Goal: Task Accomplishment & Management: Use online tool/utility

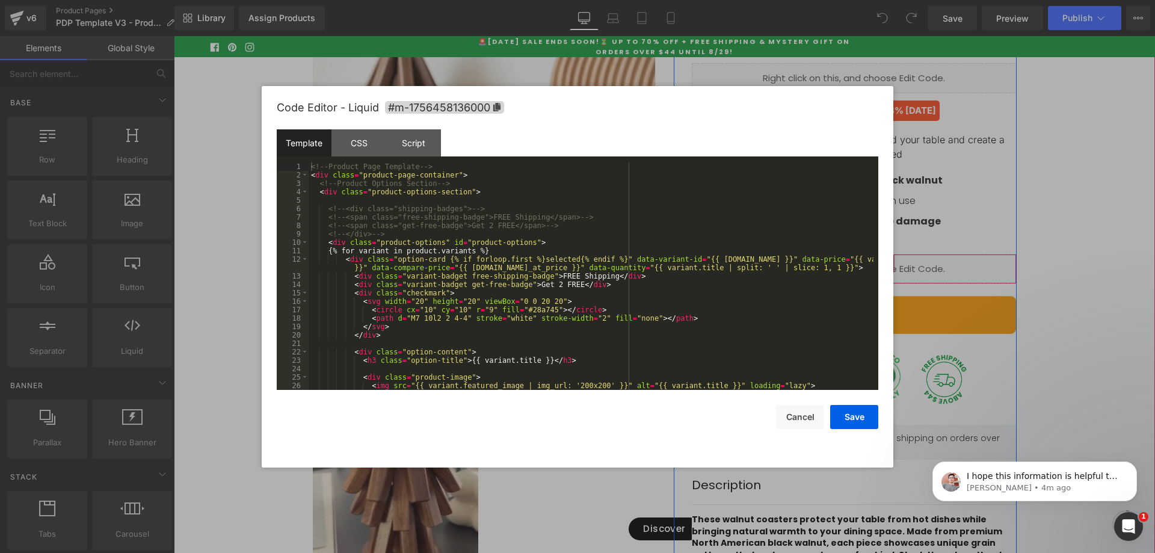
click at [867, 268] on icon at bounding box center [871, 263] width 8 height 9
drag, startPoint x: 980, startPoint y: 228, endPoint x: 723, endPoint y: 303, distance: 267.0
click at [980, 228] on div at bounding box center [577, 276] width 1155 height 553
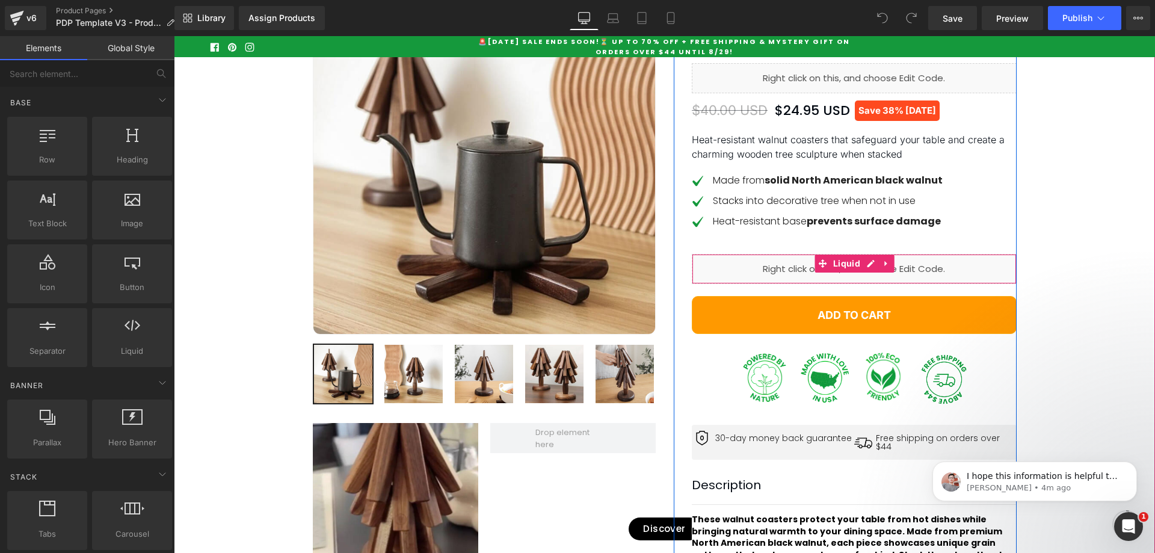
click at [732, 282] on div "Liquid" at bounding box center [854, 269] width 325 height 30
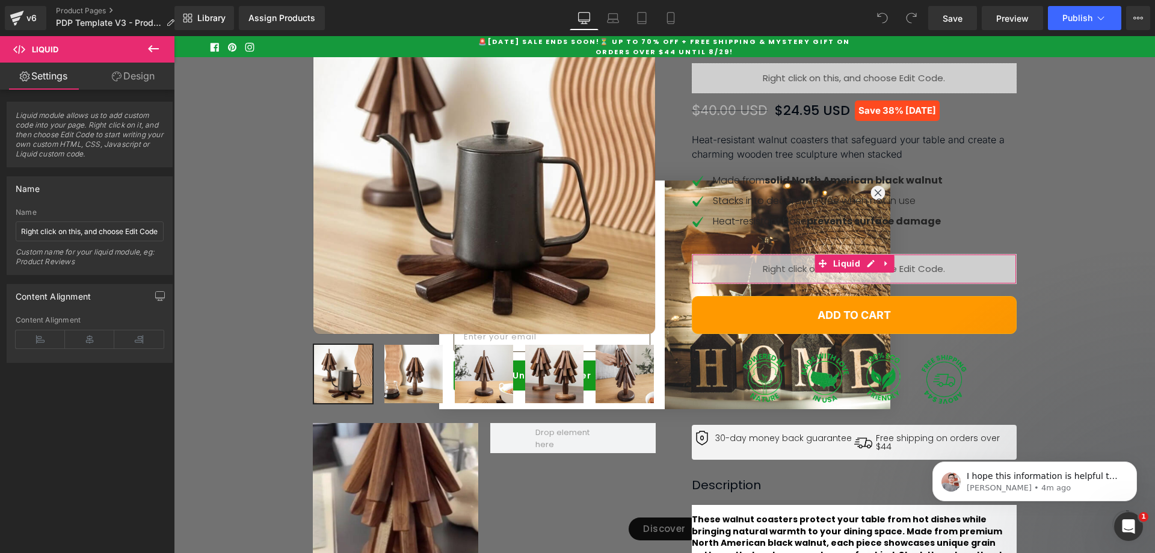
click at [139, 79] on link "Design" at bounding box center [133, 76] width 87 height 27
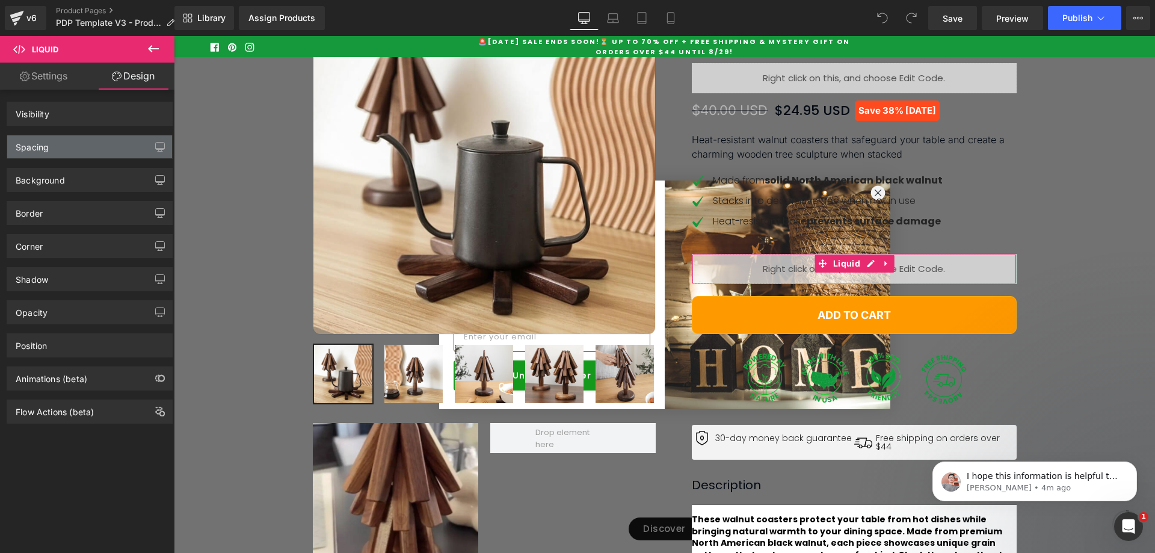
click at [103, 149] on div "Spacing" at bounding box center [89, 146] width 165 height 23
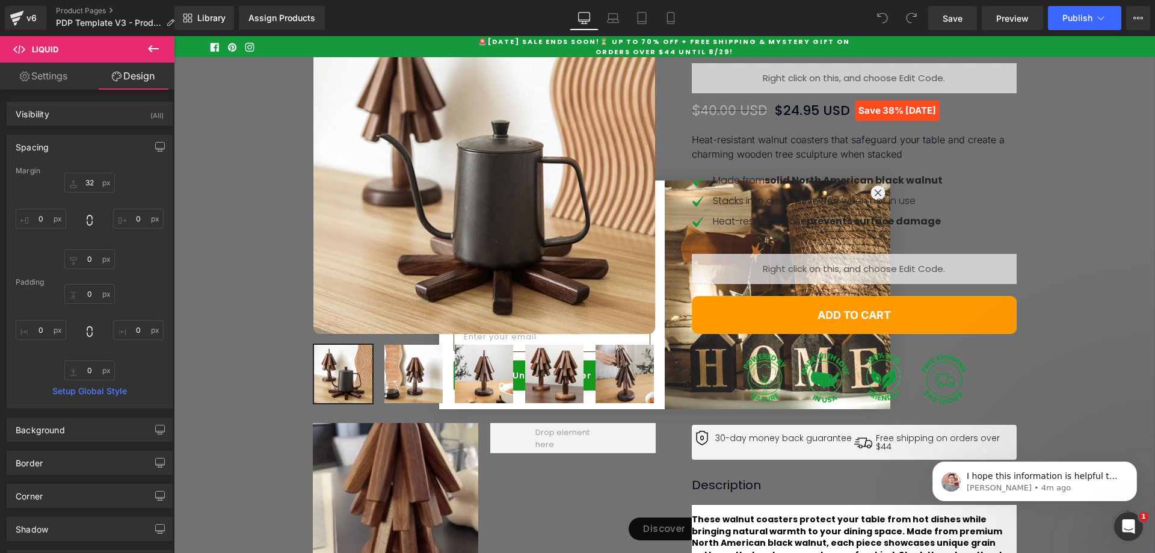
click at [1096, 213] on div "Best Seller (P) Image Row ‹" at bounding box center [664, 332] width 981 height 717
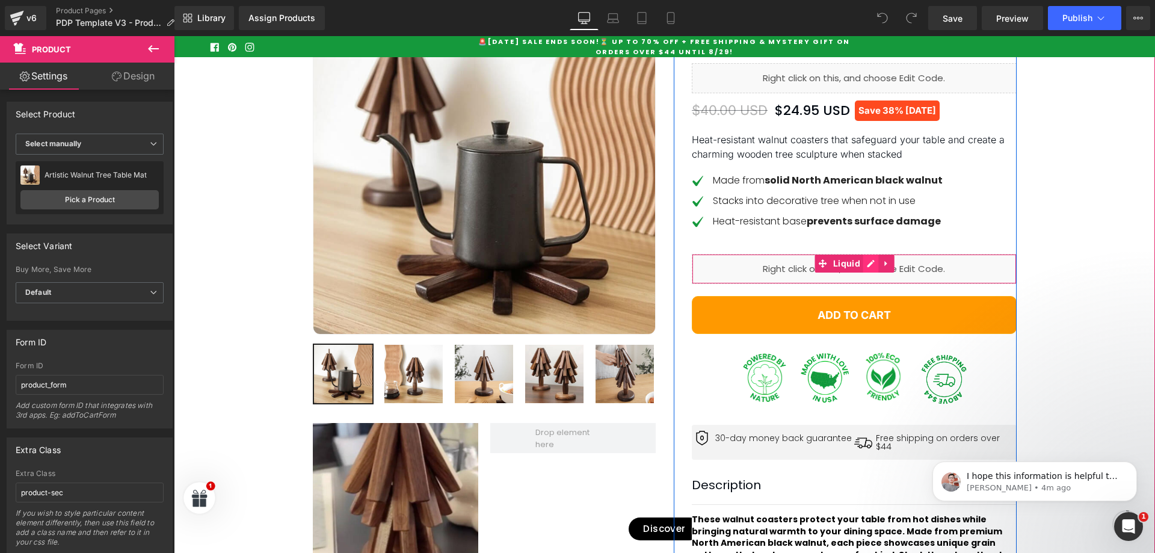
click at [869, 284] on div "Liquid" at bounding box center [854, 269] width 325 height 30
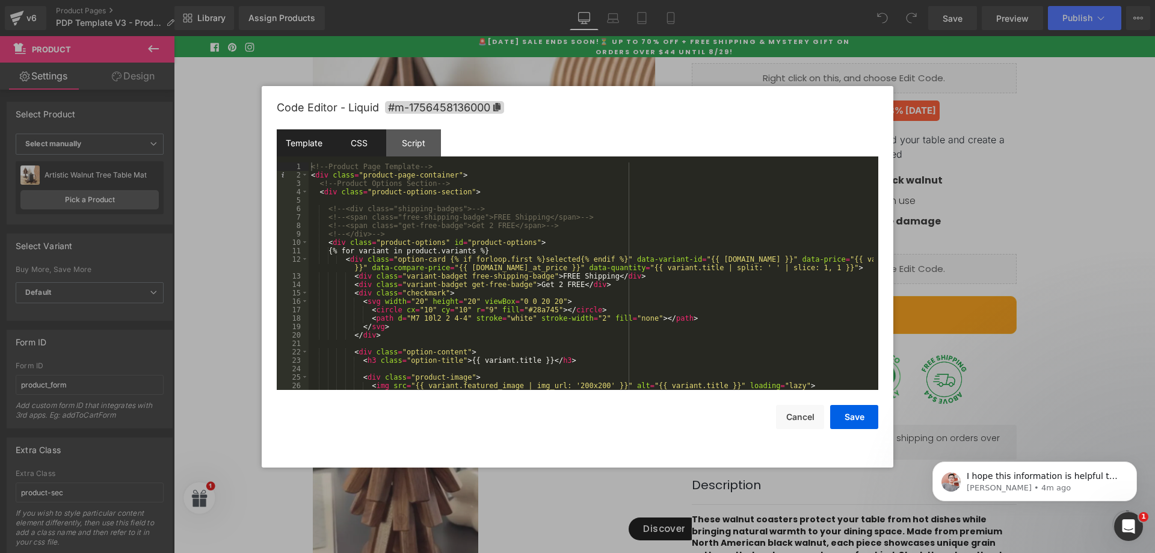
click at [364, 150] on div "CSS" at bounding box center [359, 142] width 55 height 27
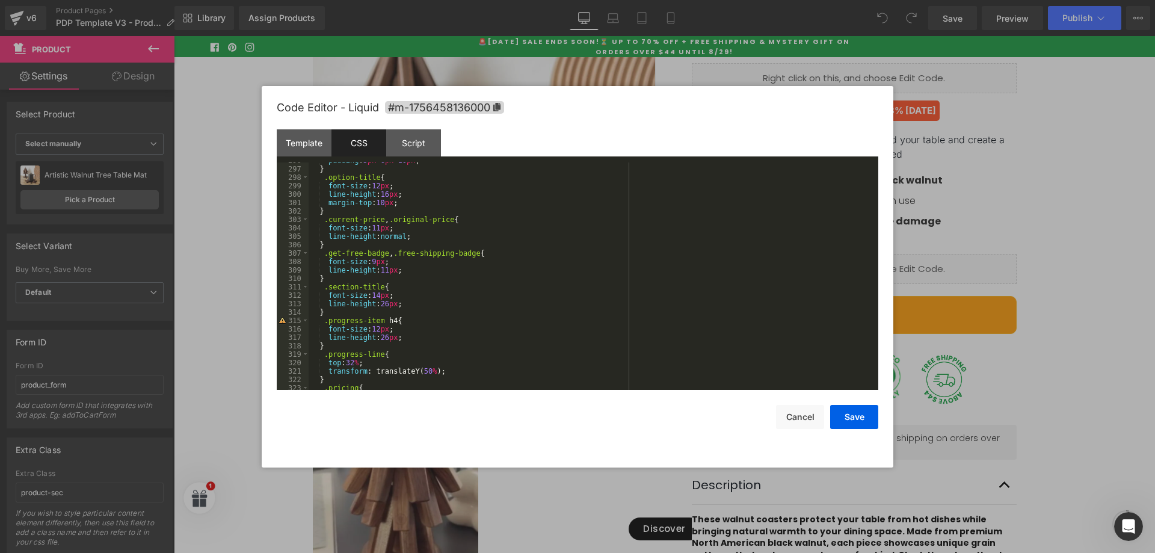
scroll to position [2586, 0]
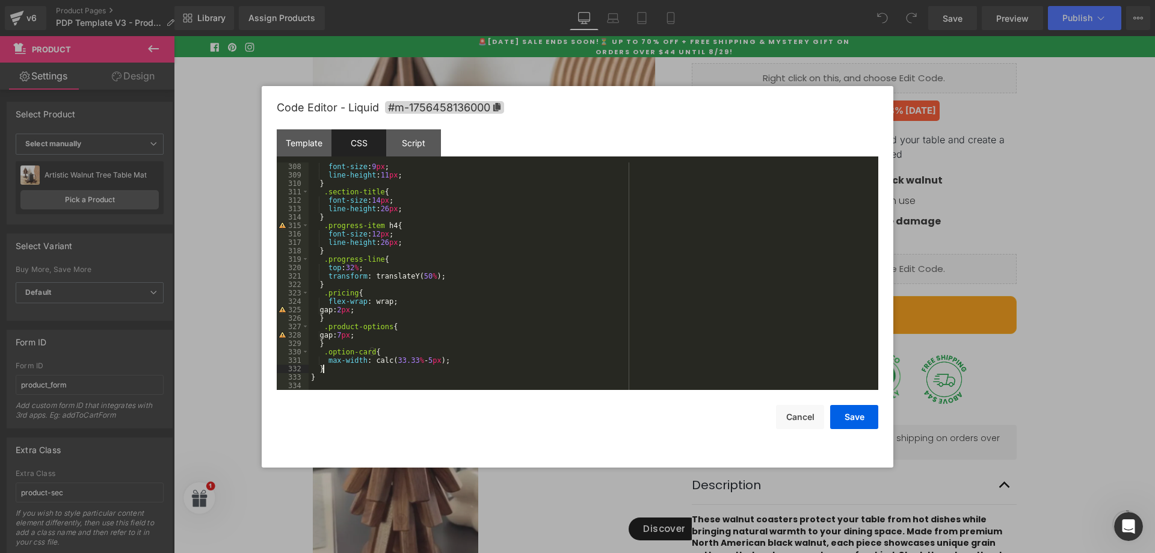
click at [337, 367] on div "font-size : 9 px ; line-height : 11 px ; } .section-title { font-size : 14 px ;…" at bounding box center [591, 284] width 565 height 244
click at [835, 421] on button "Save" at bounding box center [854, 417] width 48 height 24
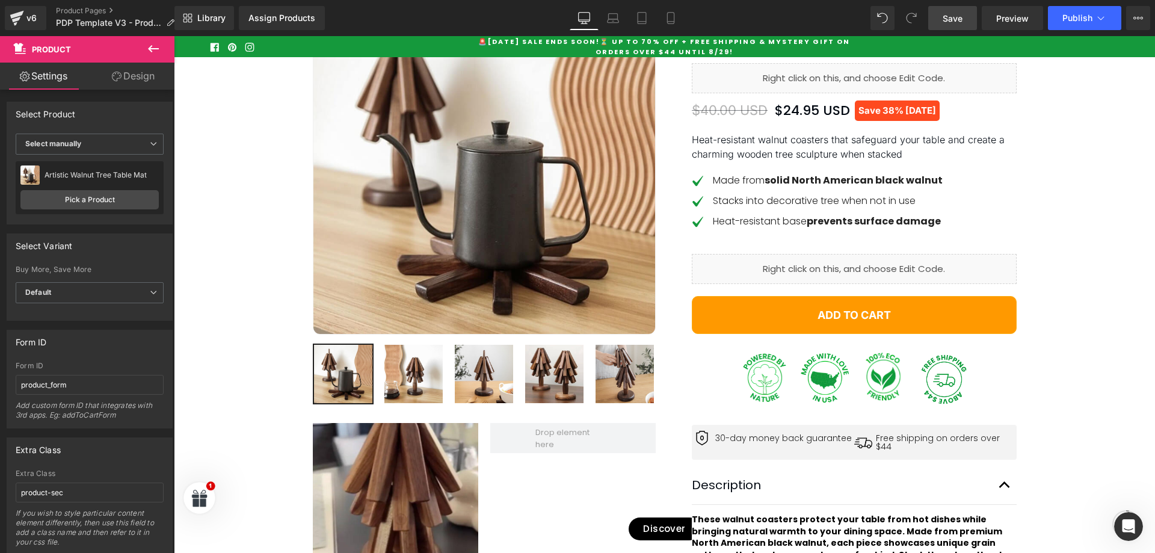
drag, startPoint x: 967, startPoint y: 20, endPoint x: 795, endPoint y: 505, distance: 513.8
click at [967, 20] on link "Save" at bounding box center [952, 18] width 49 height 24
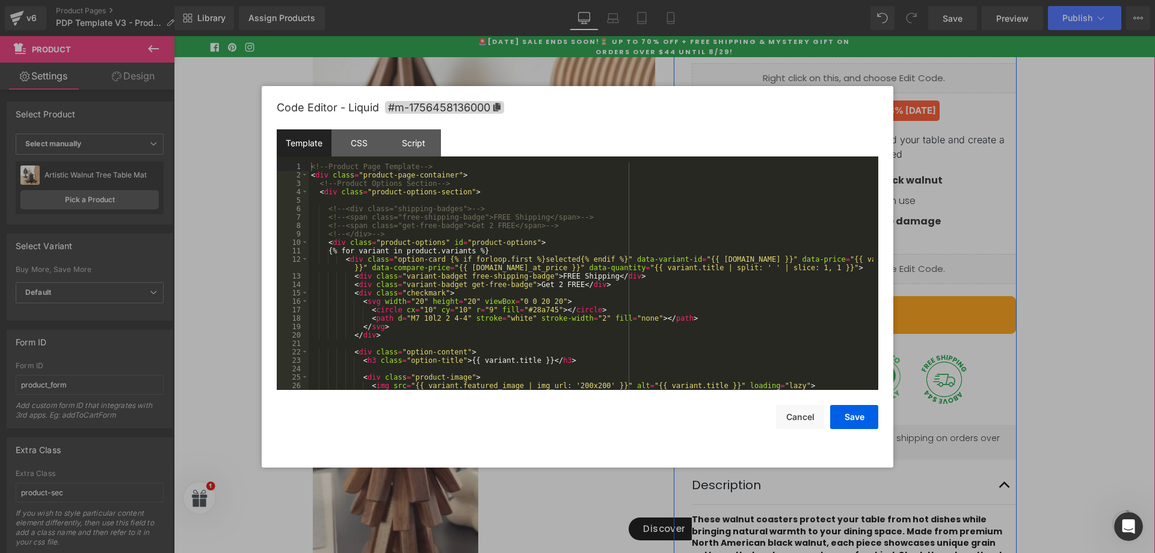
click at [871, 284] on div "Liquid" at bounding box center [854, 269] width 325 height 30
click at [344, 143] on div "CSS" at bounding box center [359, 142] width 55 height 27
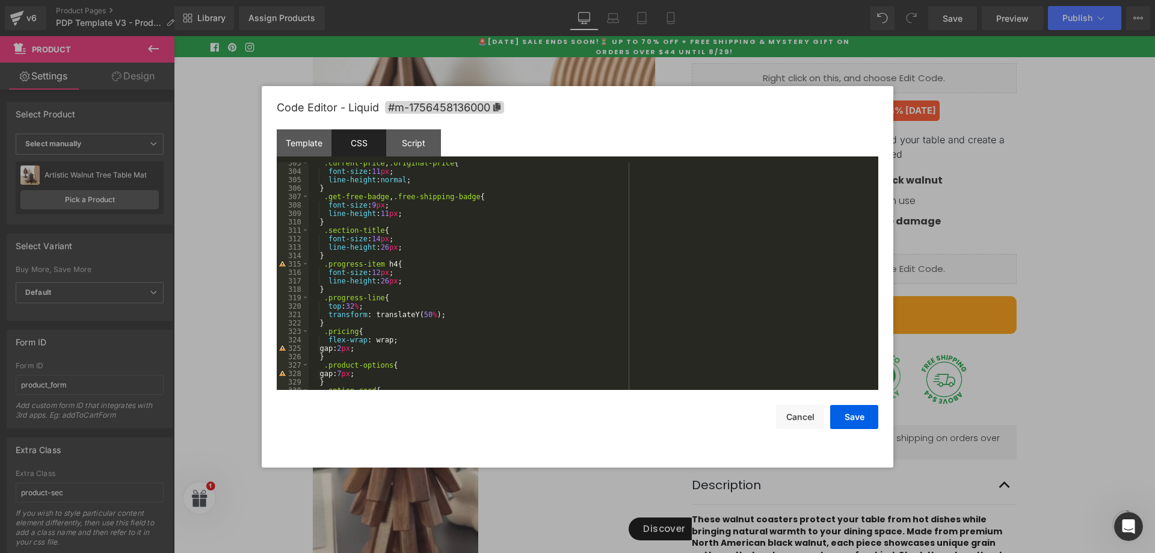
scroll to position [2548, 0]
click at [383, 216] on div ".current-price , .original-price { font-size : 11 px ; line-height : normal ; }…" at bounding box center [591, 281] width 565 height 244
click at [854, 417] on button "Save" at bounding box center [854, 417] width 48 height 24
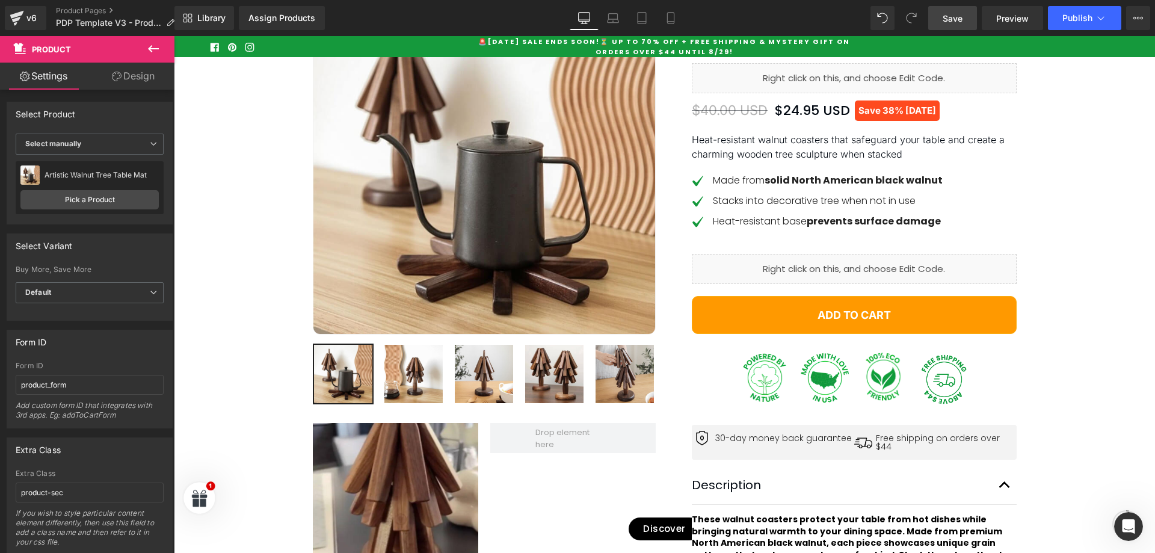
click at [966, 17] on link "Save" at bounding box center [952, 18] width 49 height 24
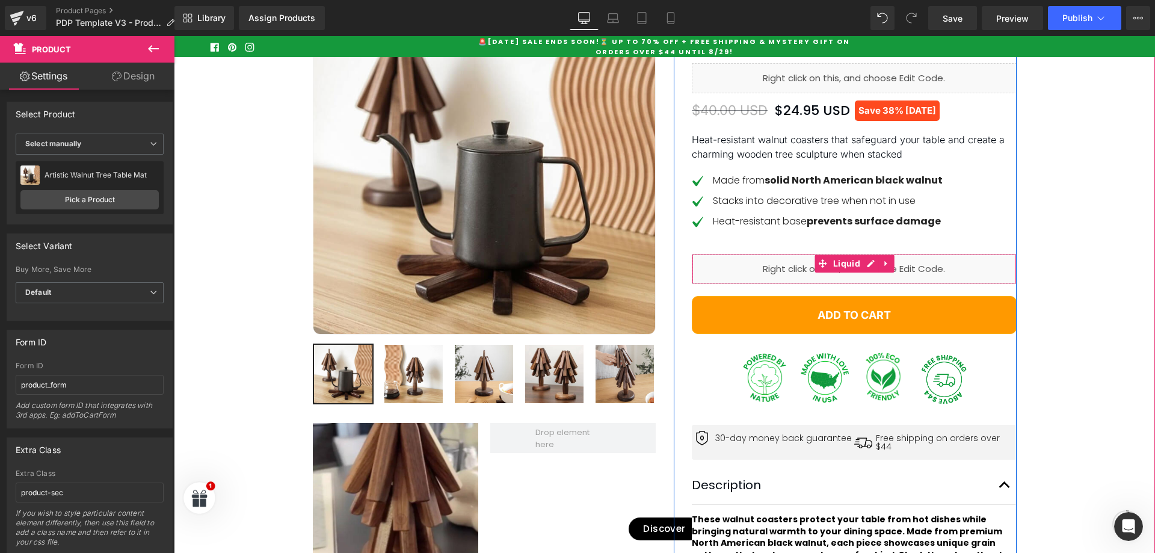
drag, startPoint x: 883, startPoint y: 289, endPoint x: 918, endPoint y: 289, distance: 34.3
click at [918, 284] on div "Liquid" at bounding box center [854, 269] width 325 height 30
click at [866, 282] on div "Liquid" at bounding box center [854, 269] width 325 height 30
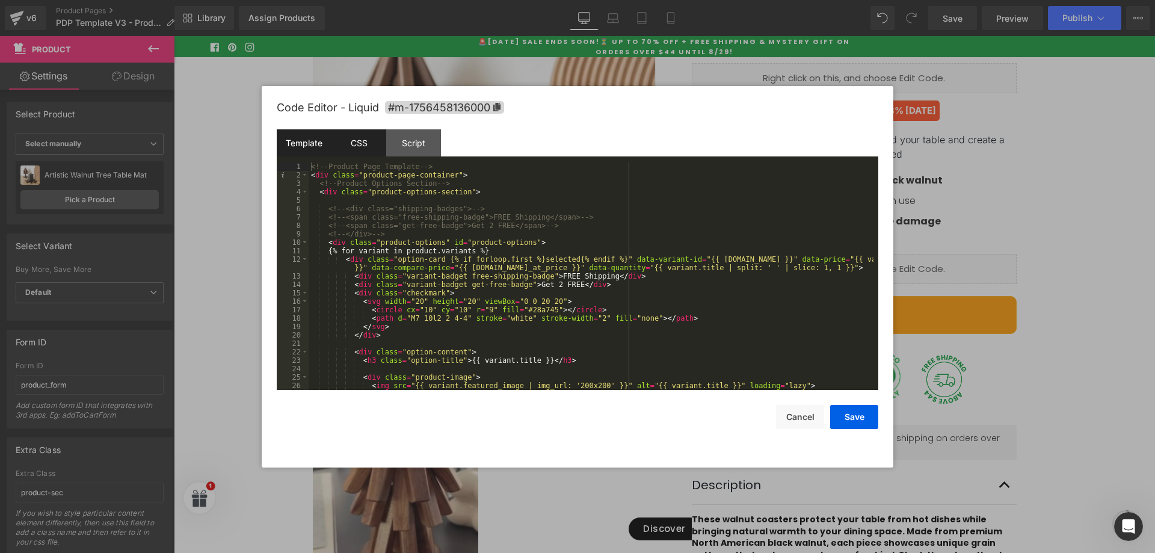
click at [363, 139] on div "CSS" at bounding box center [359, 142] width 55 height 27
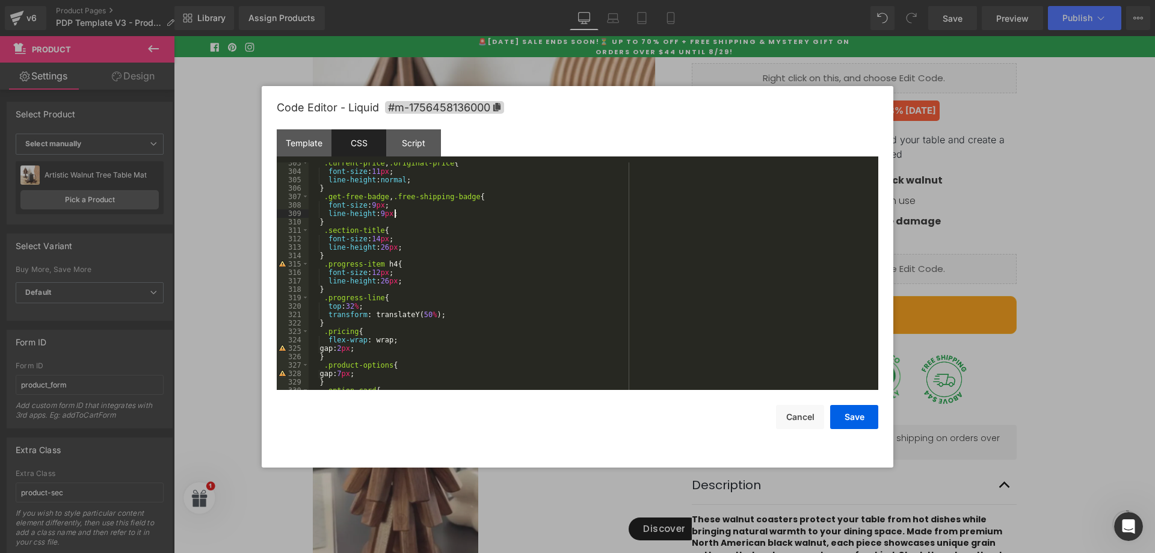
drag, startPoint x: 403, startPoint y: 213, endPoint x: 416, endPoint y: 250, distance: 39.0
click at [401, 214] on div ".current-price , .original-price { font-size : 11 px ; line-height : normal ; }…" at bounding box center [591, 281] width 565 height 244
click at [853, 428] on button "Save" at bounding box center [854, 417] width 48 height 24
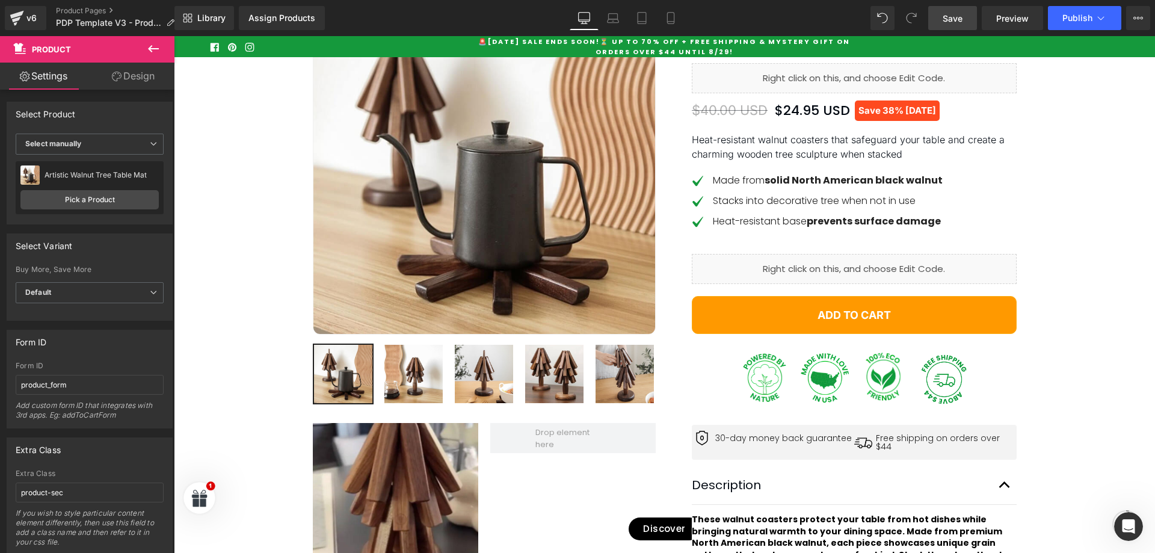
click at [945, 18] on span "Save" at bounding box center [953, 18] width 20 height 13
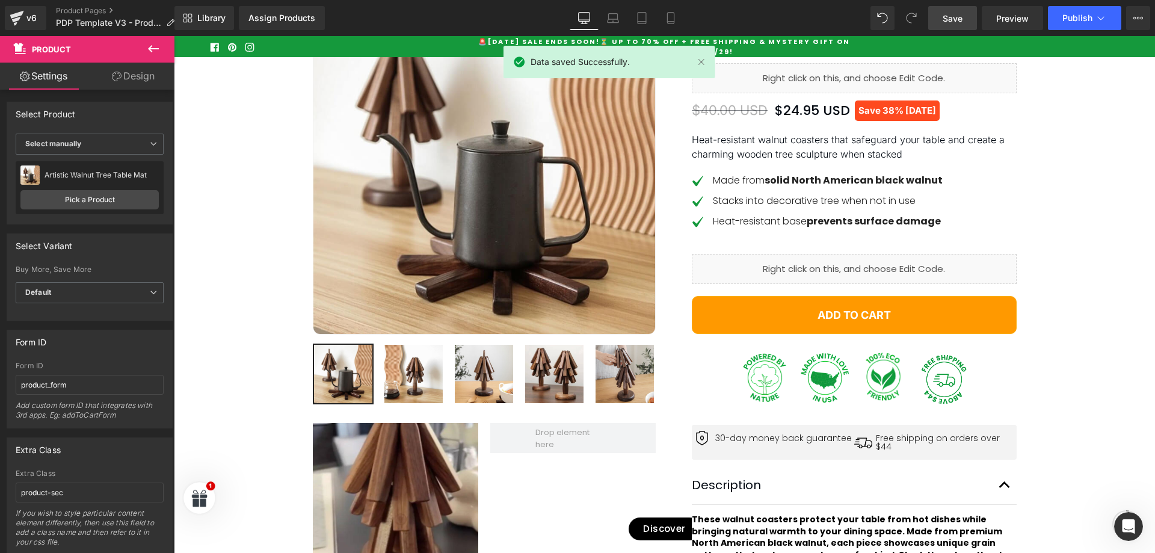
click at [968, 13] on link "Save" at bounding box center [952, 18] width 49 height 24
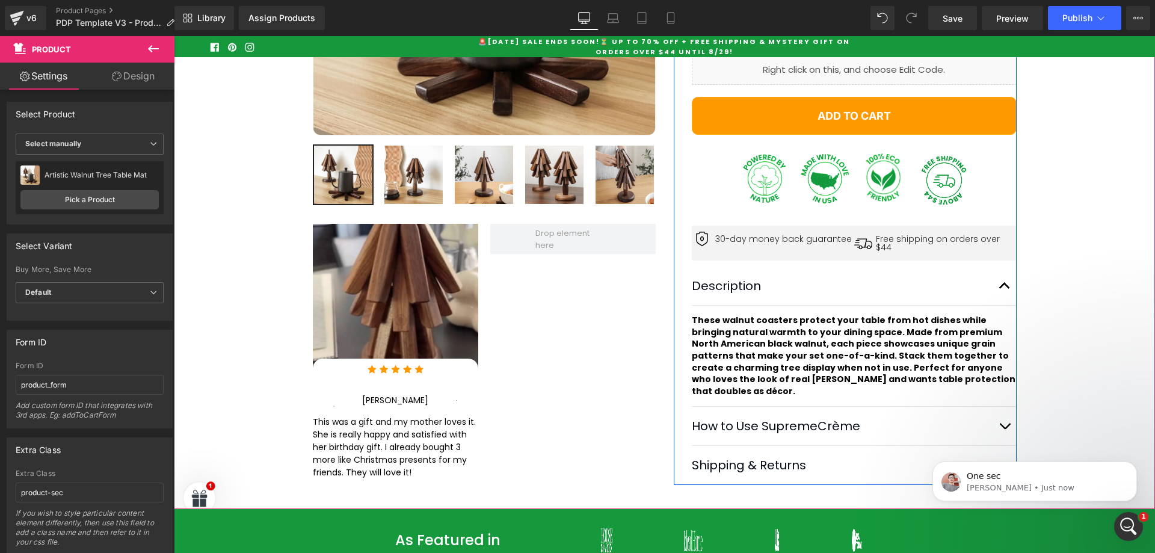
scroll to position [401, 0]
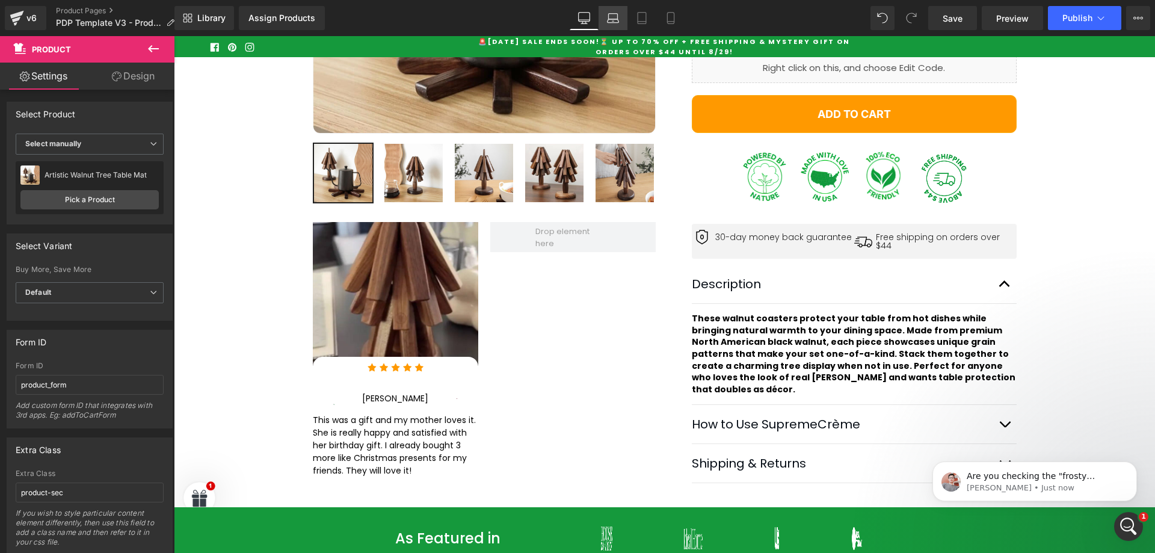
click at [614, 17] on icon at bounding box center [613, 18] width 12 height 12
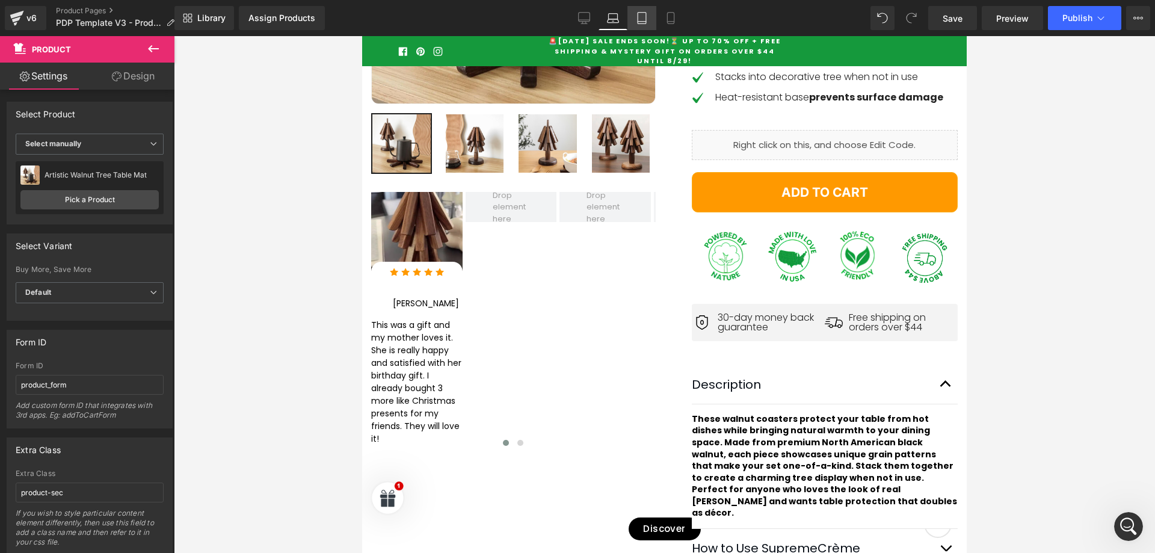
click at [639, 13] on icon at bounding box center [642, 18] width 12 height 12
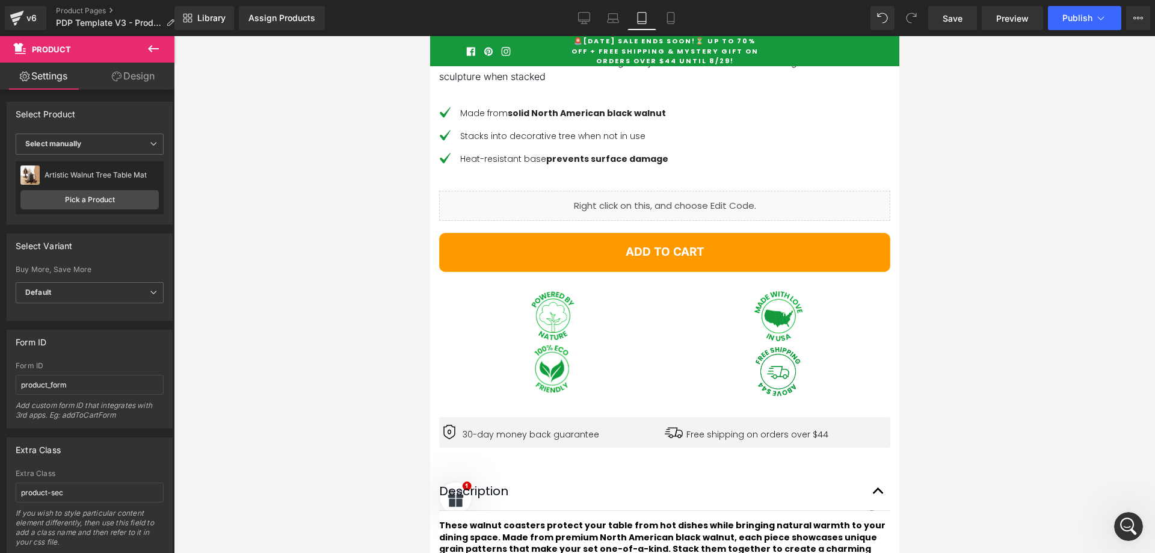
scroll to position [1304, 0]
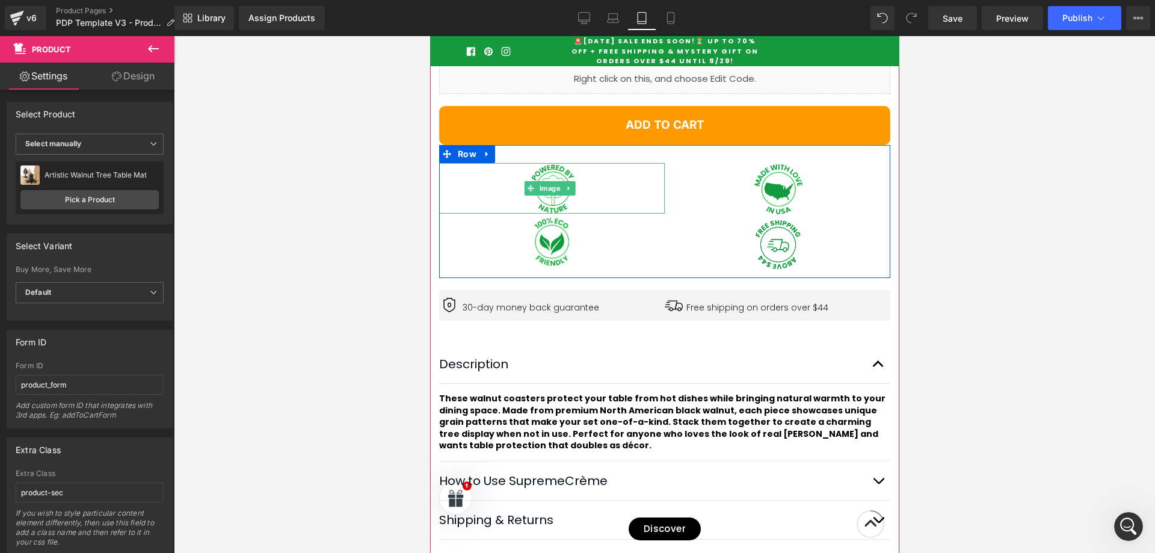
click at [601, 210] on div at bounding box center [552, 188] width 226 height 51
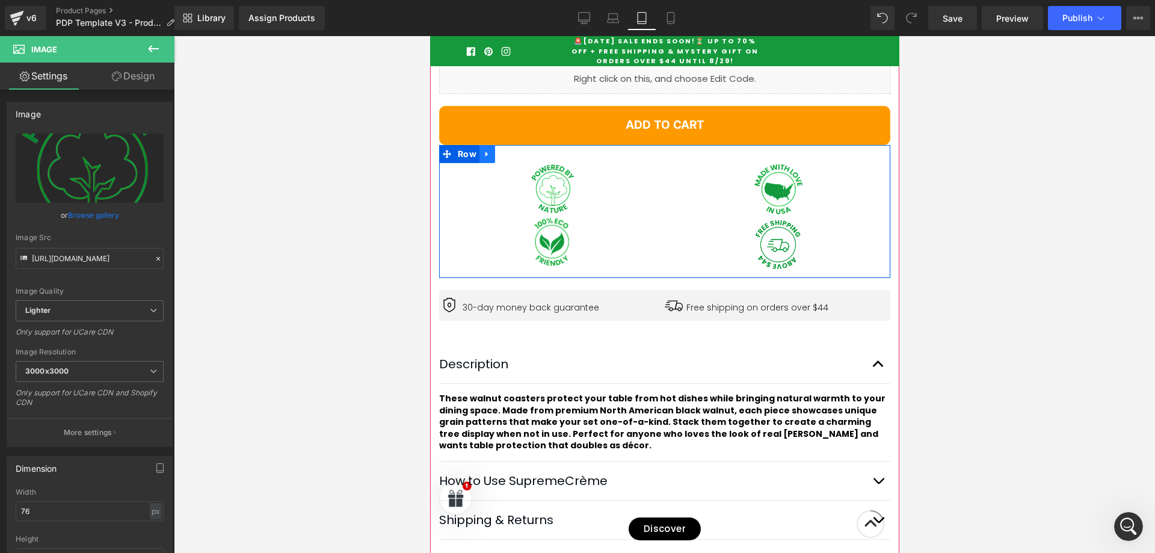
click at [486, 157] on icon at bounding box center [486, 154] width 2 height 5
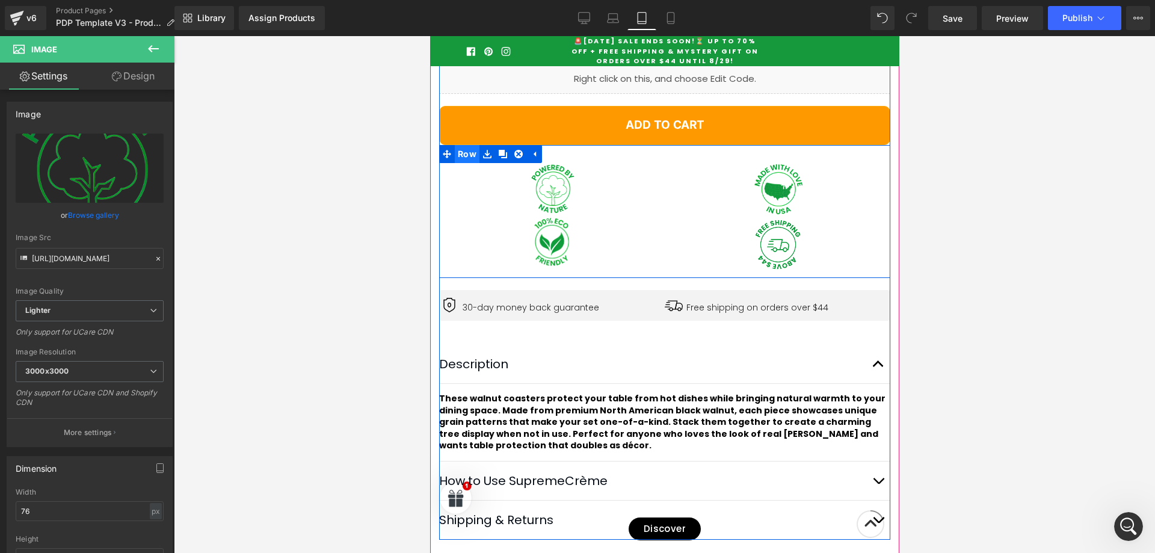
click at [471, 163] on span "Row" at bounding box center [466, 154] width 25 height 18
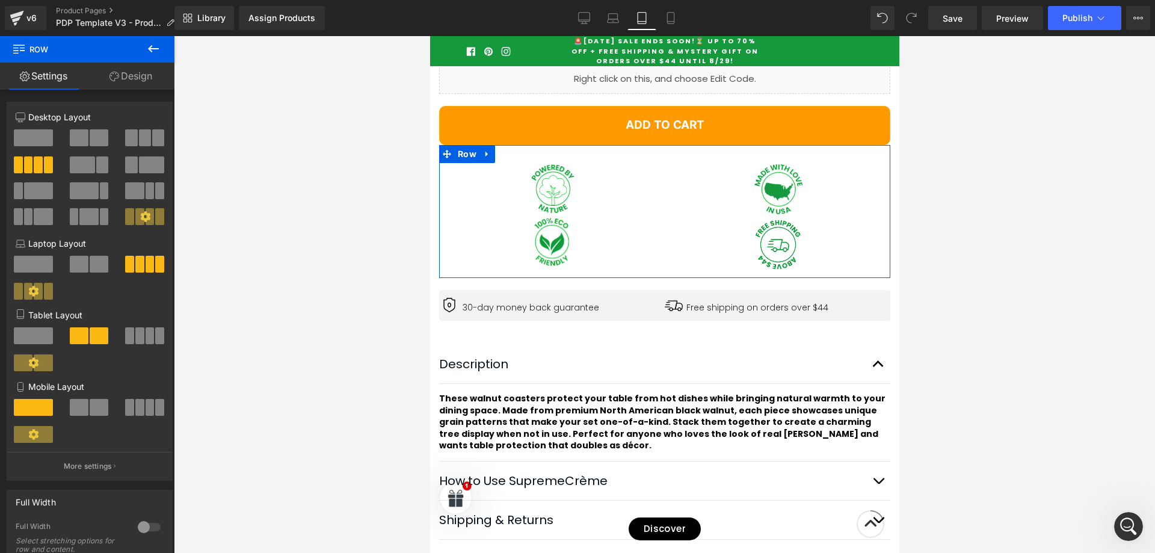
click at [44, 164] on span at bounding box center [48, 164] width 9 height 17
click at [138, 335] on span at bounding box center [139, 335] width 9 height 17
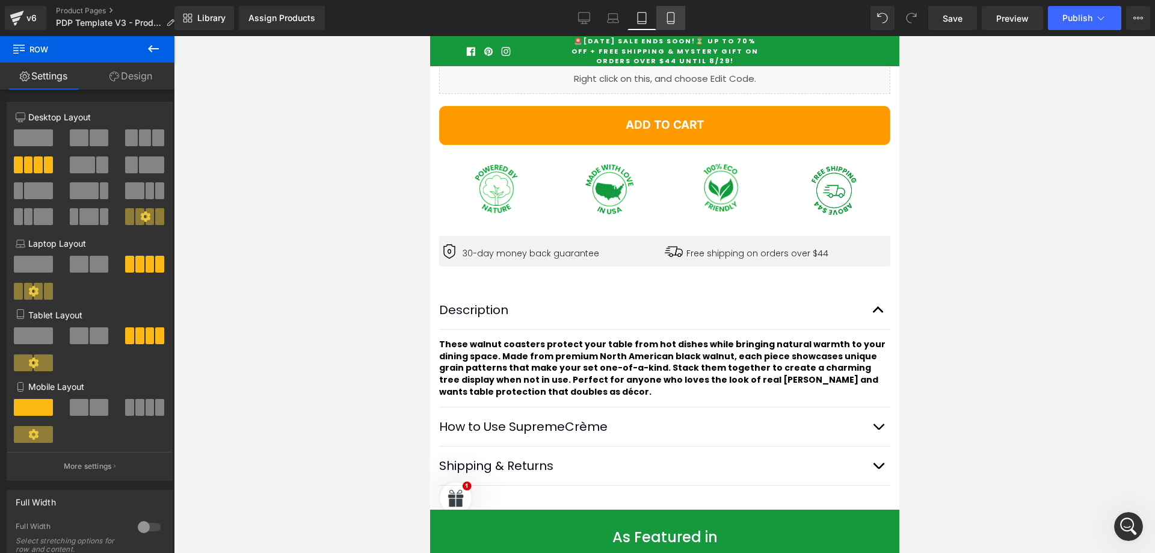
click at [671, 19] on icon at bounding box center [671, 18] width 12 height 12
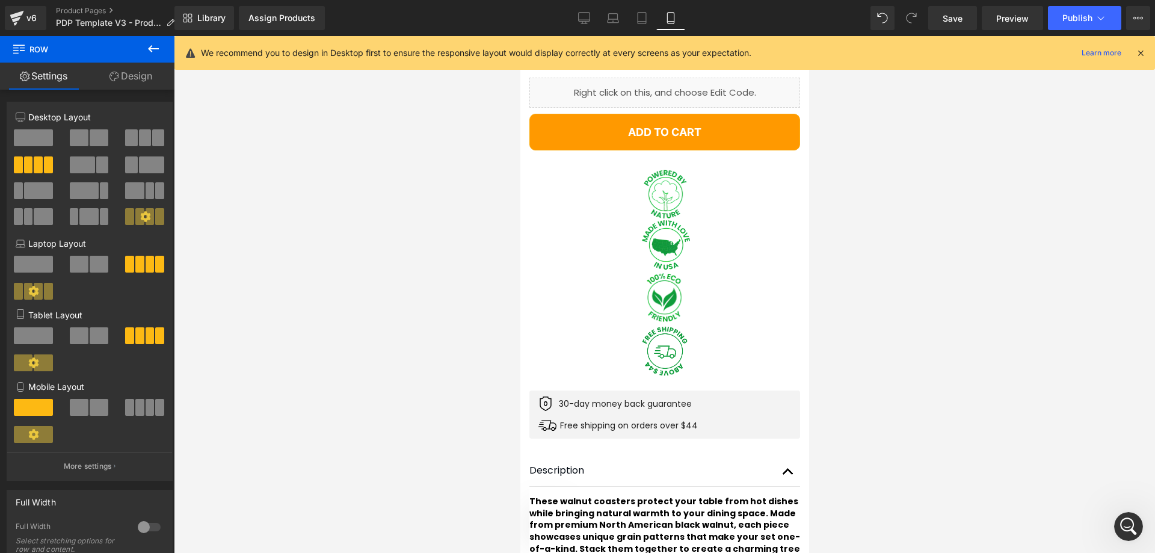
scroll to position [1022, 0]
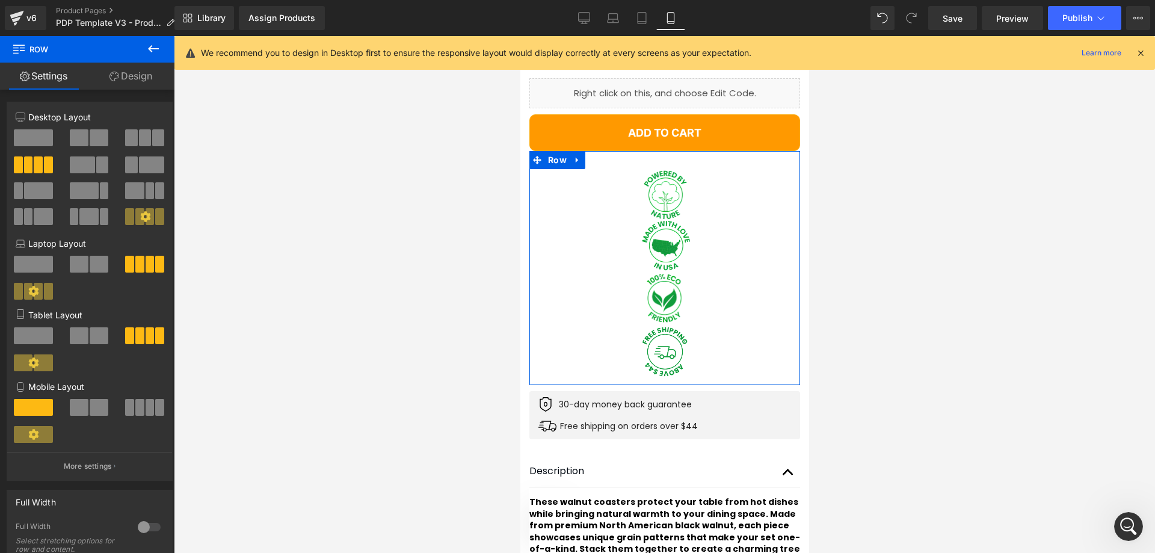
click at [146, 410] on span at bounding box center [150, 407] width 9 height 17
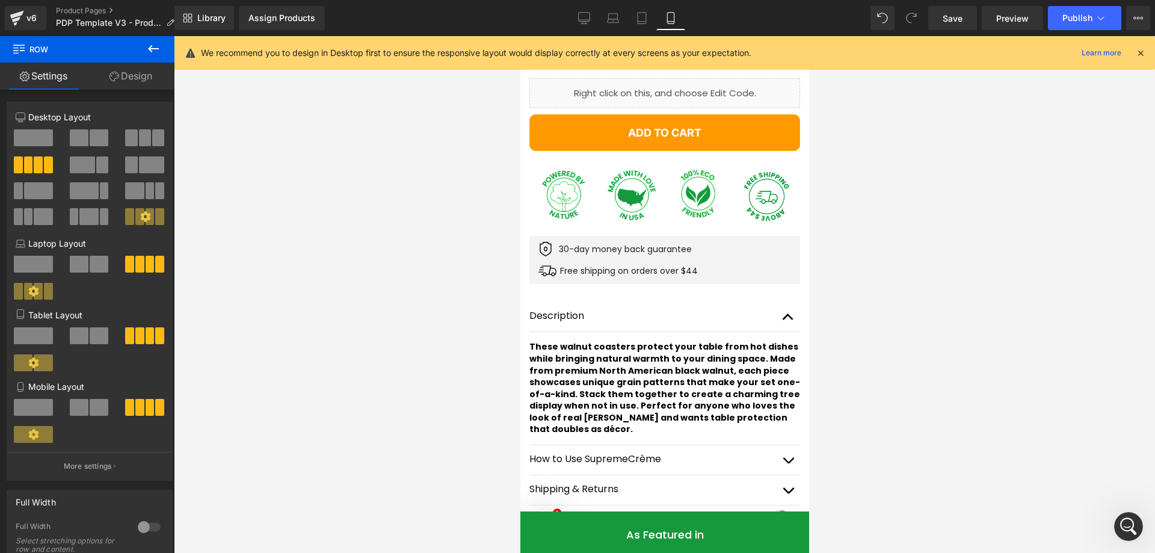
click at [934, 306] on div at bounding box center [664, 294] width 981 height 517
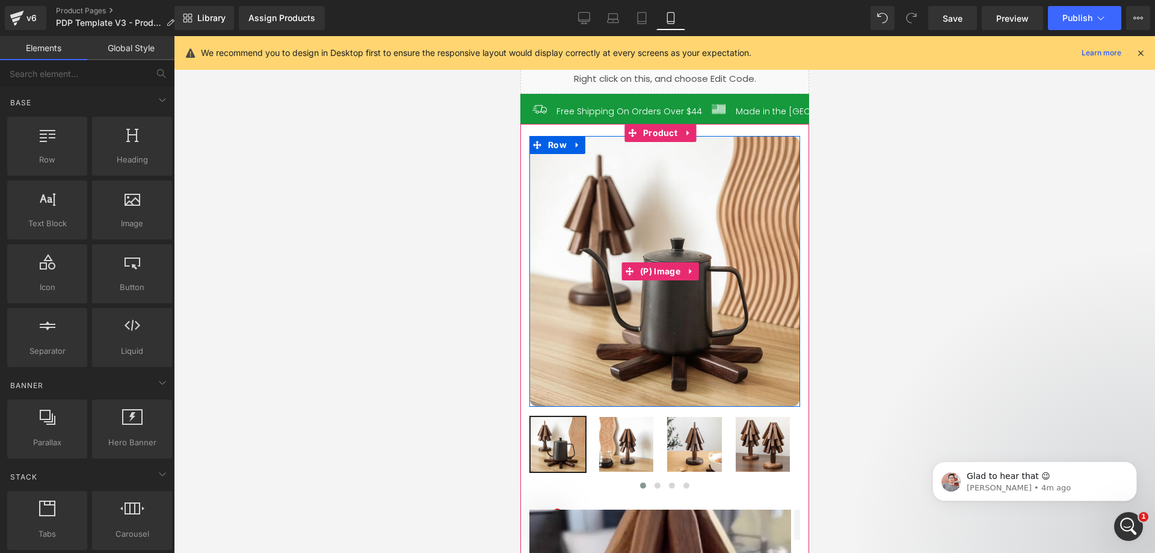
scroll to position [0, 0]
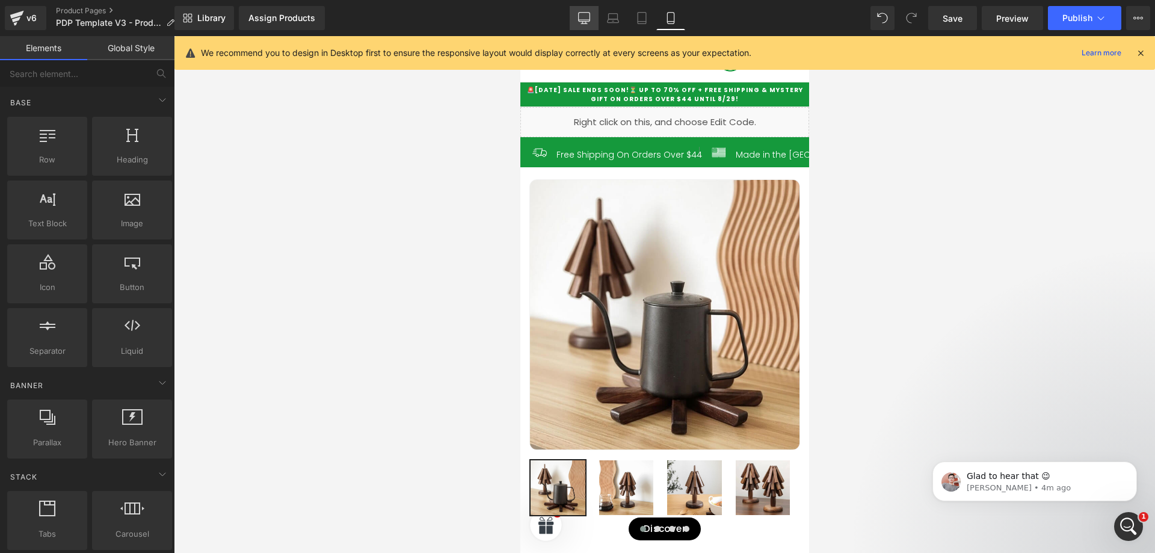
click at [588, 20] on icon at bounding box center [584, 18] width 12 height 12
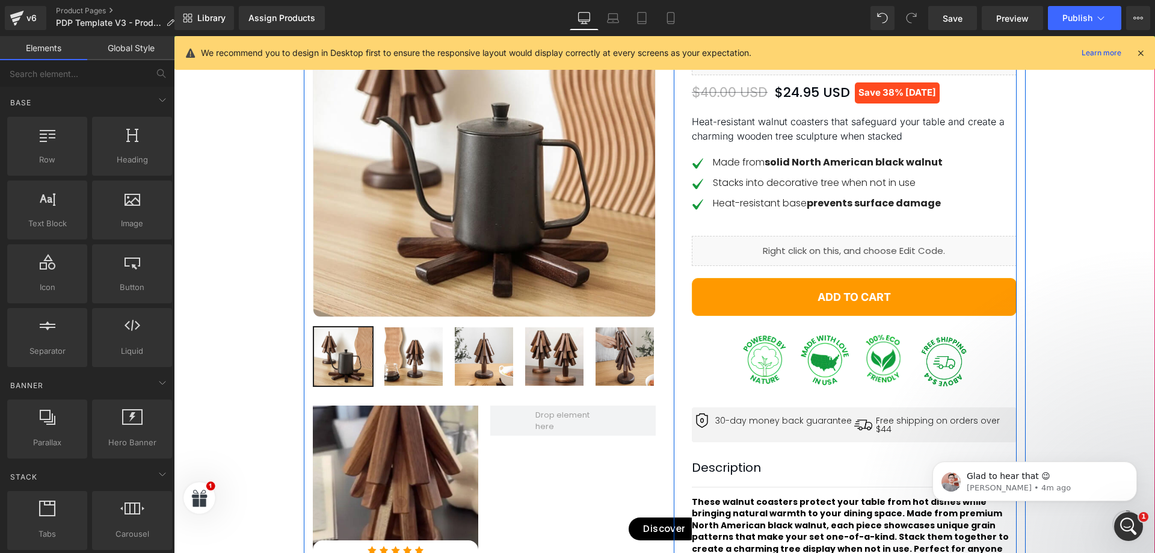
scroll to position [274, 0]
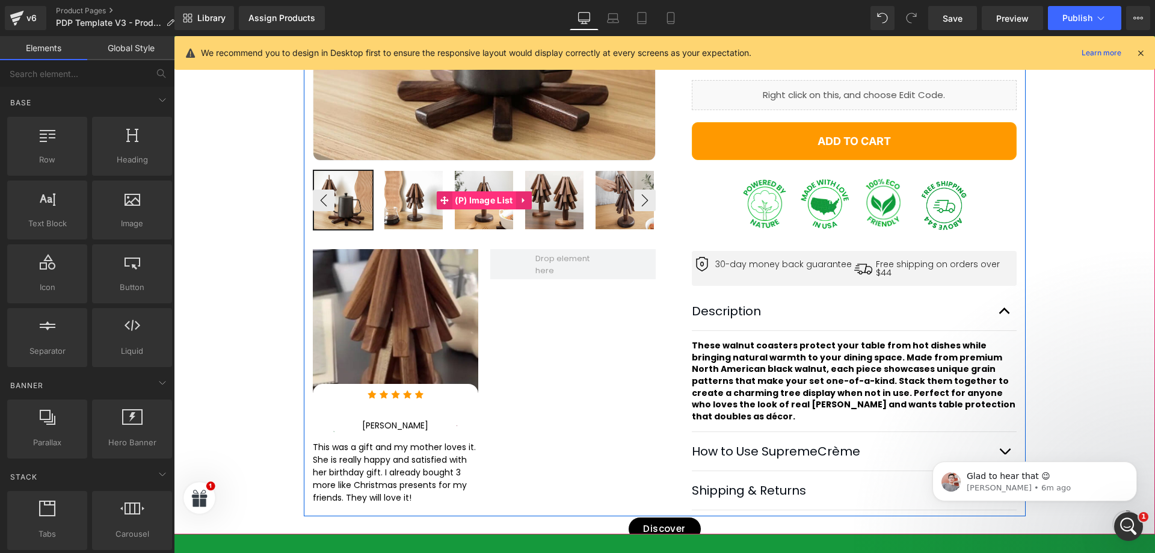
scroll to position [174, 0]
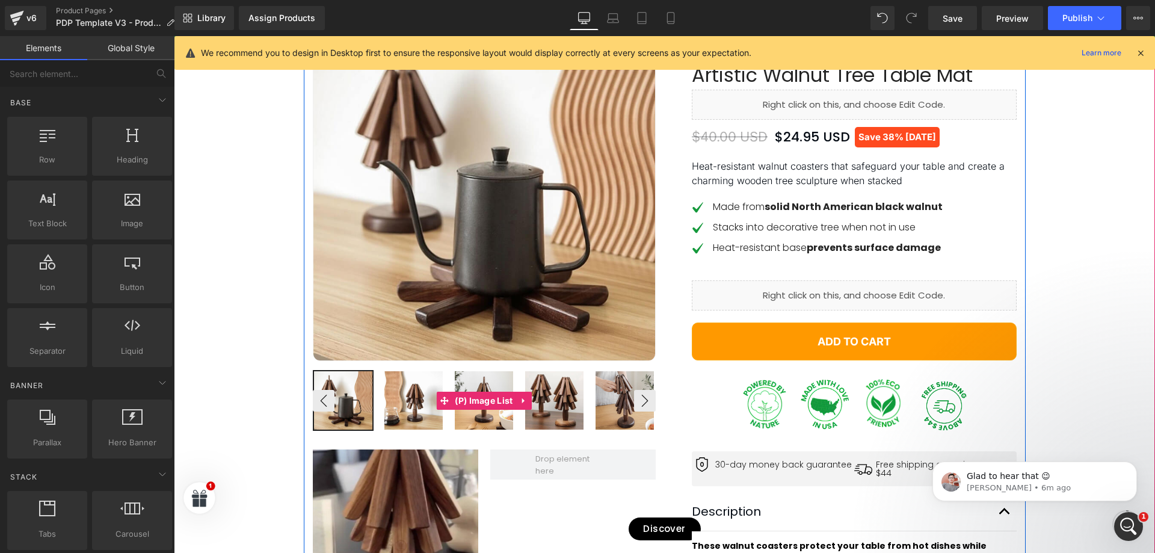
click at [485, 387] on img at bounding box center [484, 400] width 58 height 58
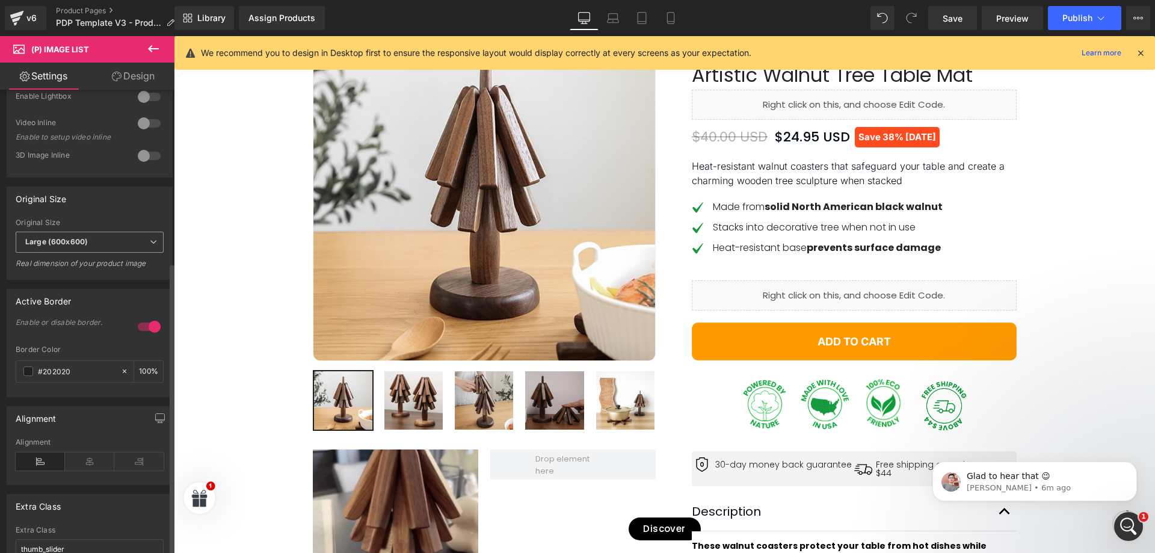
scroll to position [394, 0]
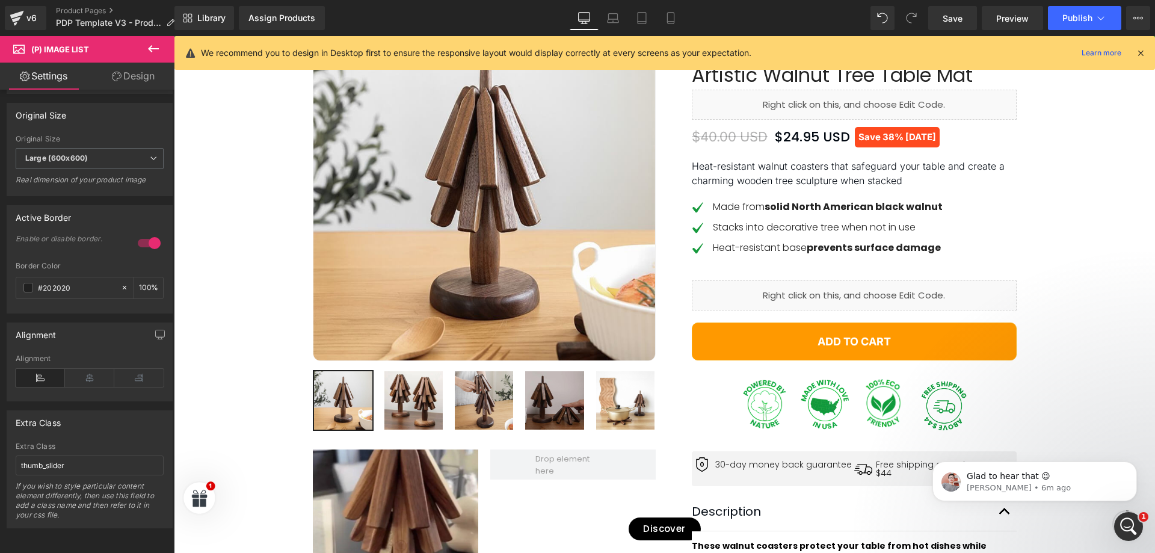
click at [133, 70] on link "Design" at bounding box center [133, 76] width 87 height 27
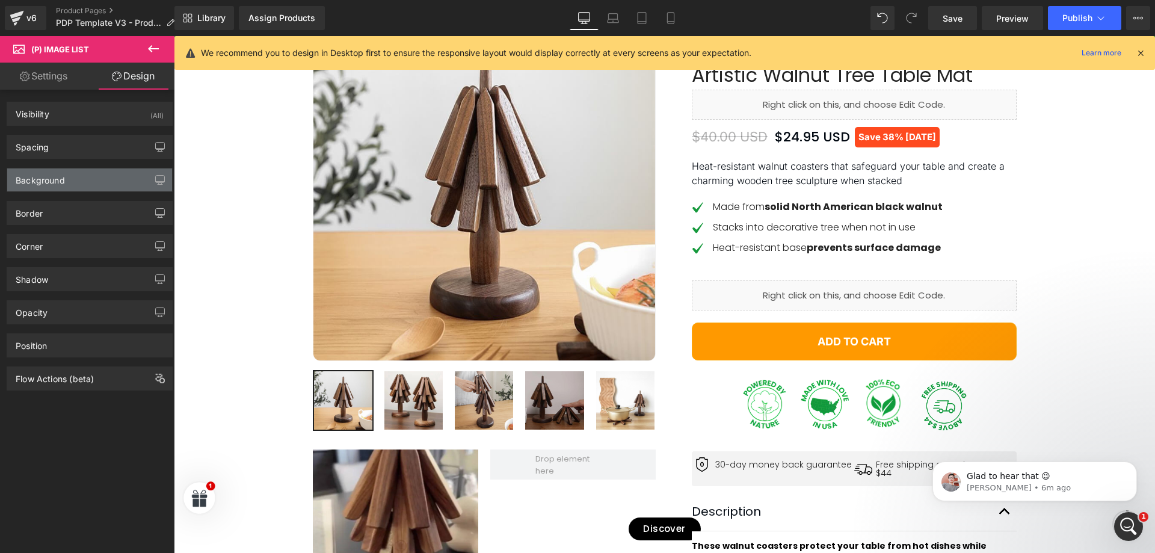
type input "#3d4246"
type input "100"
type input "0"
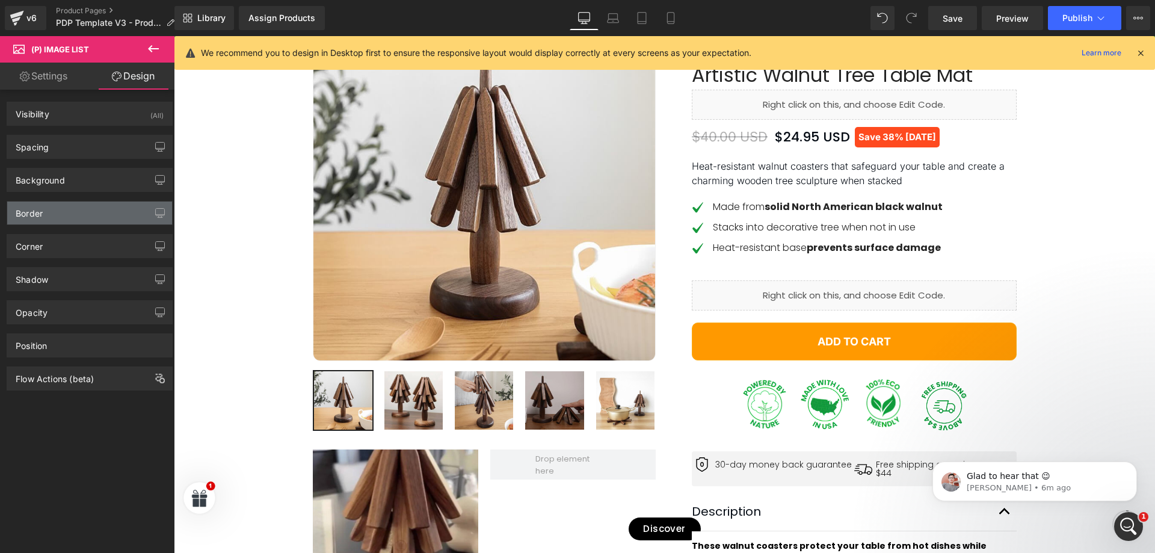
click at [85, 211] on div "Border" at bounding box center [89, 213] width 165 height 23
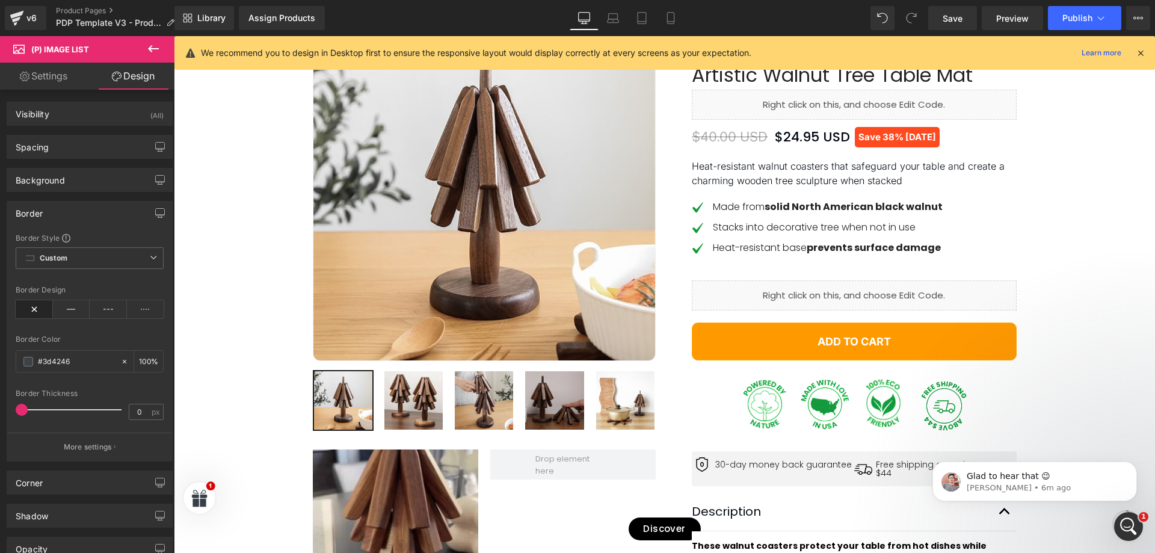
click at [102, 246] on div "Border Style Custom Custom Setup Global Style Custom Setup Global Style none Bo…" at bounding box center [89, 347] width 165 height 228
click at [103, 252] on span "Custom Setup Global Style" at bounding box center [90, 258] width 148 height 22
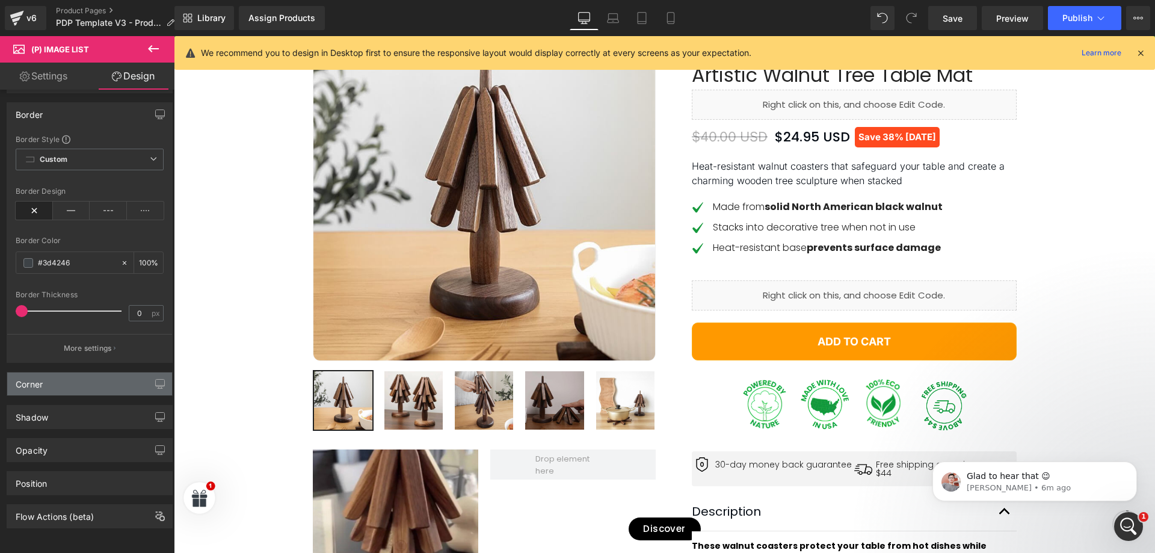
click at [94, 379] on div "Corner" at bounding box center [89, 383] width 165 height 23
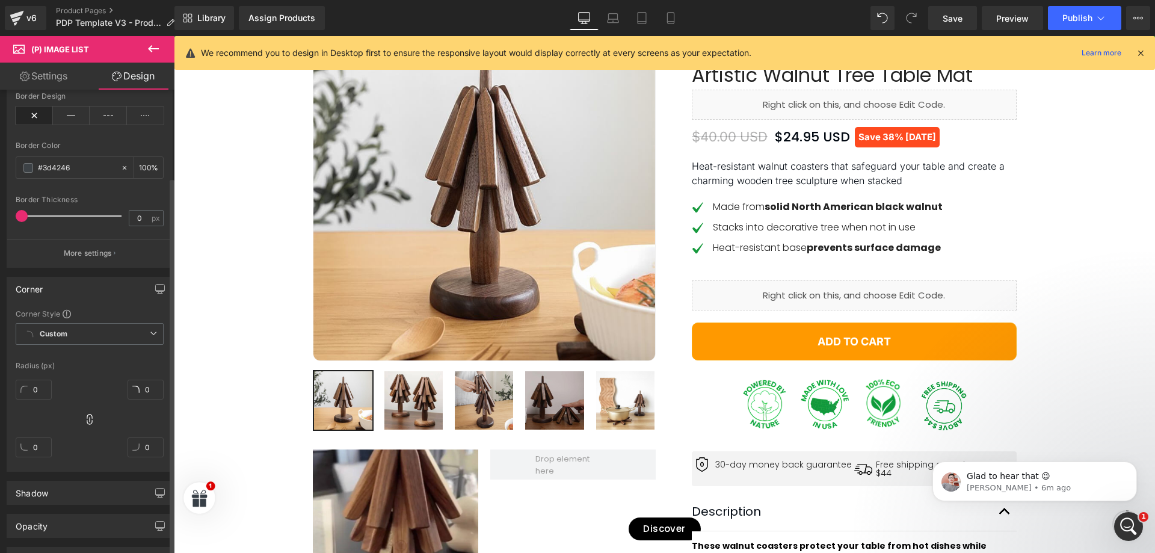
scroll to position [200, 0]
click at [87, 413] on icon at bounding box center [89, 412] width 5 height 11
click at [86, 411] on icon at bounding box center [90, 413] width 12 height 12
click at [36, 381] on input "0" at bounding box center [34, 383] width 36 height 20
type input "12"
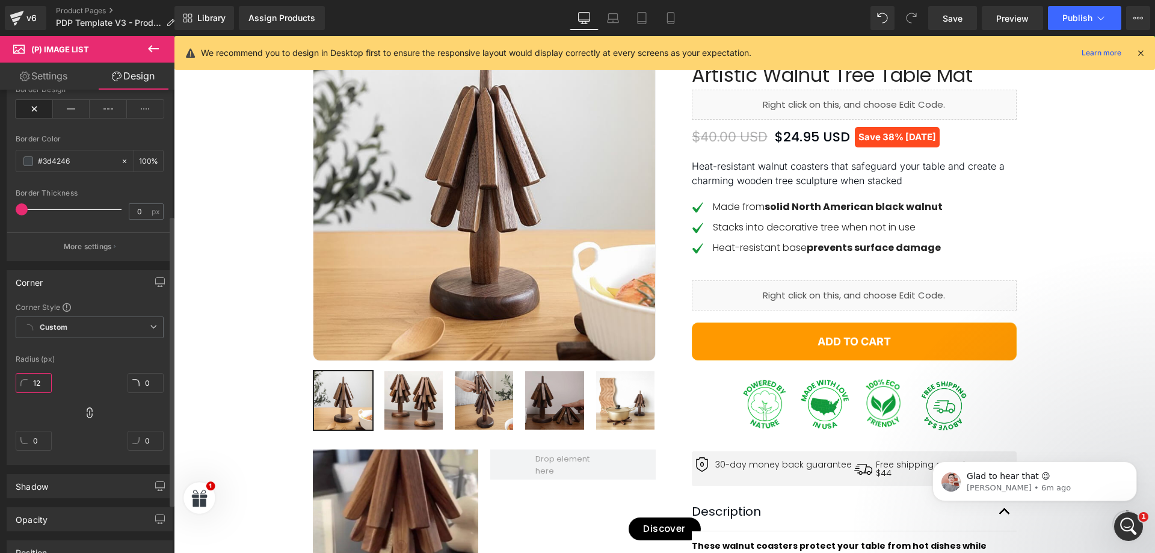
type input "12"
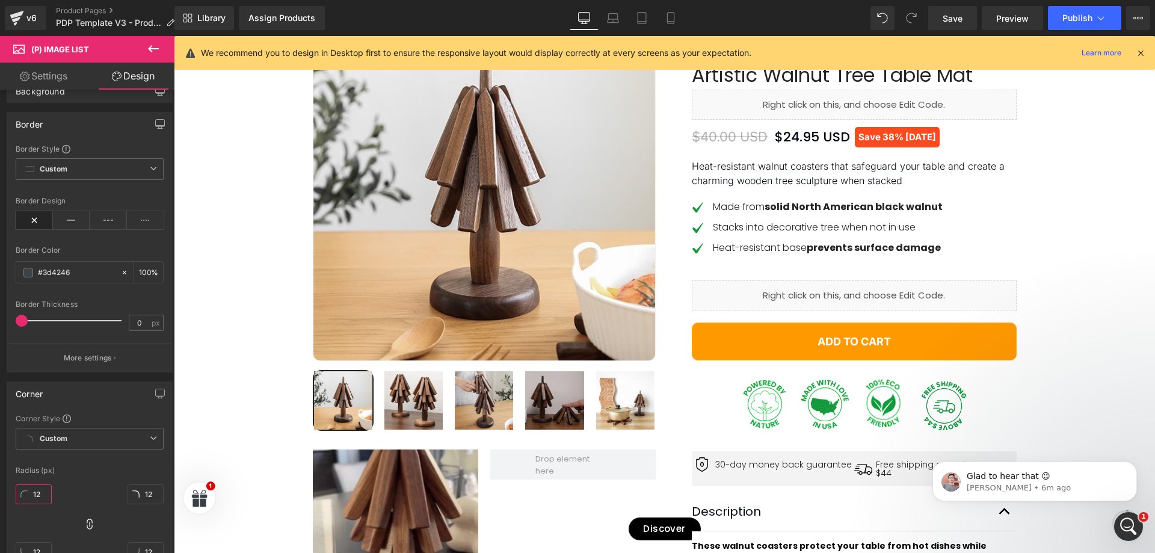
scroll to position [0, 0]
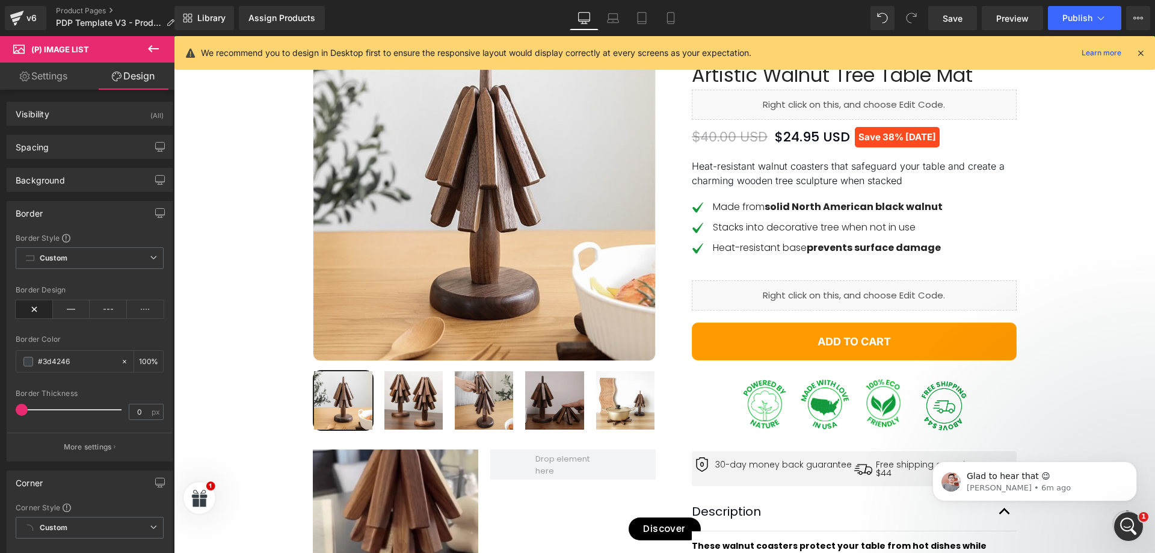
click at [63, 64] on link "Settings" at bounding box center [43, 76] width 87 height 27
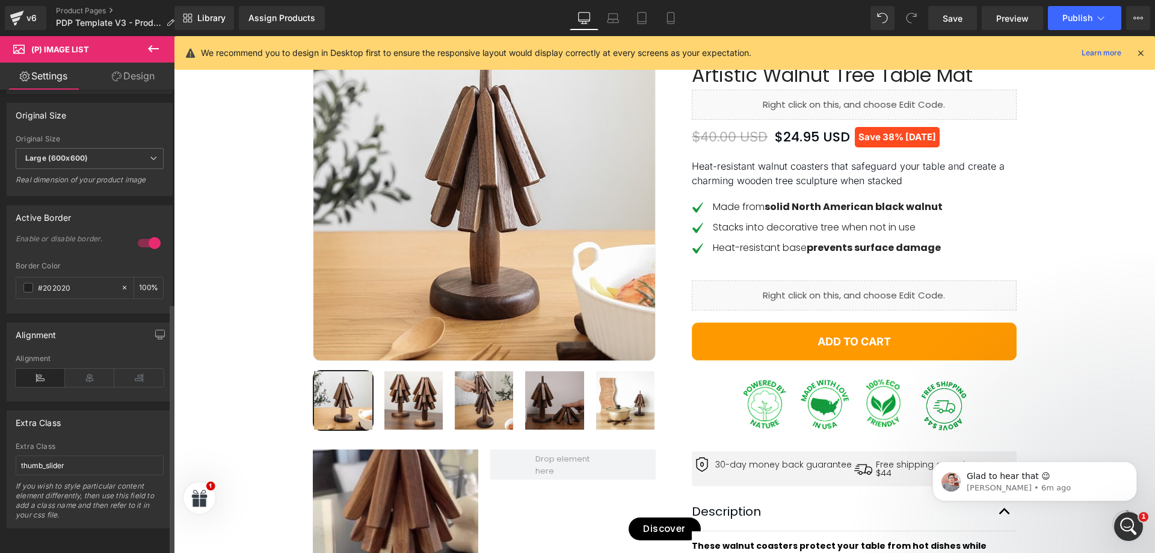
scroll to position [394, 0]
click at [57, 442] on div "Extra Class" at bounding box center [90, 446] width 148 height 8
click at [66, 464] on input "thumb_slider" at bounding box center [90, 466] width 148 height 20
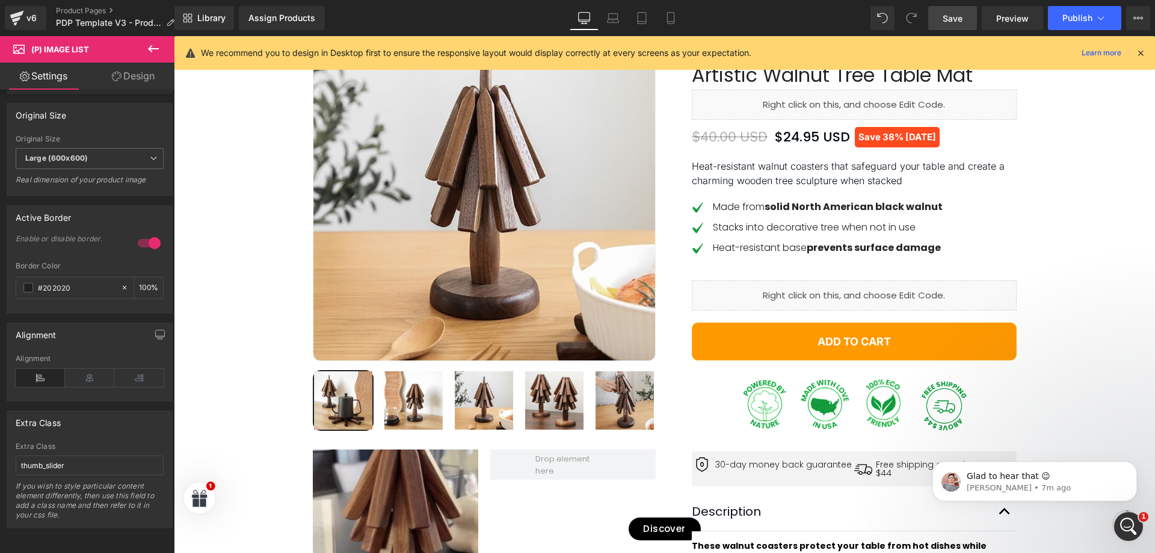
click at [963, 23] on span "Save" at bounding box center [953, 18] width 20 height 13
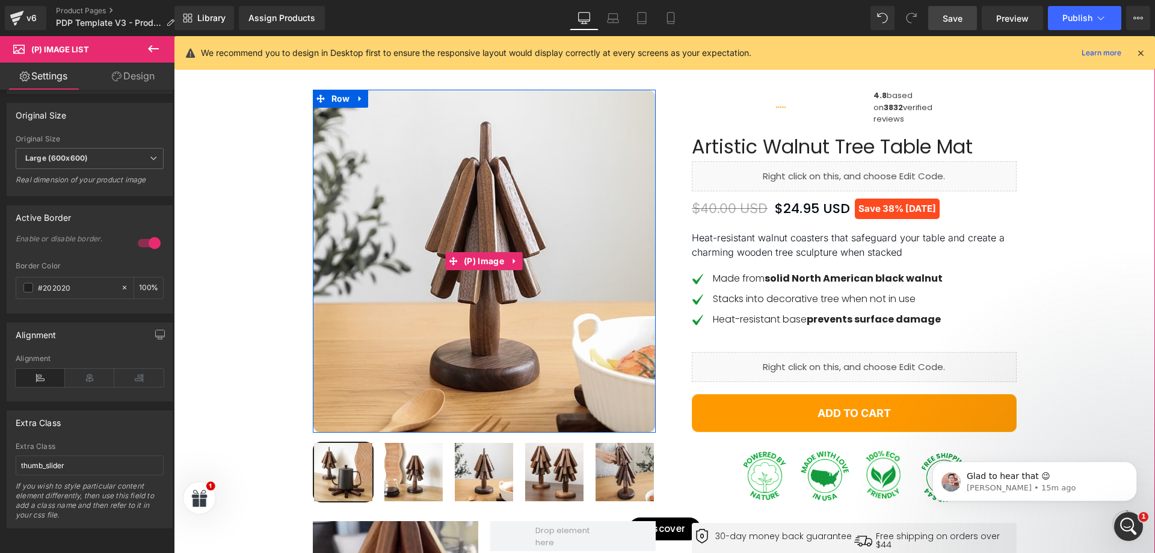
scroll to position [73, 0]
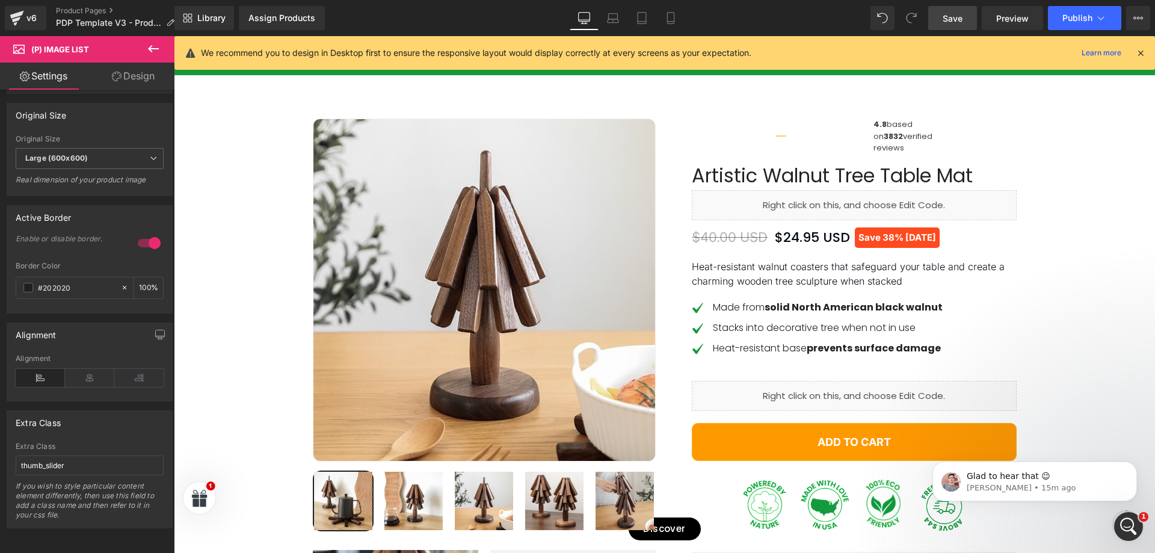
click at [123, 70] on link "Design" at bounding box center [133, 76] width 87 height 27
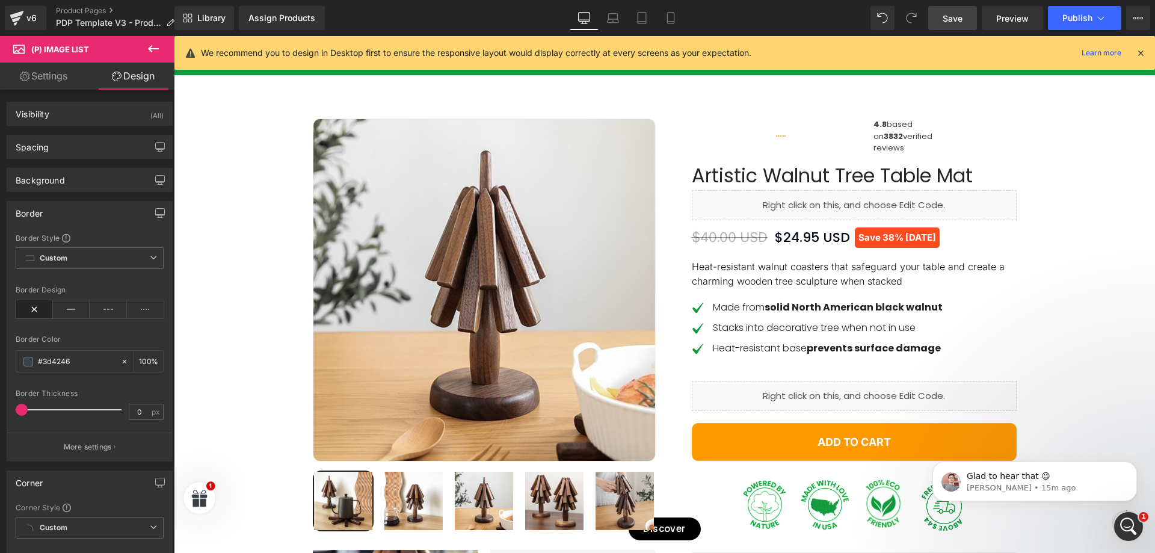
type input "100"
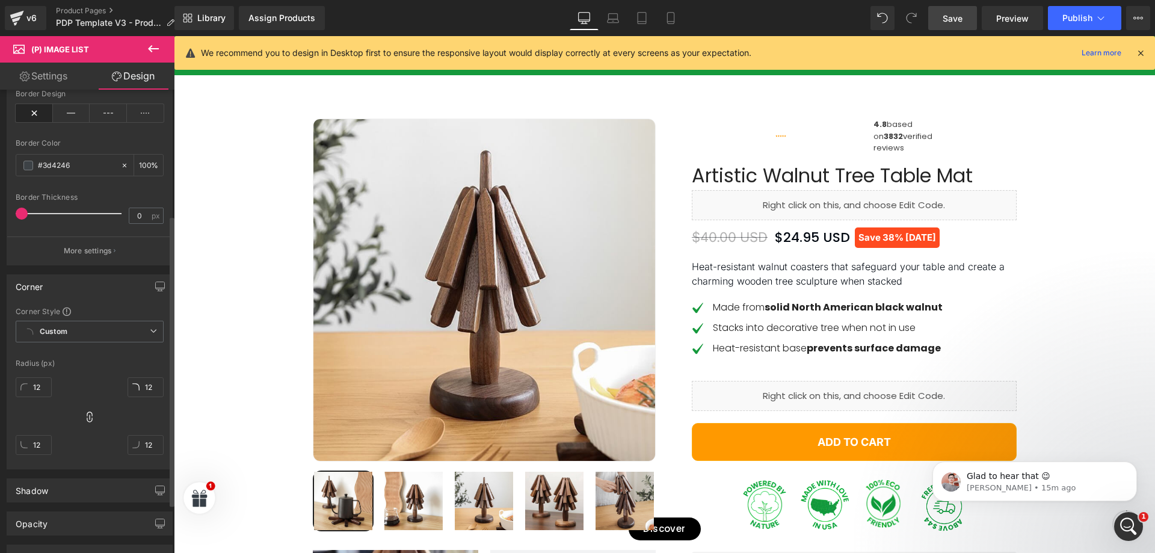
scroll to position [200, 0]
click at [143, 385] on input "12" at bounding box center [146, 383] width 36 height 20
type input "0"
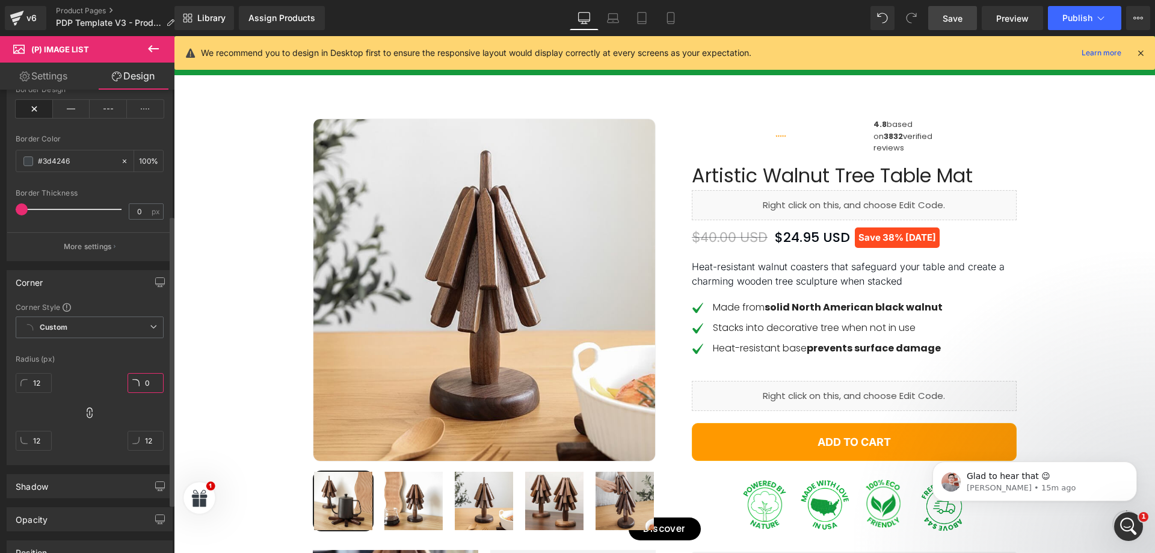
type input "0"
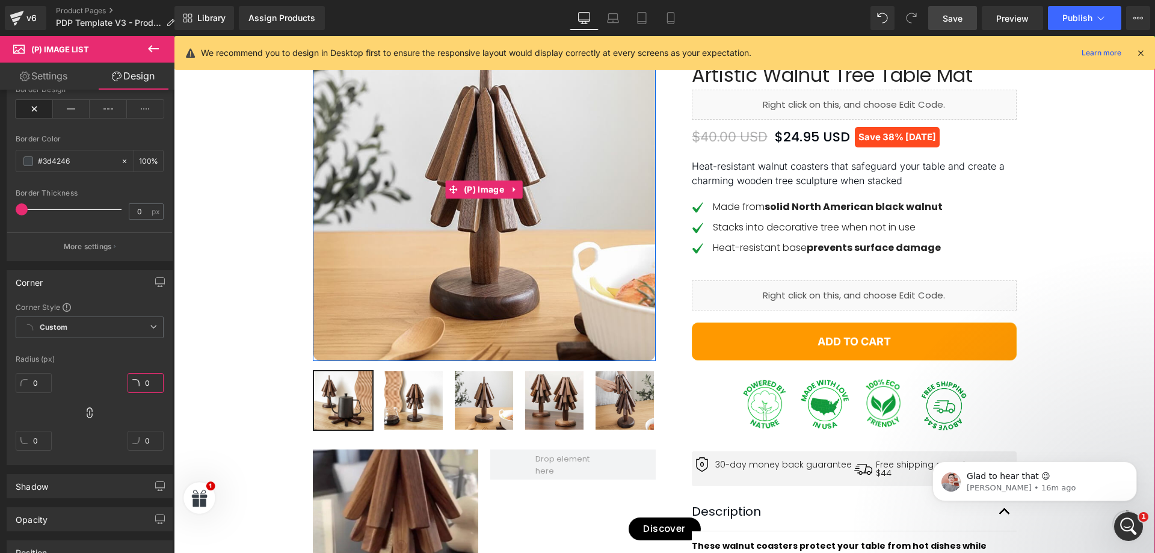
scroll to position [274, 0]
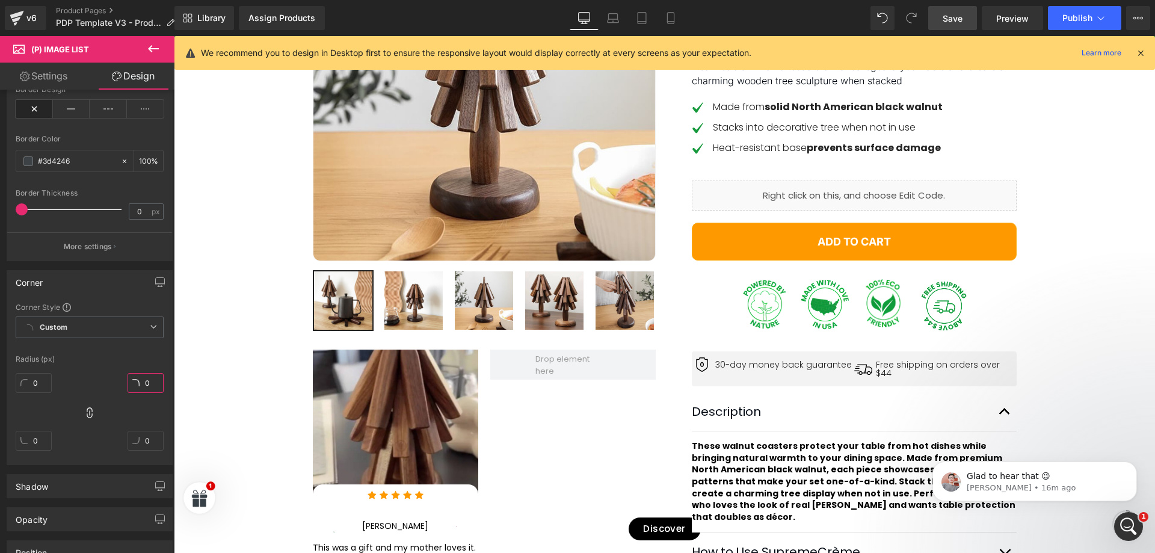
type input "0"
click at [954, 25] on link "Save" at bounding box center [952, 18] width 49 height 24
click at [946, 15] on span "Save" at bounding box center [953, 18] width 20 height 13
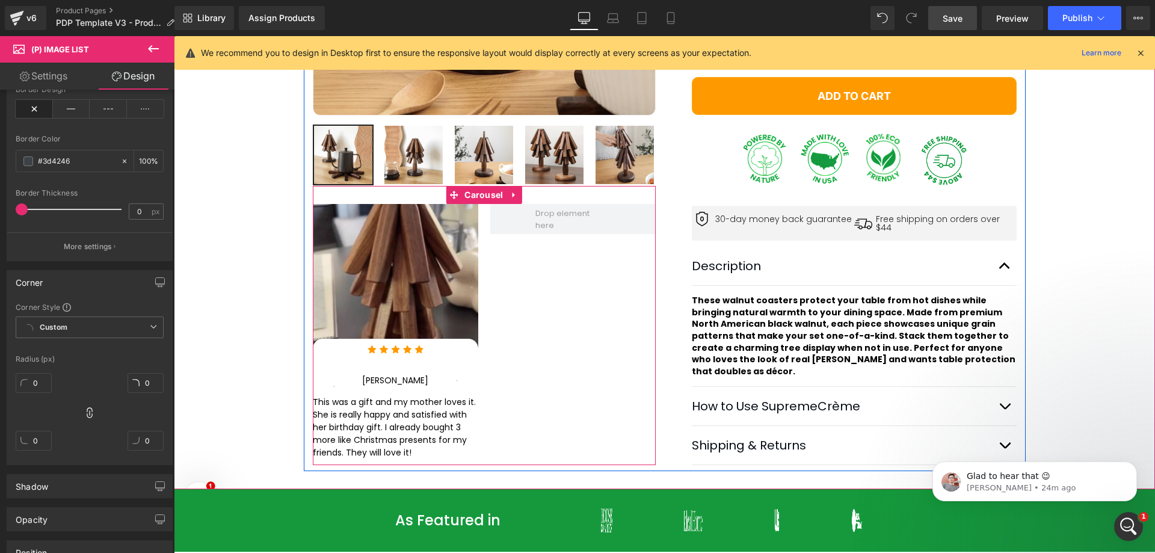
scroll to position [475, 0]
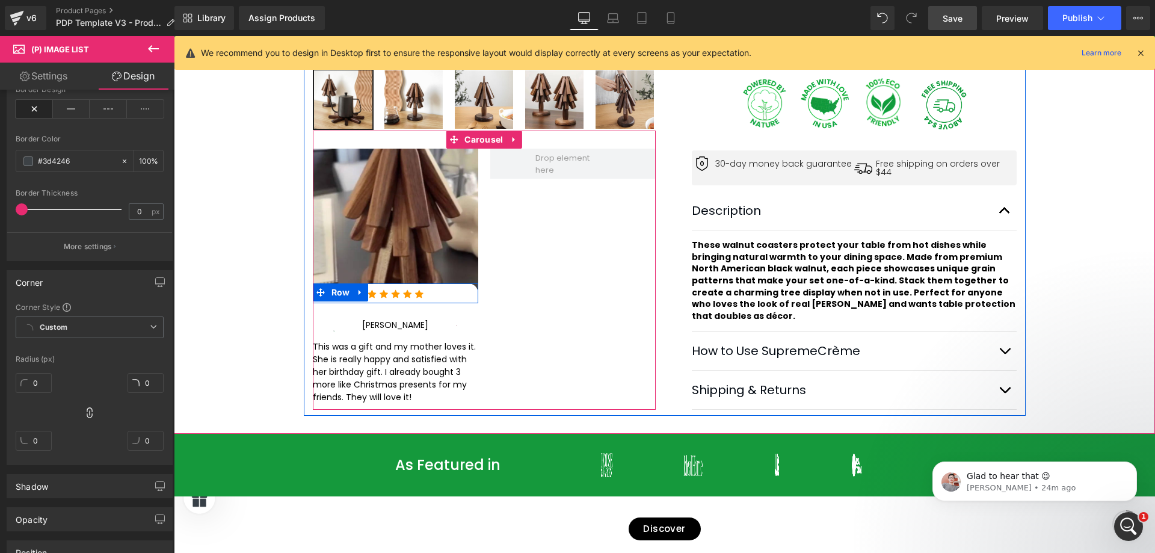
click at [465, 292] on div "Image Row" at bounding box center [395, 293] width 165 height 20
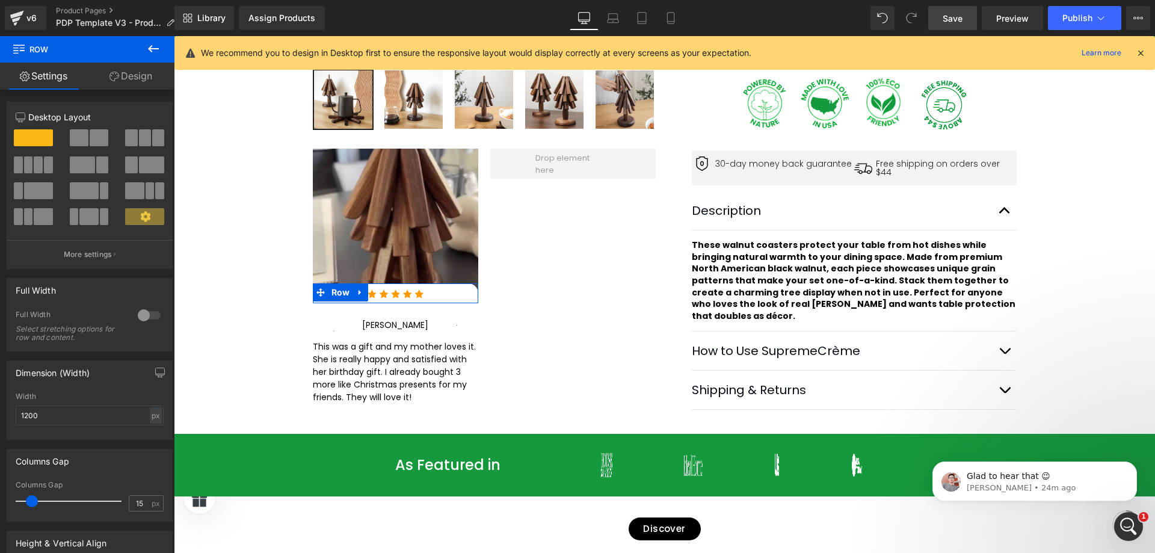
click at [116, 78] on icon at bounding box center [115, 77] width 10 height 10
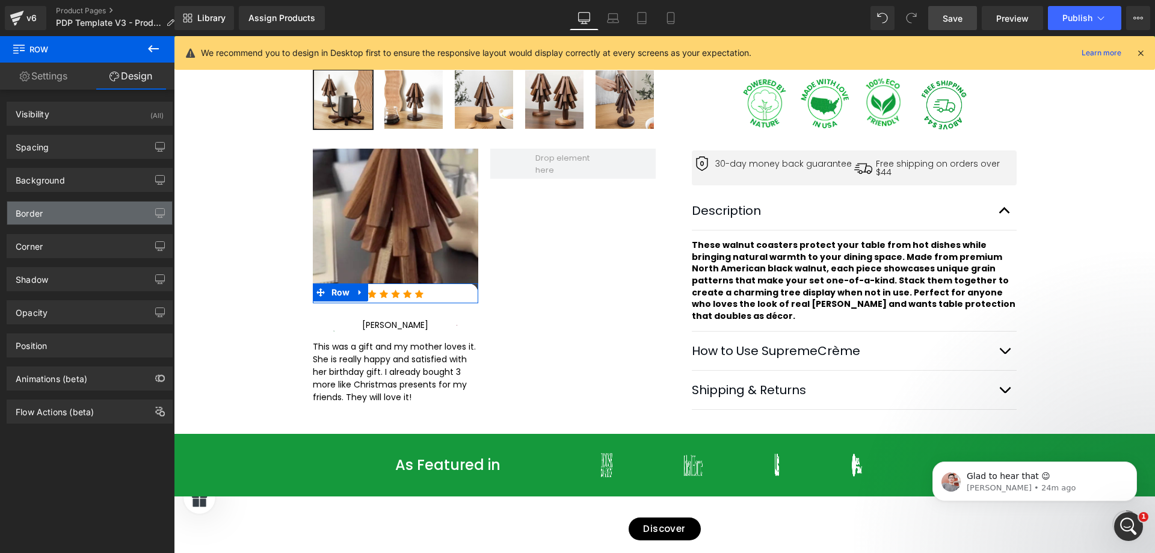
click at [75, 217] on div "Border" at bounding box center [89, 213] width 165 height 23
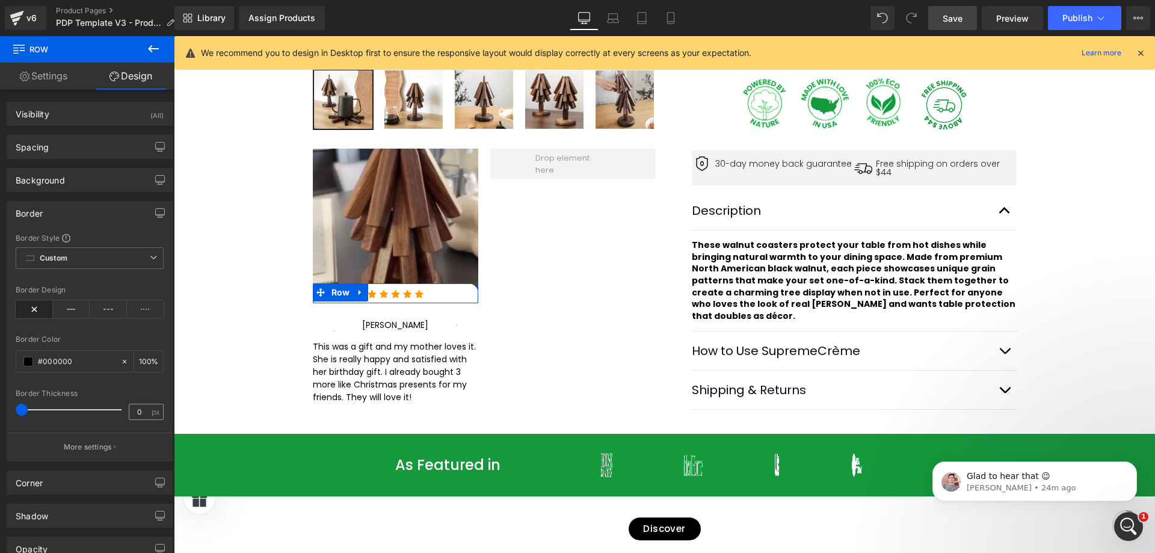
scroll to position [1, 0]
click at [96, 482] on div "Corner" at bounding box center [89, 482] width 165 height 23
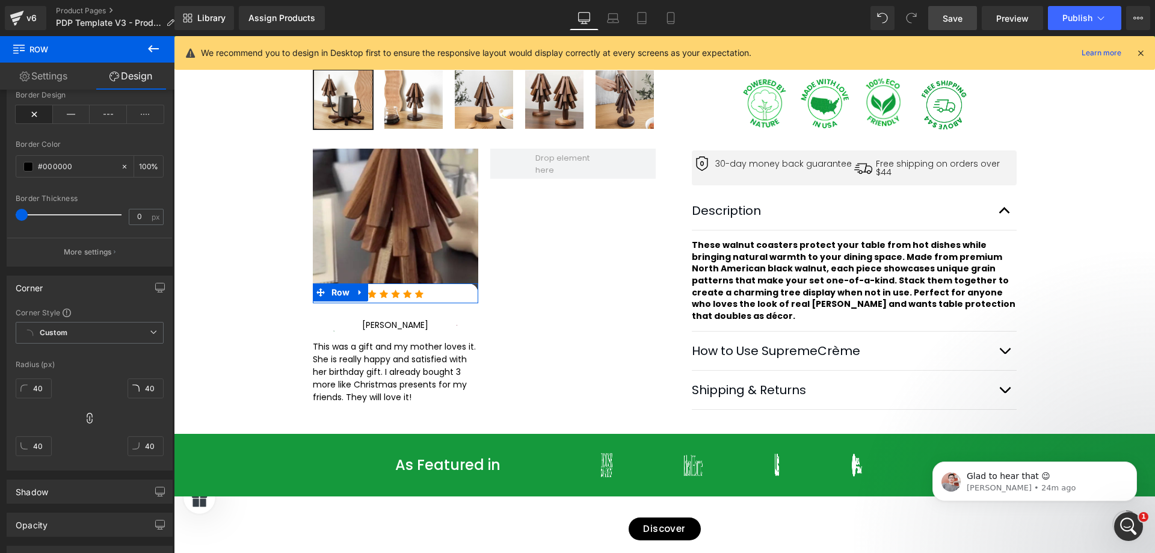
scroll to position [200, 0]
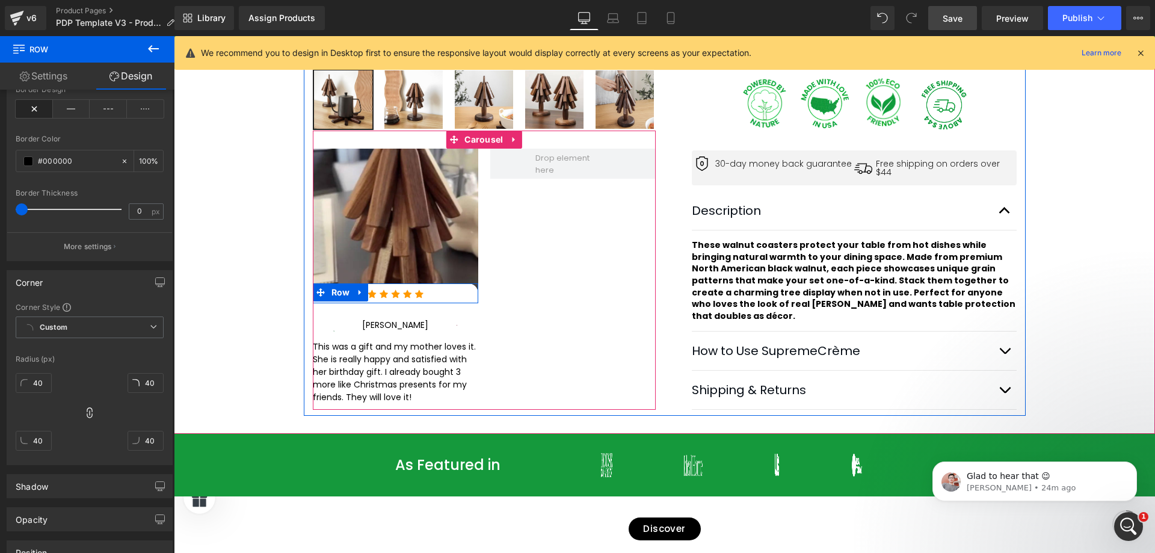
click at [458, 288] on div "Image" at bounding box center [396, 293] width 146 height 14
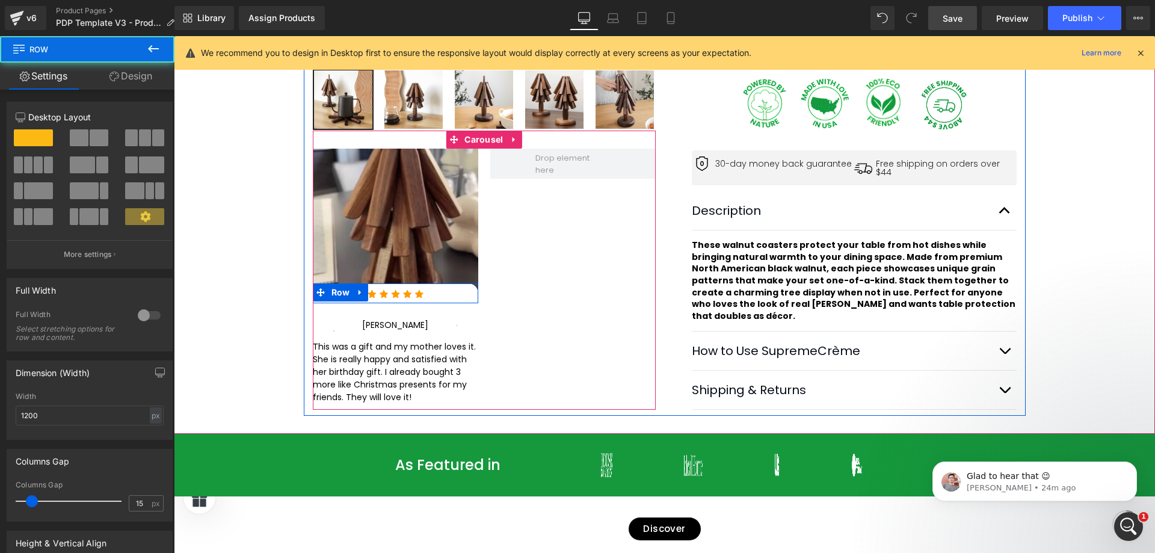
click at [462, 288] on div "Image" at bounding box center [396, 293] width 146 height 14
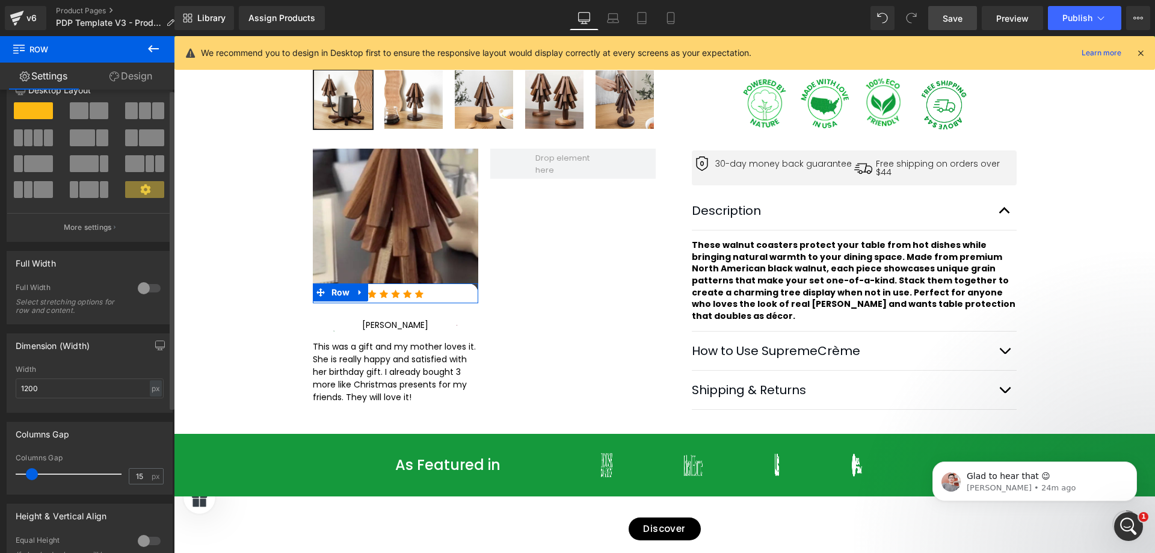
scroll to position [0, 0]
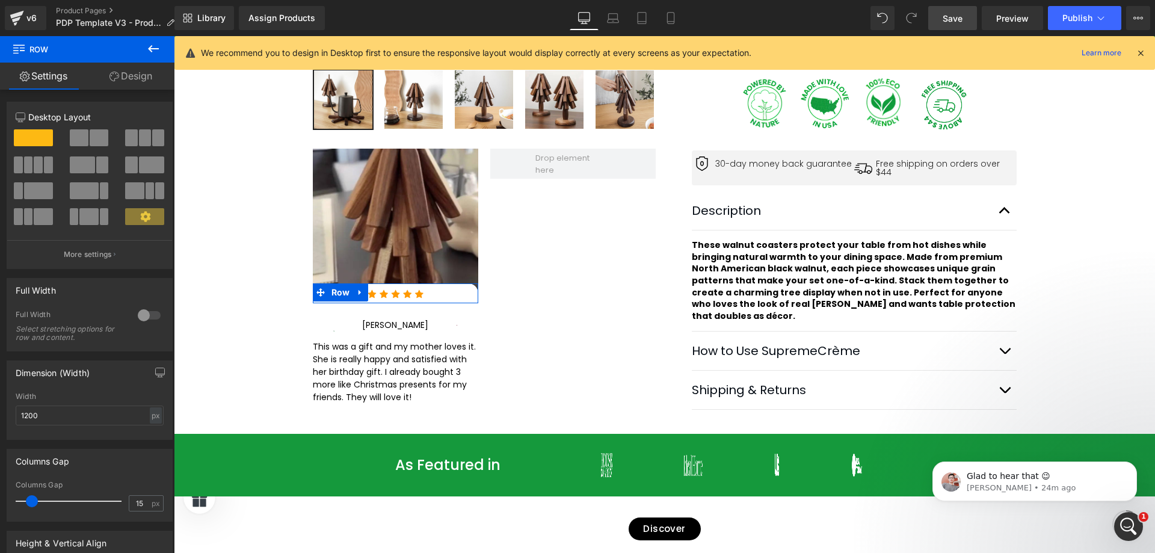
click at [125, 82] on link "Design" at bounding box center [130, 76] width 87 height 27
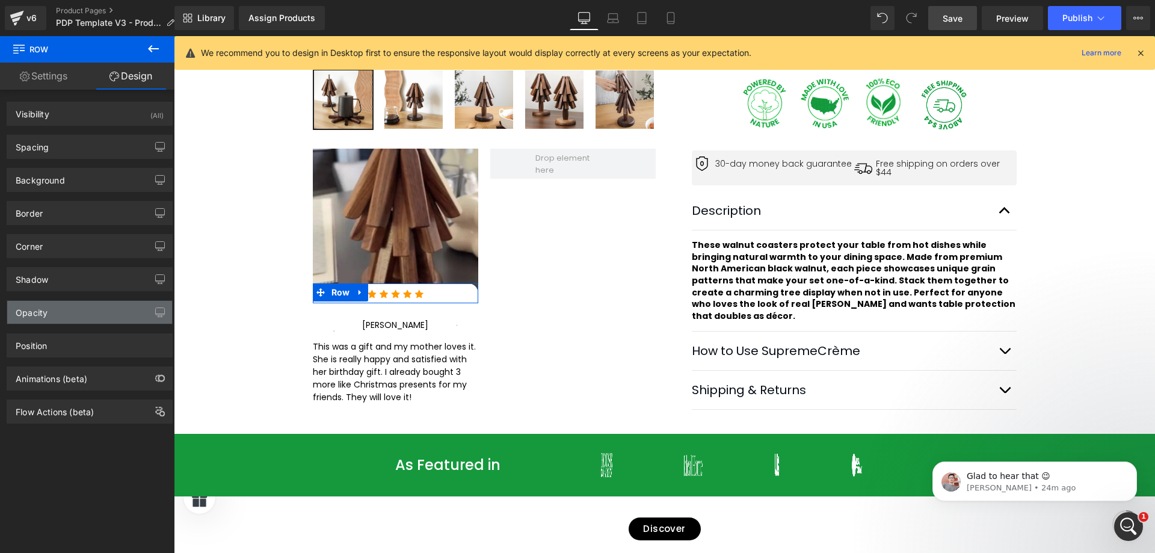
type input "1"
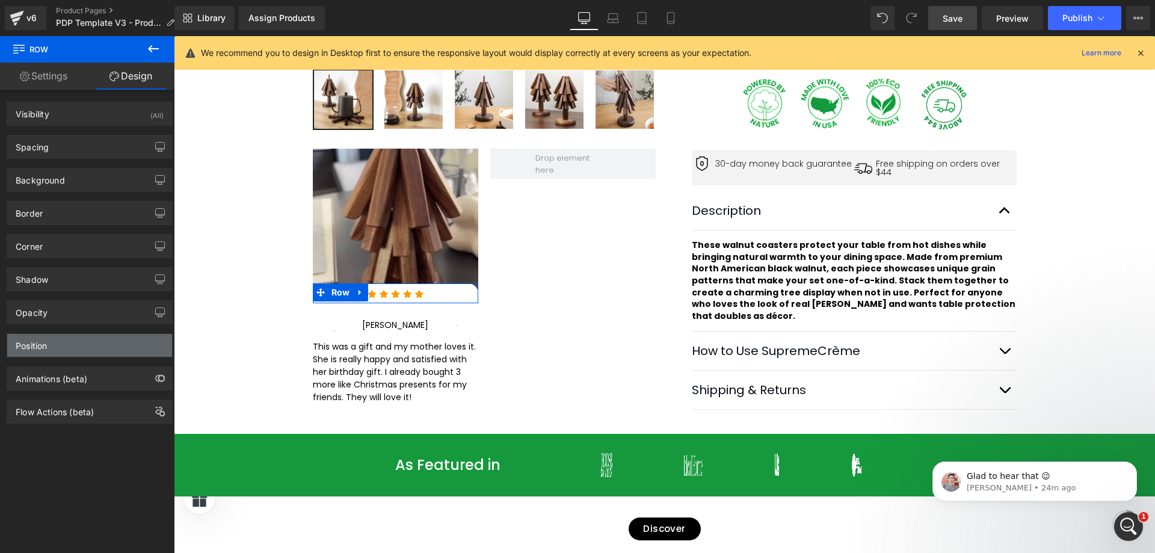
click at [95, 345] on div "Position" at bounding box center [89, 345] width 165 height 23
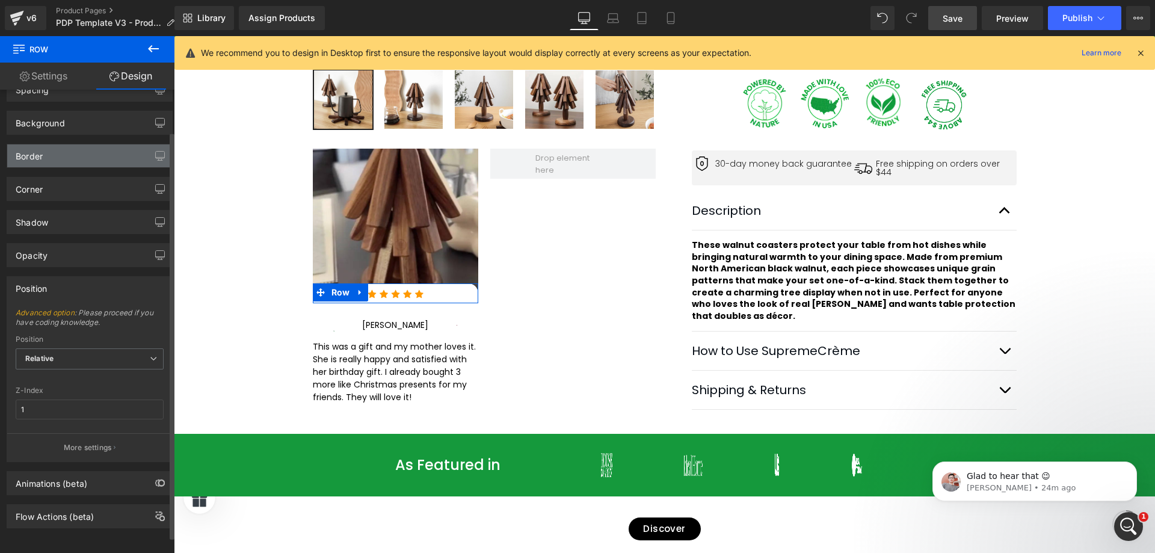
scroll to position [66, 0]
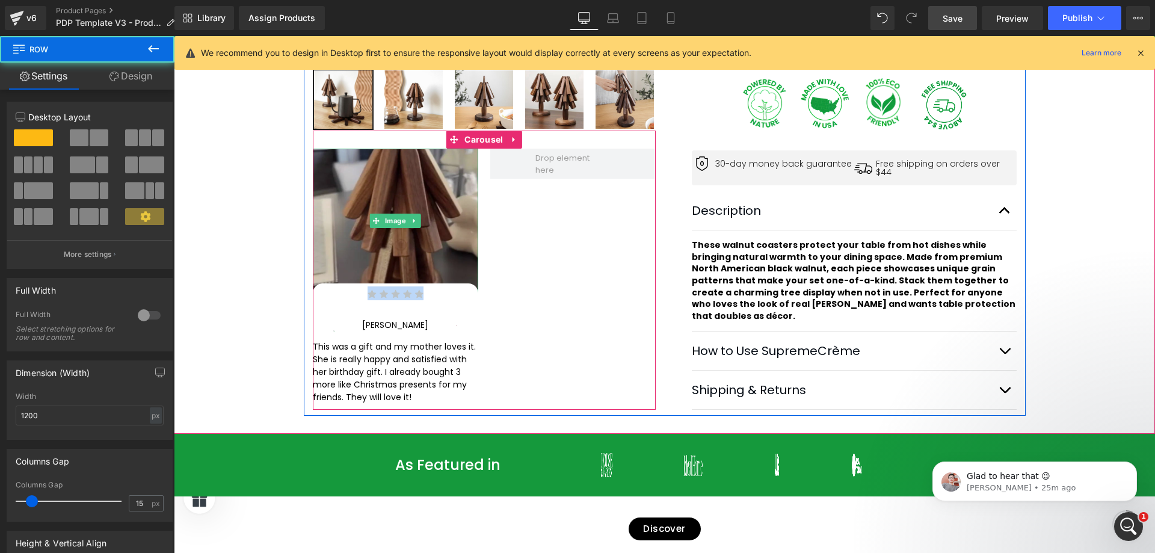
drag, startPoint x: 460, startPoint y: 291, endPoint x: 460, endPoint y: 268, distance: 23.5
click at [460, 268] on div "Image Image Row Image Natasha Text Block Image Row This was a gift and my mothe…" at bounding box center [395, 279] width 165 height 261
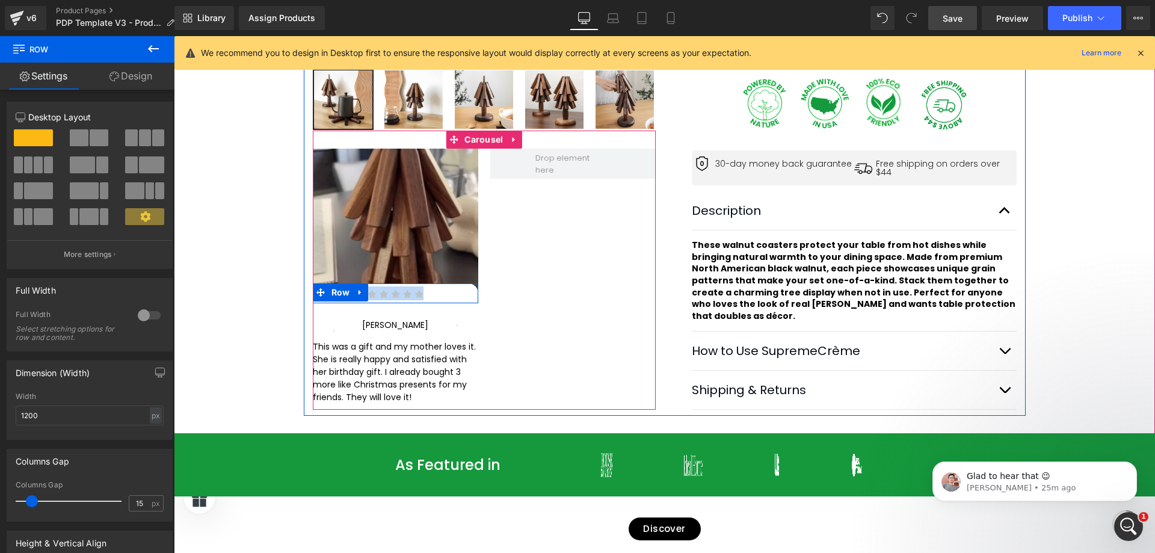
click at [456, 293] on div "Image" at bounding box center [396, 293] width 146 height 14
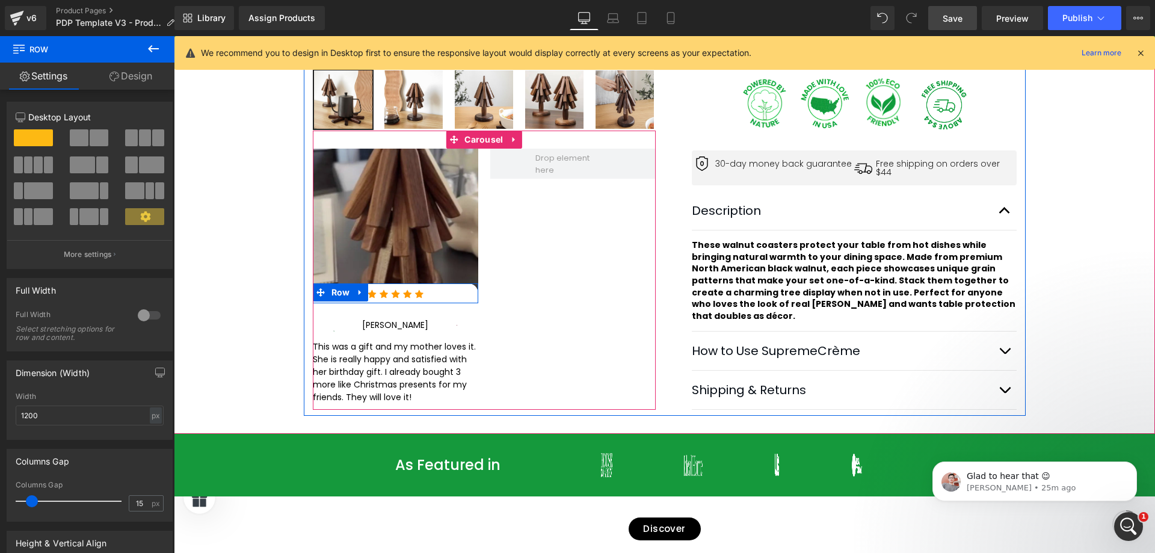
click at [445, 250] on img at bounding box center [395, 221] width 165 height 144
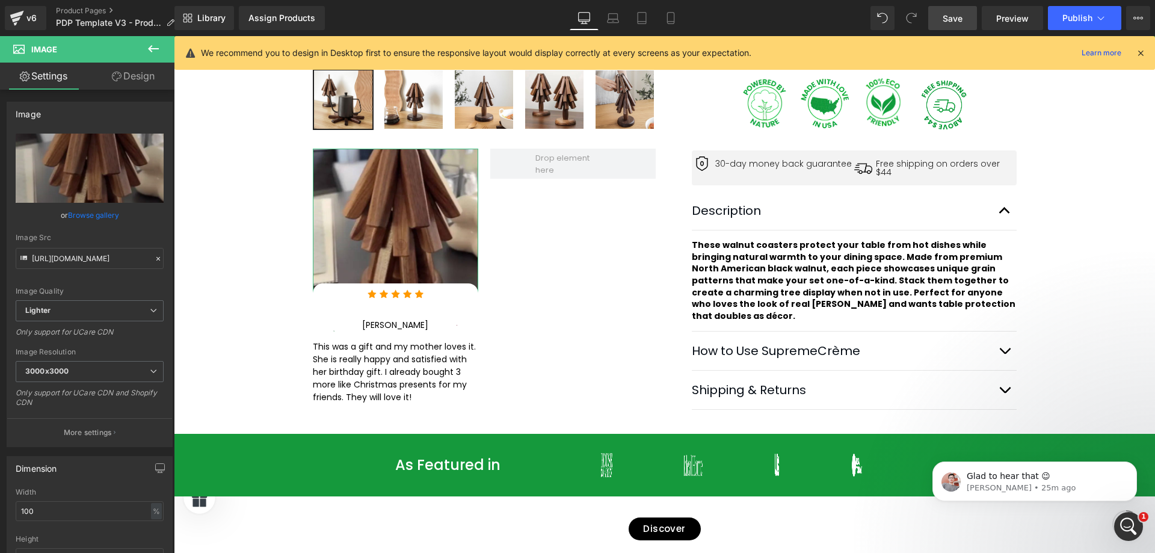
click at [142, 80] on link "Design" at bounding box center [133, 76] width 87 height 27
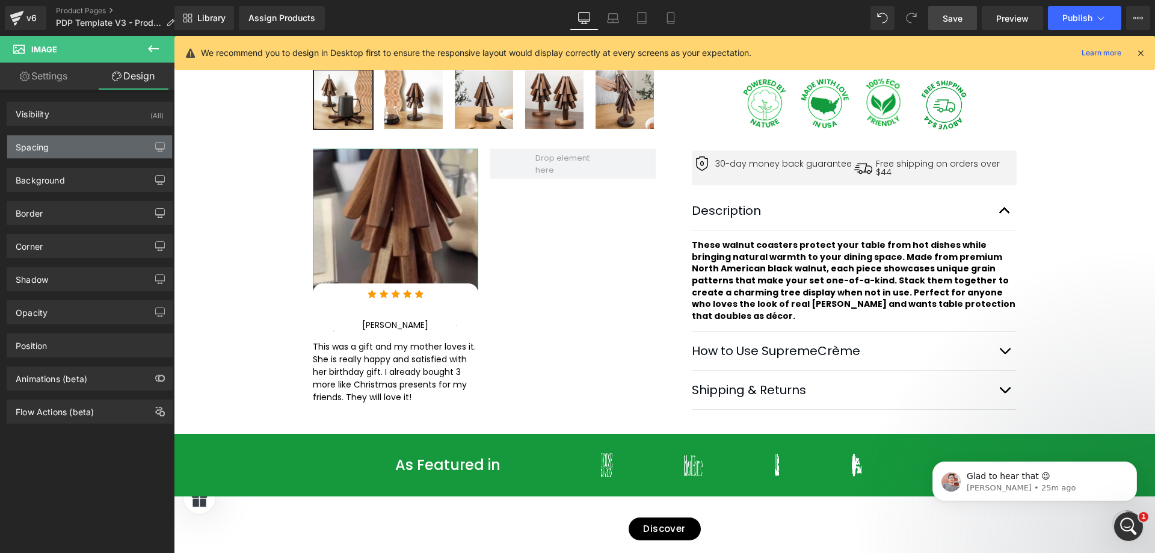
click at [88, 158] on div "Spacing" at bounding box center [89, 146] width 165 height 23
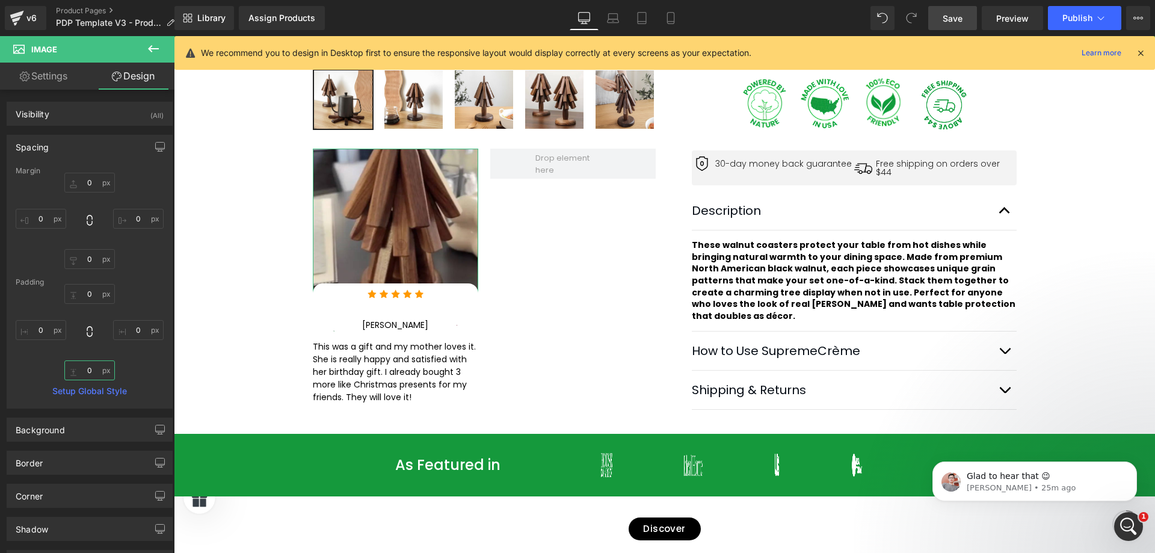
click at [90, 375] on input "0" at bounding box center [89, 370] width 51 height 20
click at [88, 265] on input "0" at bounding box center [89, 259] width 51 height 20
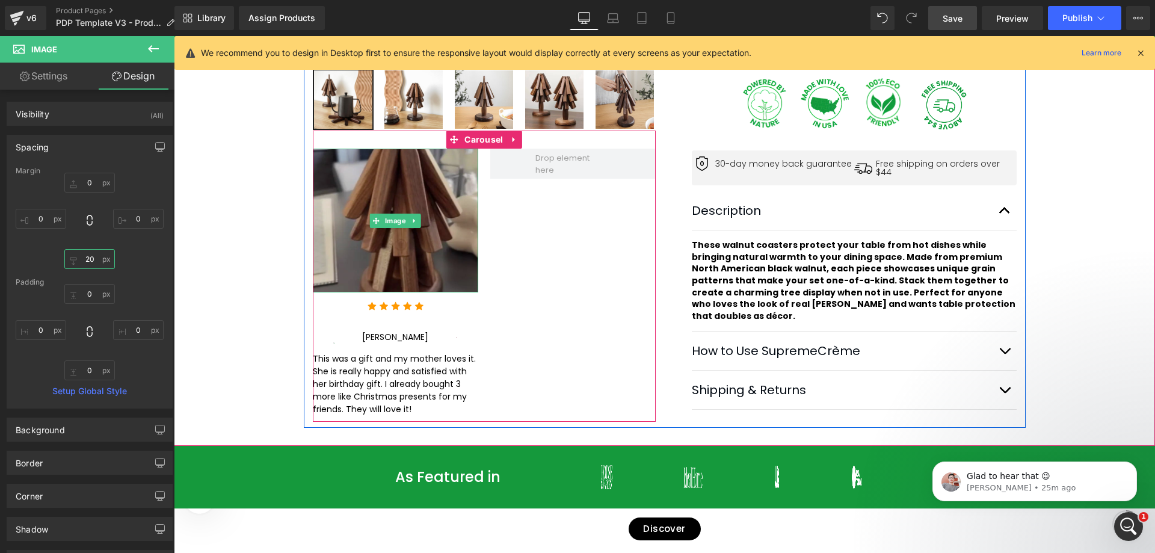
type input "2"
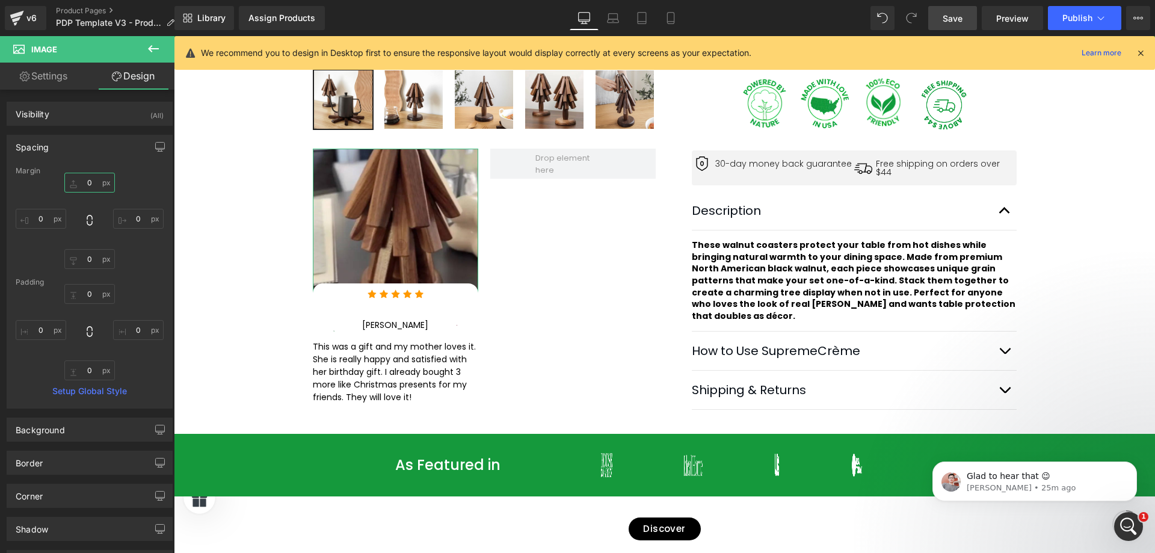
click at [81, 181] on input "0" at bounding box center [89, 183] width 51 height 20
type input "-"
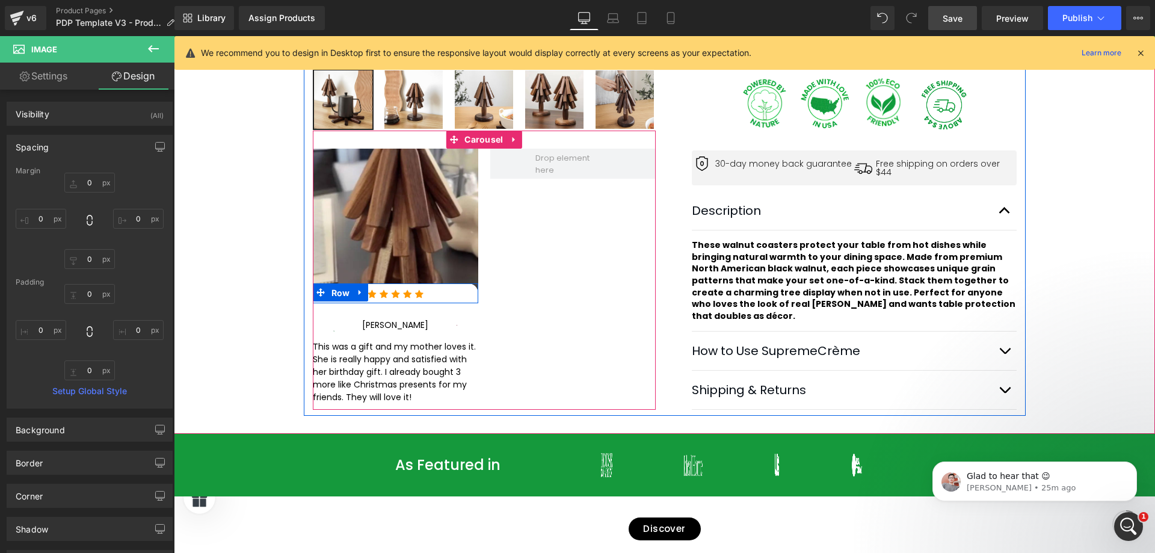
click at [333, 285] on span "Row" at bounding box center [341, 293] width 25 height 18
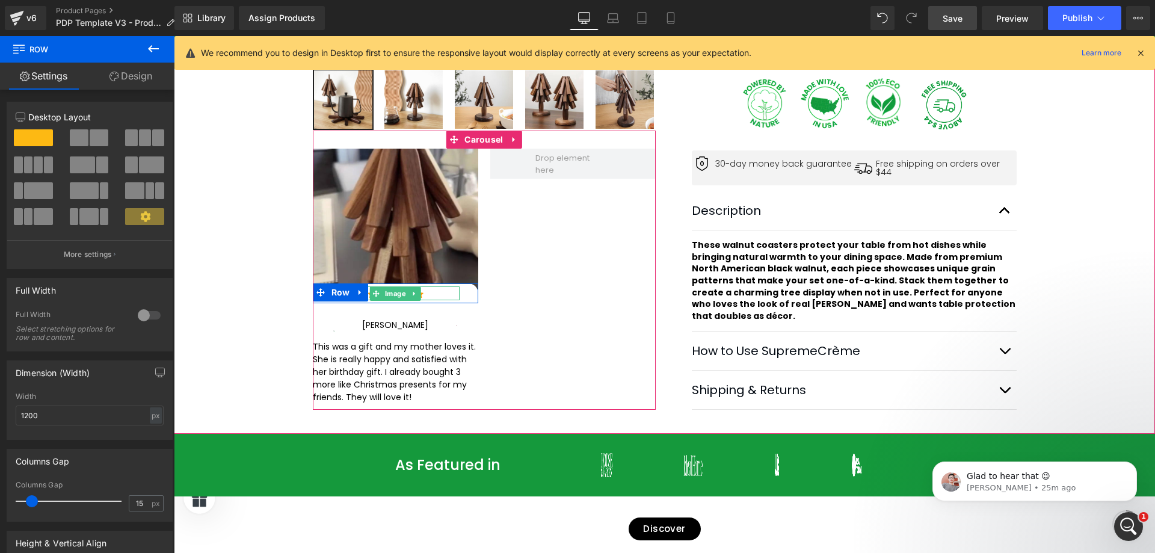
click at [437, 294] on div at bounding box center [396, 293] width 128 height 14
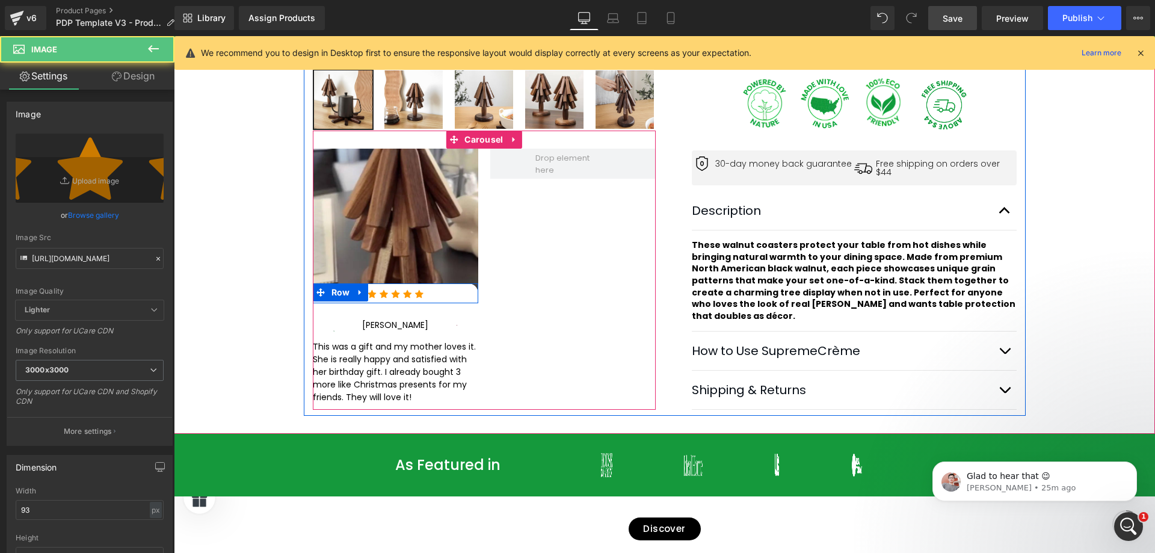
click at [466, 290] on div "Image Row" at bounding box center [395, 293] width 165 height 20
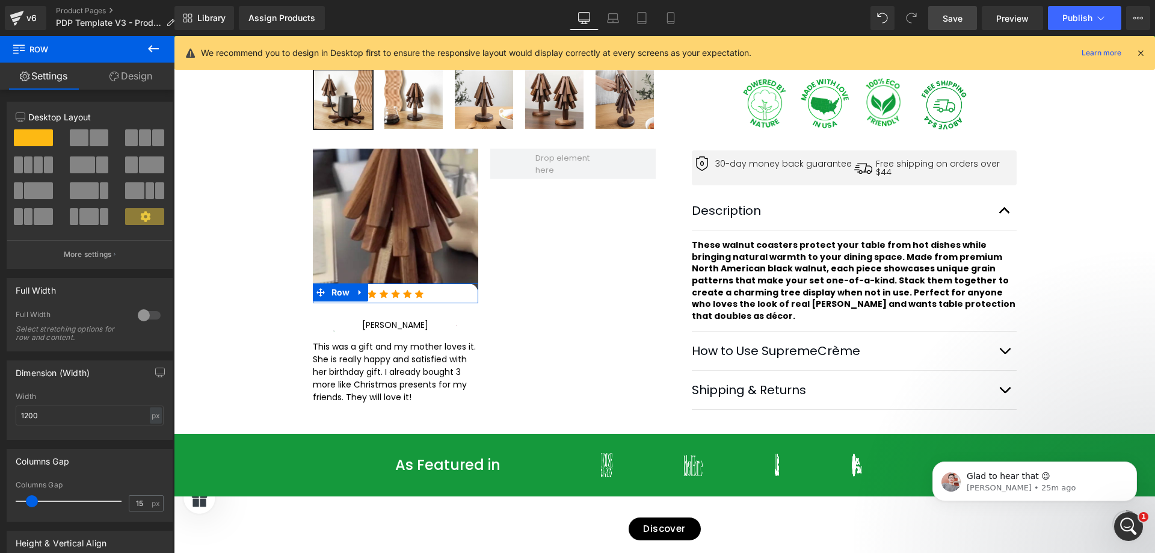
click at [153, 78] on link "Design" at bounding box center [130, 76] width 87 height 27
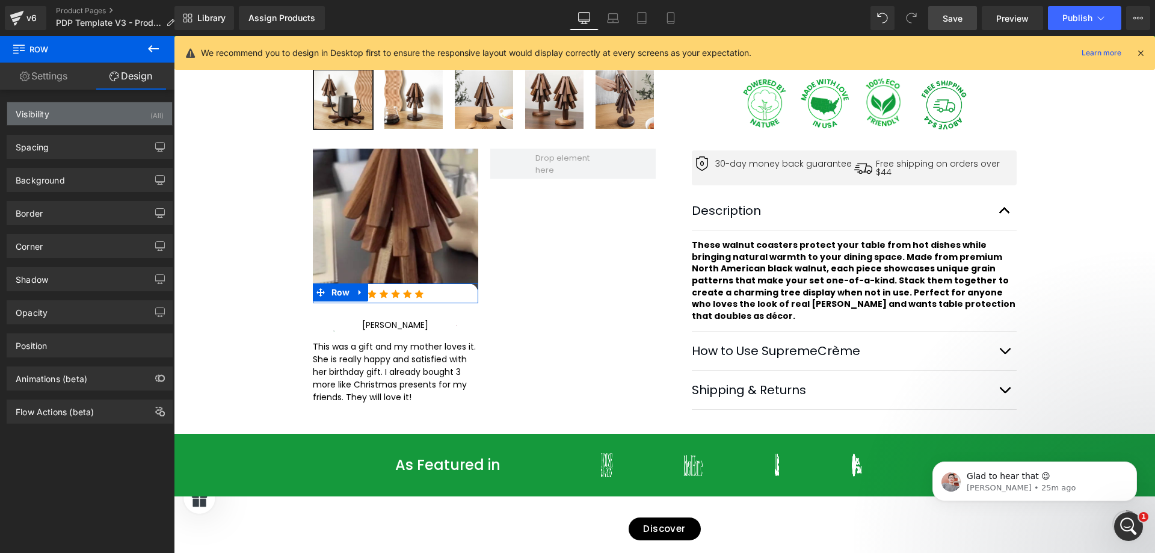
type input "-15"
type input "0"
type input "5"
type input "16"
type input "5"
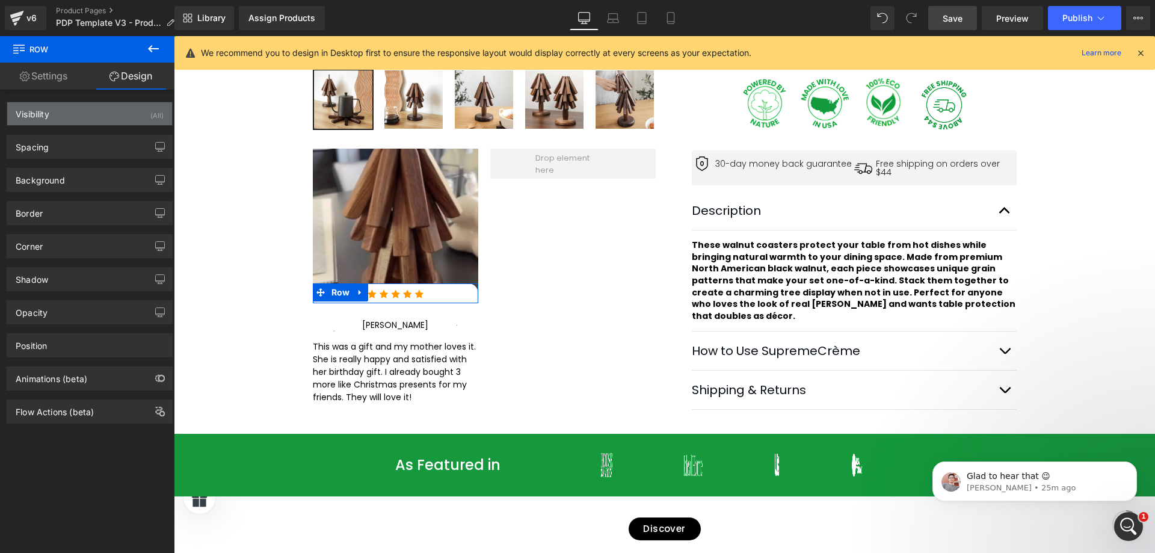
type input "16"
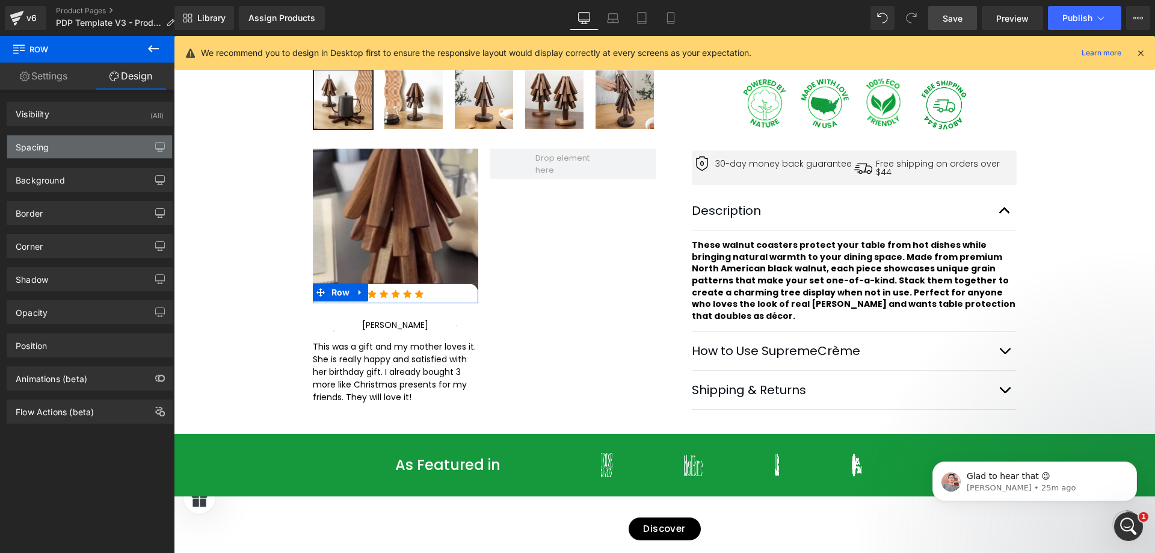
click at [104, 153] on div "Spacing" at bounding box center [89, 146] width 165 height 23
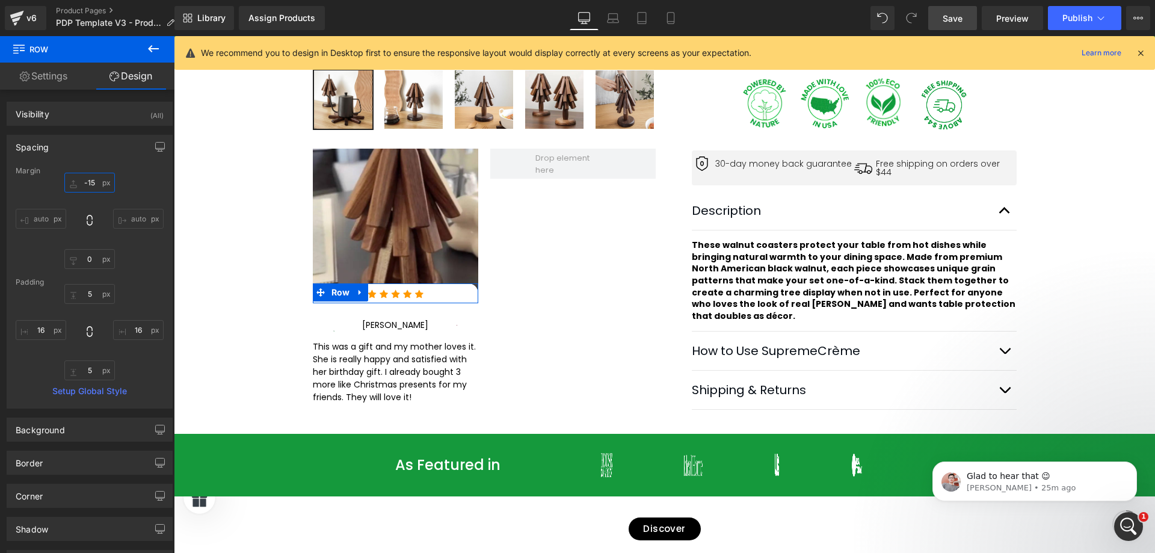
click at [91, 185] on input "-15" at bounding box center [89, 183] width 51 height 20
type input "-20"
click at [81, 258] on input "0" at bounding box center [89, 259] width 51 height 20
type input "0"
click at [89, 183] on input "-20" at bounding box center [89, 183] width 51 height 20
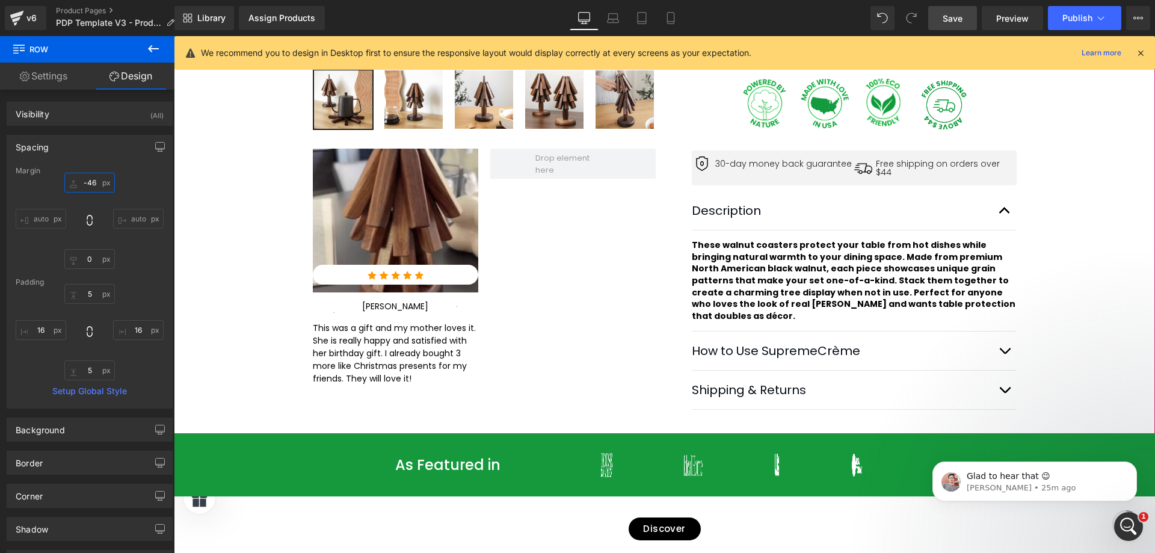
type input "-45"
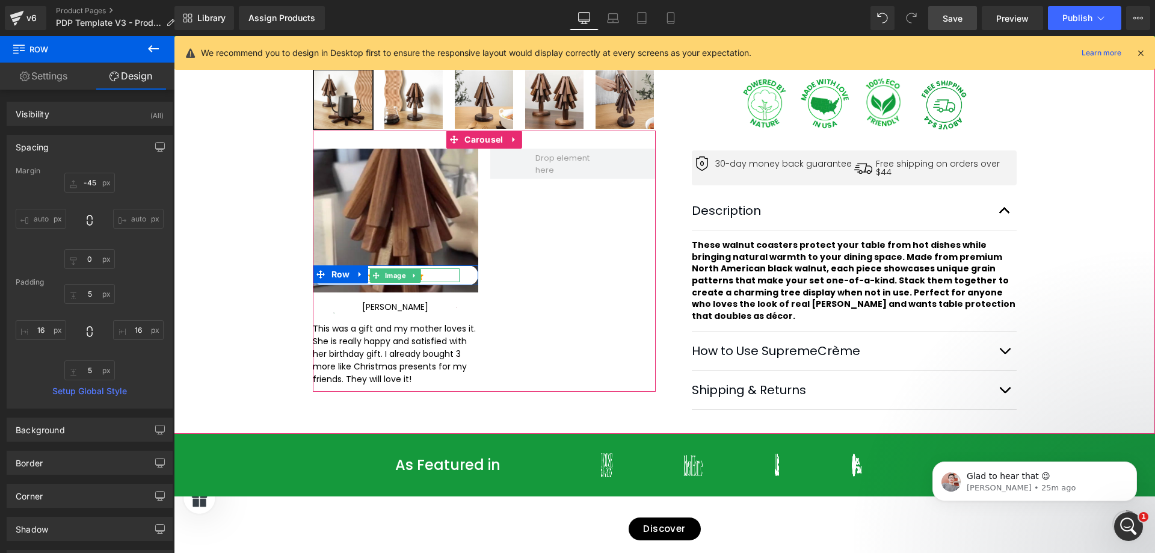
click at [442, 277] on div at bounding box center [396, 275] width 128 height 14
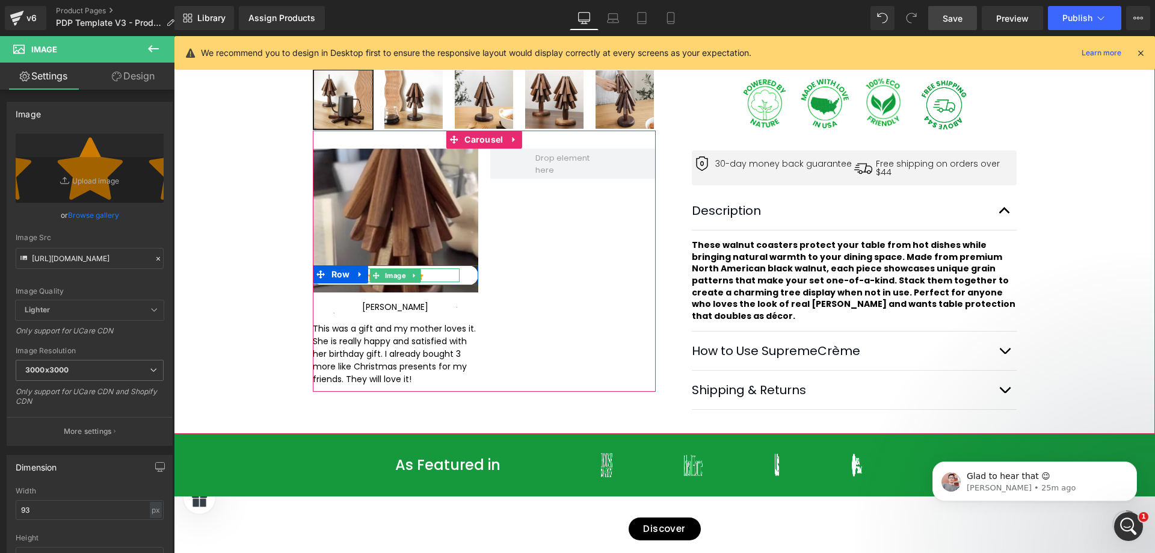
click at [433, 277] on div at bounding box center [396, 275] width 128 height 14
click at [431, 275] on div at bounding box center [396, 275] width 128 height 14
click at [425, 279] on div at bounding box center [396, 280] width 128 height 3
click at [419, 279] on div at bounding box center [396, 280] width 128 height 3
click at [439, 276] on div "Image" at bounding box center [396, 275] width 128 height 14
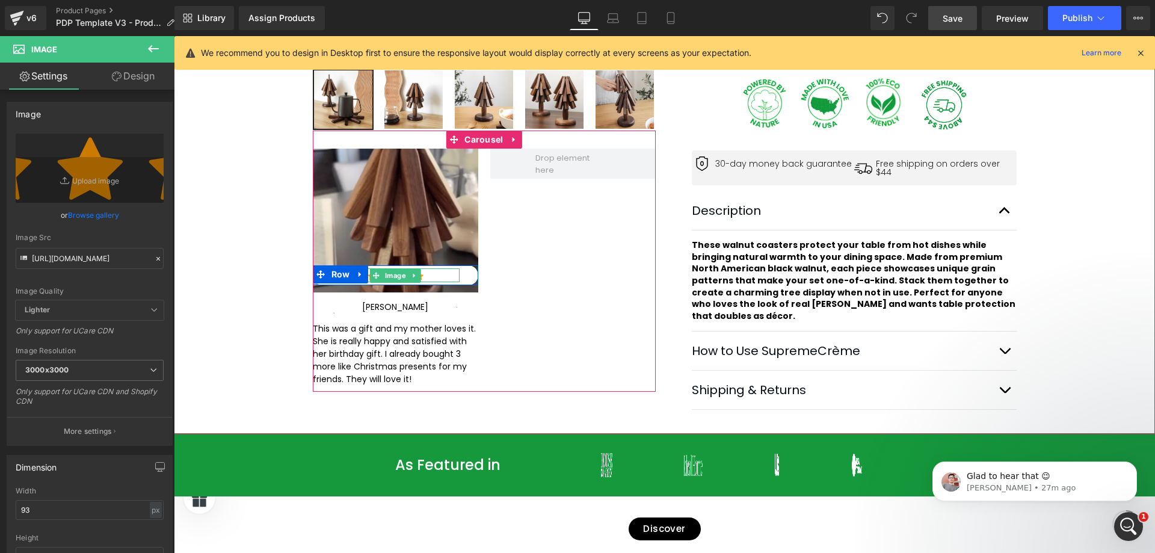
click at [439, 279] on div at bounding box center [396, 280] width 128 height 3
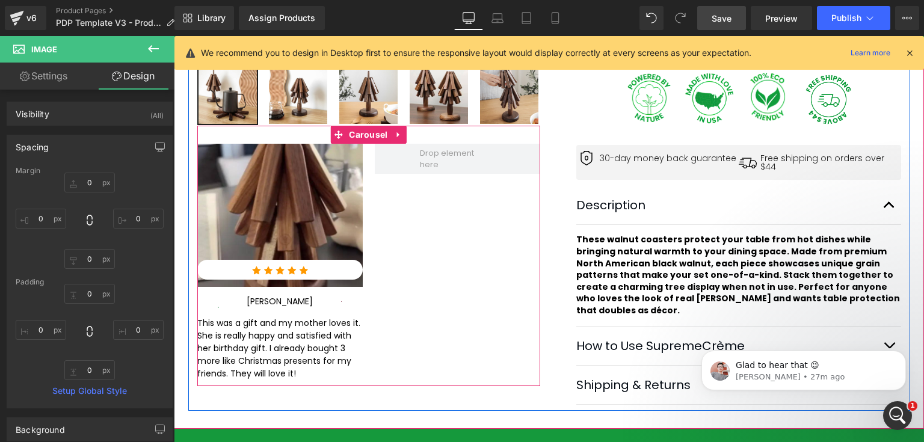
scroll to position [549, 0]
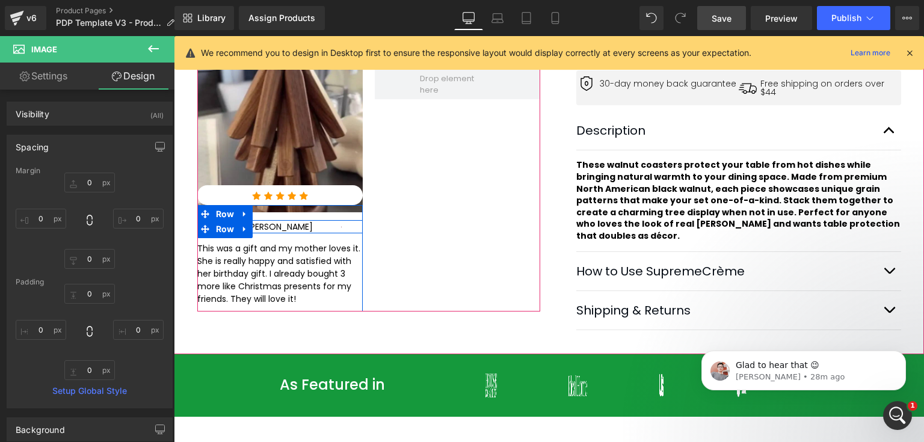
click at [301, 229] on div "Image Natasha Text Block Image" at bounding box center [279, 227] width 165 height 14
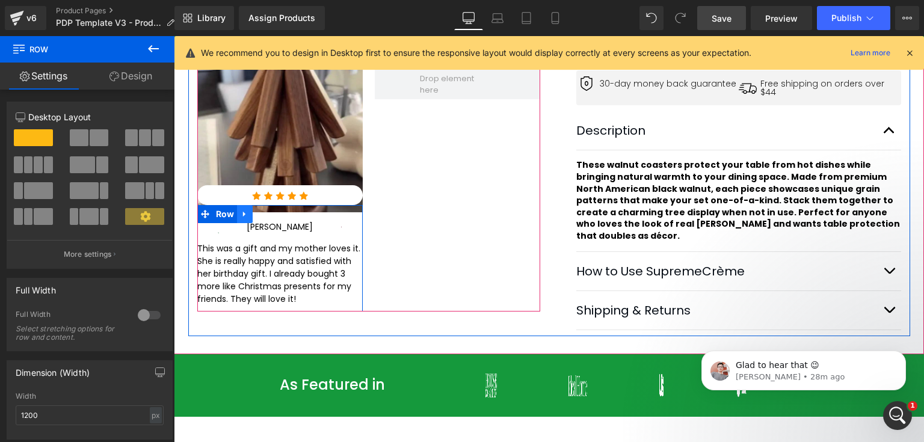
click at [243, 214] on icon at bounding box center [244, 214] width 2 height 5
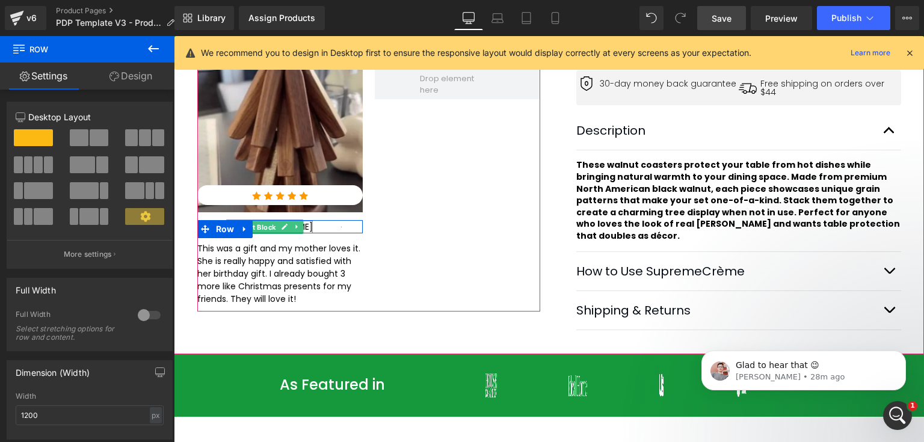
click at [279, 229] on span "Text Block" at bounding box center [259, 227] width 40 height 14
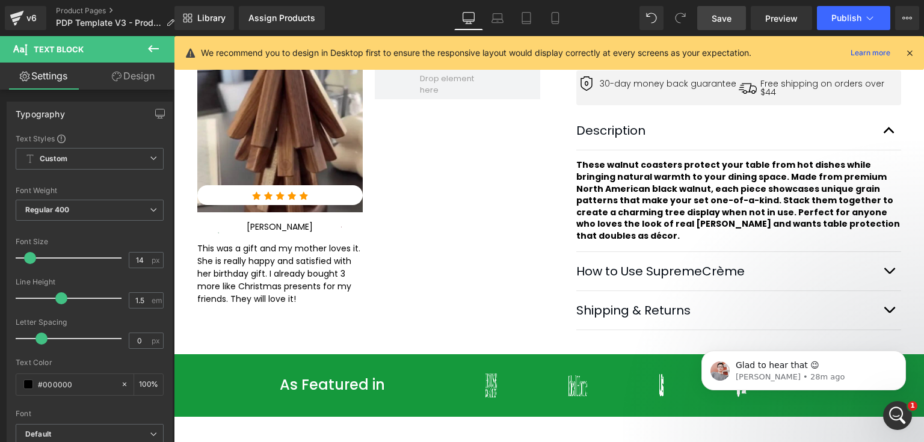
click at [472, 19] on icon at bounding box center [469, 18] width 12 height 12
click at [912, 52] on icon at bounding box center [909, 53] width 11 height 11
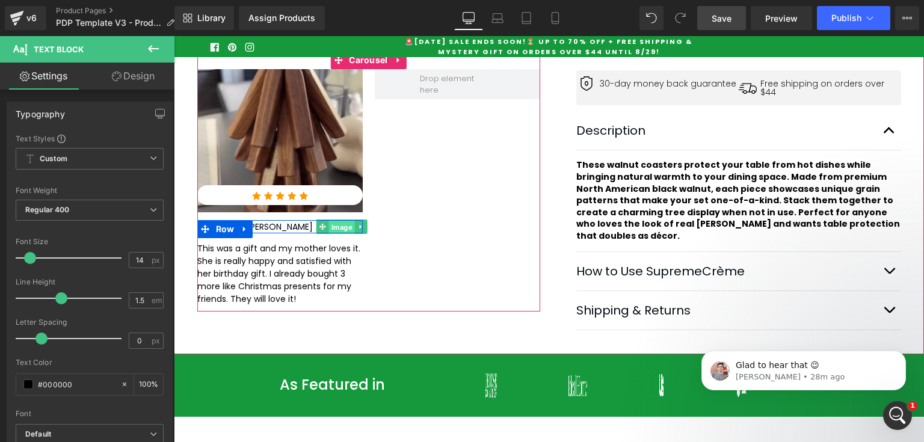
click at [331, 224] on span "Image" at bounding box center [342, 227] width 26 height 14
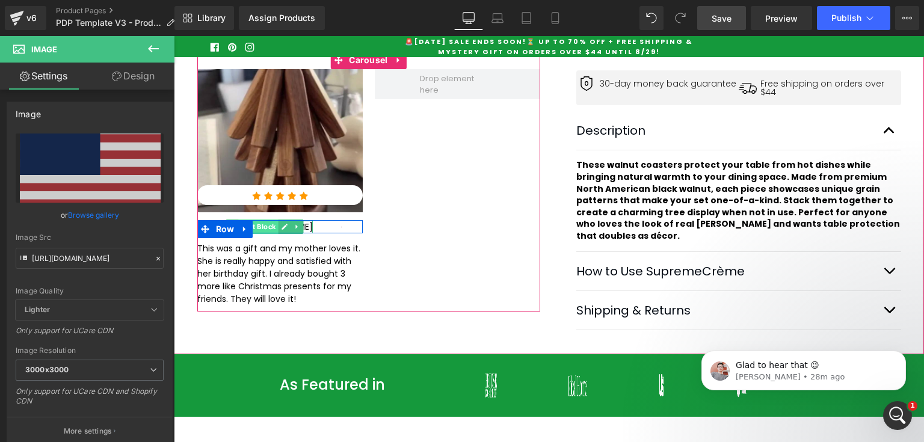
click at [279, 228] on span "Text Block" at bounding box center [259, 227] width 40 height 14
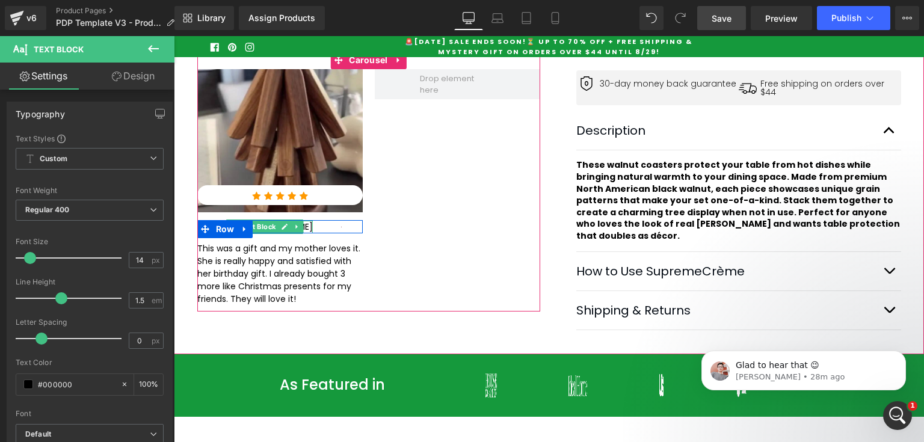
click at [265, 225] on span "Text Block" at bounding box center [259, 227] width 40 height 14
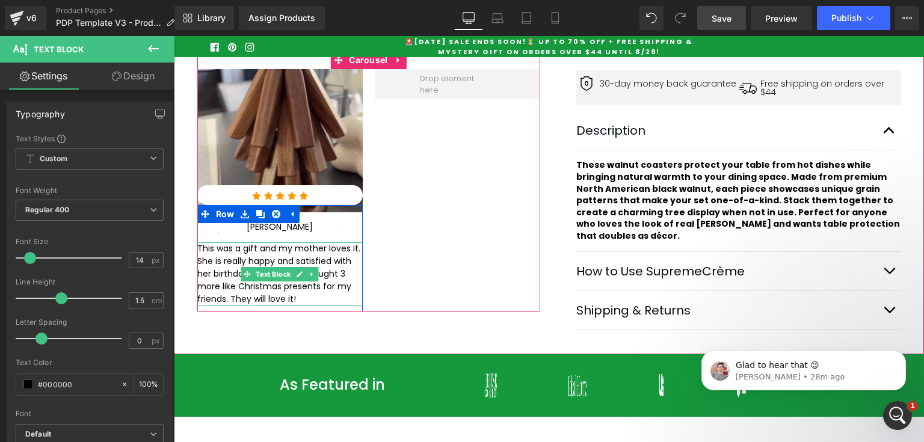
click at [303, 256] on p "This was a gift and my mother loves it. She is really happy and satisfied with …" at bounding box center [279, 273] width 165 height 63
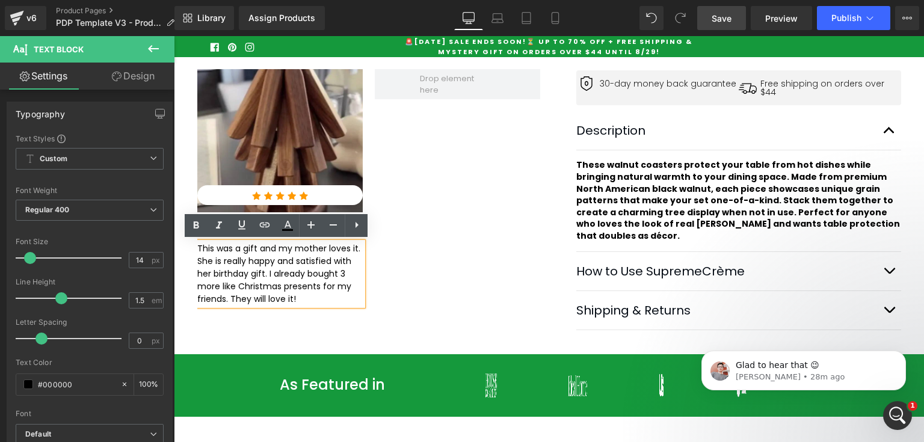
click at [459, 255] on div "Image Image Row Image Natasha Text Block Image Row This was a gift and my mothe…" at bounding box center [552, 190] width 710 height 243
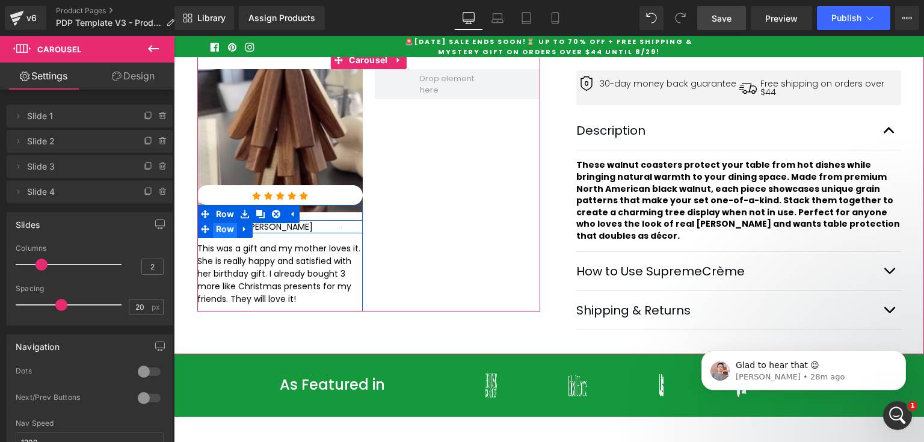
click at [221, 226] on span "Row" at bounding box center [225, 229] width 25 height 18
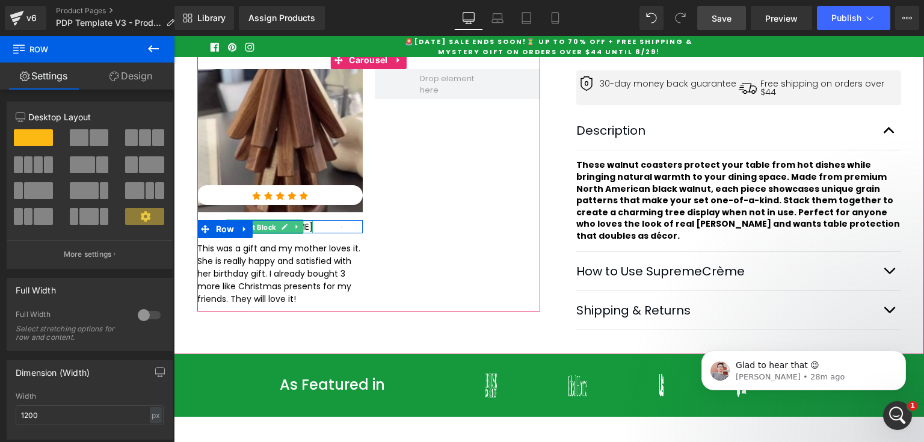
click at [261, 229] on span "Text Block" at bounding box center [259, 227] width 40 height 14
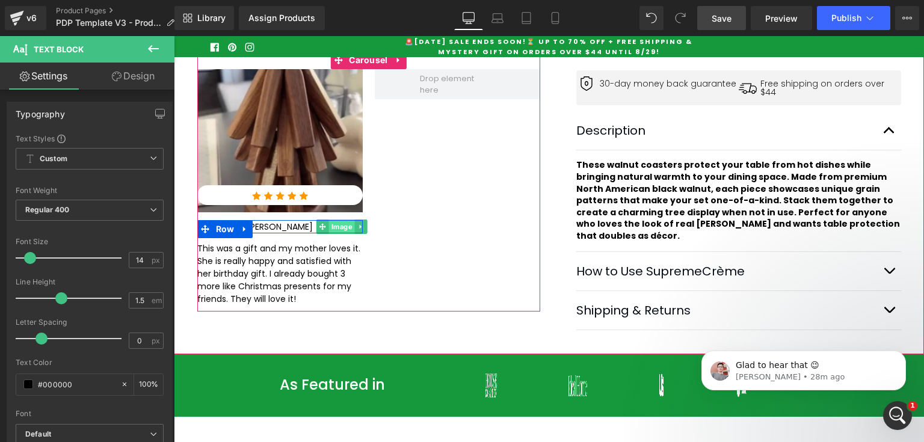
click at [329, 229] on span "Image" at bounding box center [342, 227] width 26 height 14
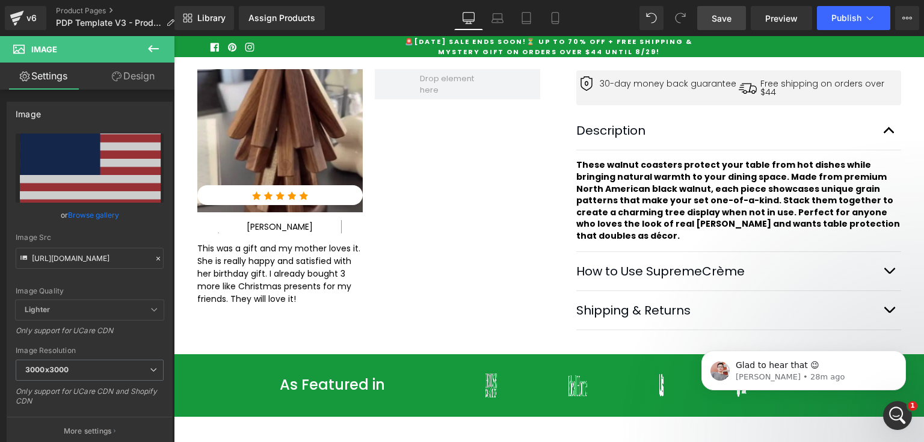
click at [120, 81] on link "Design" at bounding box center [133, 76] width 87 height 27
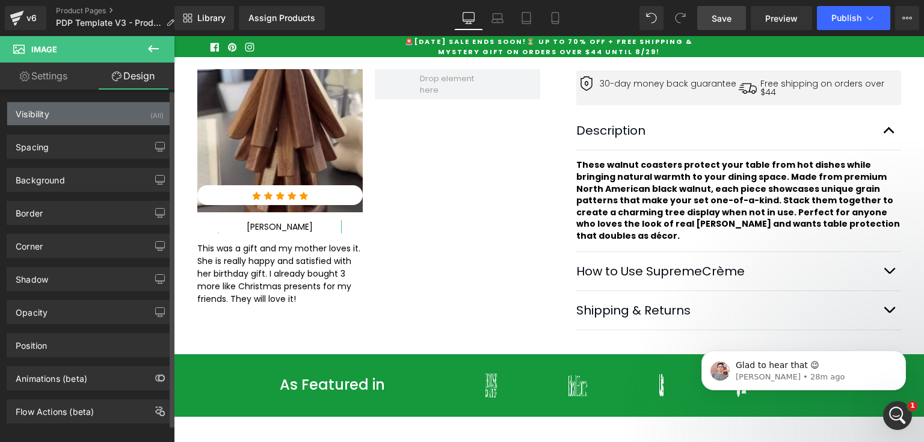
type input "0"
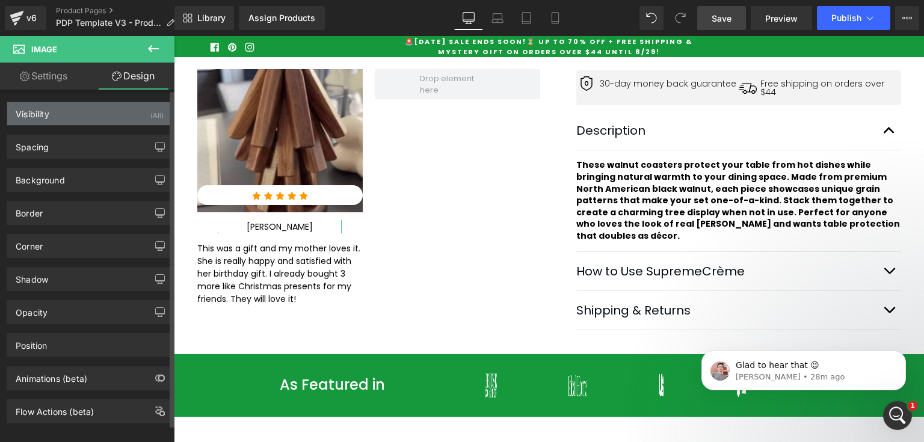
type input "0"
click at [81, 118] on div "Visibility (All)" at bounding box center [89, 113] width 165 height 23
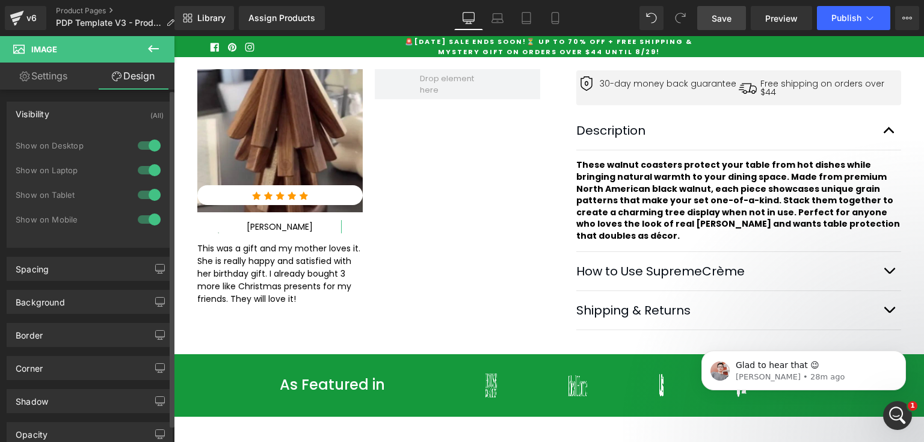
click at [81, 108] on div "Visibility (All)" at bounding box center [89, 113] width 165 height 23
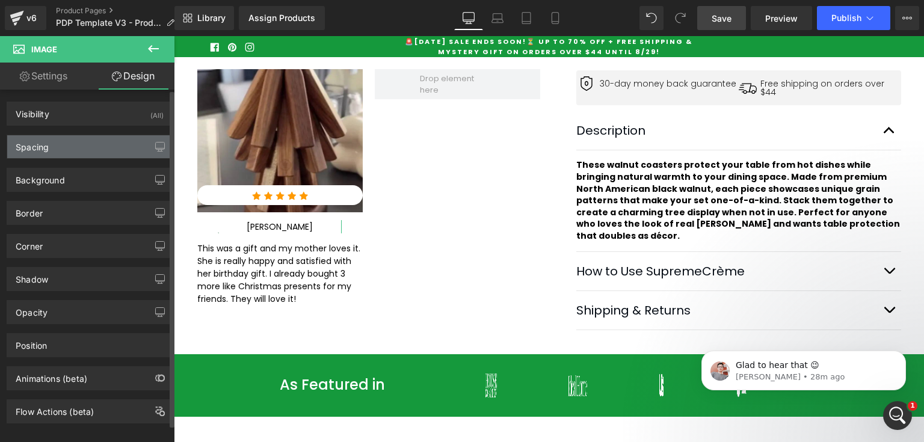
click at [87, 147] on div "Spacing" at bounding box center [89, 146] width 165 height 23
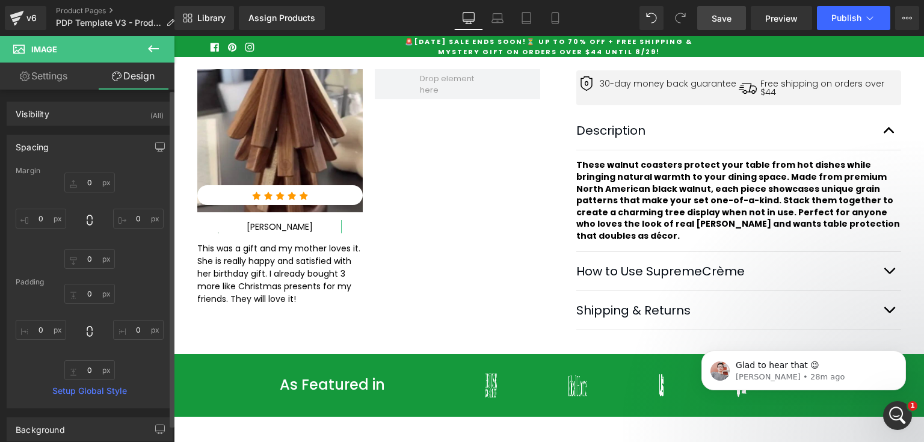
click at [99, 146] on div "Spacing" at bounding box center [89, 146] width 165 height 23
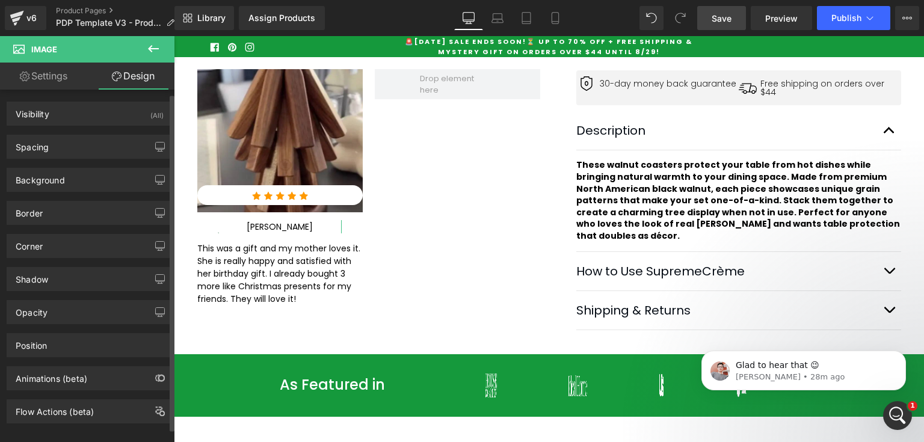
scroll to position [10, 0]
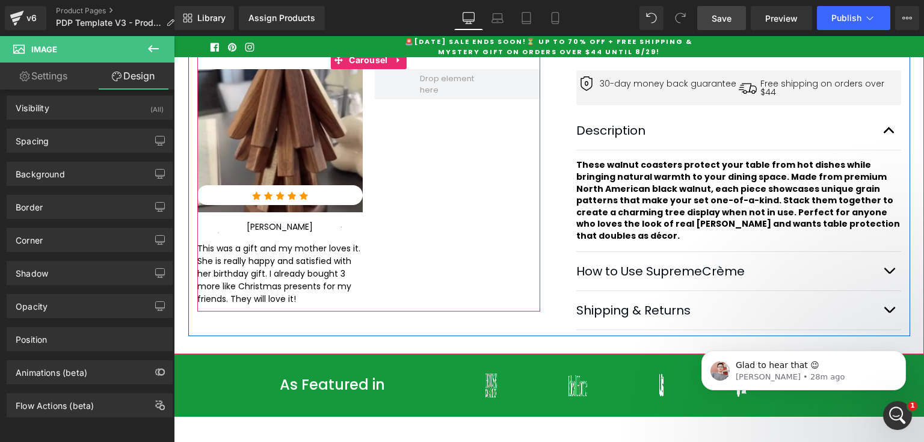
click at [472, 271] on div "Image Image Row Image Natasha Text Block Image Row This was a gift and my mothe…" at bounding box center [552, 190] width 710 height 243
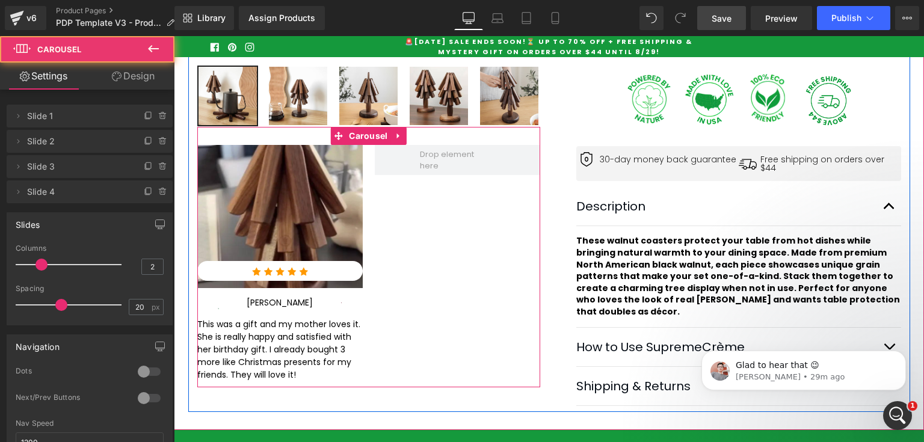
scroll to position [469, 0]
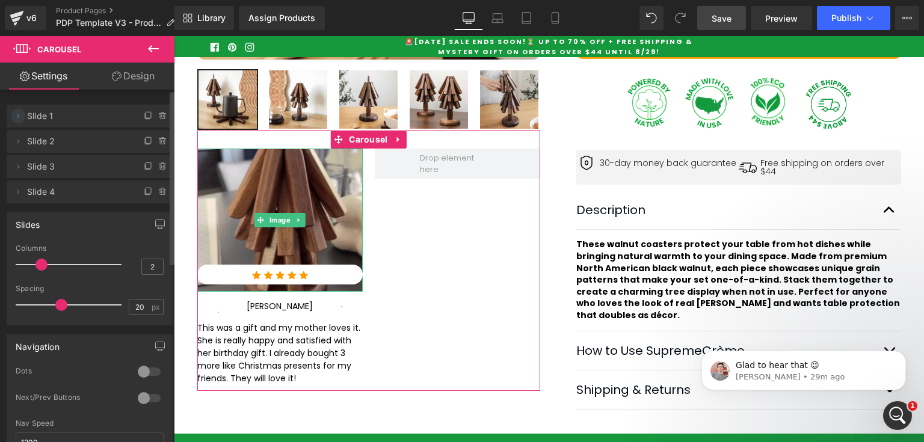
click at [17, 114] on icon at bounding box center [18, 116] width 10 height 10
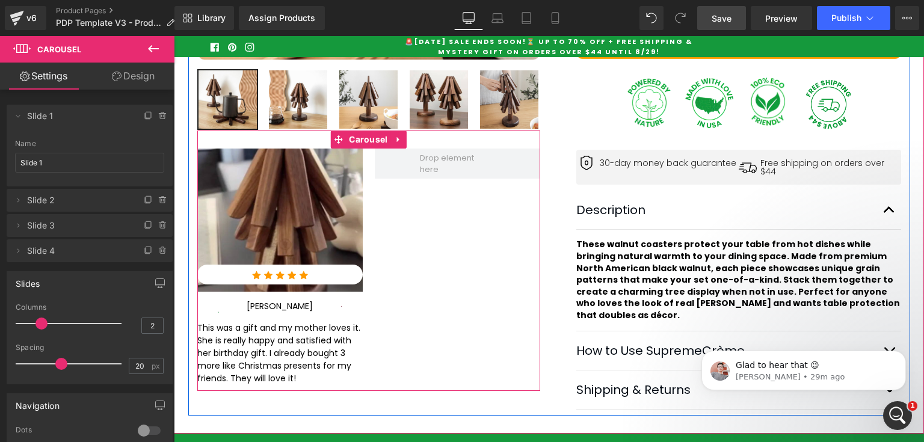
click at [368, 184] on div "Image Image Row Image Natasha Text Block Image Row This was a gift and my mothe…" at bounding box center [552, 270] width 710 height 243
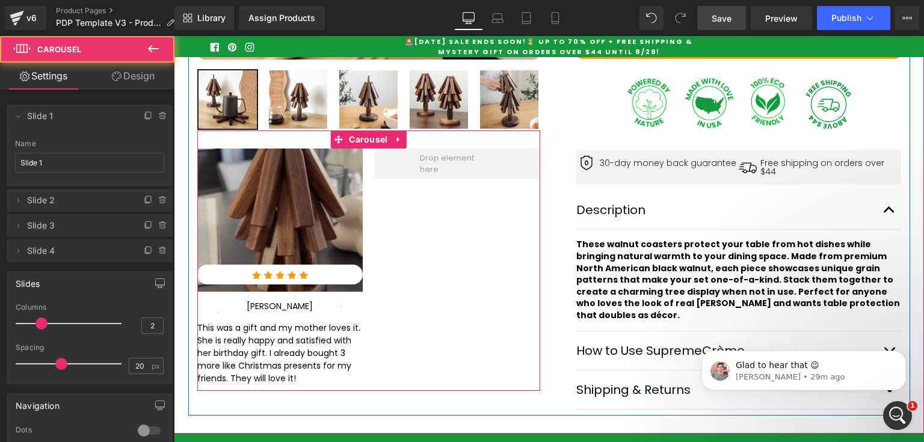
click at [320, 184] on img at bounding box center [279, 221] width 165 height 144
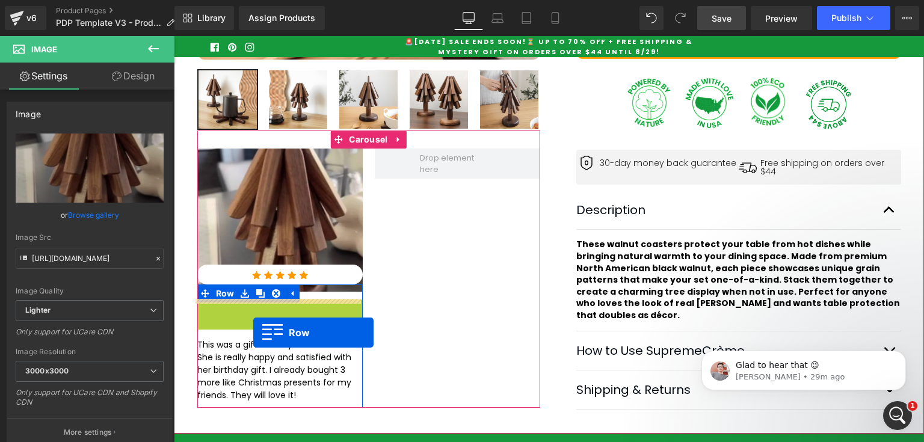
drag, startPoint x: 203, startPoint y: 309, endPoint x: 253, endPoint y: 333, distance: 55.4
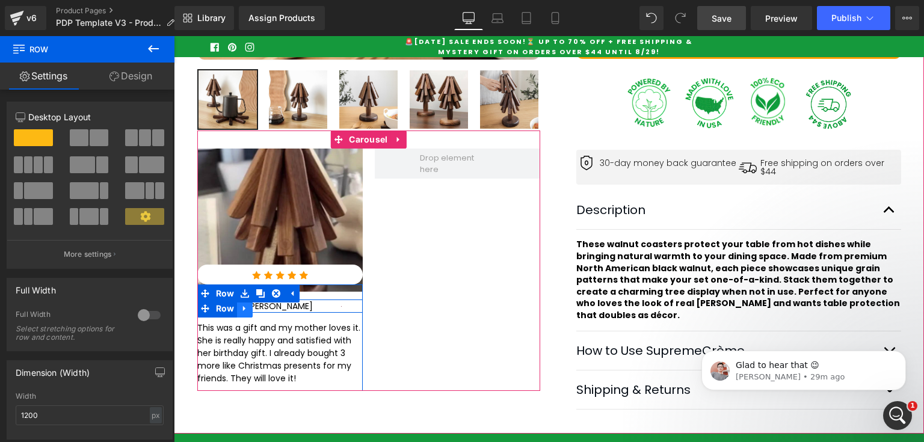
click at [242, 310] on icon at bounding box center [245, 308] width 8 height 9
click at [272, 310] on icon at bounding box center [276, 308] width 8 height 8
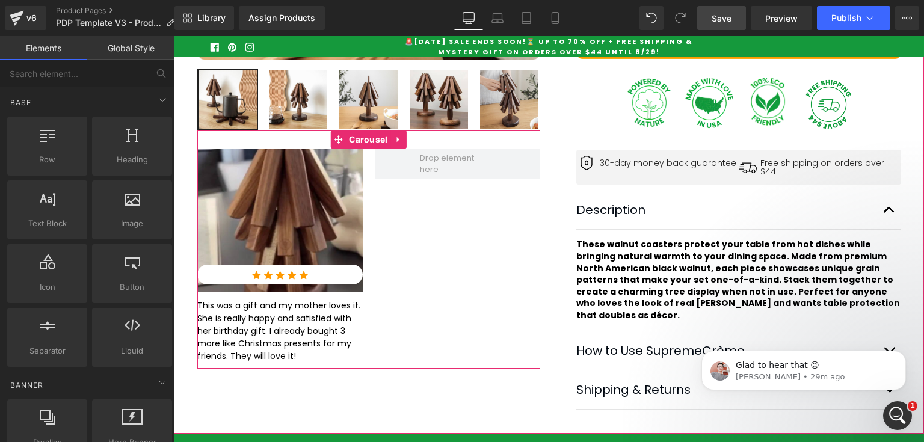
click at [406, 320] on div "Image Image Row This was a gift and my mother loves it. She is really happy and…" at bounding box center [552, 259] width 710 height 220
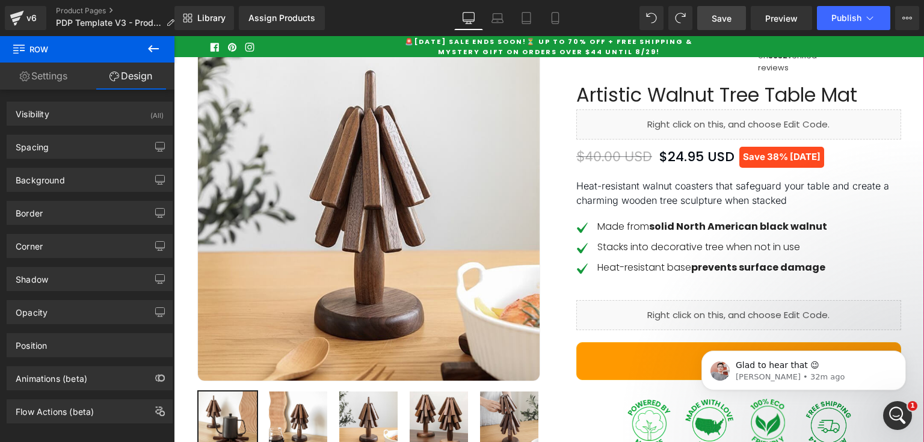
scroll to position [0, 0]
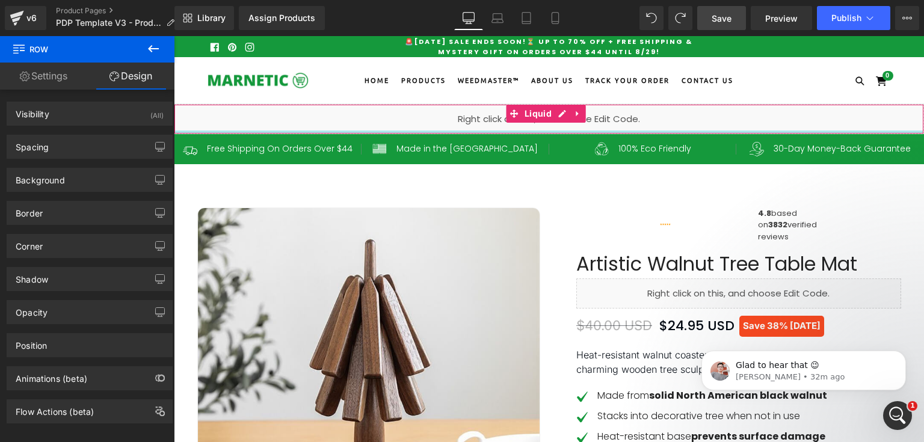
click at [502, 118] on div "Liquid" at bounding box center [549, 119] width 750 height 30
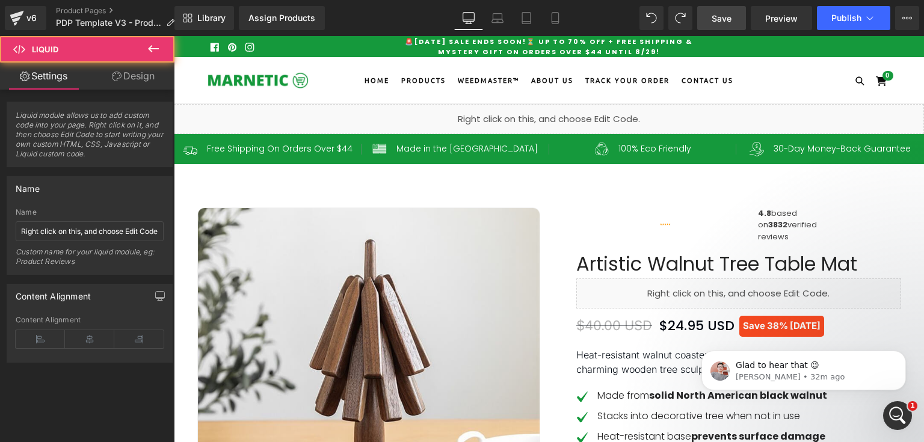
click at [558, 112] on div "Liquid" at bounding box center [549, 119] width 750 height 30
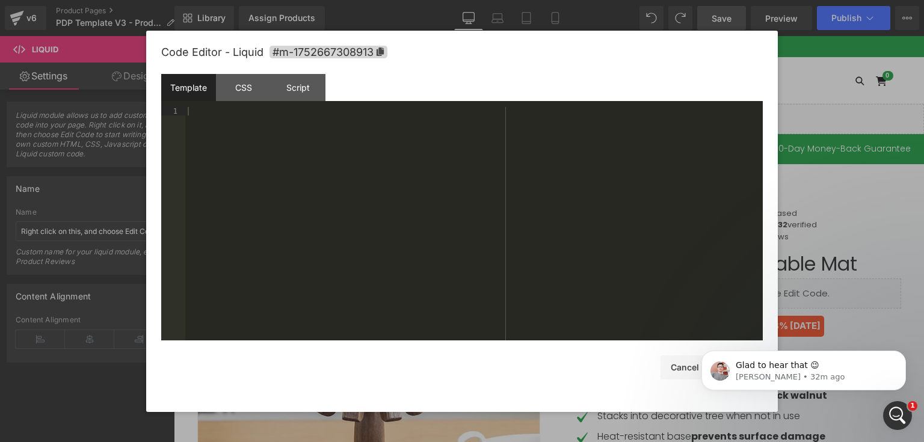
click at [250, 73] on div "Code Editor - Liquid #m-1752667308913" at bounding box center [462, 52] width 602 height 43
click at [246, 99] on div "CSS" at bounding box center [243, 87] width 55 height 27
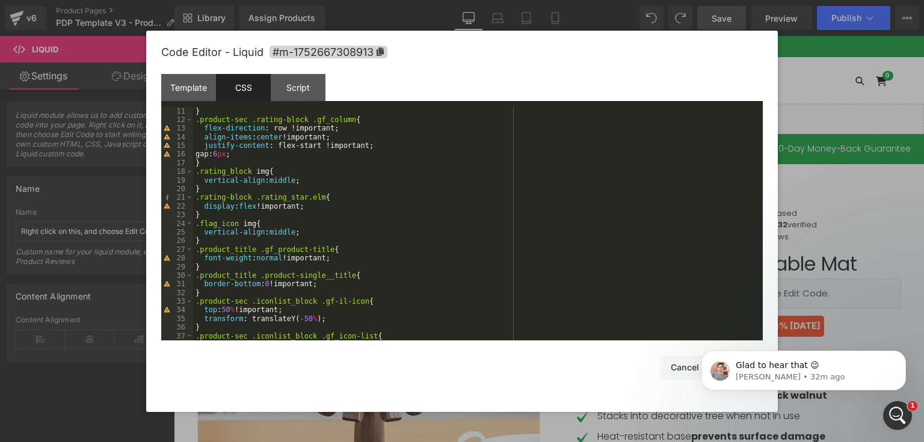
scroll to position [87, 0]
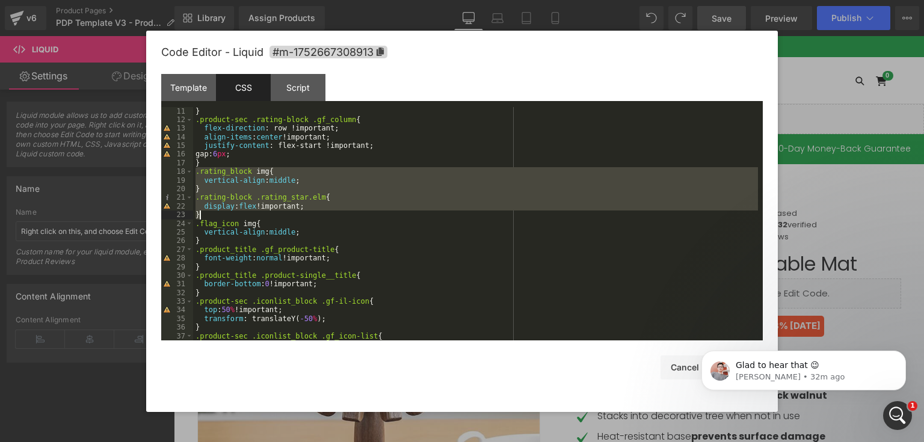
drag, startPoint x: 194, startPoint y: 173, endPoint x: 205, endPoint y: 223, distance: 51.1
click at [207, 219] on div "gap: 12 px ; } .product-sec .rating-block .gf_column { flex-direction : row !im…" at bounding box center [475, 224] width 565 height 252
click at [595, 385] on div "Code Editor - Liquid #m-1752667308913 Template CSS Script Data 1 XXXXXXXXXXXXXX…" at bounding box center [462, 221] width 602 height 381
click at [904, 416] on div "Open Intercom Messenger" at bounding box center [896, 414] width 40 height 40
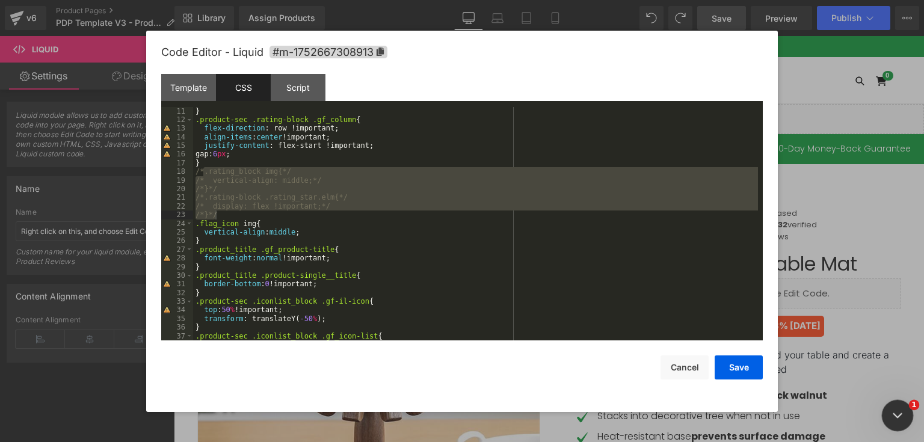
click at [904, 416] on div "Close Intercom Messenger" at bounding box center [896, 414] width 29 height 29
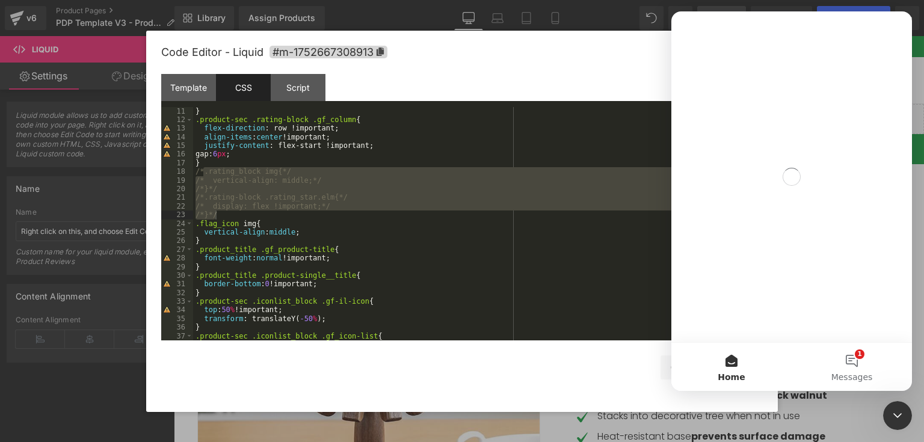
scroll to position [0, 0]
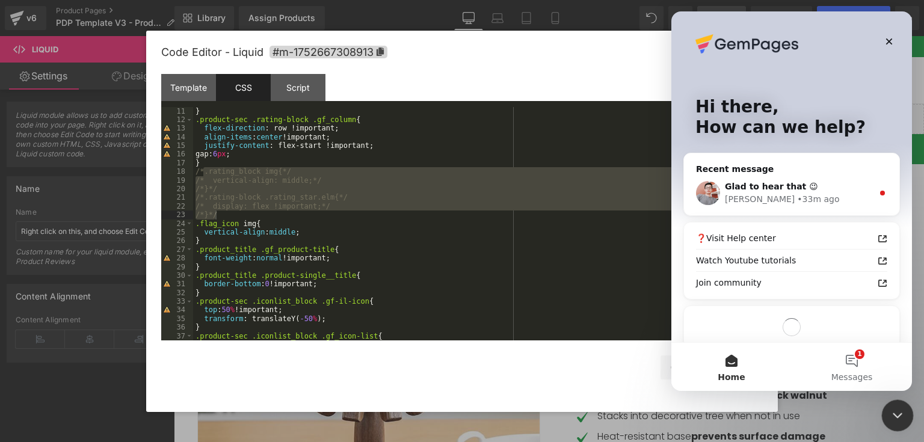
click at [903, 416] on icon "Close Intercom Messenger" at bounding box center [896, 414] width 14 height 14
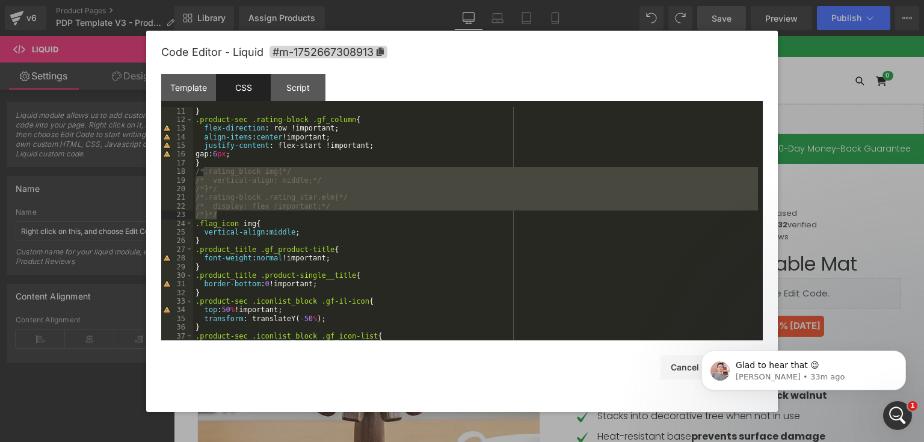
click at [688, 400] on div "Code Editor - Liquid #m-1752667308913 Template CSS Script Data 1 XXXXXXXXXXXXXX…" at bounding box center [462, 221] width 602 height 381
click at [909, 351] on button "Dismiss notification" at bounding box center [903, 355] width 16 height 16
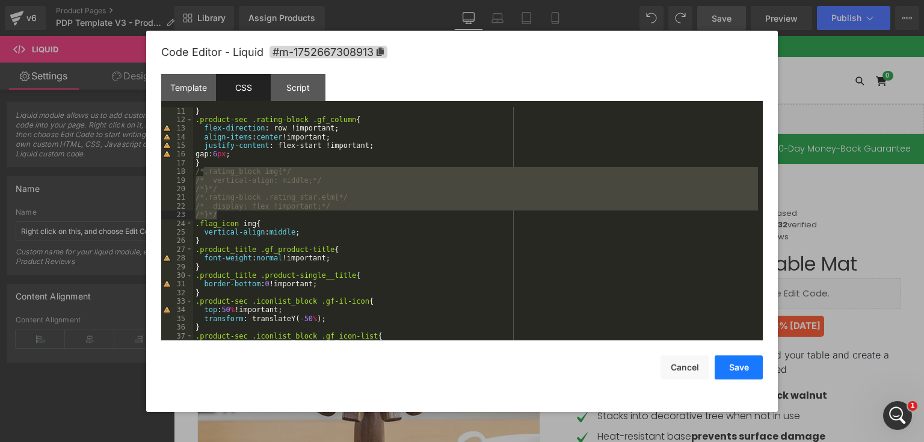
click at [747, 368] on button "Save" at bounding box center [739, 368] width 48 height 24
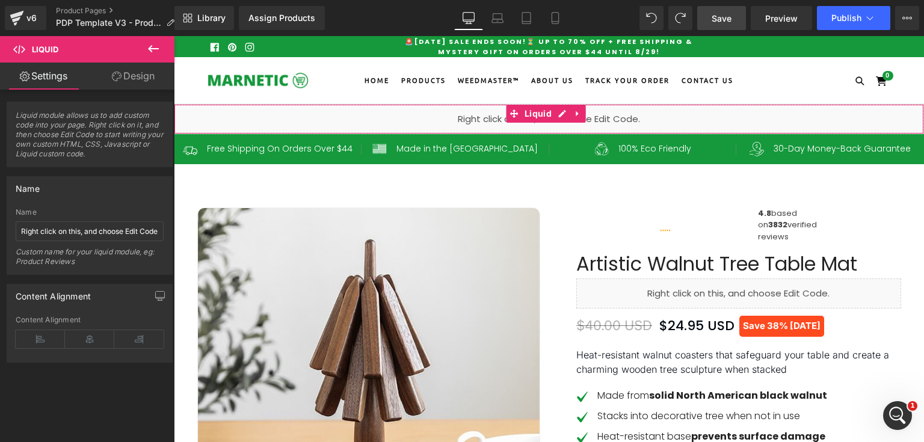
click at [510, 114] on icon at bounding box center [514, 113] width 8 height 9
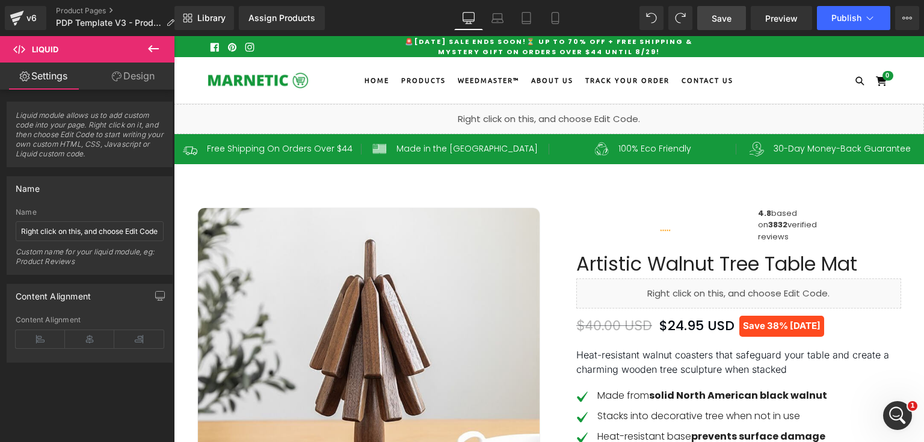
click at [560, 114] on div "Liquid" at bounding box center [549, 119] width 750 height 30
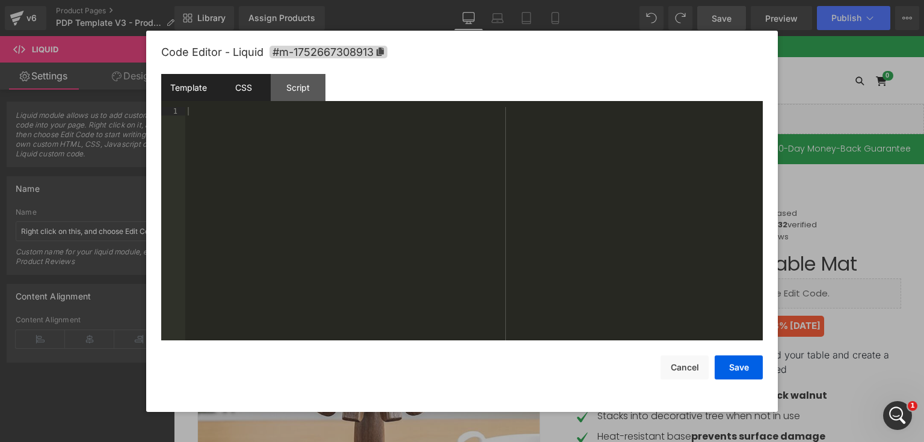
click at [252, 89] on div "CSS" at bounding box center [243, 87] width 55 height 27
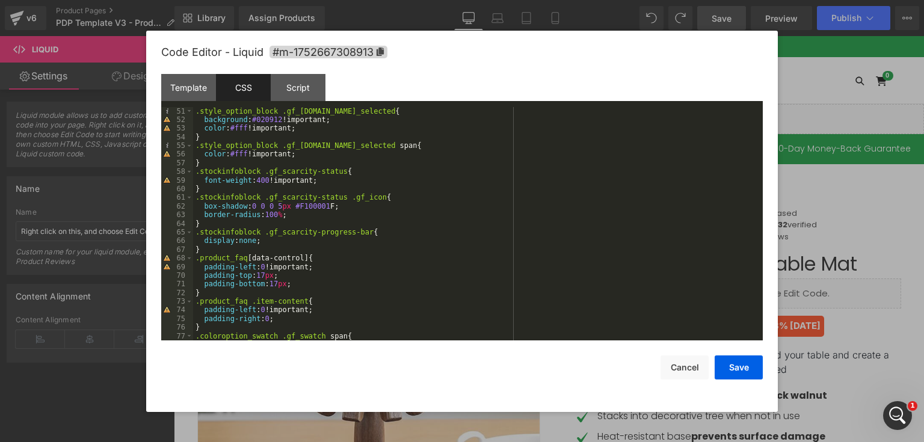
scroll to position [462, 0]
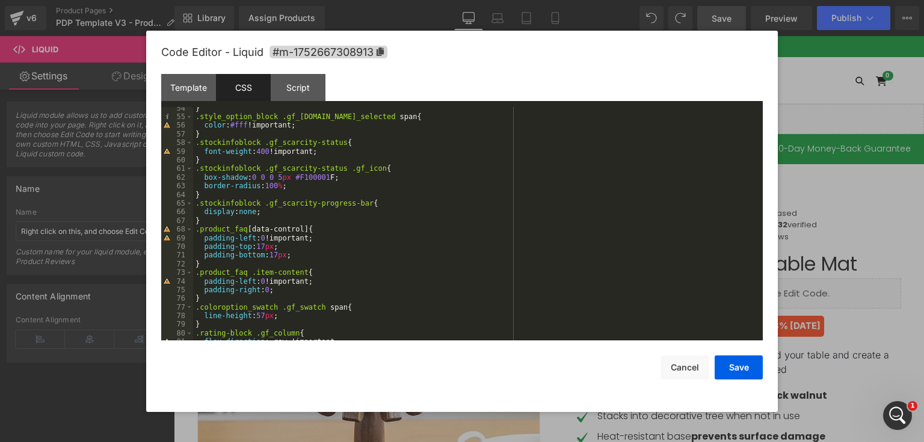
click at [806, 74] on div at bounding box center [462, 221] width 924 height 442
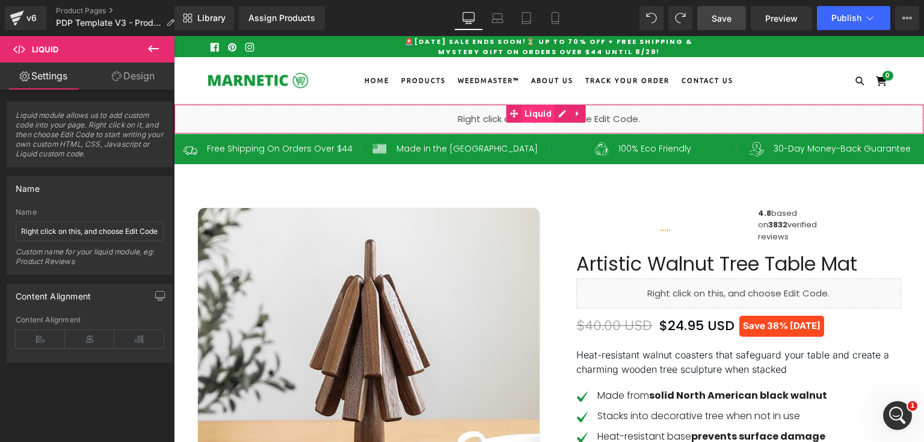
click at [539, 116] on span "Liquid" at bounding box center [538, 114] width 33 height 18
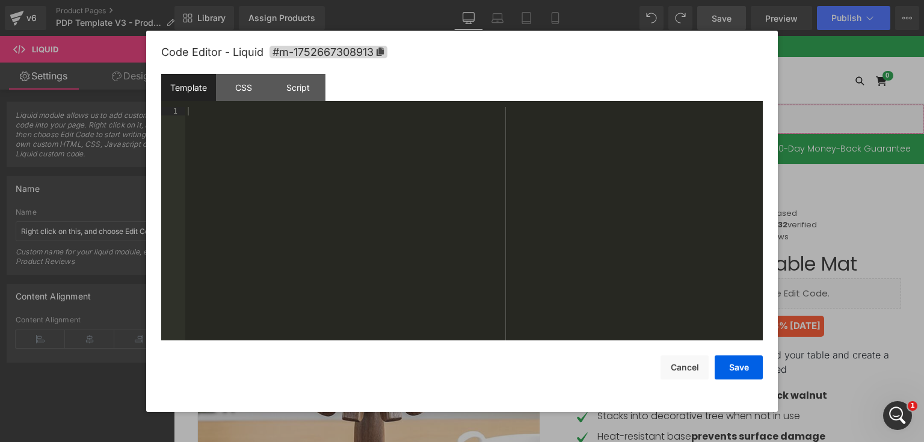
click at [561, 114] on div "Liquid" at bounding box center [549, 119] width 750 height 30
click at [254, 89] on div "CSS" at bounding box center [243, 87] width 55 height 27
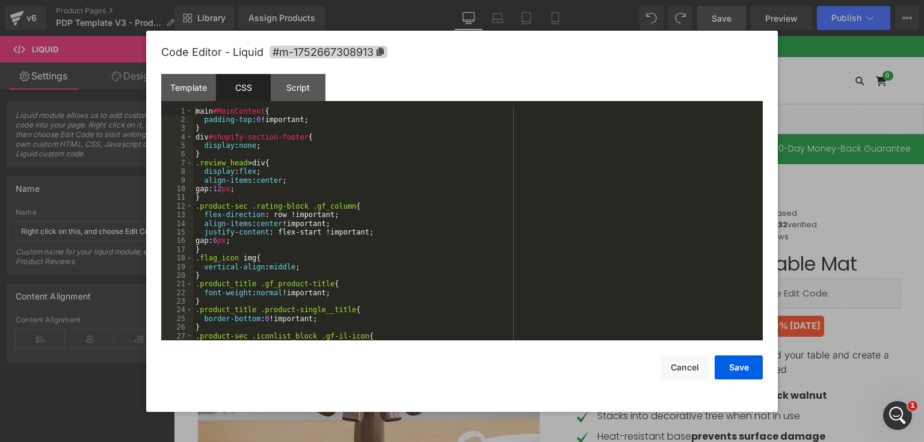
scroll to position [0, 0]
click at [391, 171] on div "main #MainContent { padding-top : 0 !important; } div #shopify-section-footer {…" at bounding box center [475, 233] width 565 height 252
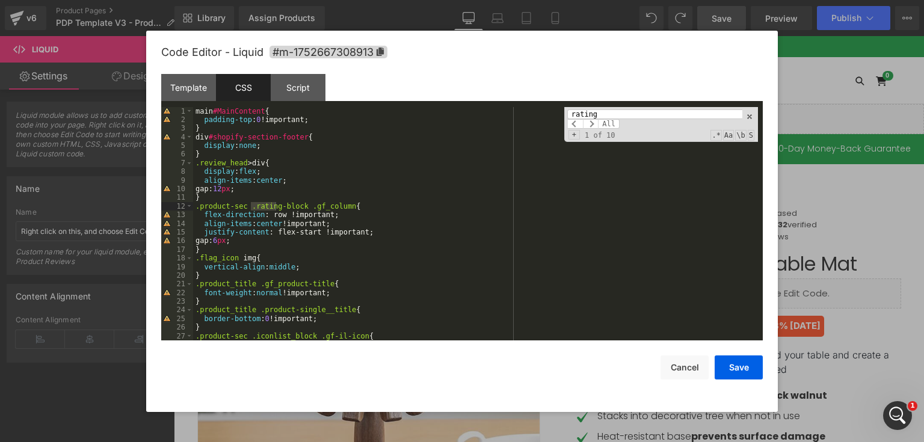
type input "rating"
click at [741, 370] on button "Save" at bounding box center [739, 368] width 48 height 24
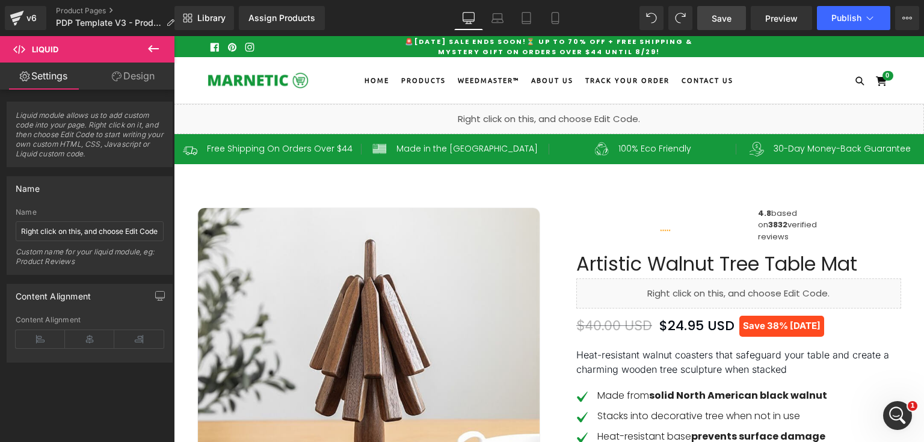
click at [729, 16] on span "Save" at bounding box center [722, 18] width 20 height 13
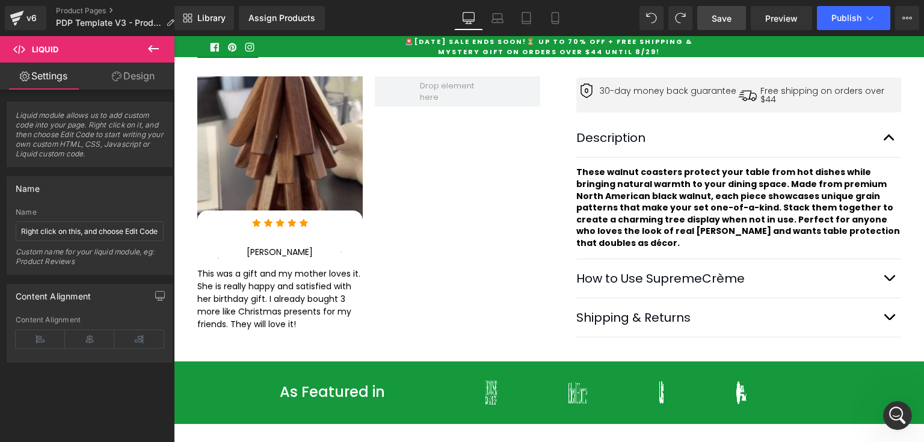
scroll to position [561, 0]
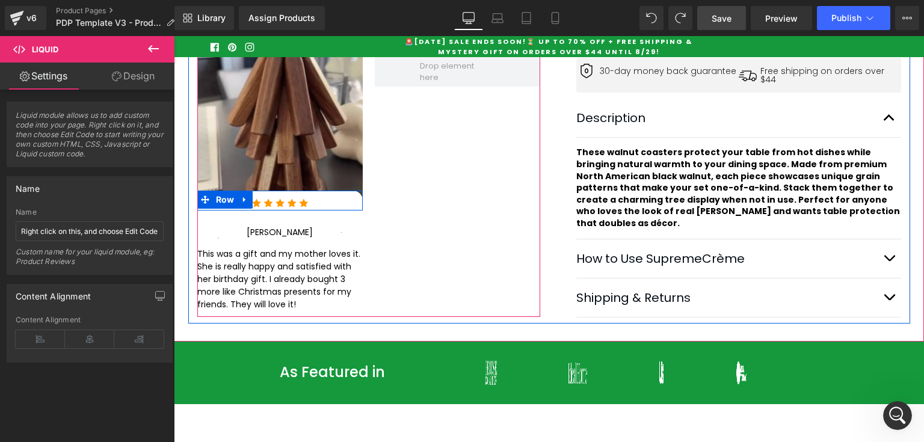
click at [347, 198] on div "Image" at bounding box center [280, 201] width 146 height 14
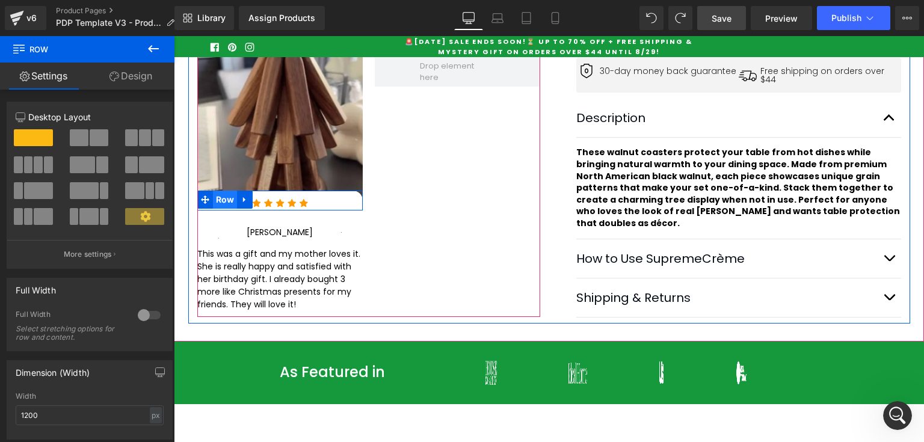
click at [227, 200] on span "Row" at bounding box center [225, 200] width 25 height 18
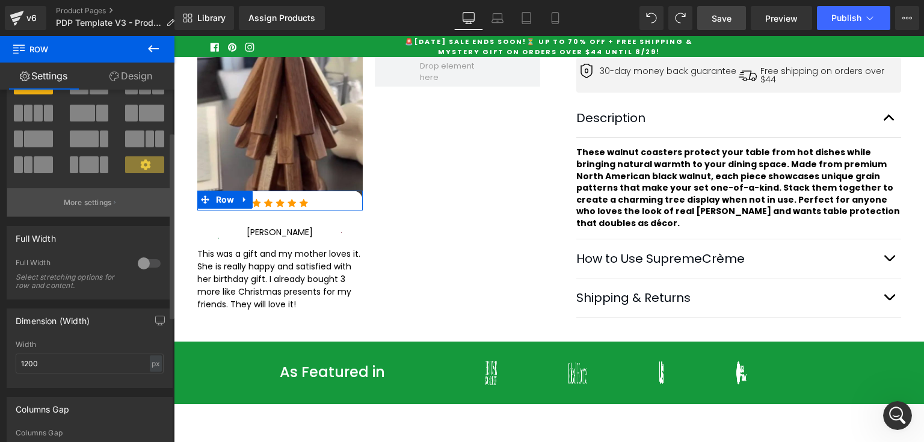
scroll to position [80, 0]
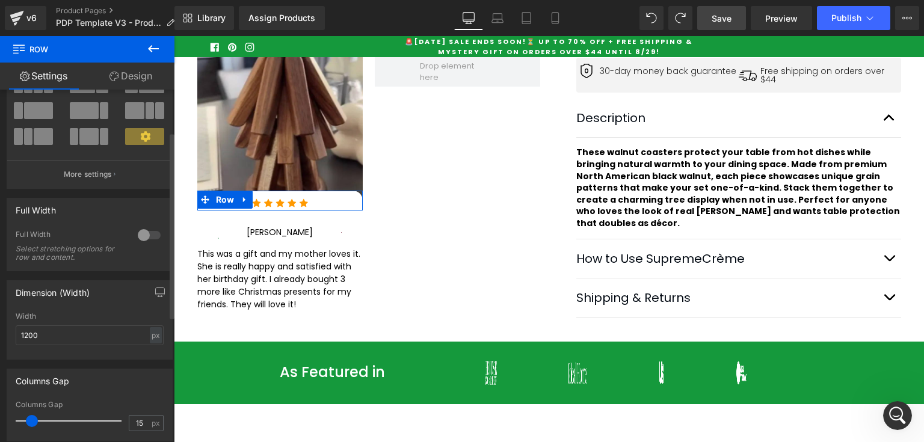
click at [143, 233] on div at bounding box center [149, 235] width 29 height 19
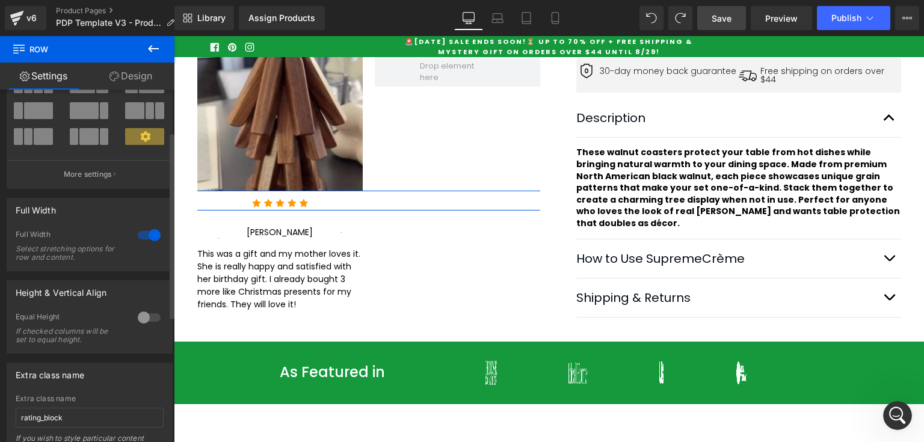
click at [143, 233] on div at bounding box center [149, 235] width 29 height 19
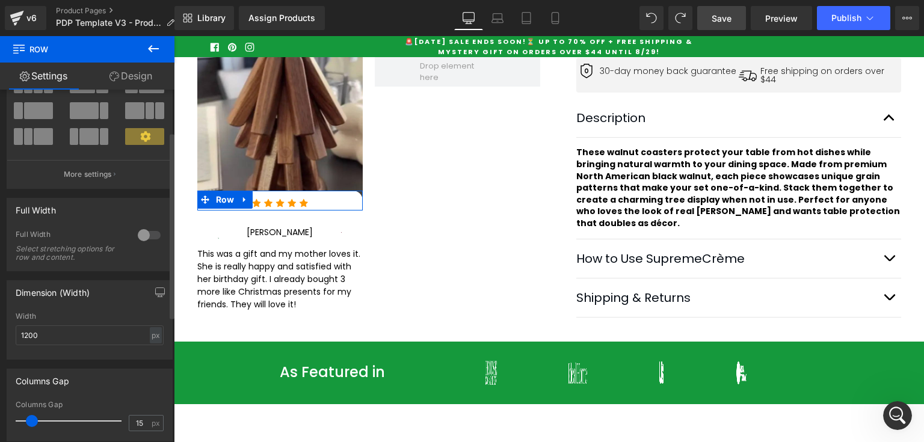
click at [143, 233] on div at bounding box center [149, 235] width 29 height 19
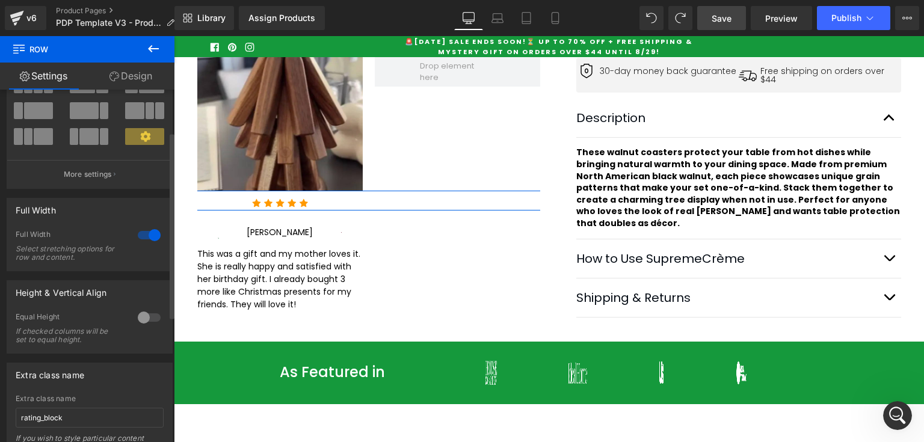
click at [143, 233] on div at bounding box center [149, 235] width 29 height 19
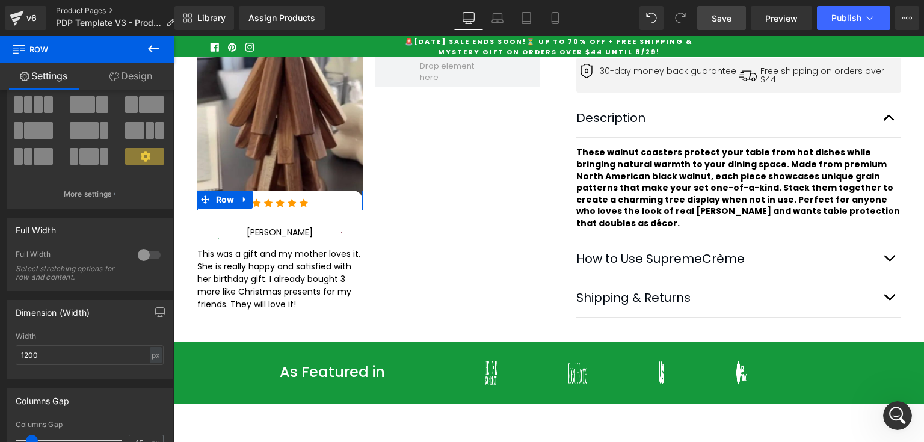
scroll to position [0, 0]
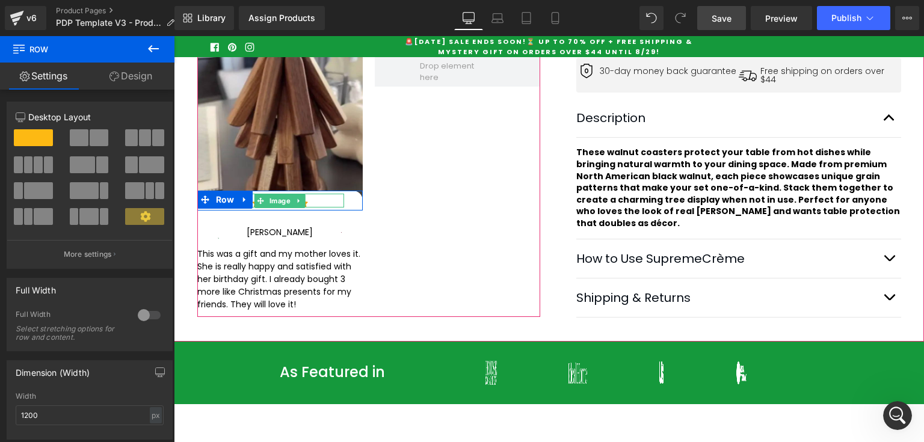
click at [335, 199] on div at bounding box center [280, 201] width 128 height 14
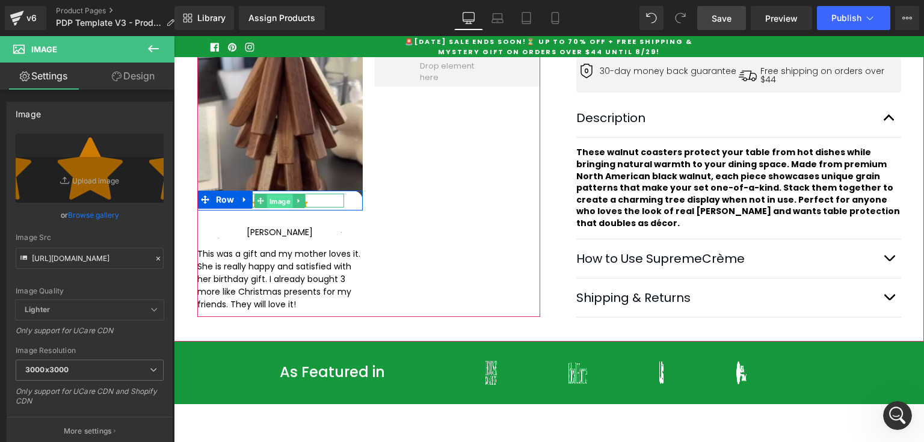
click at [273, 197] on span "Image" at bounding box center [280, 201] width 26 height 14
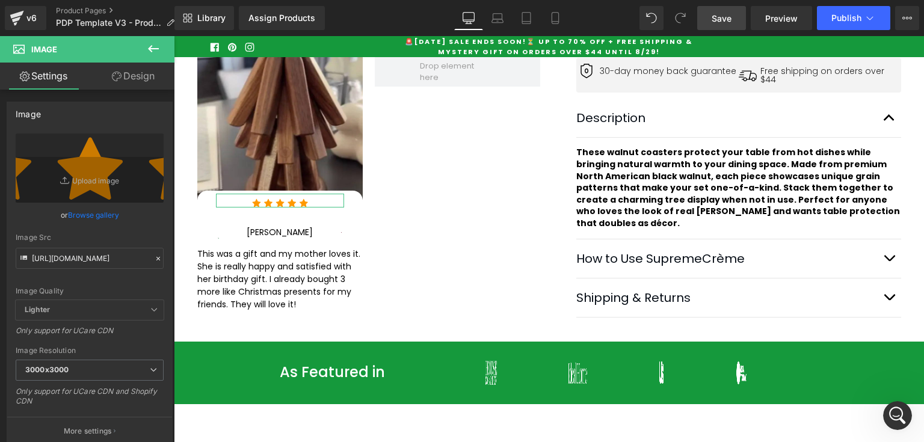
click at [116, 75] on icon at bounding box center [117, 77] width 10 height 10
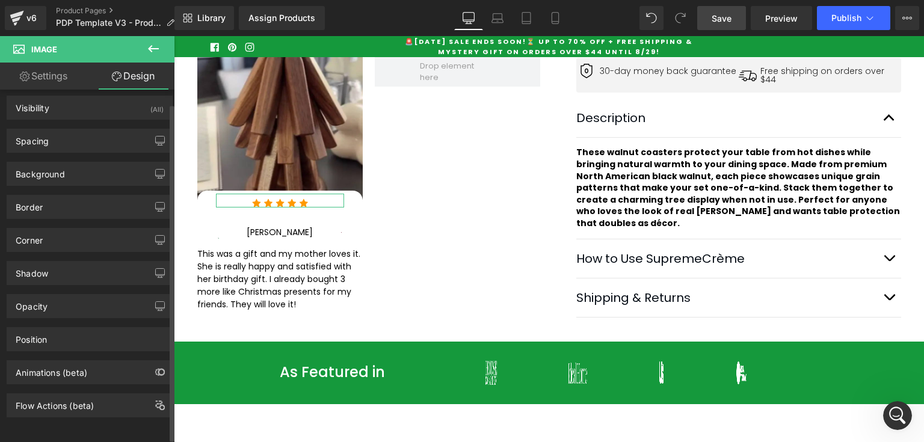
scroll to position [10, 0]
click at [72, 75] on link "Settings" at bounding box center [43, 76] width 87 height 27
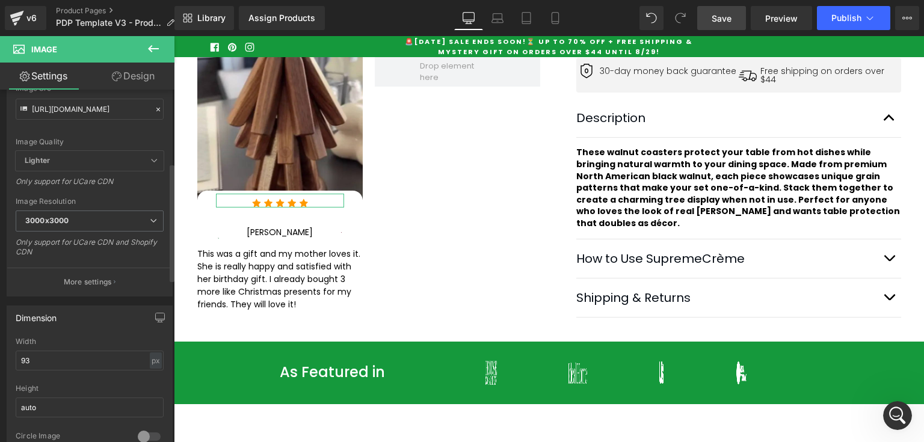
scroll to position [241, 0]
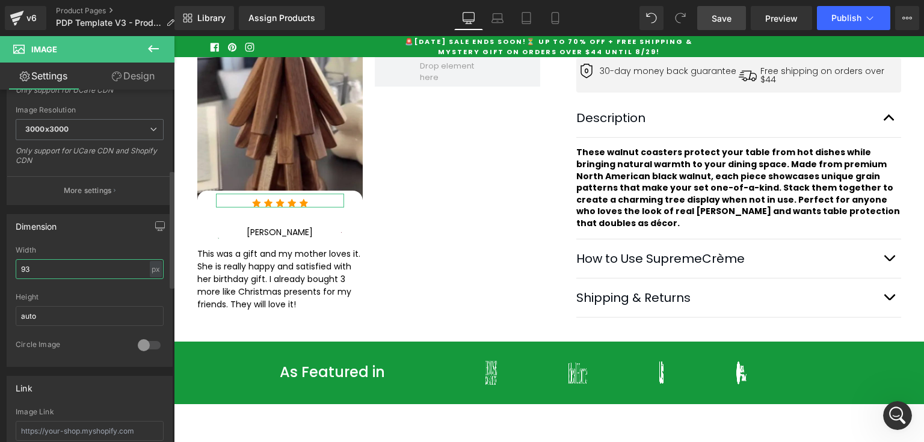
click at [64, 264] on input "93" at bounding box center [90, 269] width 148 height 20
type input "100"
click at [144, 343] on div at bounding box center [149, 345] width 29 height 19
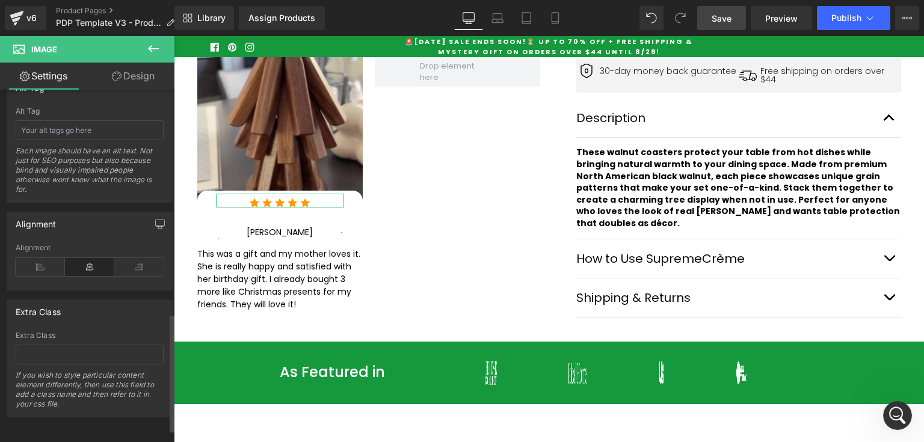
scroll to position [630, 0]
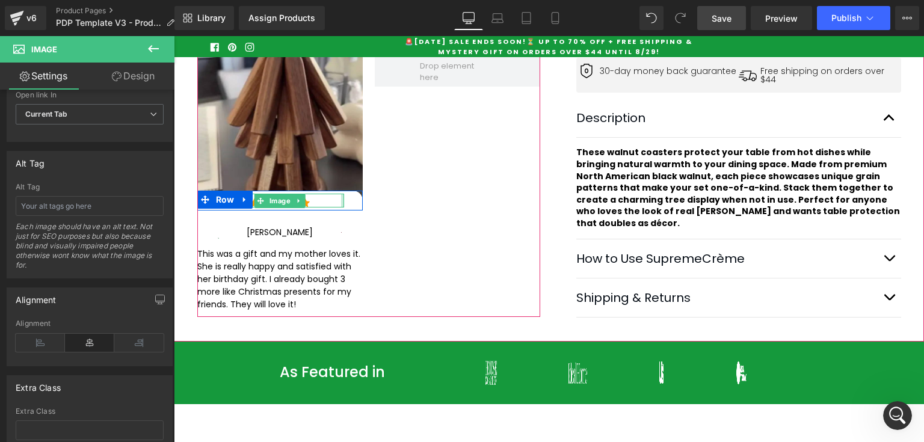
click at [341, 200] on div at bounding box center [342, 201] width 3 height 14
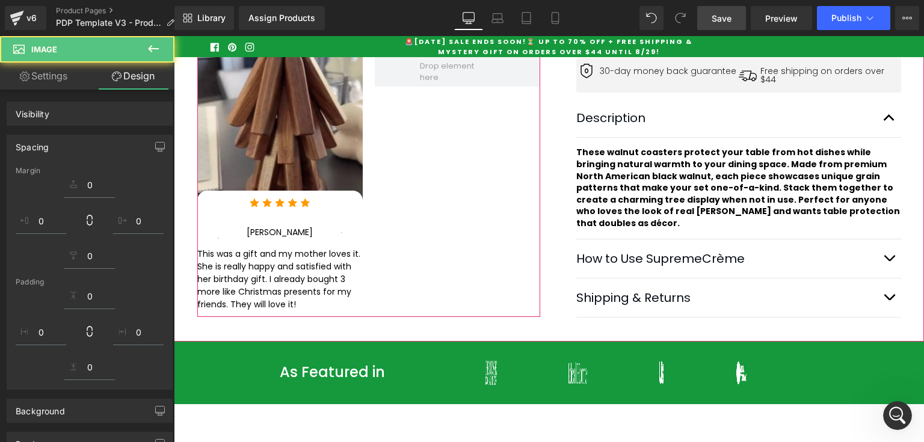
click at [329, 202] on div at bounding box center [280, 201] width 128 height 14
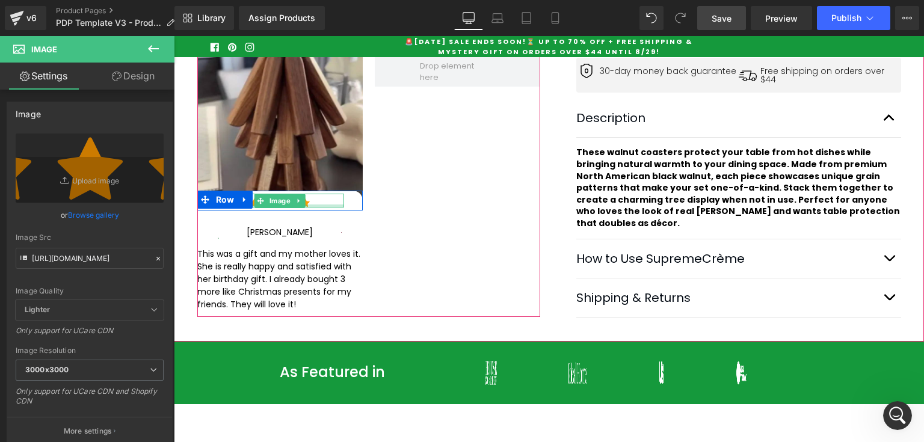
click at [310, 206] on div at bounding box center [280, 206] width 128 height 3
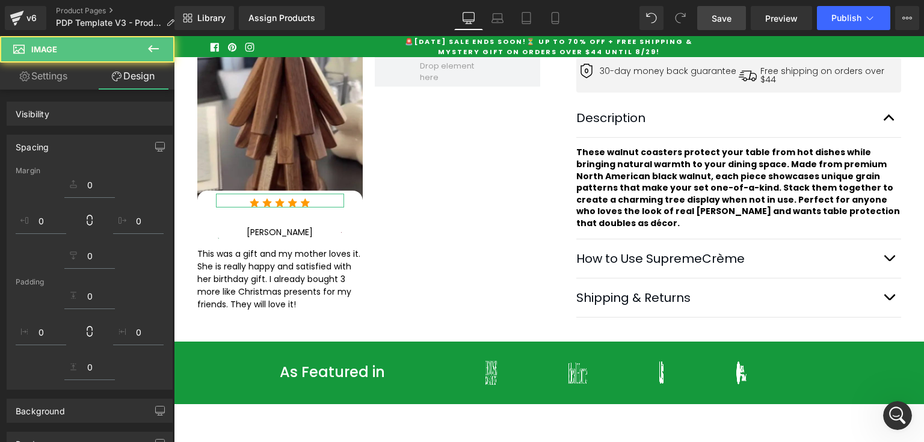
click at [144, 87] on link "Design" at bounding box center [133, 76] width 87 height 27
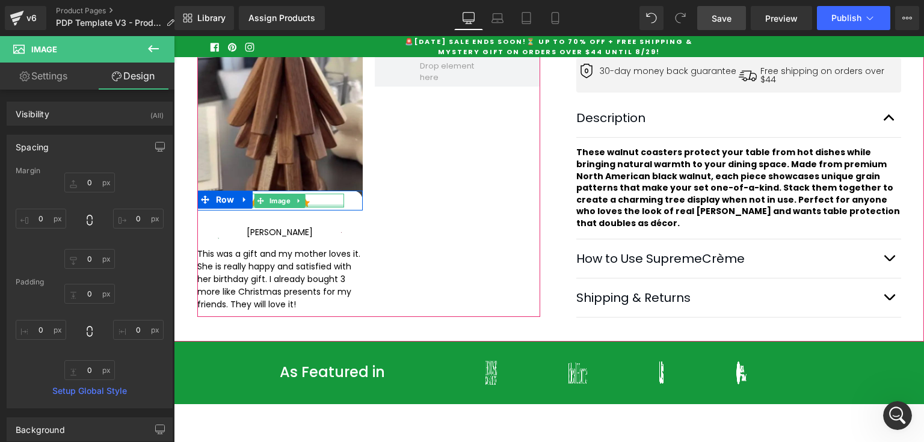
click at [307, 205] on div at bounding box center [280, 206] width 128 height 3
click at [313, 200] on div at bounding box center [280, 201] width 128 height 14
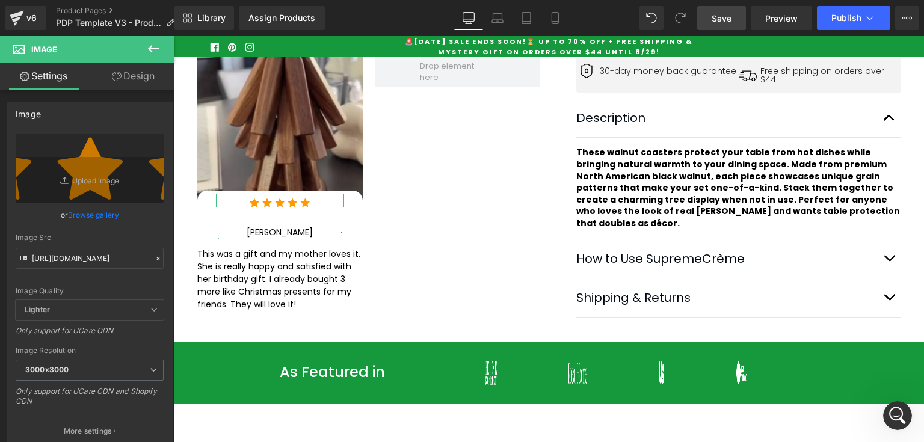
click at [144, 76] on link "Design" at bounding box center [133, 76] width 87 height 27
click at [0, 0] on div "Spacing" at bounding box center [0, 0] width 0 height 0
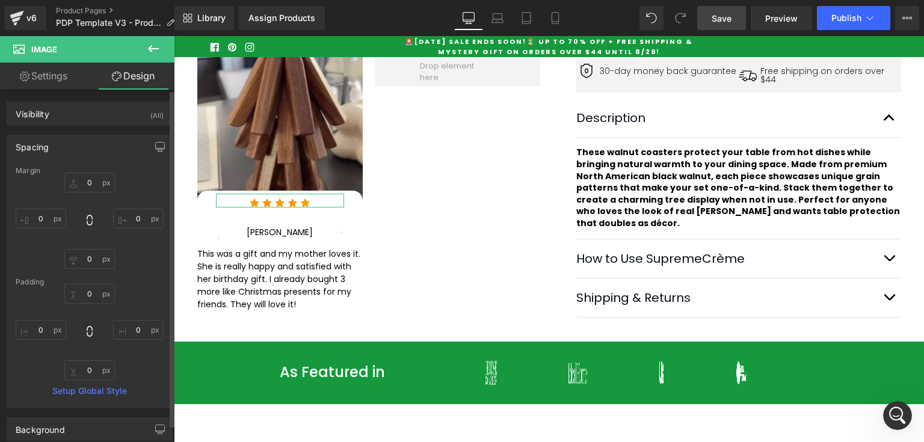
type input "0"
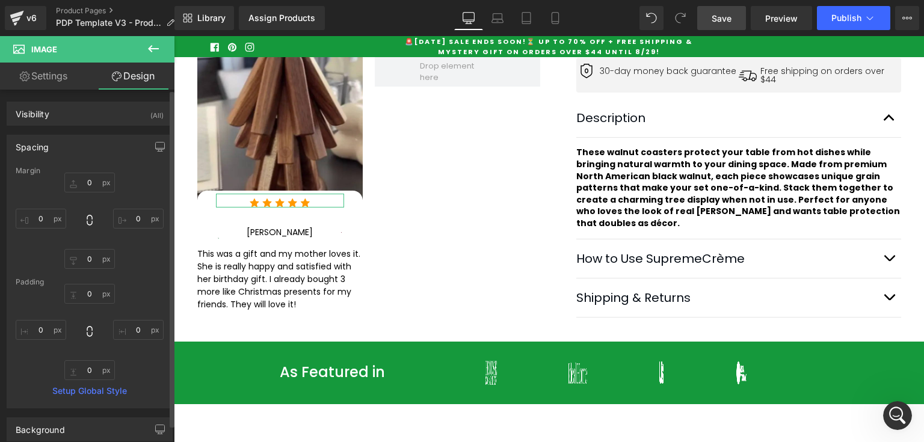
type input "0"
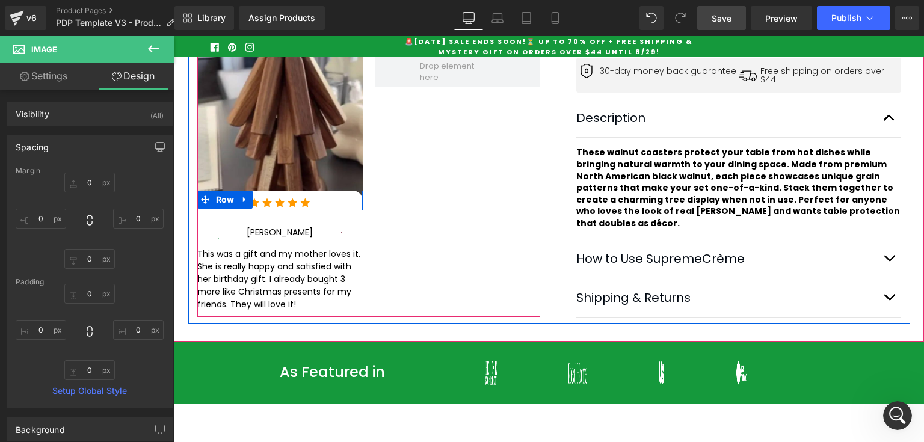
click at [345, 200] on div "Image" at bounding box center [280, 201] width 146 height 14
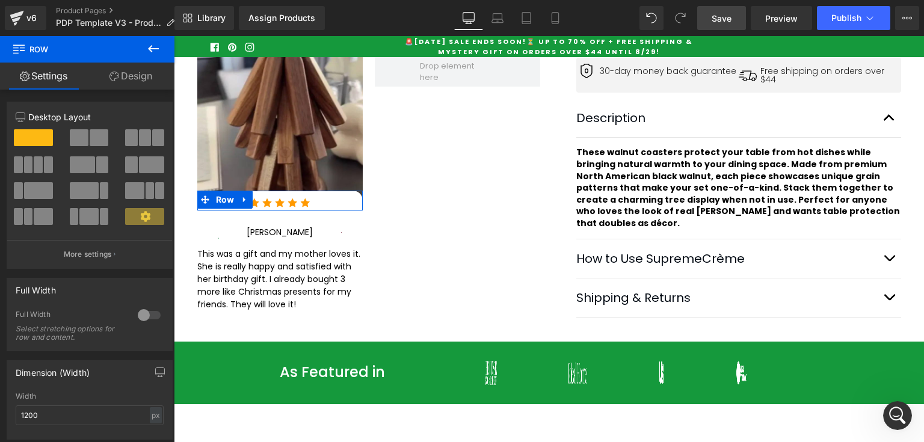
click at [133, 72] on link "Design" at bounding box center [130, 76] width 87 height 27
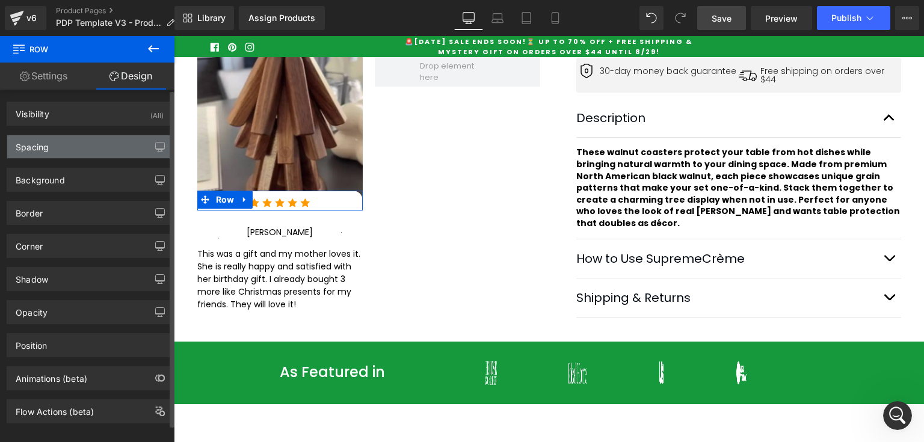
click at [89, 148] on div "Spacing" at bounding box center [89, 146] width 165 height 23
type input "-15"
type input "0"
type input "5"
type input "16"
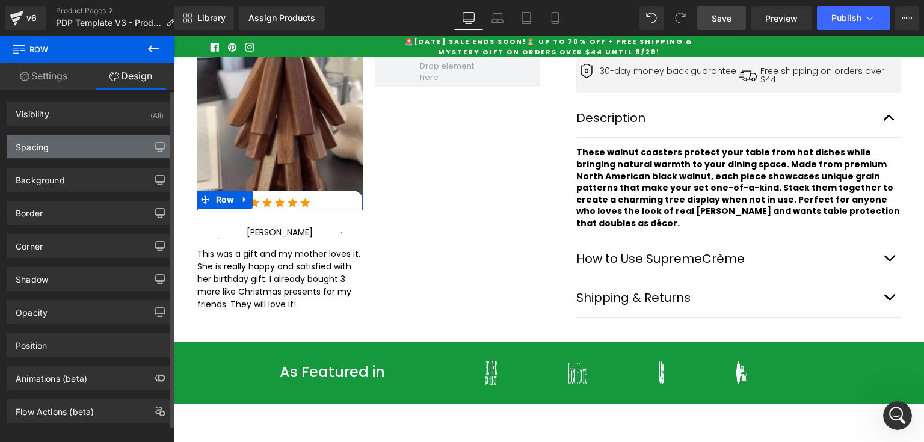
type input "5"
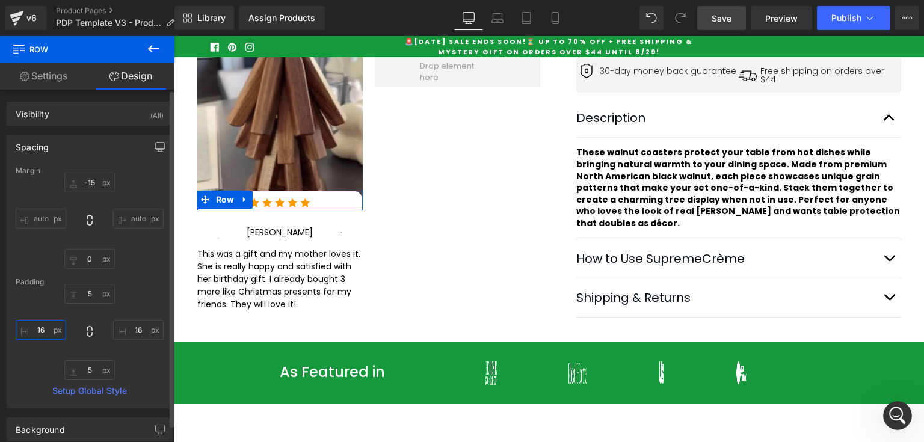
click at [45, 323] on input "16" at bounding box center [41, 330] width 51 height 20
type input "10"
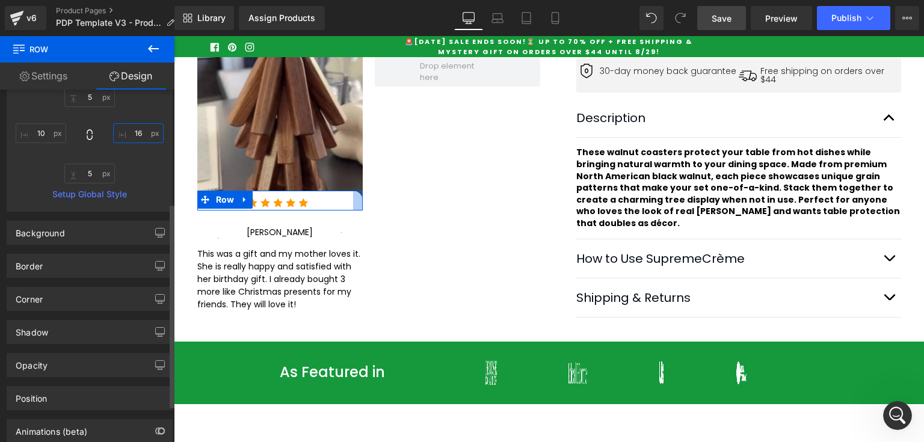
click at [128, 132] on input "16" at bounding box center [138, 133] width 51 height 20
type input "10"
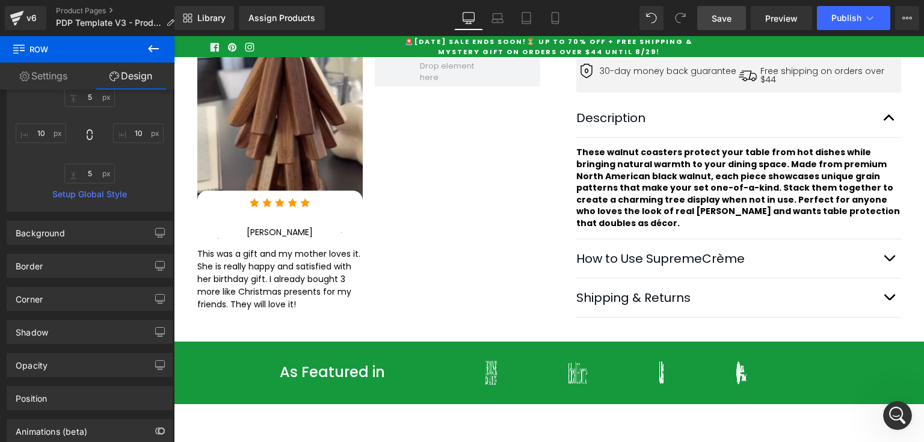
click at [727, 21] on span "Save" at bounding box center [722, 18] width 20 height 13
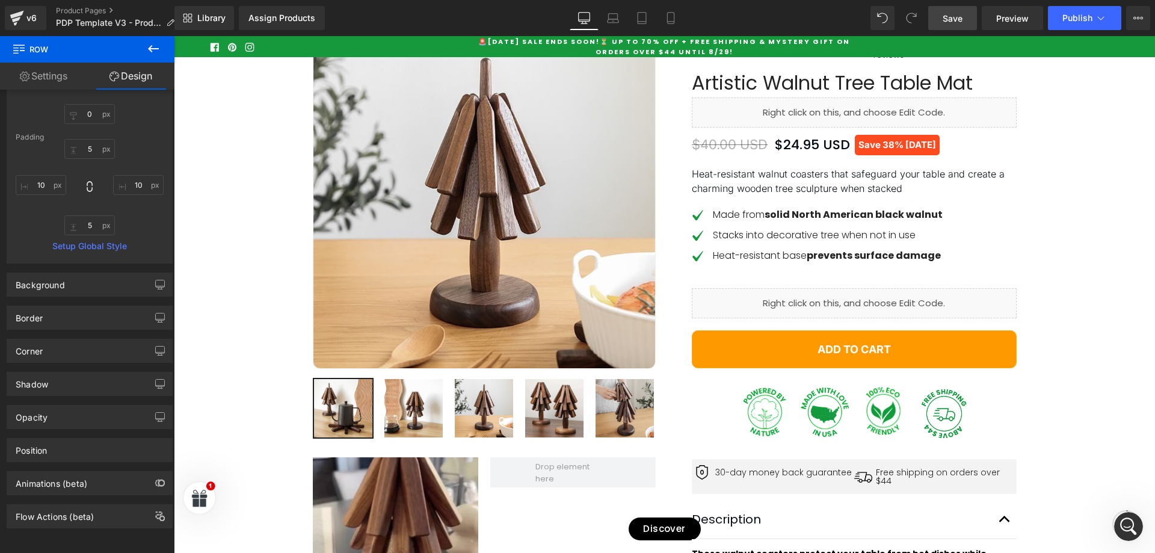
scroll to position [0, 0]
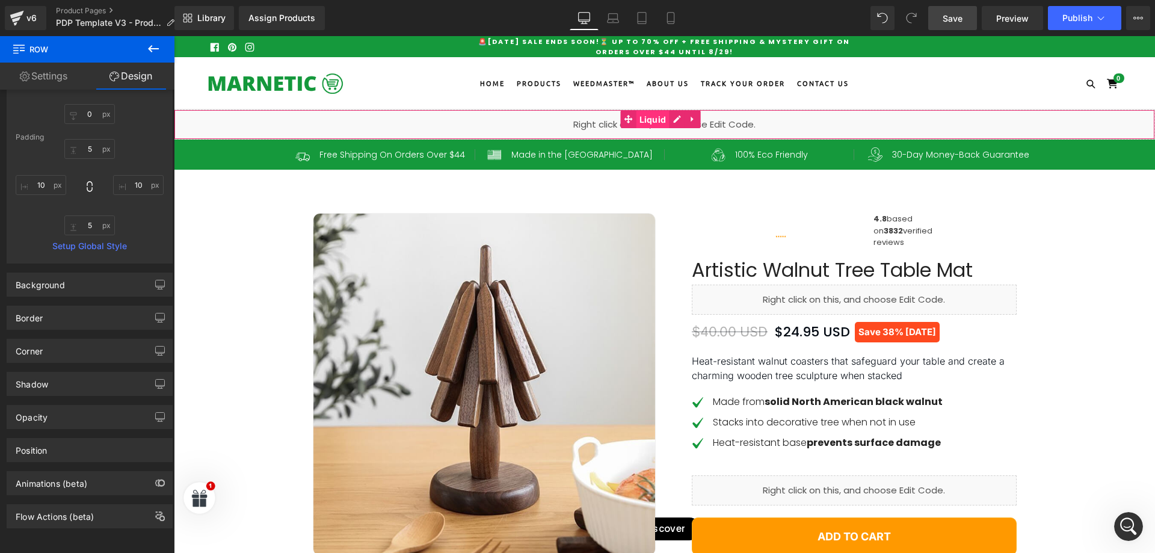
click at [667, 123] on span "Liquid" at bounding box center [653, 120] width 33 height 18
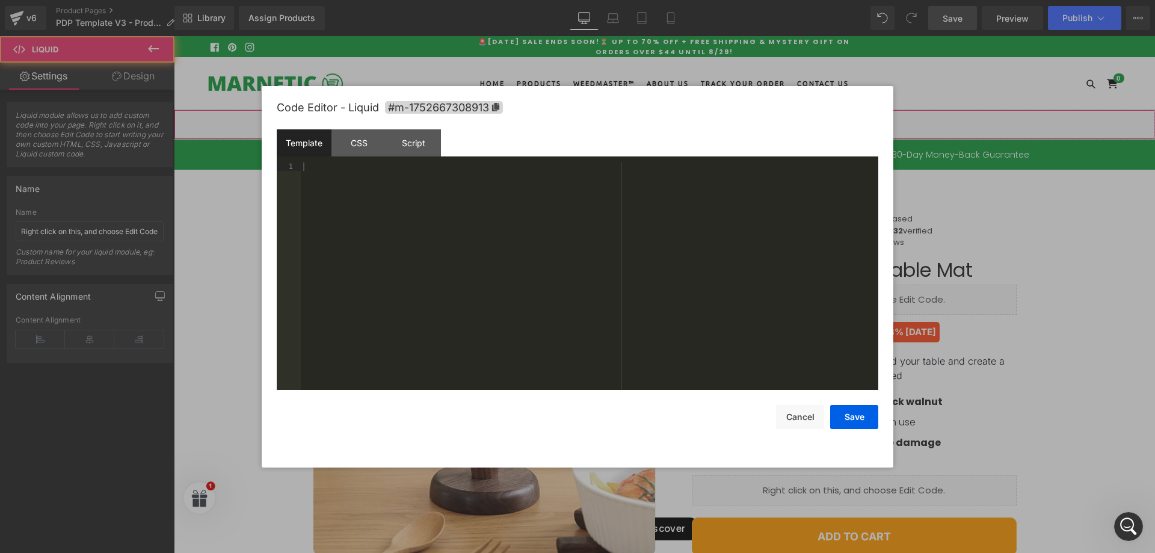
click at [678, 119] on div "Liquid" at bounding box center [664, 125] width 981 height 30
click at [365, 146] on div "CSS" at bounding box center [359, 142] width 55 height 27
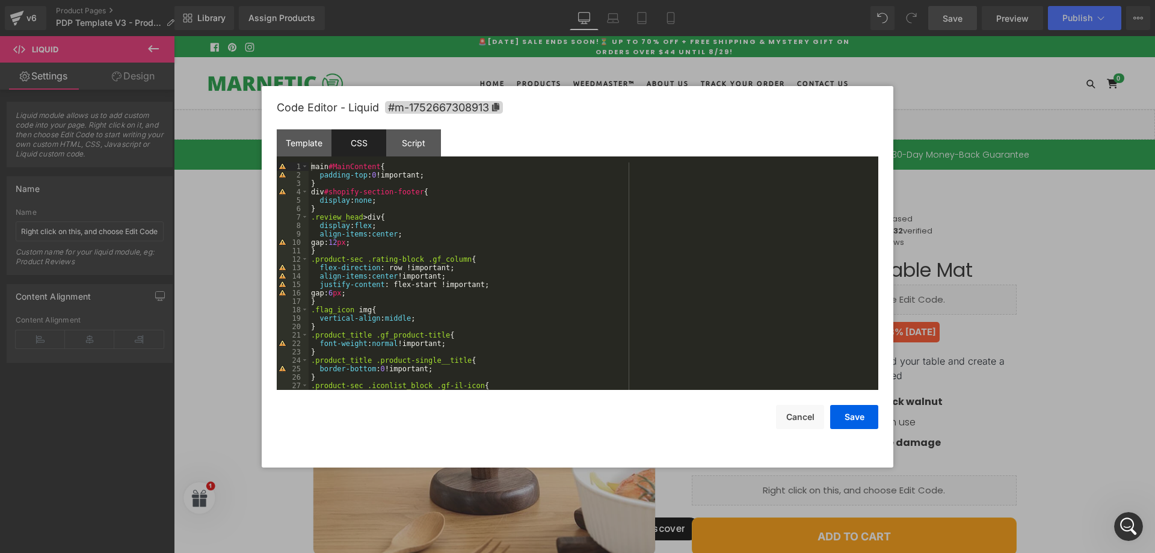
click at [330, 208] on div "main #MainContent { padding-top : 0 !important; } div #shopify-section-footer {…" at bounding box center [591, 284] width 565 height 244
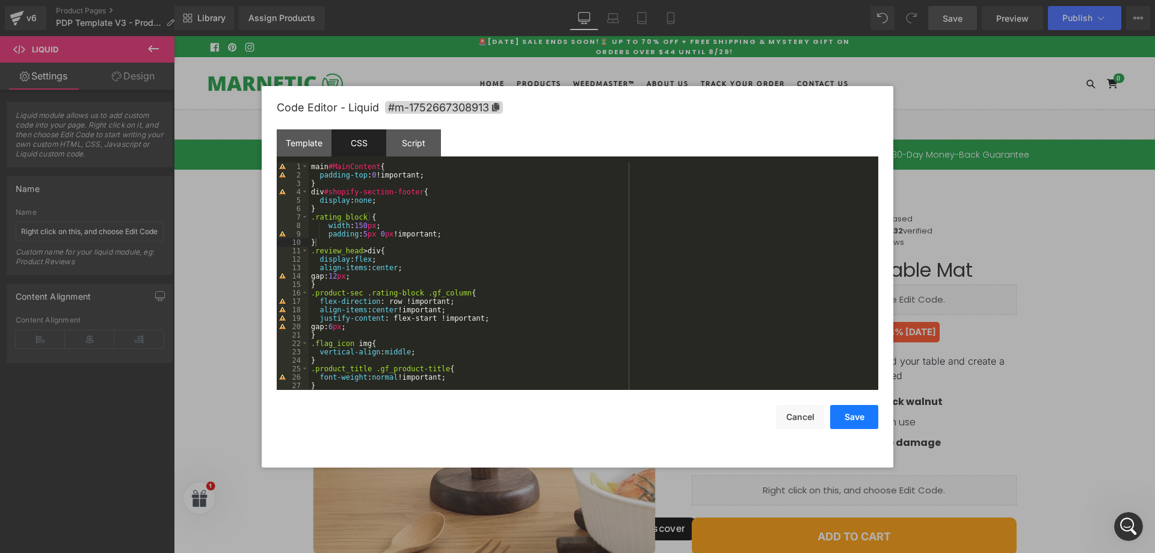
click at [859, 417] on button "Save" at bounding box center [854, 417] width 48 height 24
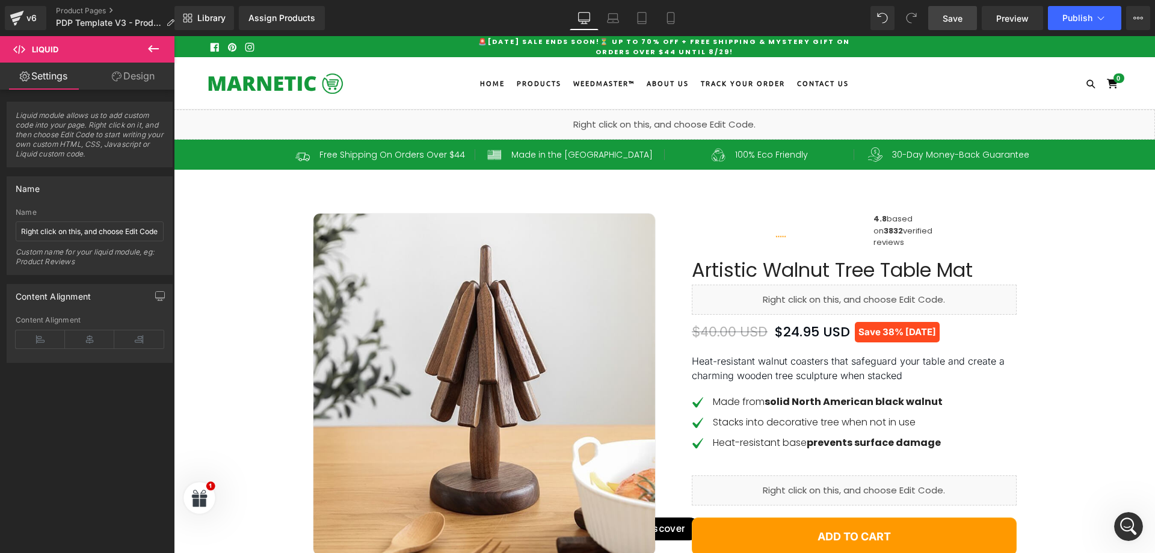
click at [969, 13] on link "Save" at bounding box center [952, 18] width 49 height 24
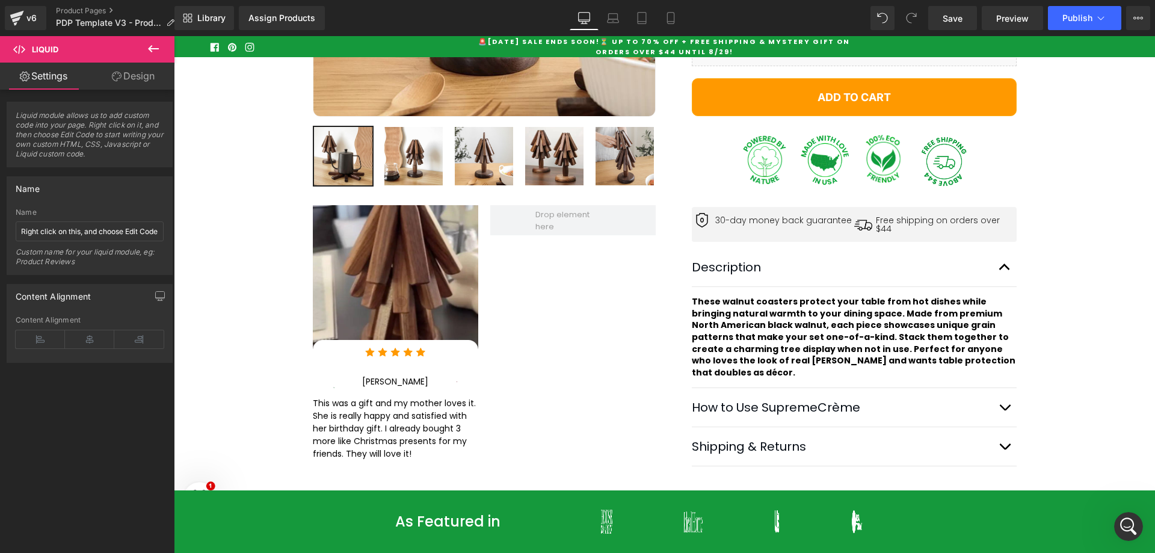
scroll to position [401, 0]
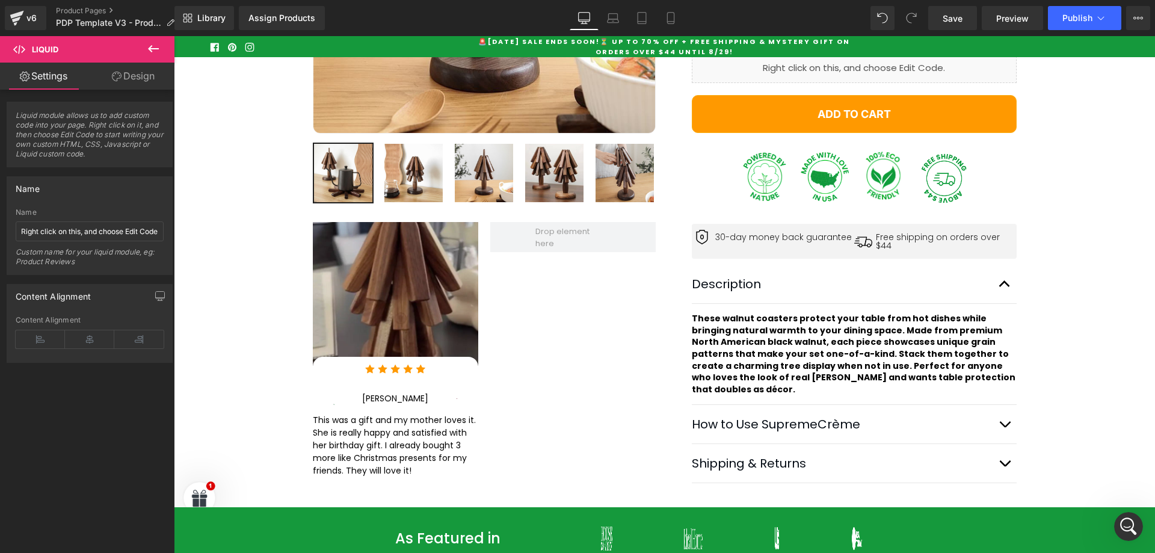
click at [413, 278] on img at bounding box center [395, 294] width 165 height 144
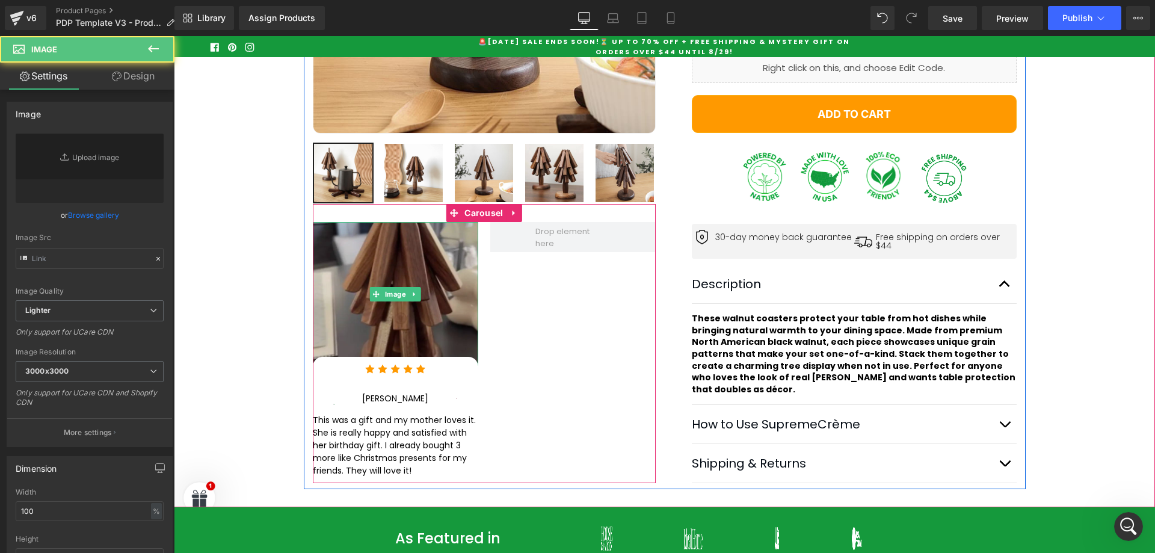
type input "https://ucarecdn.com/4d311c59-f017-471f-95f8-673b5a01b491/-/format/auto/-/previ…"
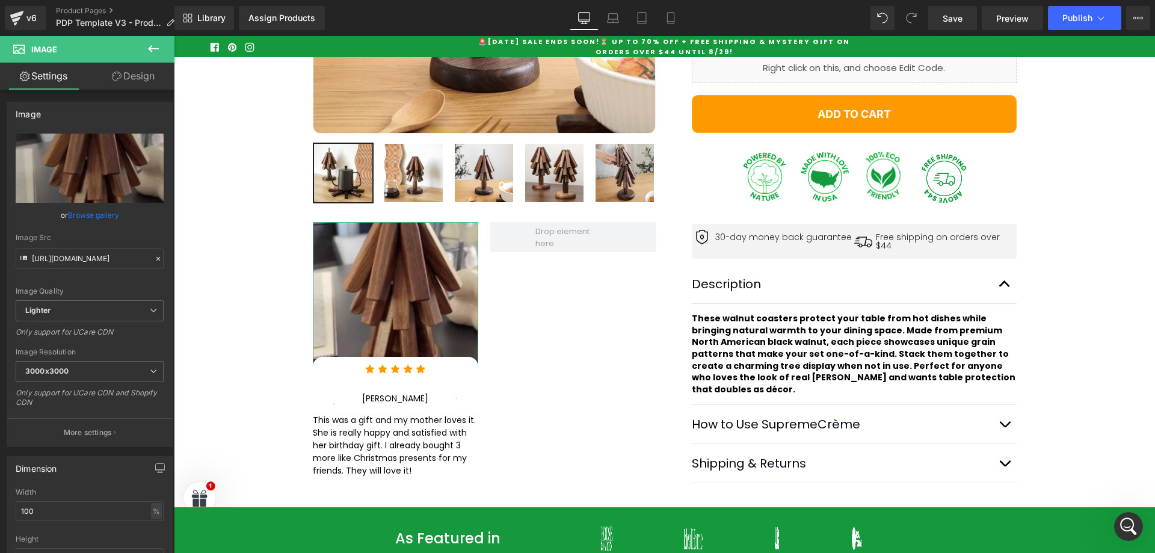
drag, startPoint x: 149, startPoint y: 76, endPoint x: 69, endPoint y: 215, distance: 159.9
click at [147, 76] on link "Design" at bounding box center [133, 76] width 87 height 27
click at [0, 0] on div "Border" at bounding box center [0, 0] width 0 height 0
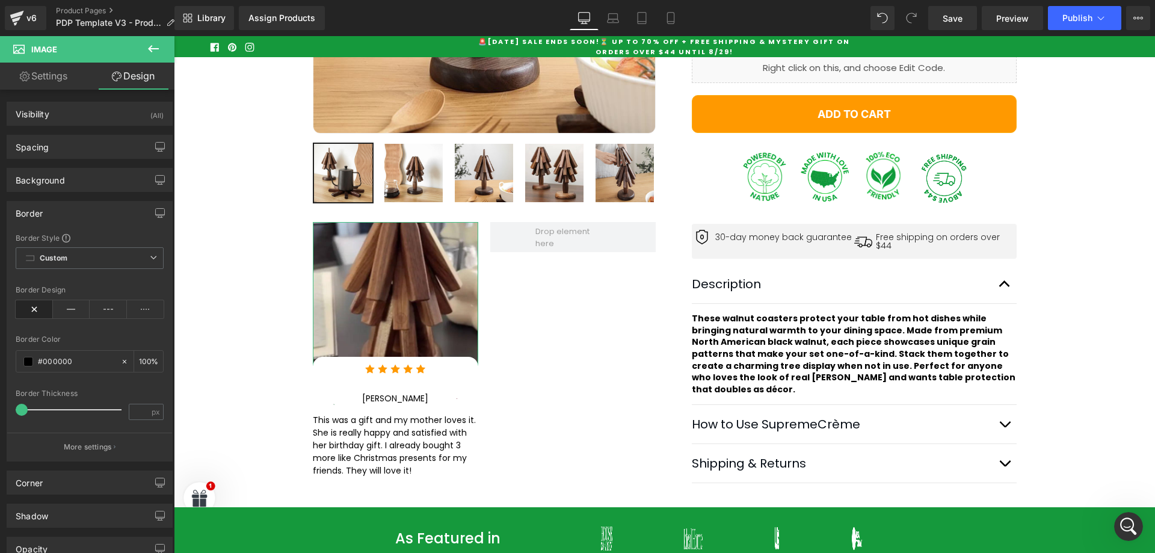
type input "#000000"
type input "100"
type input "0"
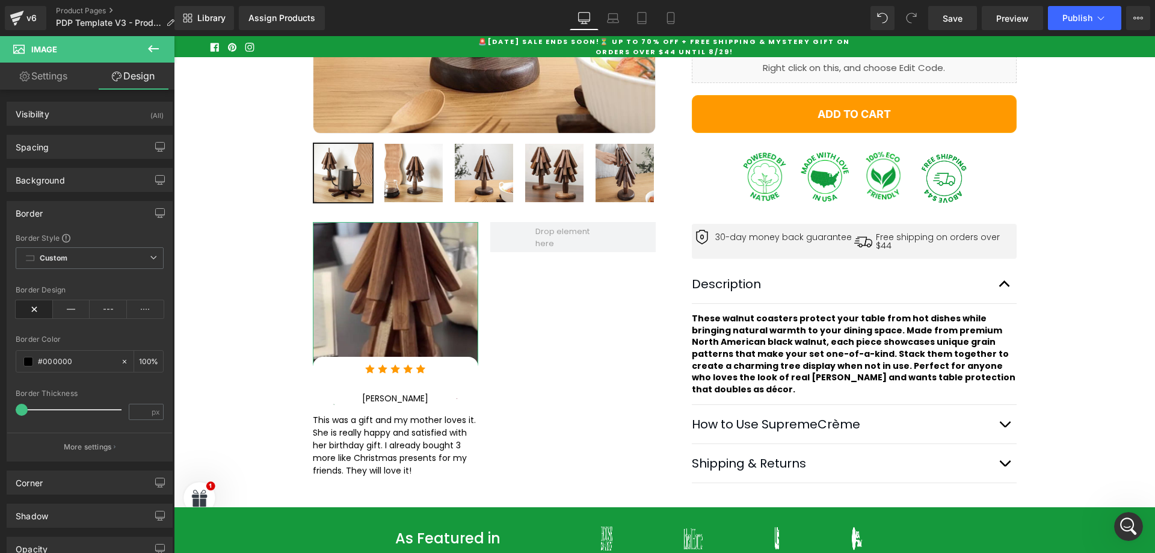
type input "0"
click at [102, 480] on div "Corner" at bounding box center [89, 482] width 165 height 23
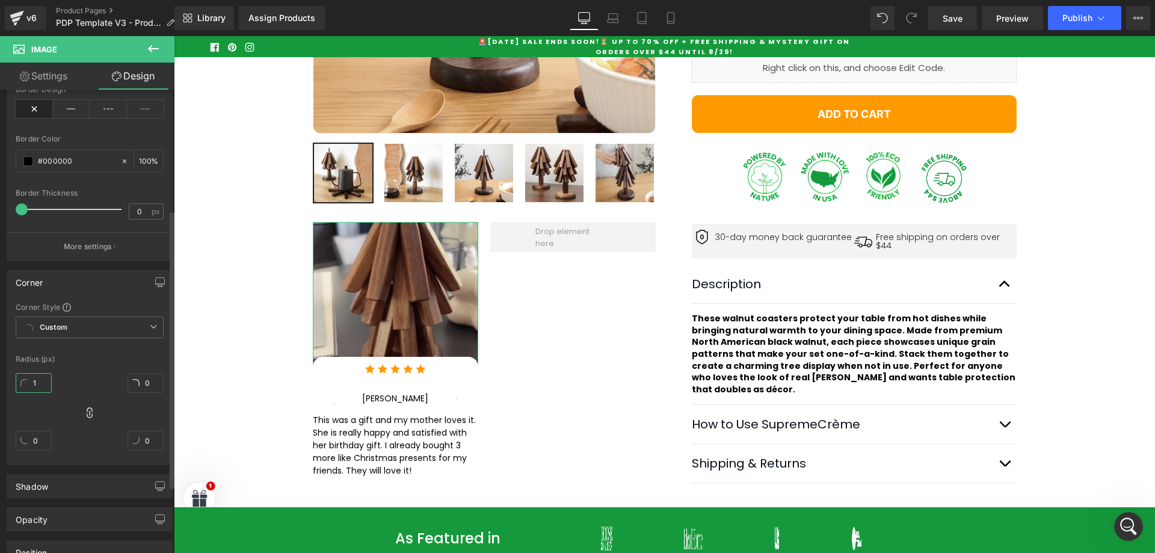
type input "12"
type input "0"
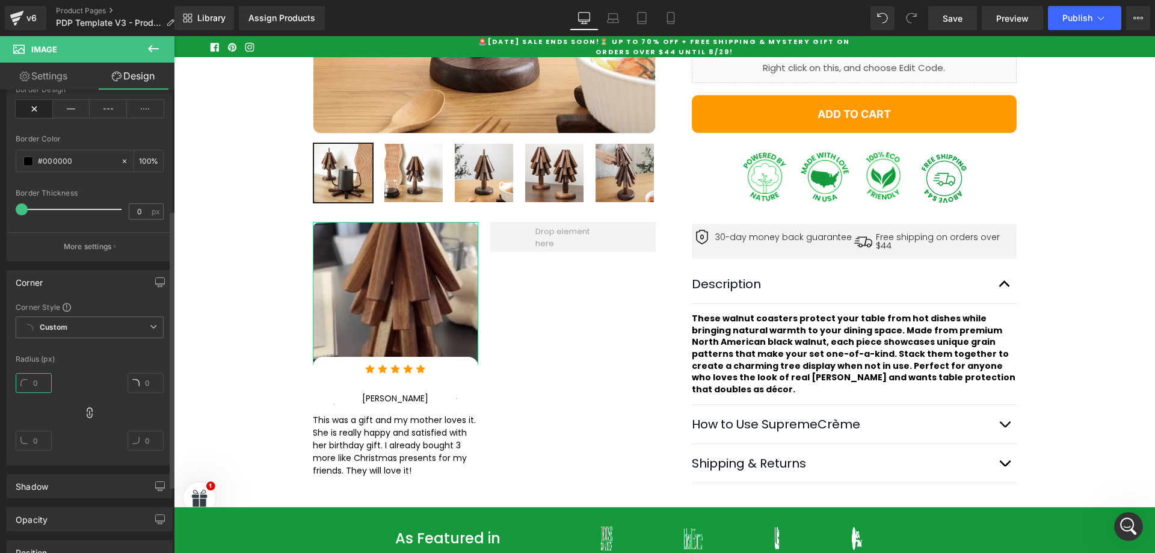
type input "0"
click at [88, 415] on icon at bounding box center [90, 413] width 12 height 12
drag, startPoint x: 40, startPoint y: 386, endPoint x: 34, endPoint y: 385, distance: 6.3
click at [34, 385] on input "1" at bounding box center [34, 383] width 36 height 20
type input "9"
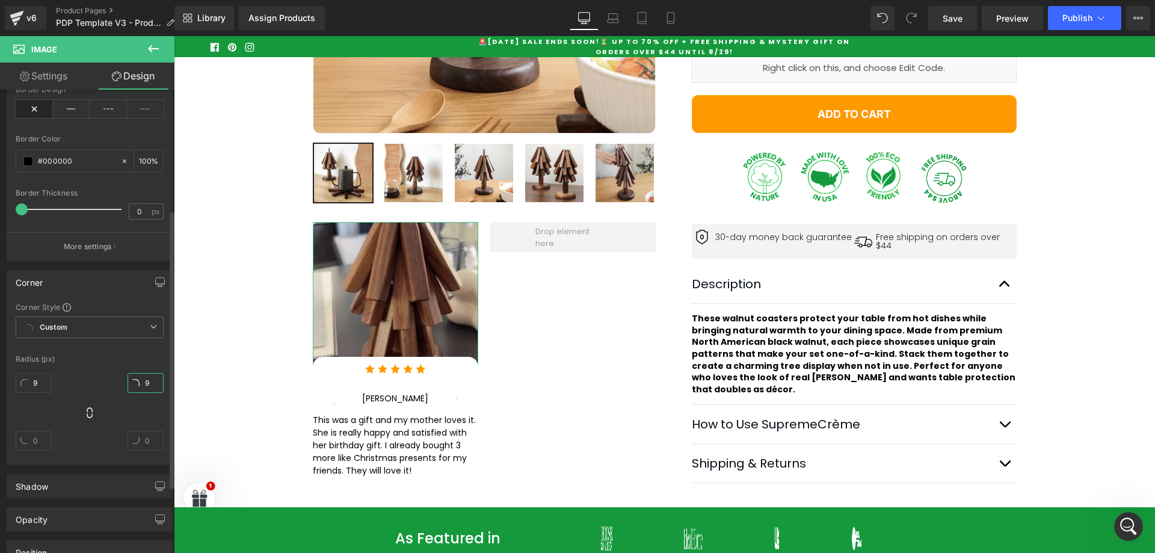
type input "9"
click at [200, 270] on div "Best Seller (P) Image Row ‹" at bounding box center [664, 131] width 981 height 717
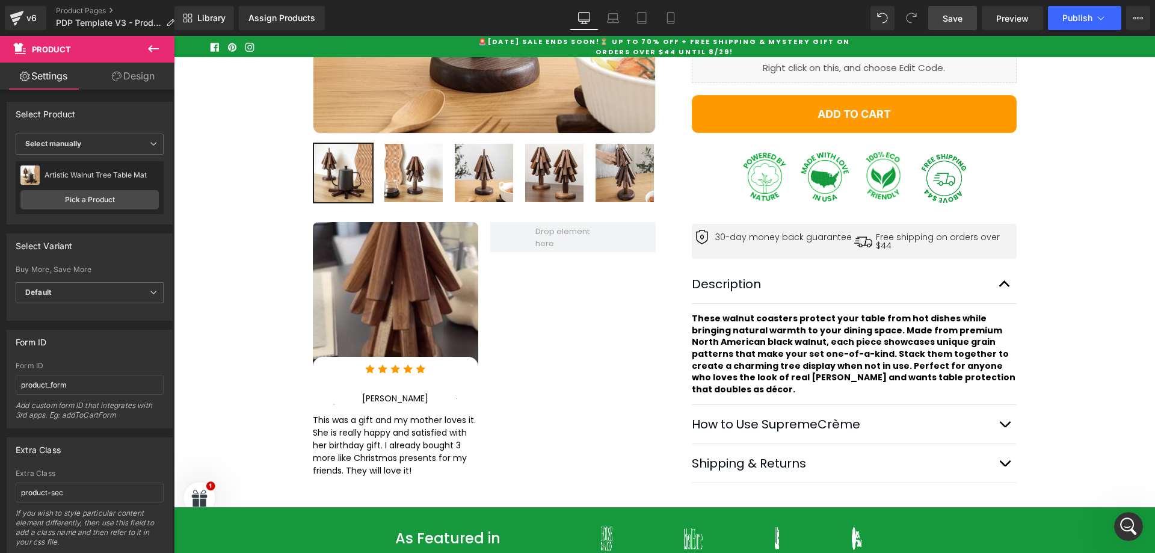
click at [955, 22] on span "Save" at bounding box center [953, 18] width 20 height 13
click at [442, 392] on div at bounding box center [395, 393] width 165 height 3
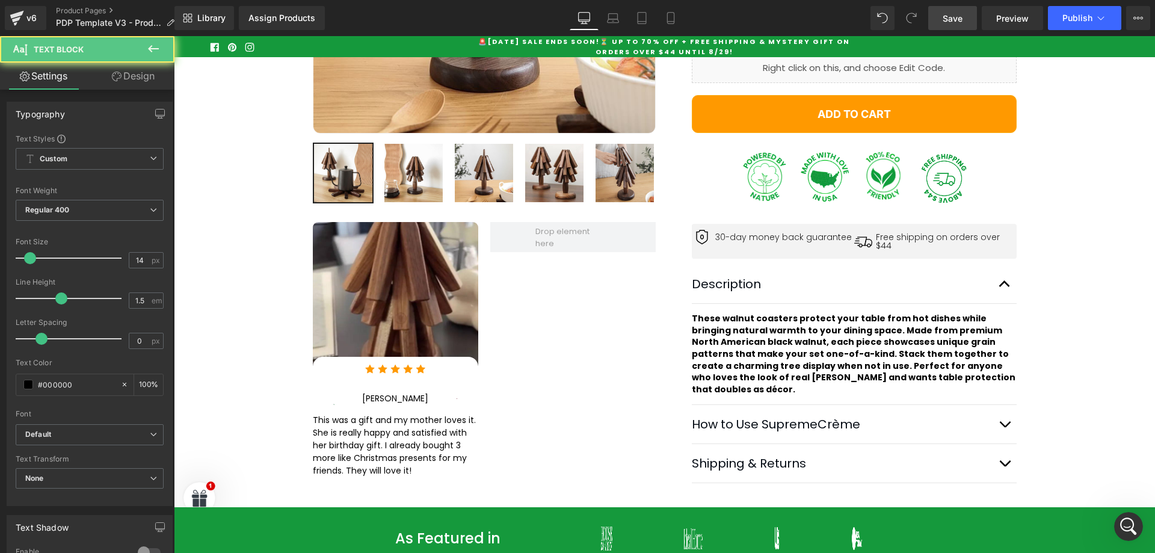
click at [403, 398] on div "Natasha Text Block" at bounding box center [395, 398] width 66 height 13
click at [403, 398] on p "[PERSON_NAME]" at bounding box center [395, 398] width 66 height 13
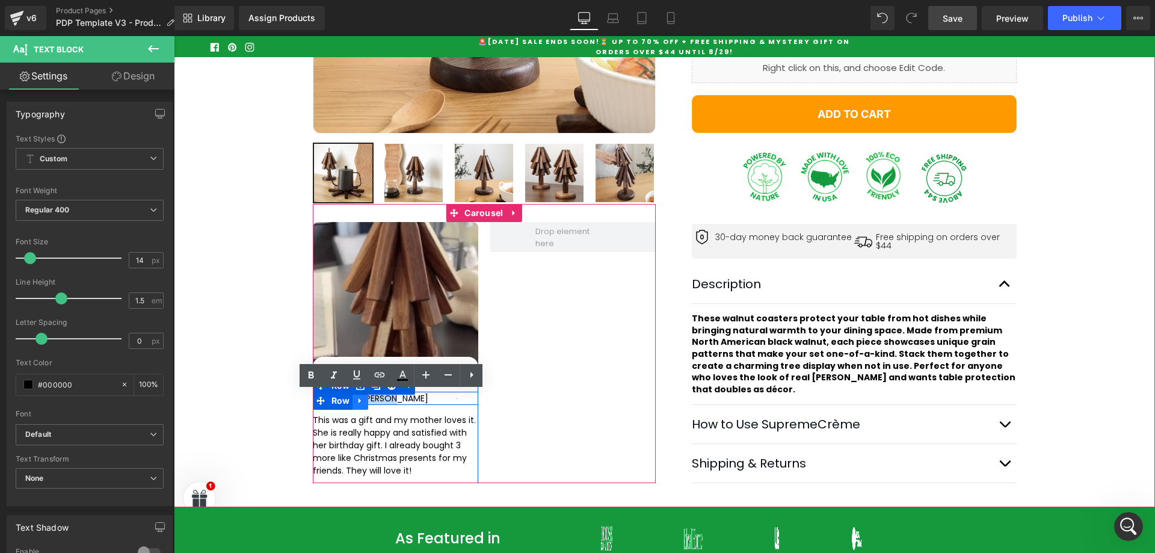
click at [358, 400] on icon at bounding box center [360, 400] width 8 height 9
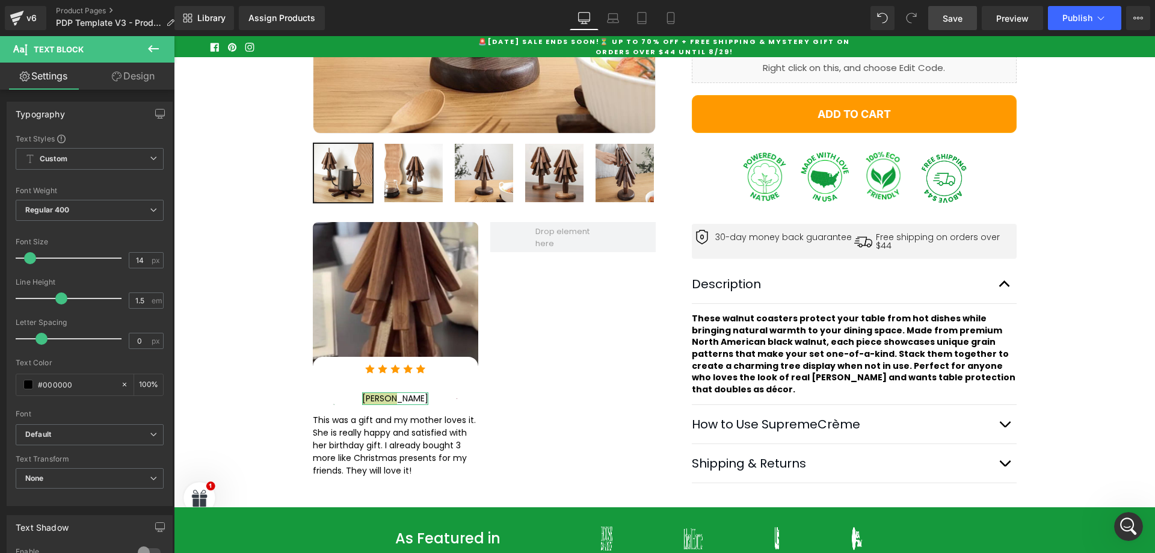
click at [131, 75] on link "Design" at bounding box center [133, 76] width 87 height 27
click at [0, 0] on div "Spacing" at bounding box center [0, 0] width 0 height 0
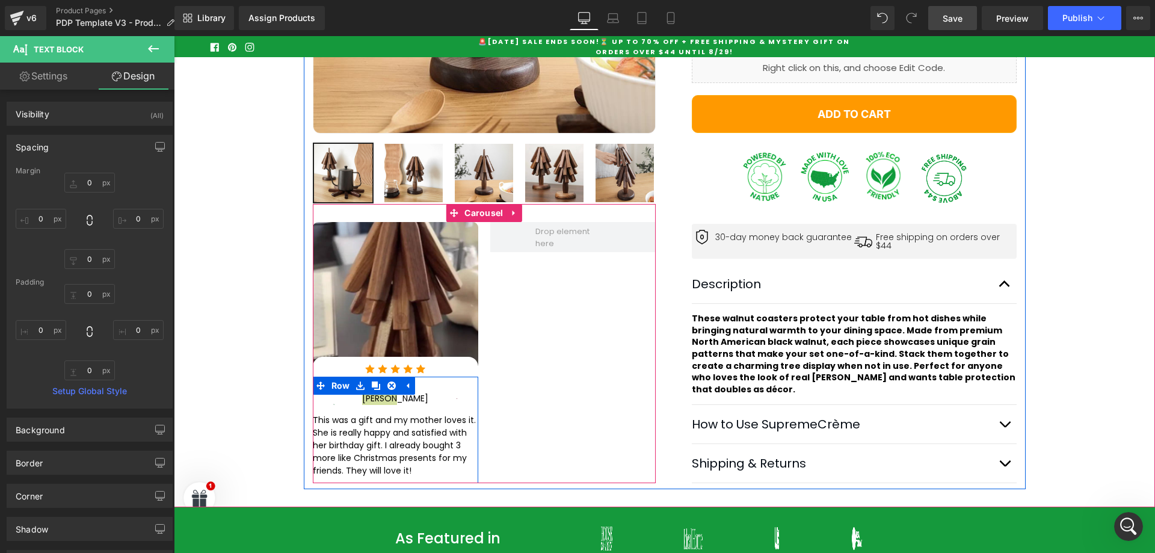
click at [426, 381] on div at bounding box center [395, 384] width 165 height 15
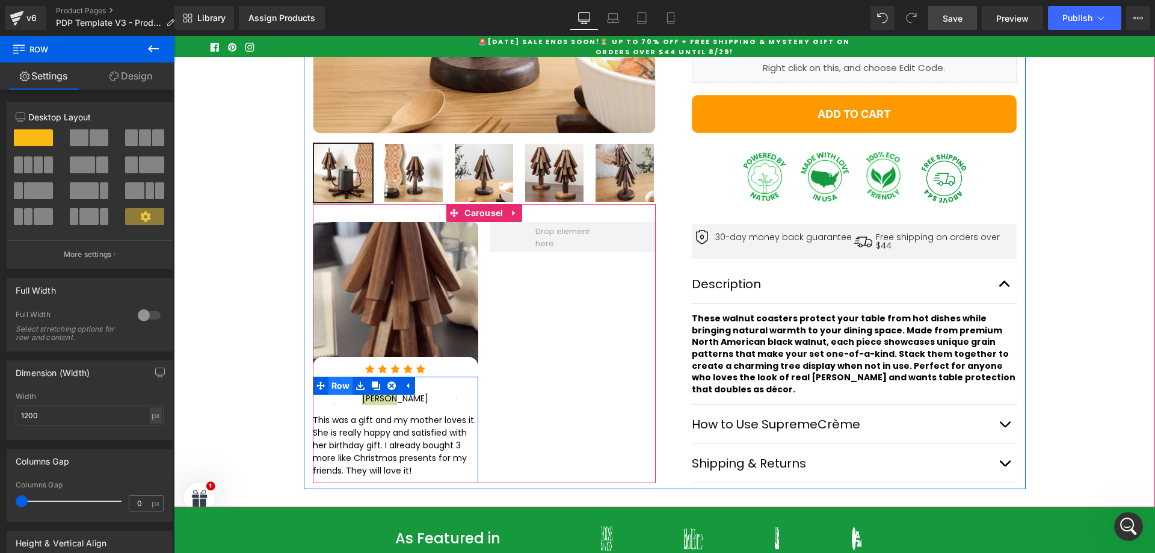
click at [333, 388] on span "Row" at bounding box center [341, 386] width 25 height 18
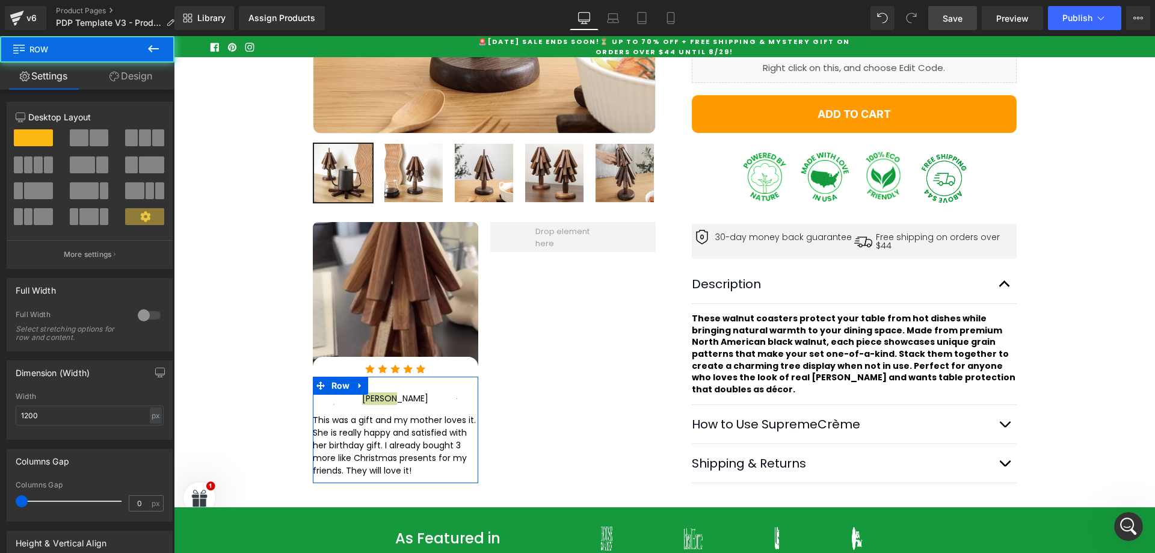
click at [137, 76] on link "Design" at bounding box center [130, 76] width 87 height 27
click at [0, 0] on div "Spacing" at bounding box center [0, 0] width 0 height 0
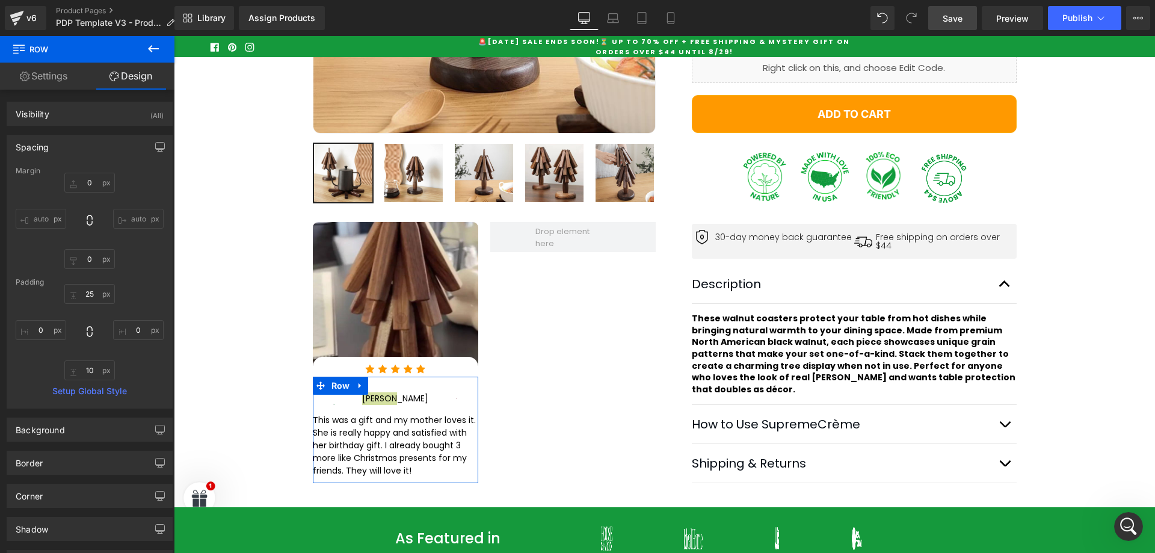
type input "0"
type input "25"
type input "0"
type input "10"
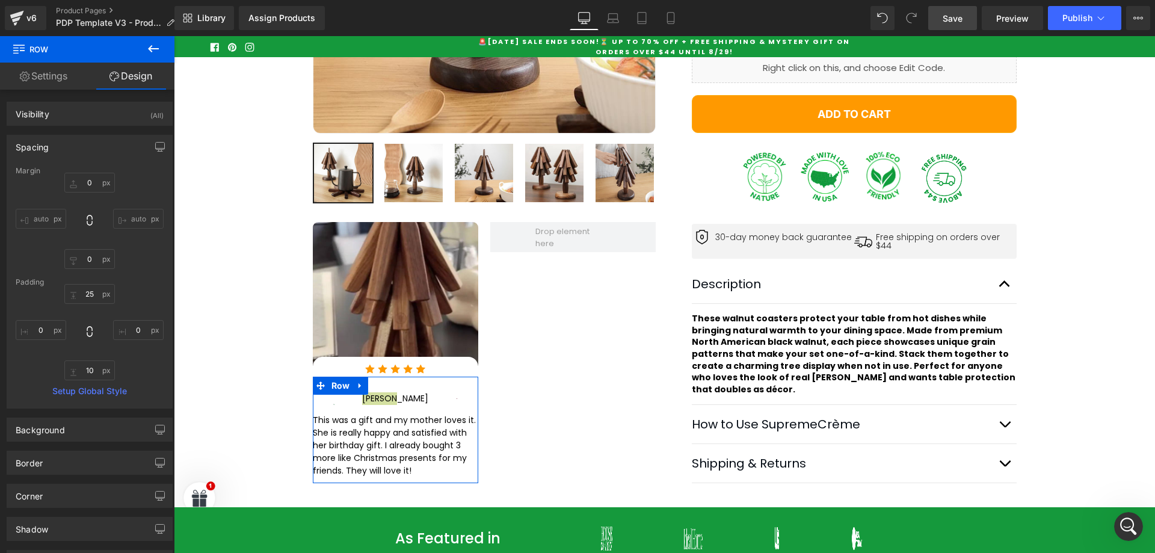
type input "0"
click at [87, 292] on input "25" at bounding box center [89, 294] width 51 height 20
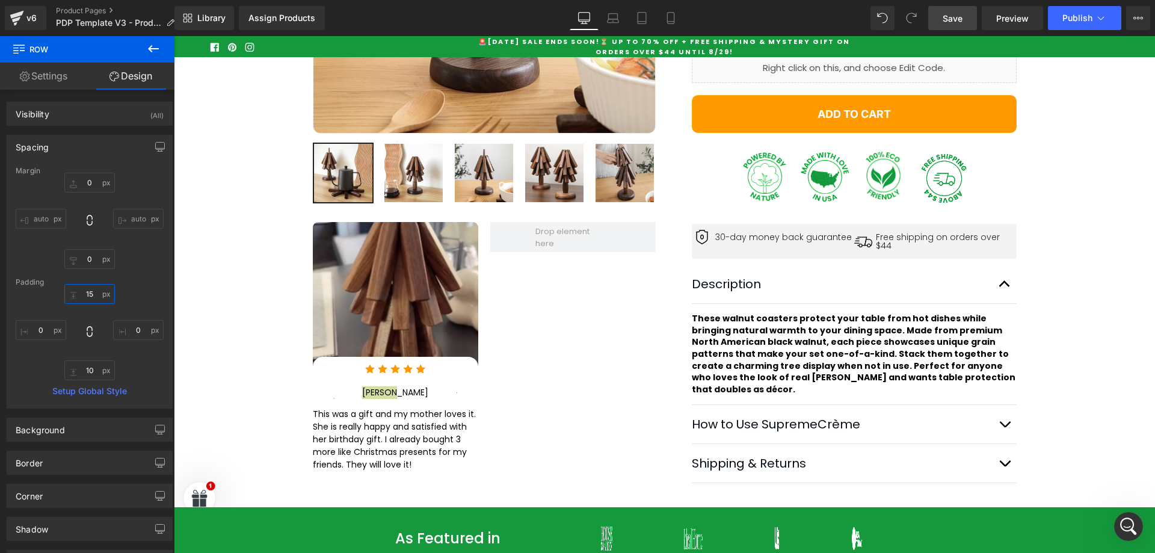
type input "15"
click at [947, 20] on span "Save" at bounding box center [953, 18] width 20 height 13
drag, startPoint x: 932, startPoint y: 24, endPoint x: 666, endPoint y: 63, distance: 269.3
click at [932, 24] on link "Save" at bounding box center [952, 18] width 49 height 24
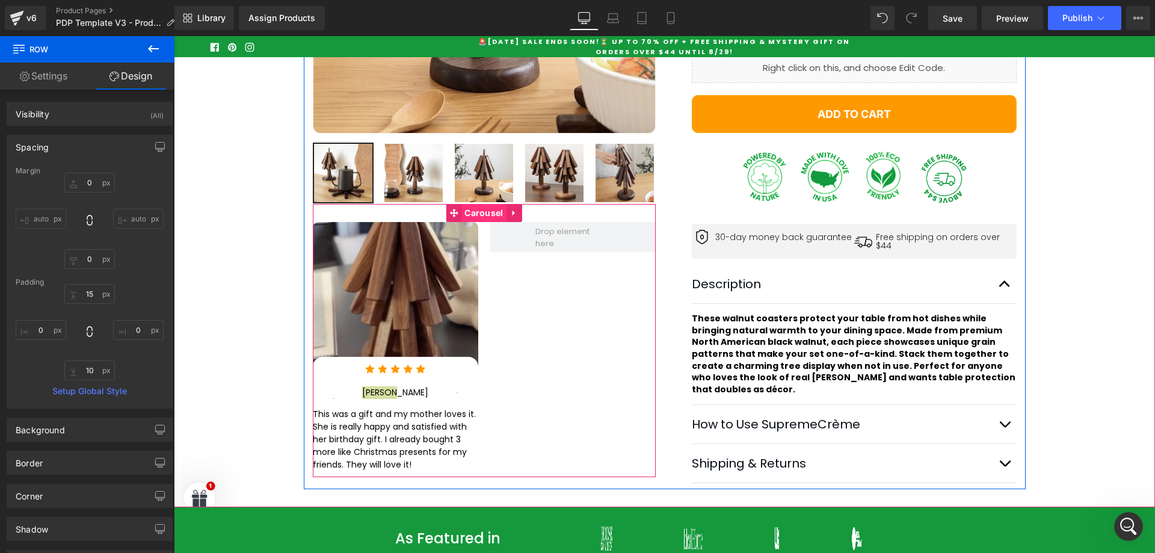
click at [489, 215] on span "Carousel" at bounding box center [484, 213] width 45 height 18
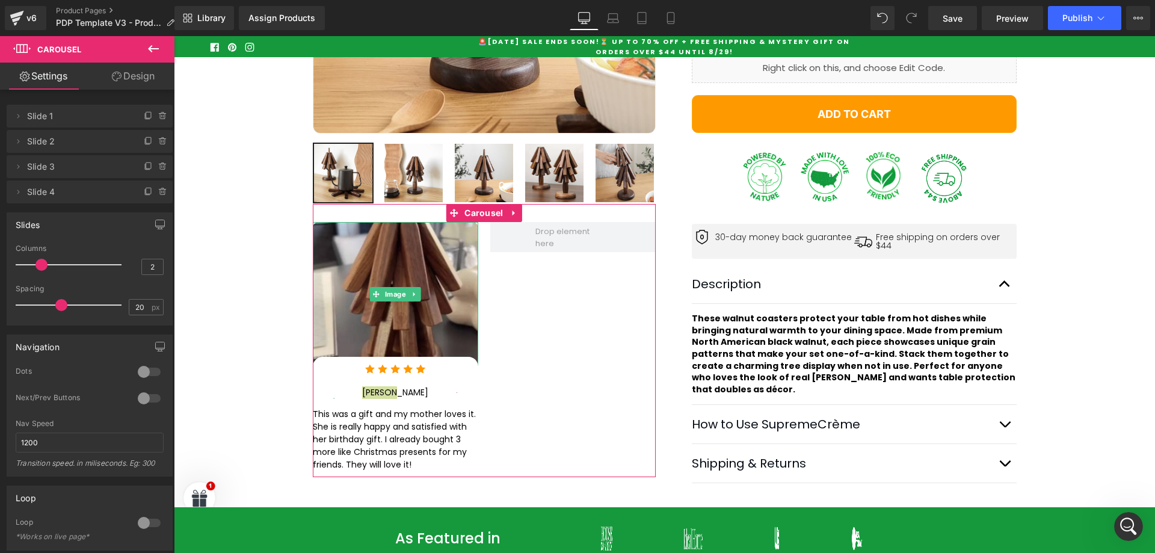
click at [104, 122] on span "Slide 1" at bounding box center [77, 116] width 101 height 23
click at [159, 191] on icon at bounding box center [163, 192] width 10 height 10
click at [148, 193] on button "Delete" at bounding box center [150, 193] width 38 height 16
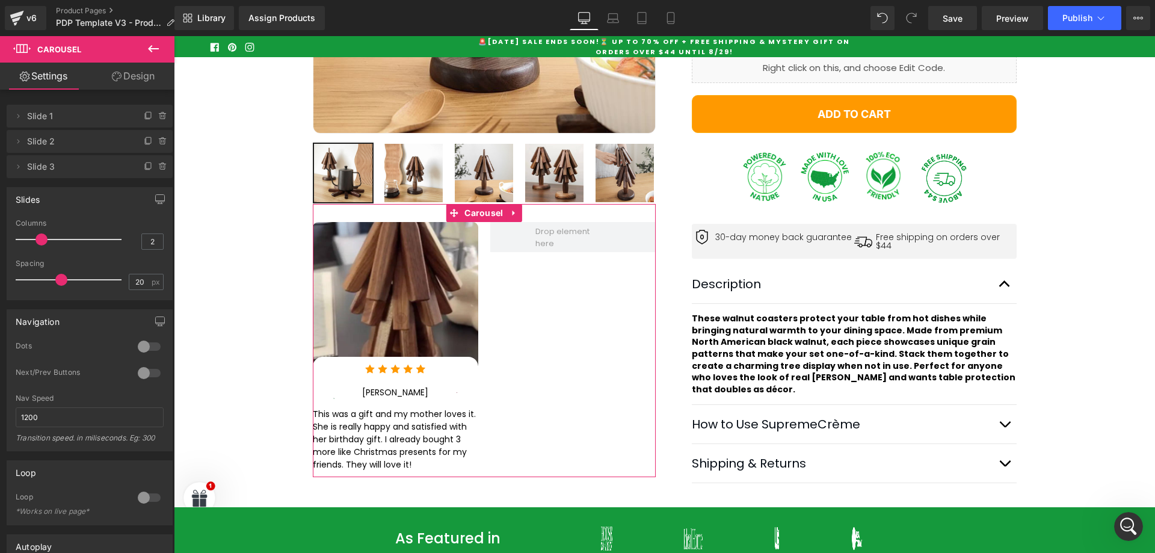
click at [158, 165] on icon at bounding box center [163, 167] width 10 height 10
click at [147, 168] on button "Delete" at bounding box center [150, 167] width 38 height 16
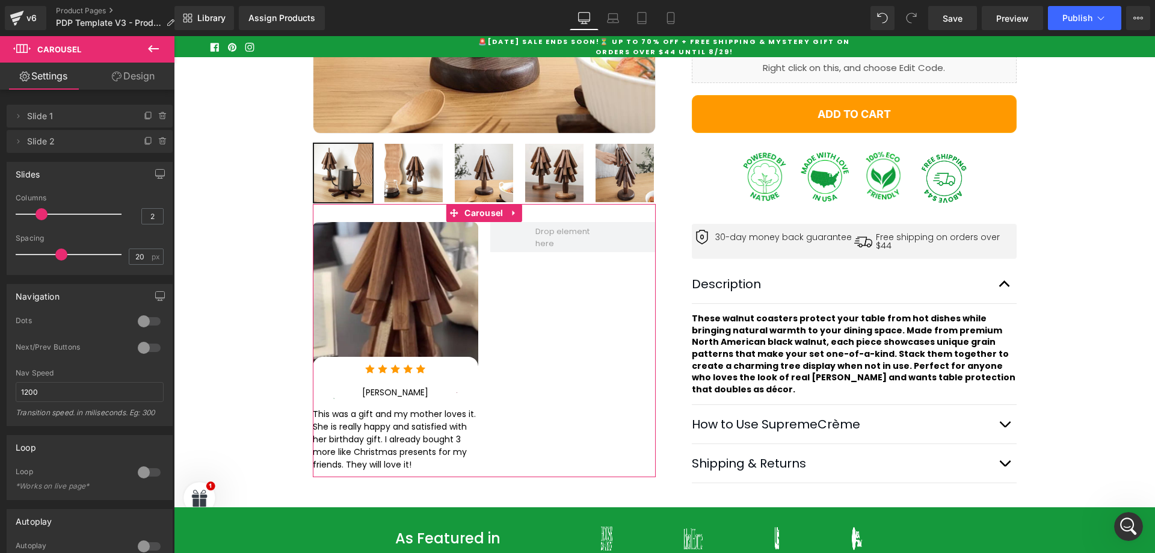
click at [160, 140] on icon at bounding box center [162, 141] width 5 height 5
click at [145, 146] on button "Delete" at bounding box center [150, 142] width 38 height 16
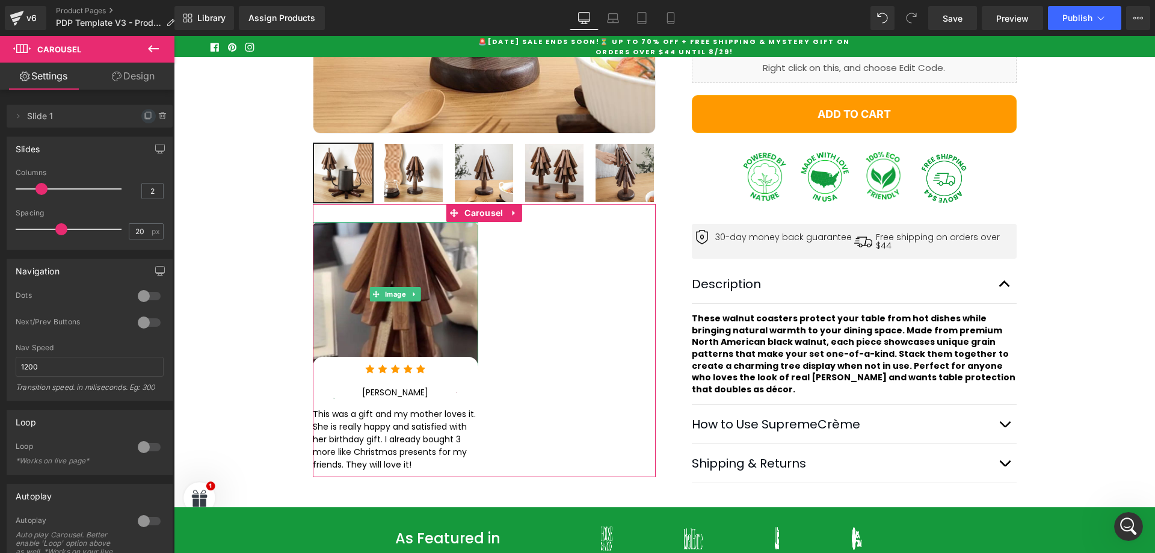
click at [144, 113] on icon at bounding box center [149, 116] width 10 height 10
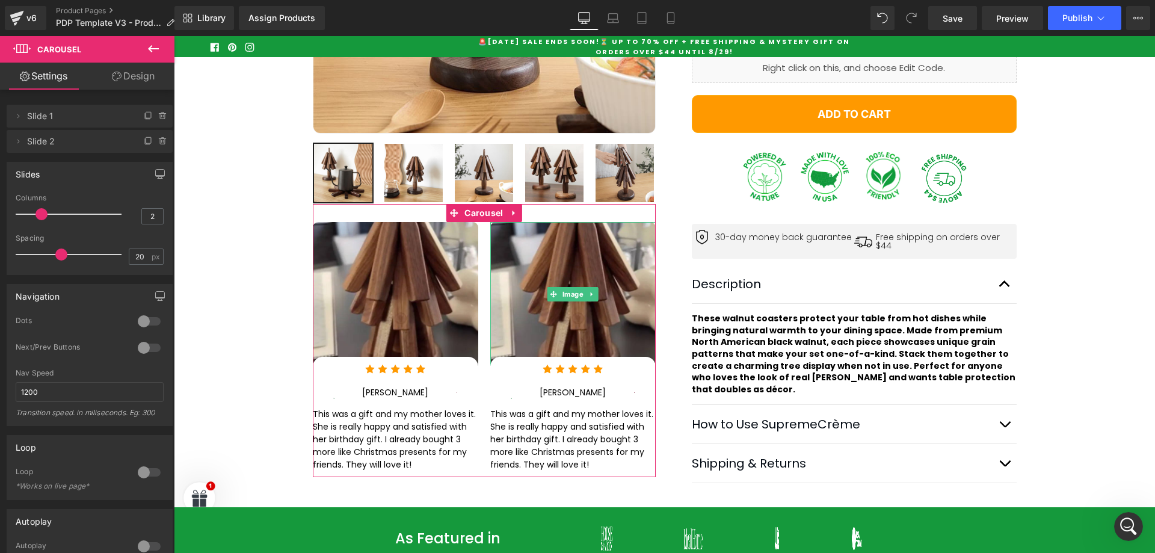
click at [144, 139] on icon at bounding box center [149, 142] width 10 height 10
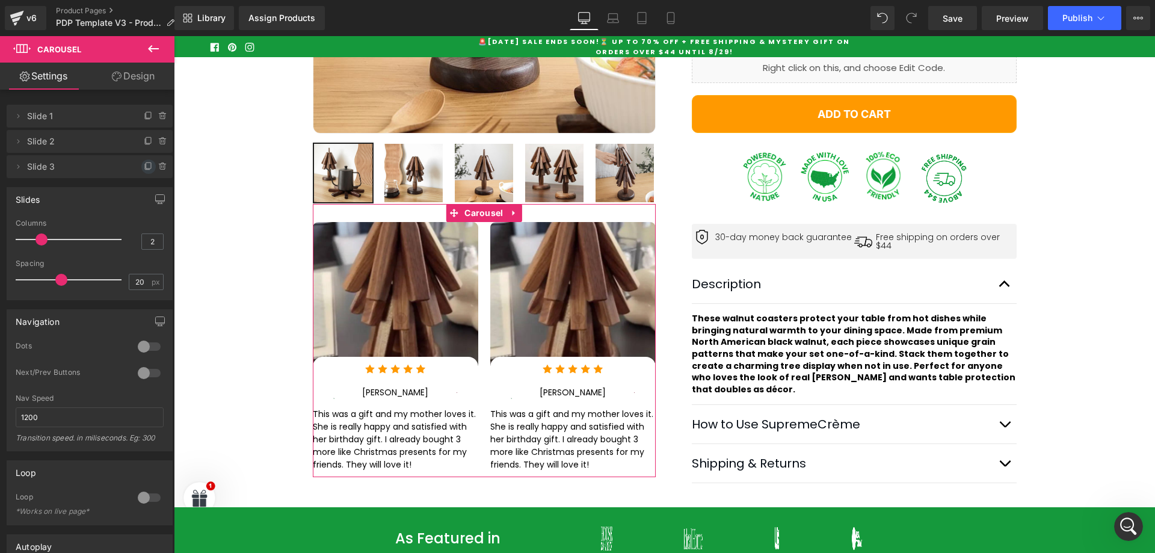
click at [146, 163] on icon at bounding box center [148, 165] width 5 height 6
click at [948, 20] on span "Save" at bounding box center [953, 18] width 20 height 13
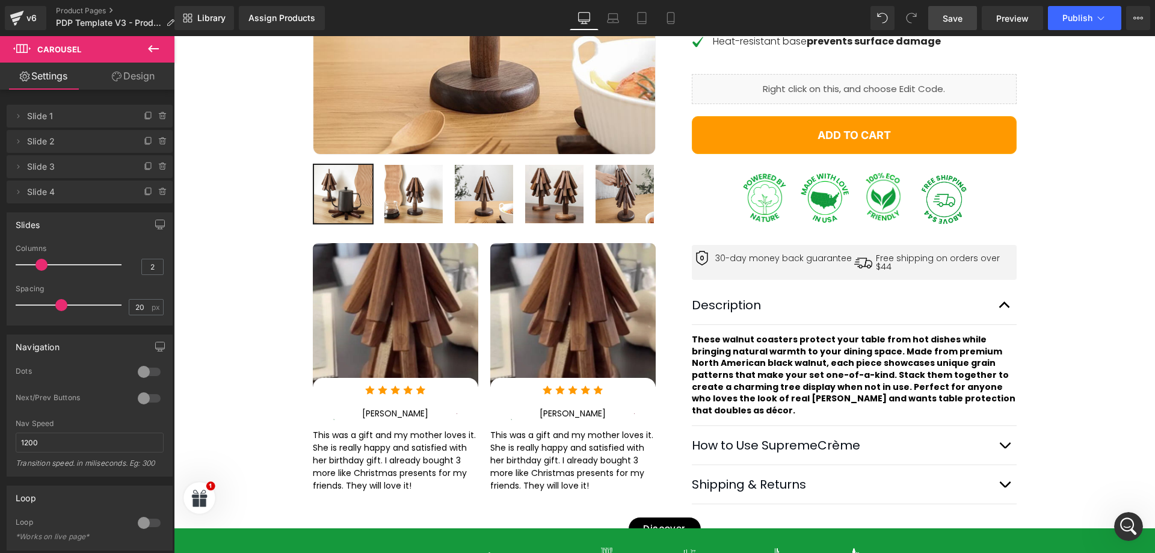
scroll to position [0, 0]
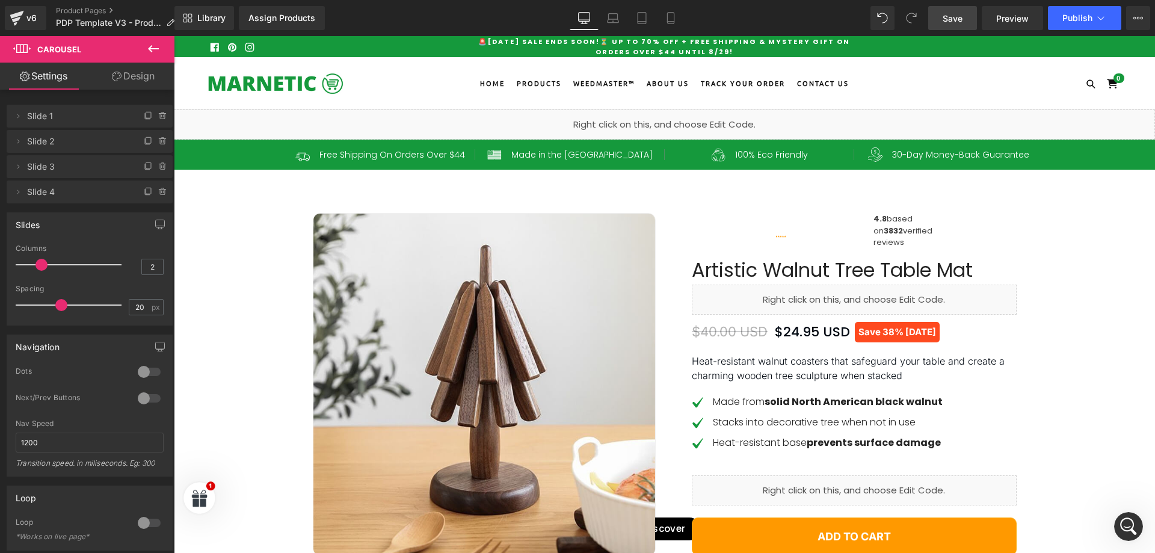
click at [636, 135] on div "Liquid" at bounding box center [664, 125] width 981 height 30
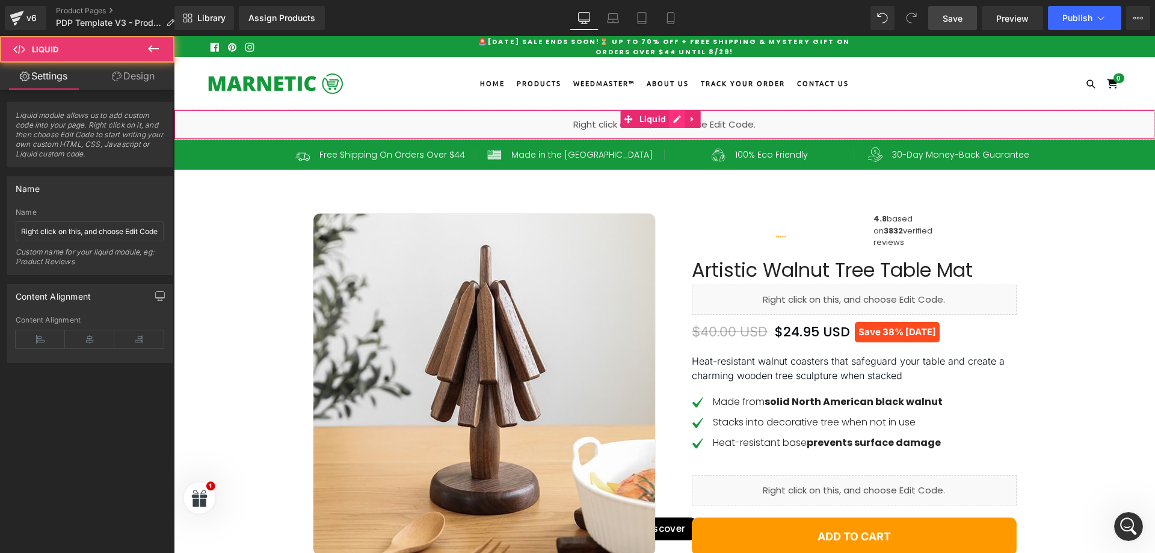
click at [679, 121] on div "Liquid" at bounding box center [664, 125] width 981 height 30
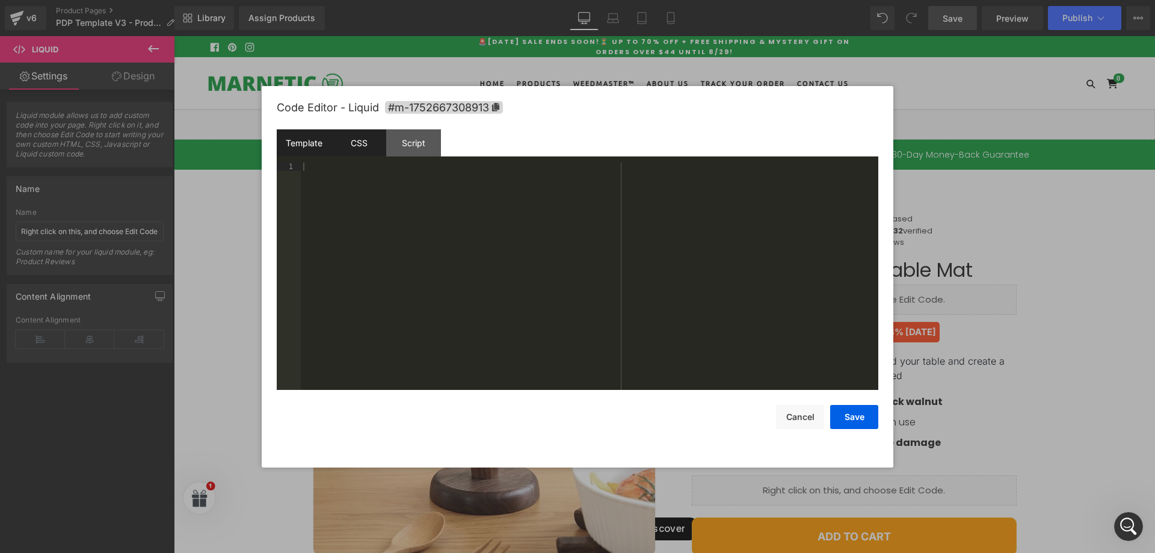
click at [368, 141] on div "CSS" at bounding box center [359, 142] width 55 height 27
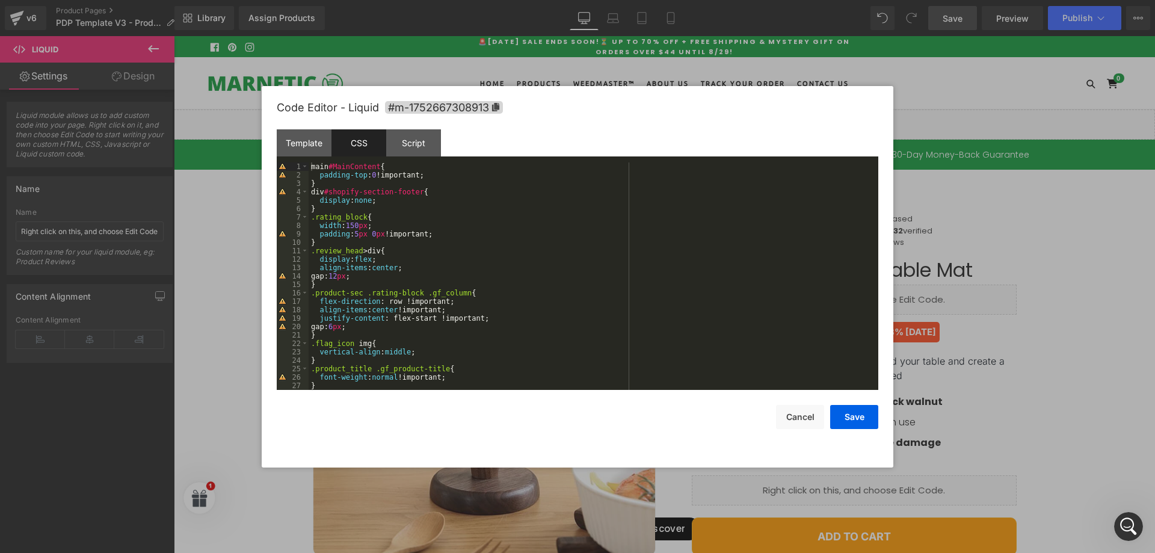
click at [364, 223] on div "main #MainContent { padding-top : 0 !important; } div #shopify-section-footer {…" at bounding box center [591, 284] width 565 height 244
click at [854, 416] on button "Save" at bounding box center [854, 417] width 48 height 24
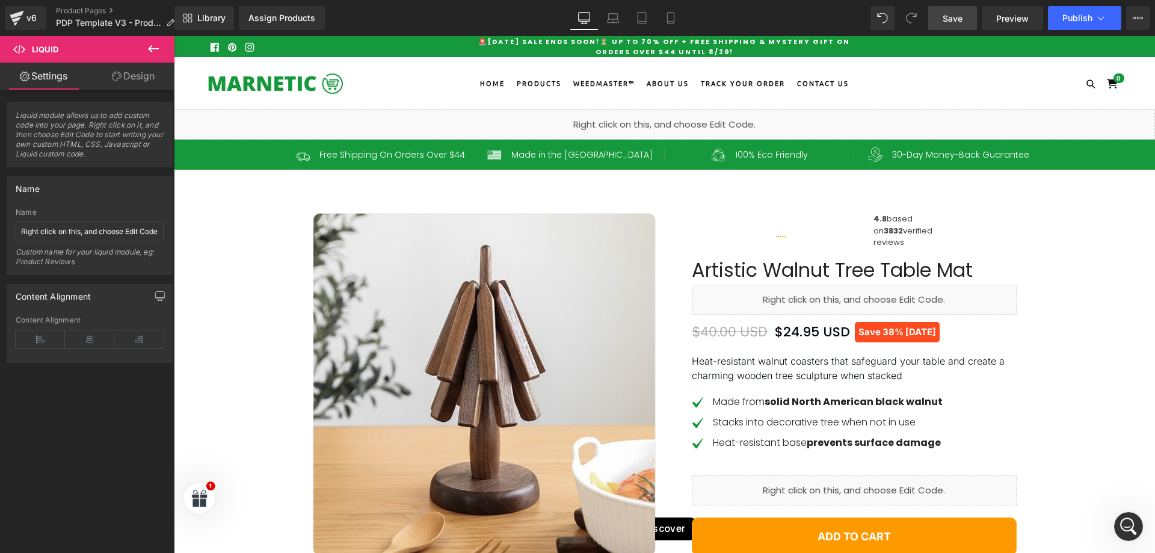
click at [954, 16] on span "Save" at bounding box center [953, 18] width 20 height 13
click at [955, 24] on span "Save" at bounding box center [953, 18] width 20 height 13
click at [957, 26] on link "Save" at bounding box center [952, 18] width 49 height 24
click at [808, 285] on div "Artistic Walnut Tree Table Mat (P) Title" at bounding box center [854, 270] width 325 height 29
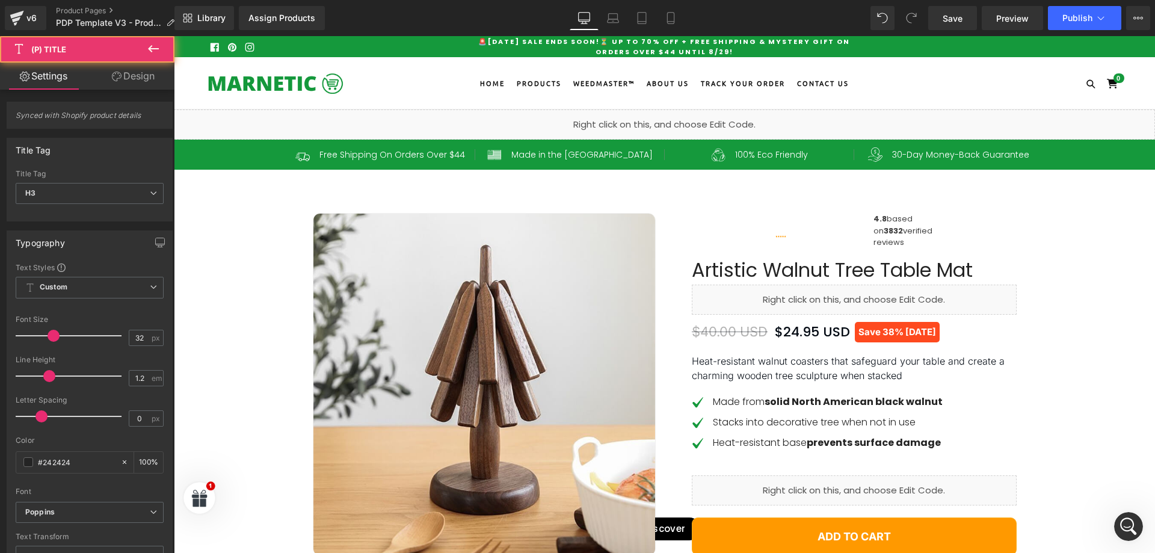
click at [808, 277] on span at bounding box center [812, 270] width 13 height 14
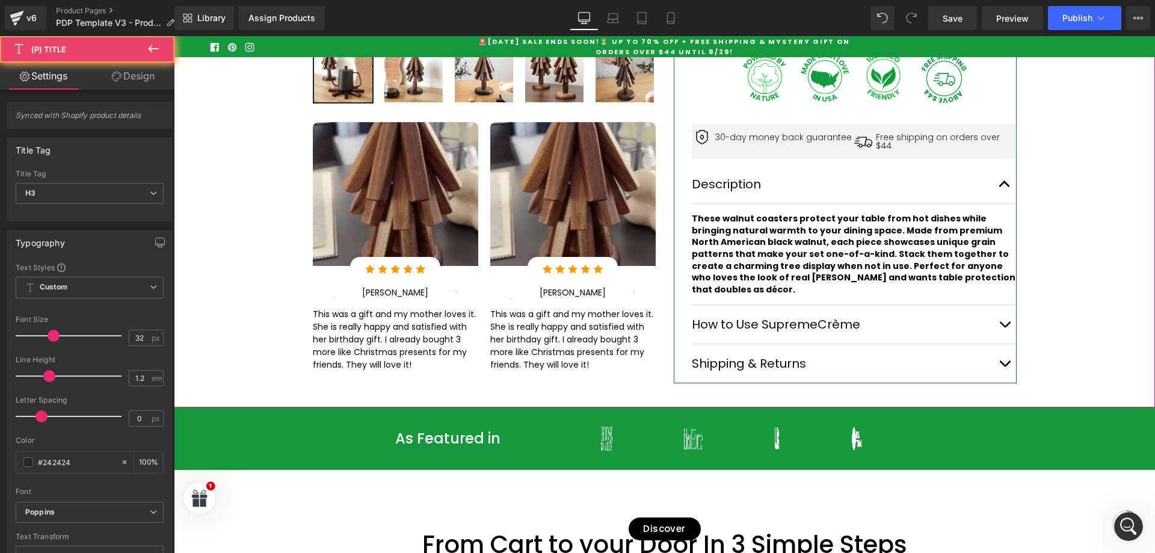
scroll to position [501, 0]
click at [807, 274] on b "These walnut coasters protect your table from hot dishes while bringing natural…" at bounding box center [855, 253] width 326 height 83
click at [813, 248] on b "These walnut coasters protect your table from hot dishes while bringing natural…" at bounding box center [855, 253] width 326 height 83
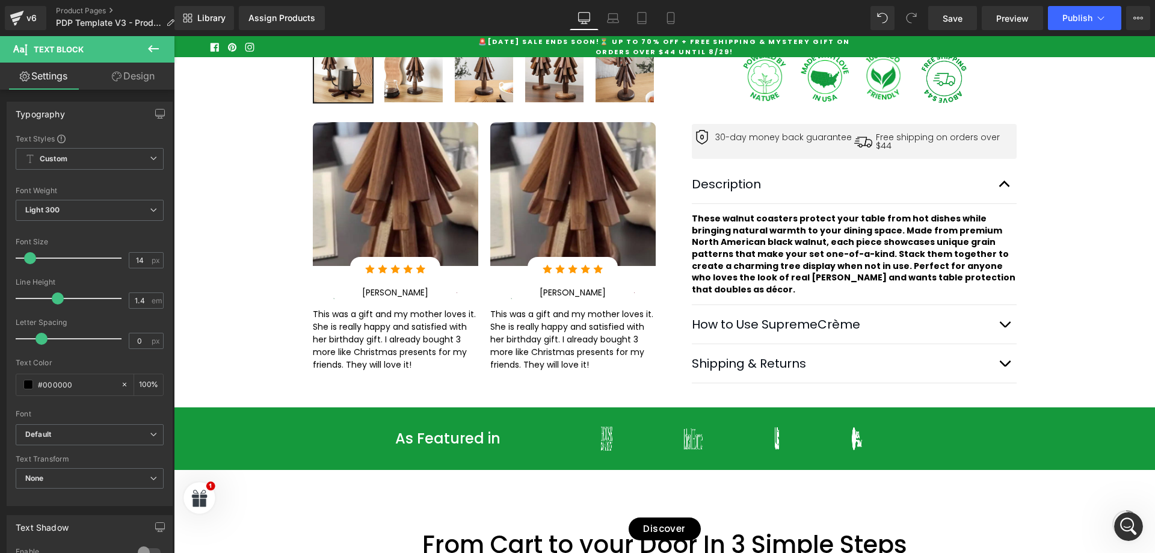
click at [174, 36] on div at bounding box center [174, 36] width 0 height 0
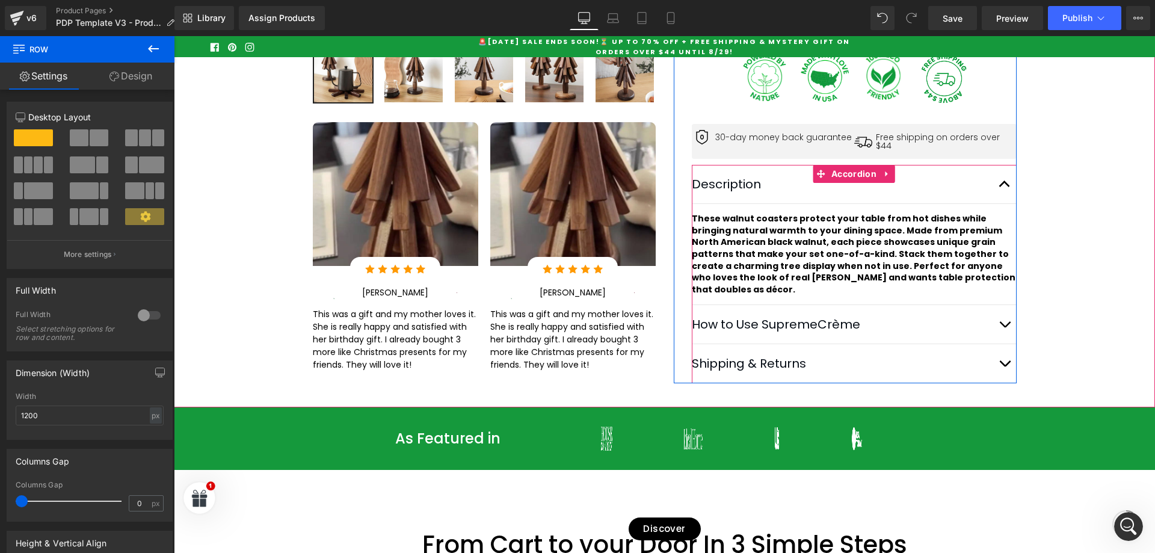
drag, startPoint x: 894, startPoint y: 262, endPoint x: 875, endPoint y: 264, distance: 19.3
click at [894, 262] on b "These walnut coasters protect your table from hot dishes while bringing natural…" at bounding box center [855, 253] width 326 height 83
click at [892, 308] on div "How to Use SupremeCrème Text Block" at bounding box center [854, 324] width 325 height 39
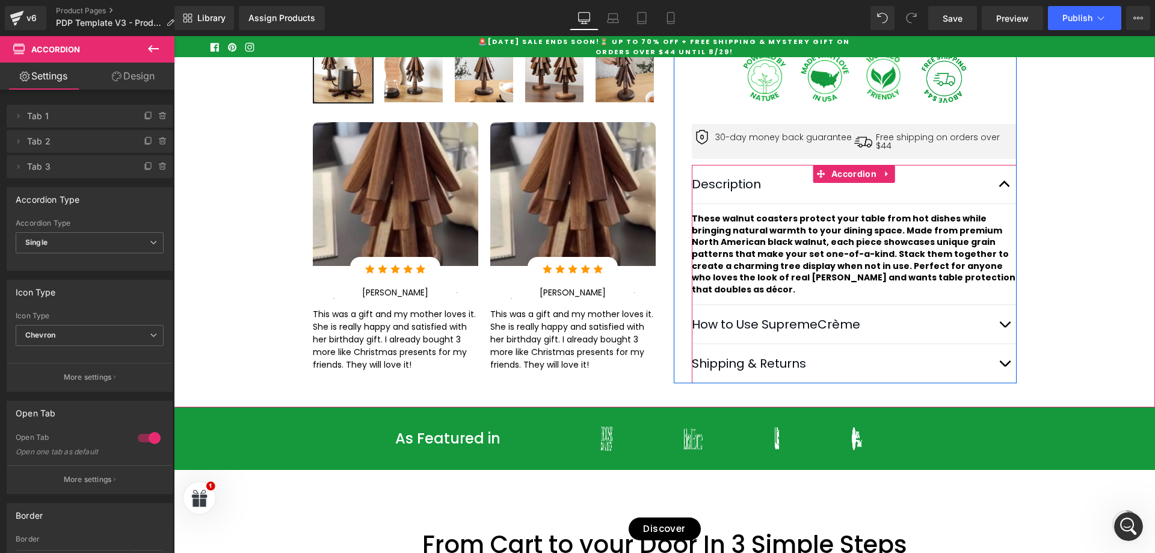
click at [871, 252] on icon at bounding box center [874, 248] width 7 height 7
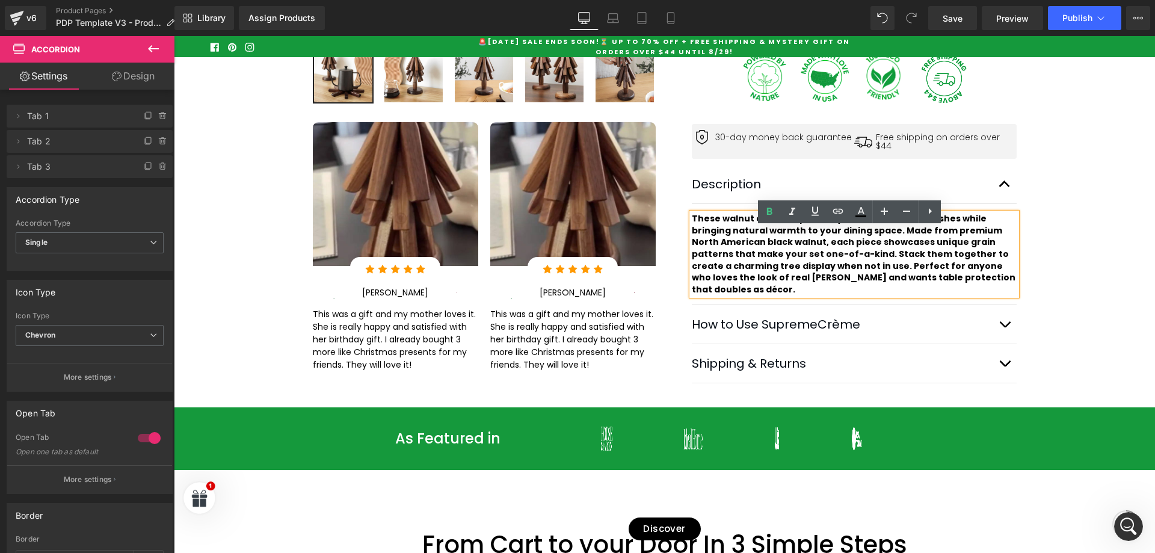
click at [852, 270] on b "These walnut coasters protect your table from hot dishes while bringing natural…" at bounding box center [855, 253] width 326 height 83
click at [838, 268] on b "These walnut coasters protect your table from hot dishes while bringing natural…" at bounding box center [855, 253] width 326 height 83
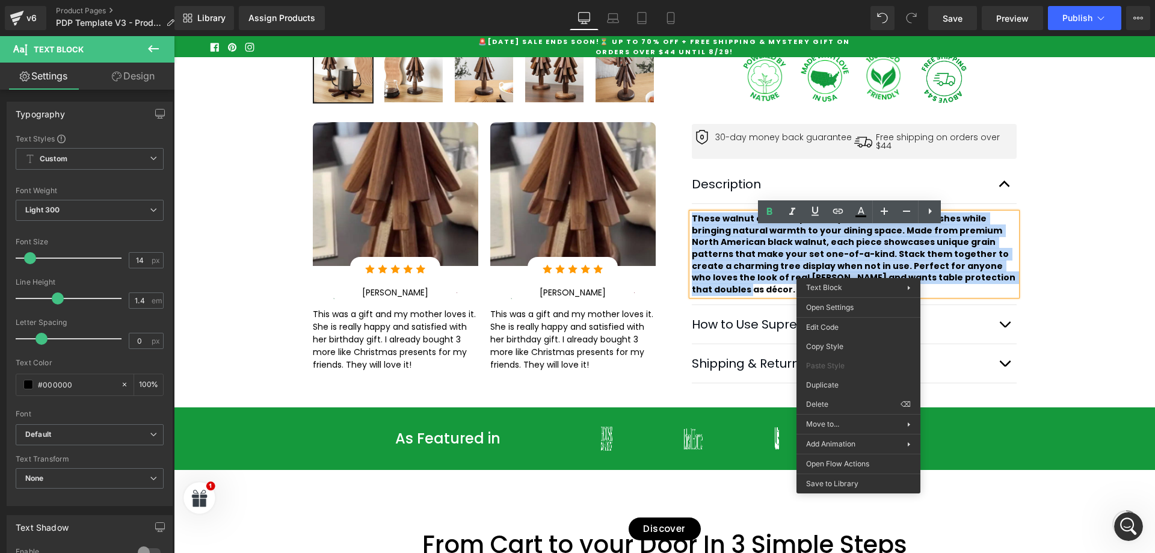
click at [1053, 297] on div "Best Seller (P) Image Row ‹" at bounding box center [664, 31] width 981 height 717
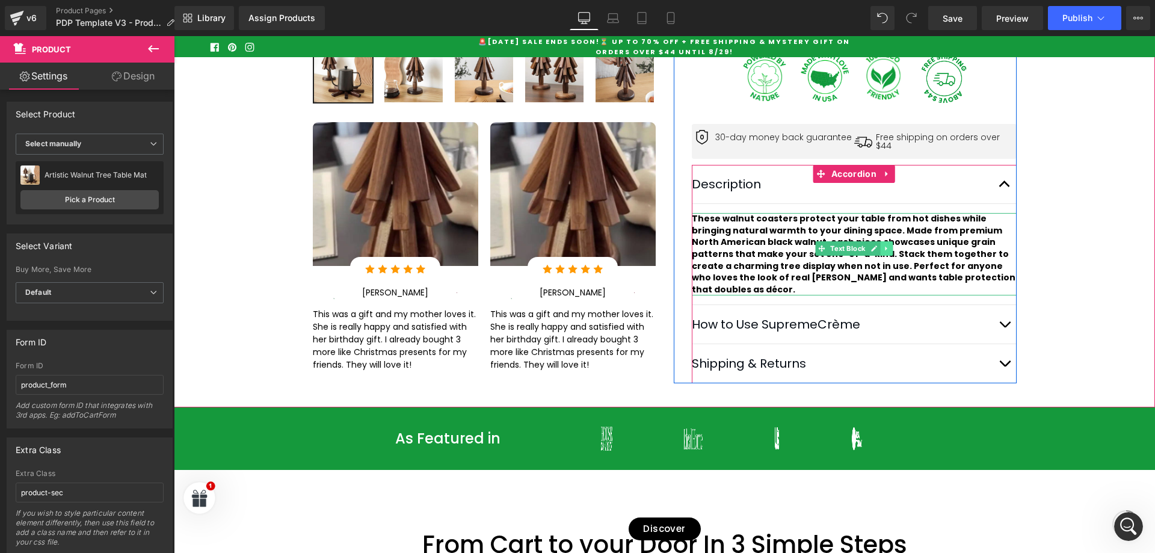
click at [880, 256] on link at bounding box center [886, 248] width 13 height 14
click at [852, 252] on icon at bounding box center [855, 248] width 7 height 7
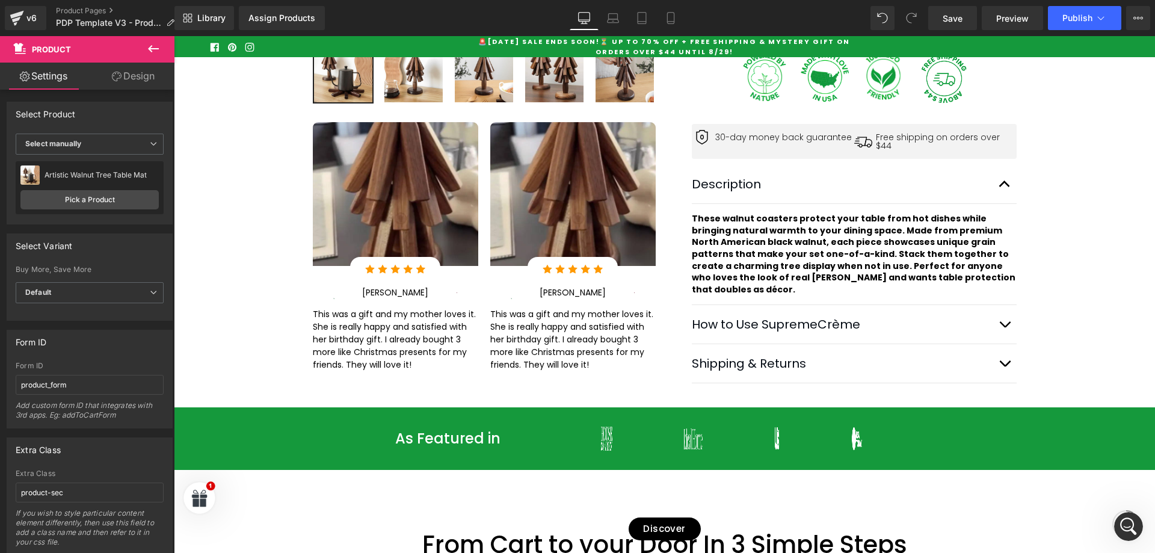
scroll to position [36, 0]
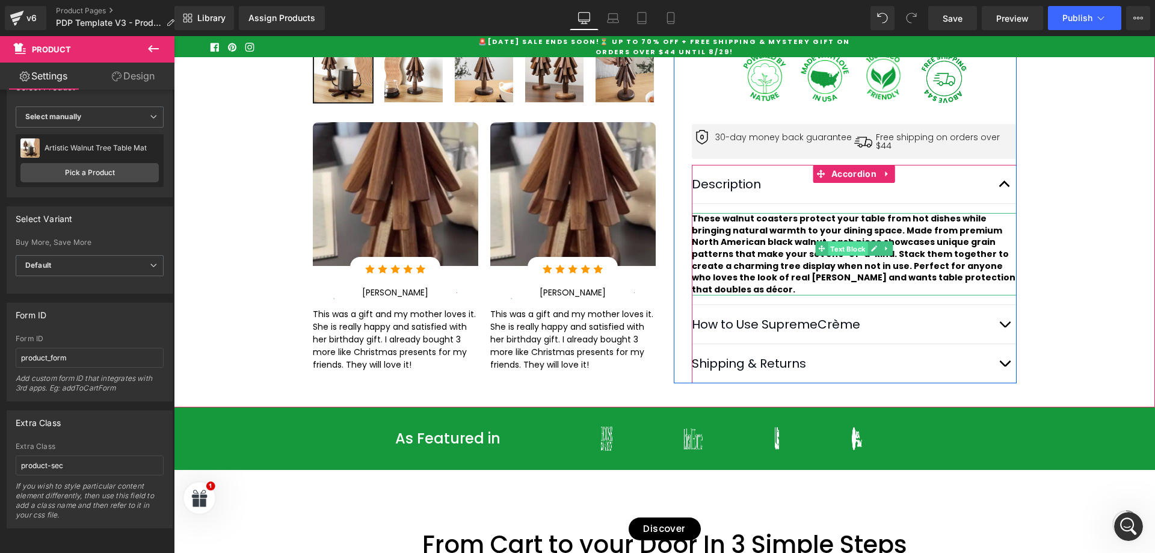
click at [828, 256] on span "Text Block" at bounding box center [848, 249] width 40 height 14
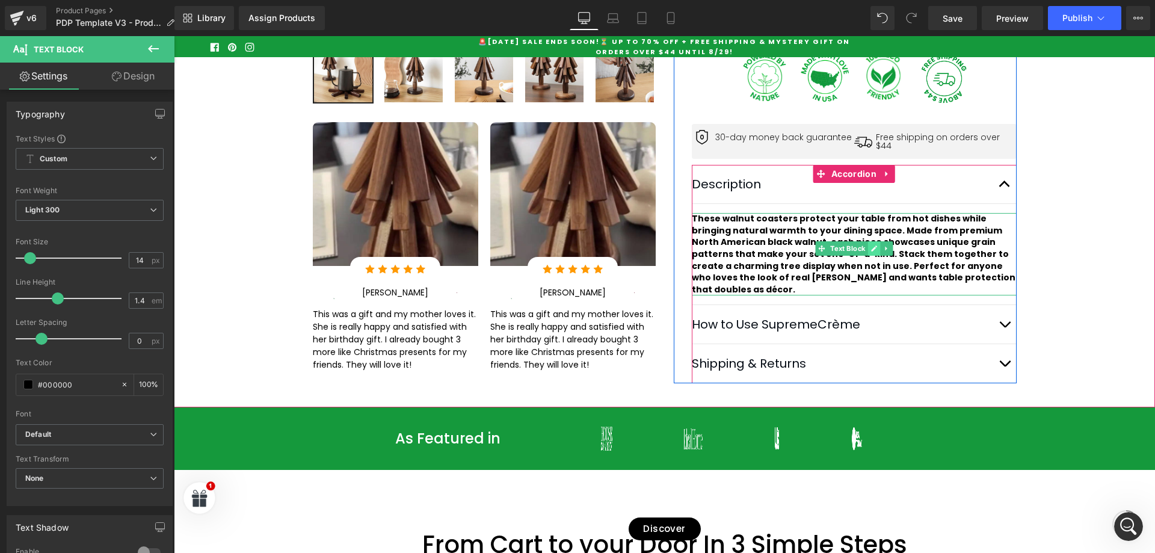
click at [871, 252] on icon at bounding box center [874, 249] width 6 height 6
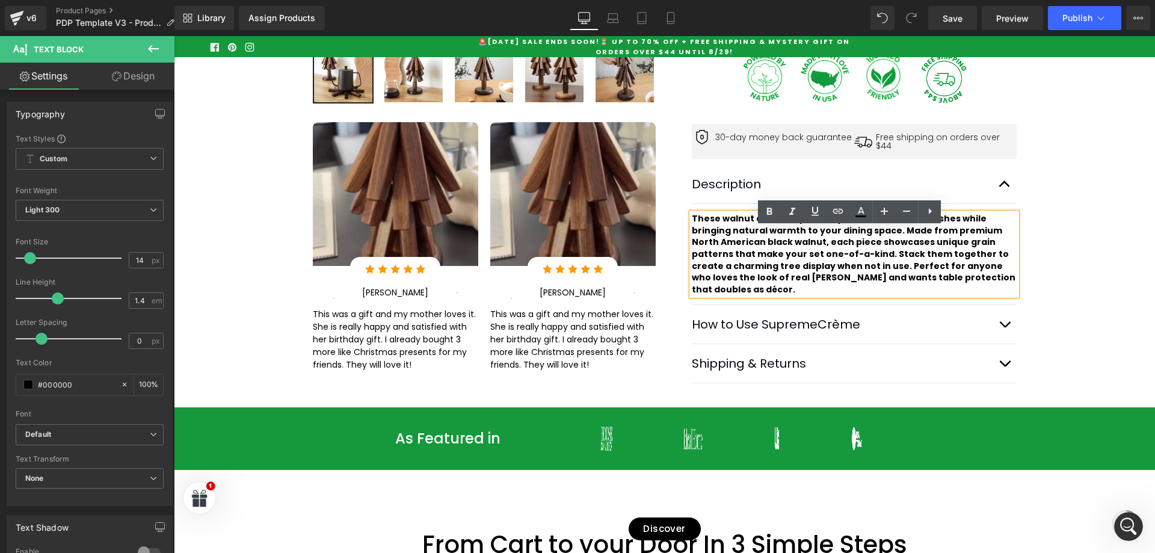
click at [692, 231] on div "These walnut coasters protect your table from hot dishes while bringing natural…" at bounding box center [854, 254] width 325 height 82
click at [692, 231] on b "These walnut coasters protect your table from hot dishes while bringing natural…" at bounding box center [855, 253] width 326 height 83
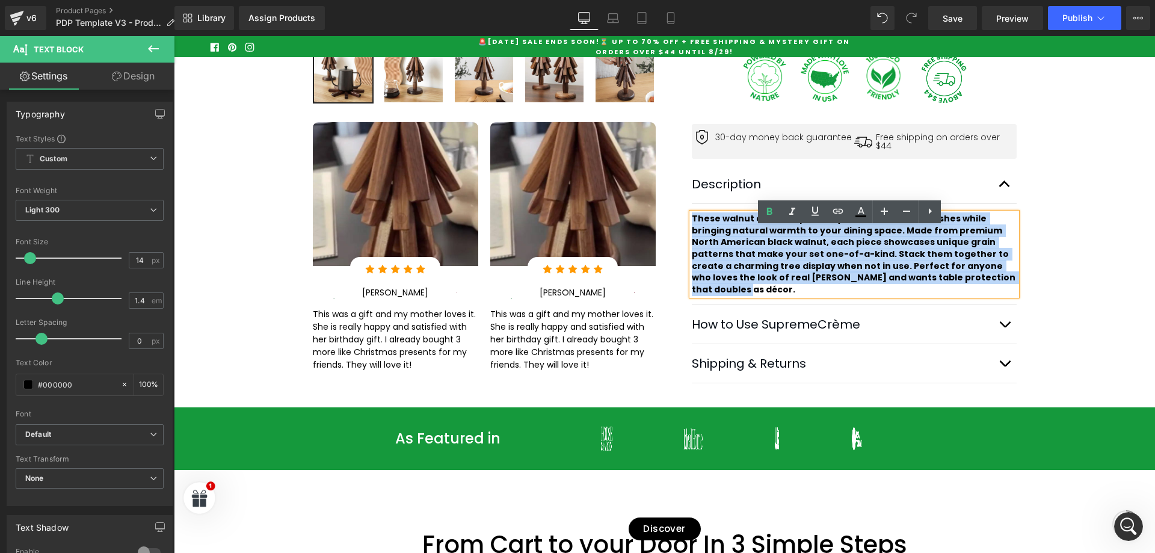
drag, startPoint x: 687, startPoint y: 231, endPoint x: 798, endPoint y: 228, distance: 110.8
click at [884, 291] on p "These walnut coasters protect your table from hot dishes while bringing natural…" at bounding box center [854, 254] width 325 height 82
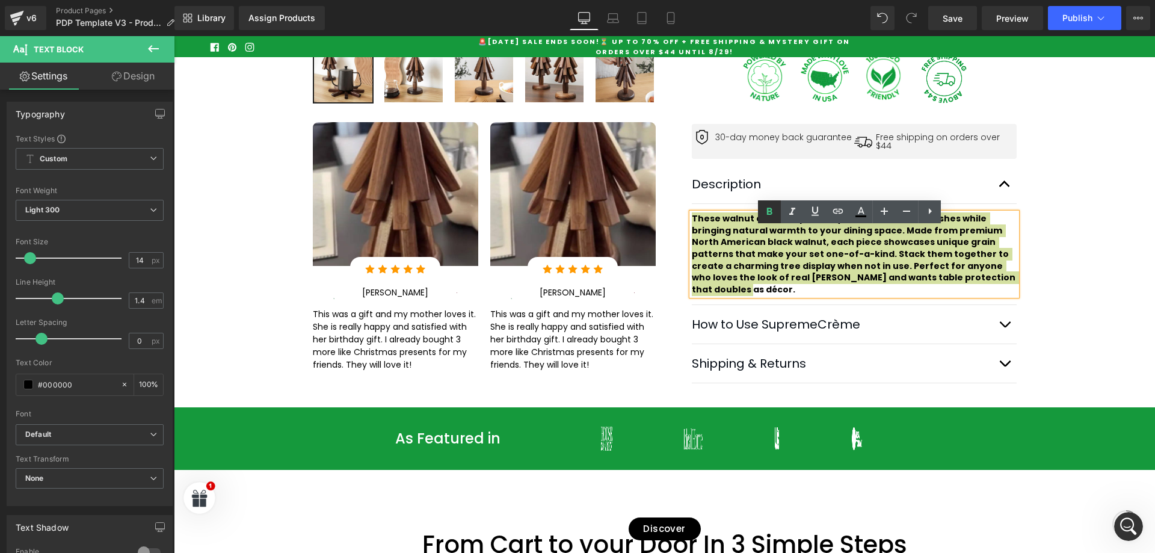
click at [771, 213] on icon at bounding box center [769, 212] width 14 height 14
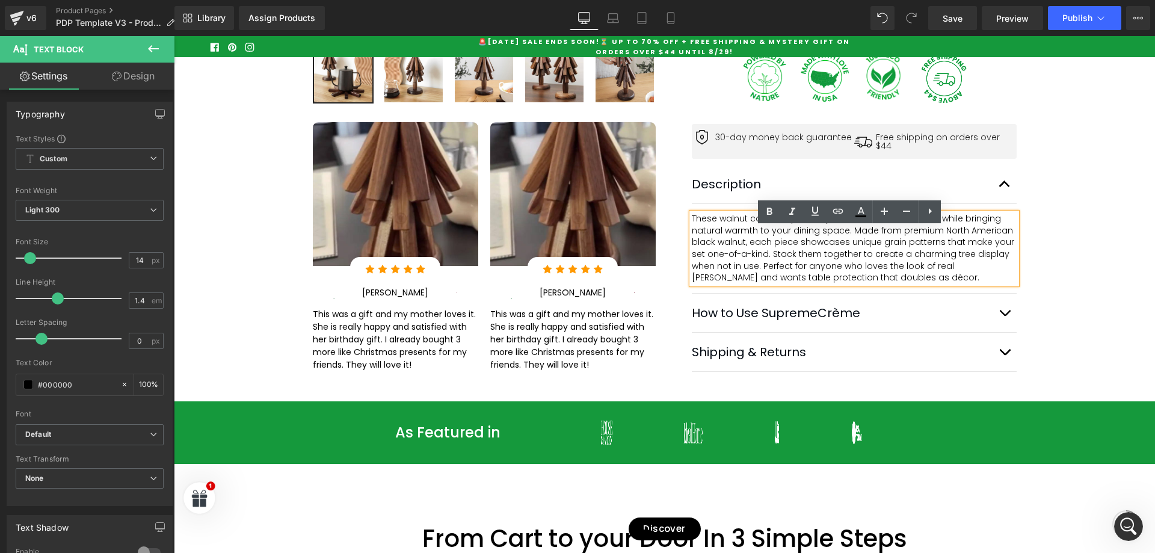
click at [1075, 173] on div "Best Seller (P) Image Row ‹" at bounding box center [664, 28] width 981 height 711
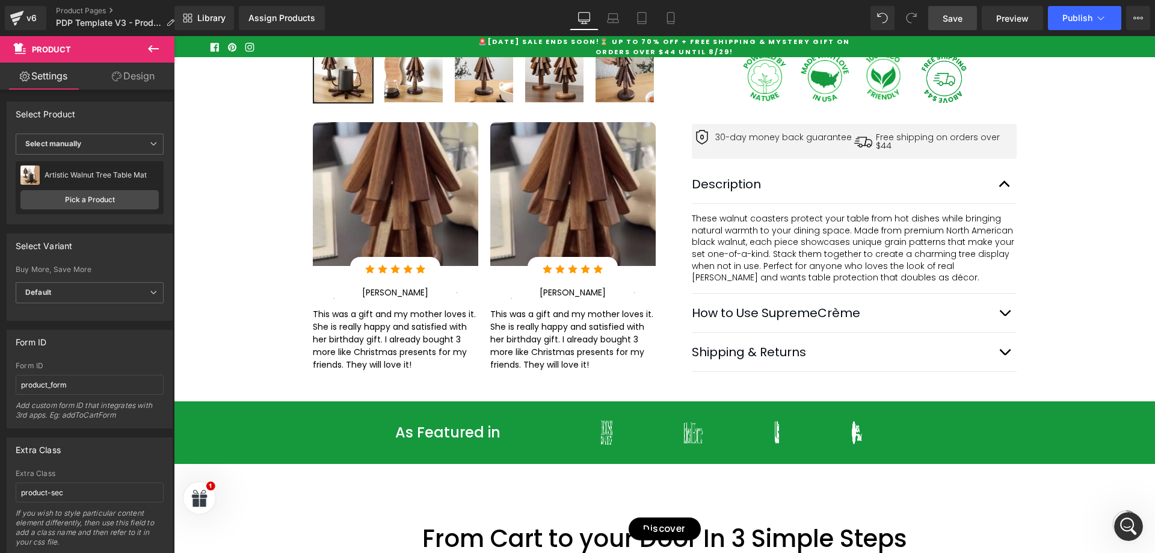
click at [957, 17] on span "Save" at bounding box center [953, 18] width 20 height 13
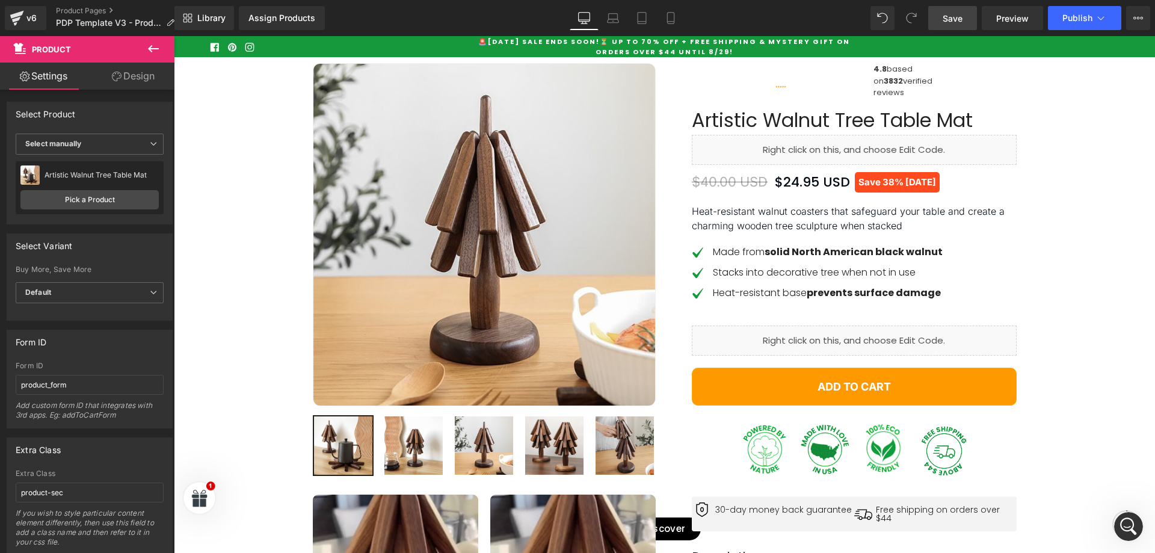
scroll to position [100, 0]
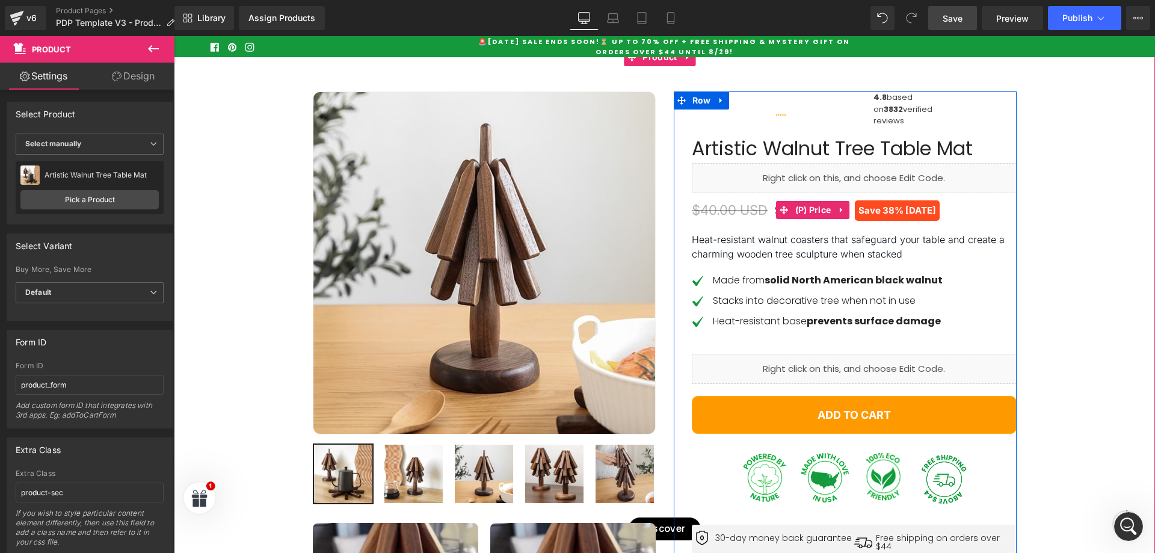
click at [968, 220] on div "$40.00 USD $24.95 USD Save 38% [DATE]" at bounding box center [854, 210] width 325 height 20
click at [805, 308] on div "Stacks into decorative tree when not in use Text Block" at bounding box center [865, 301] width 304 height 14
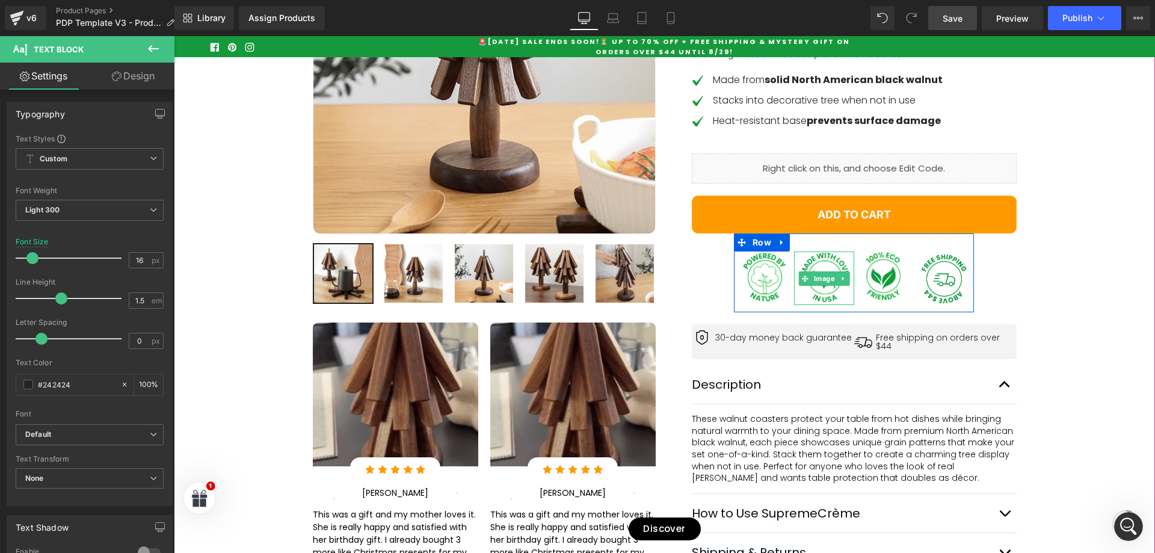
scroll to position [401, 0]
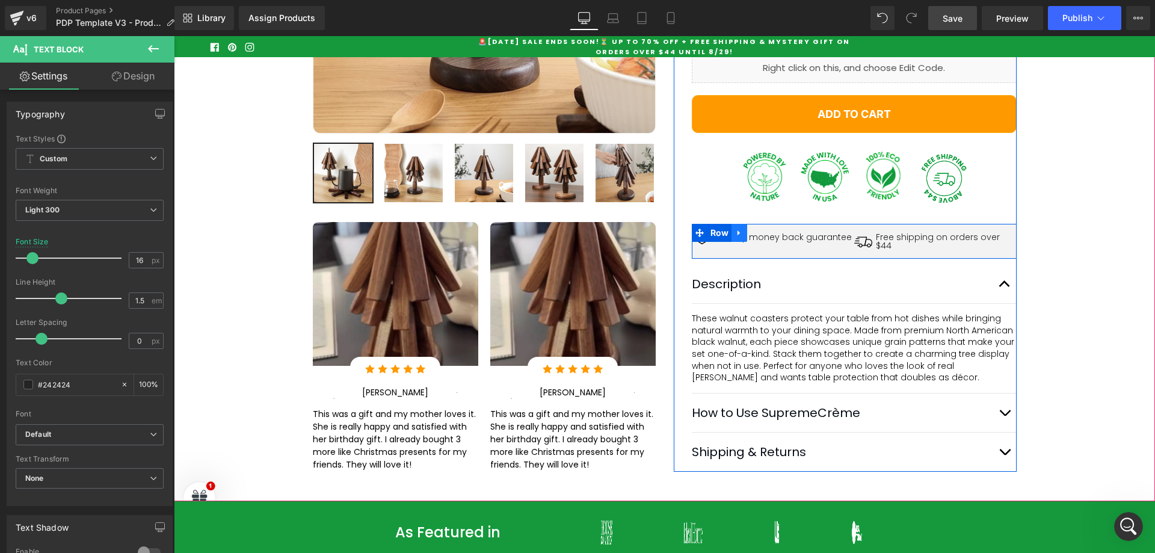
click at [738, 238] on icon at bounding box center [739, 233] width 8 height 9
click at [711, 242] on span "Row" at bounding box center [720, 233] width 25 height 18
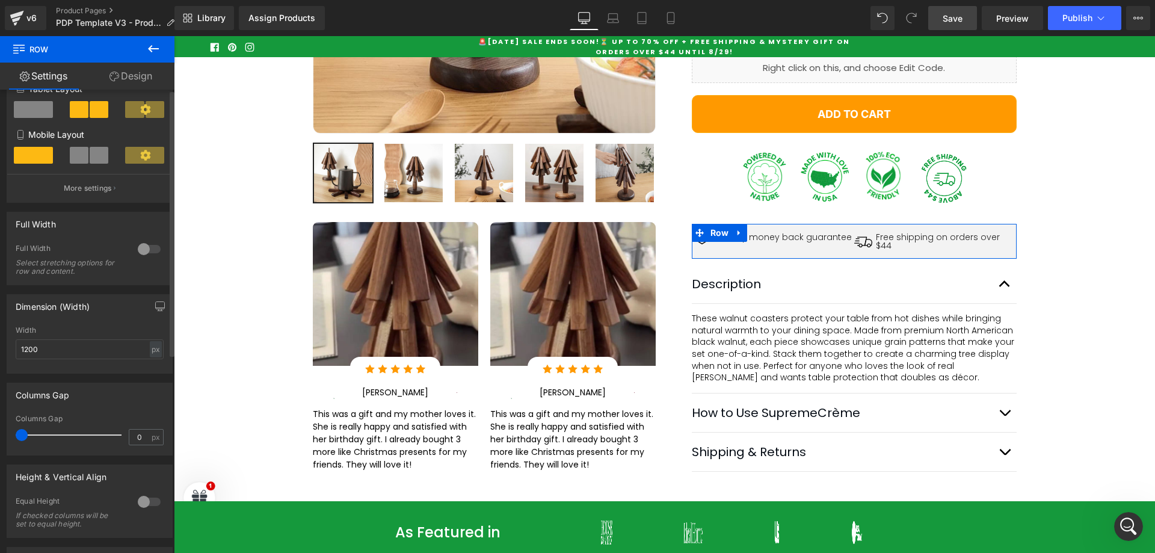
scroll to position [0, 0]
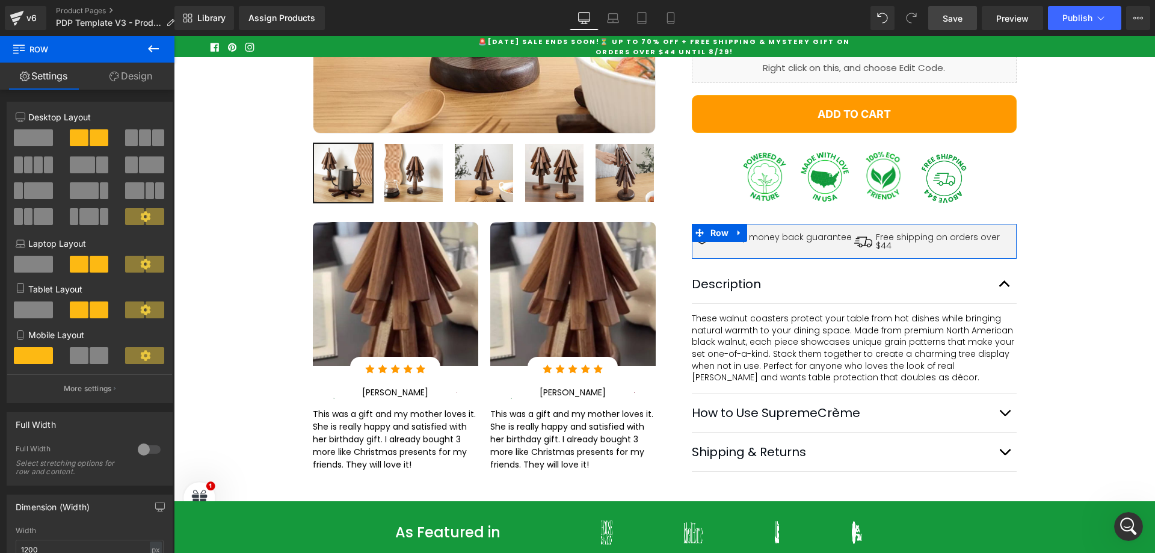
click at [138, 72] on link "Design" at bounding box center [130, 76] width 87 height 27
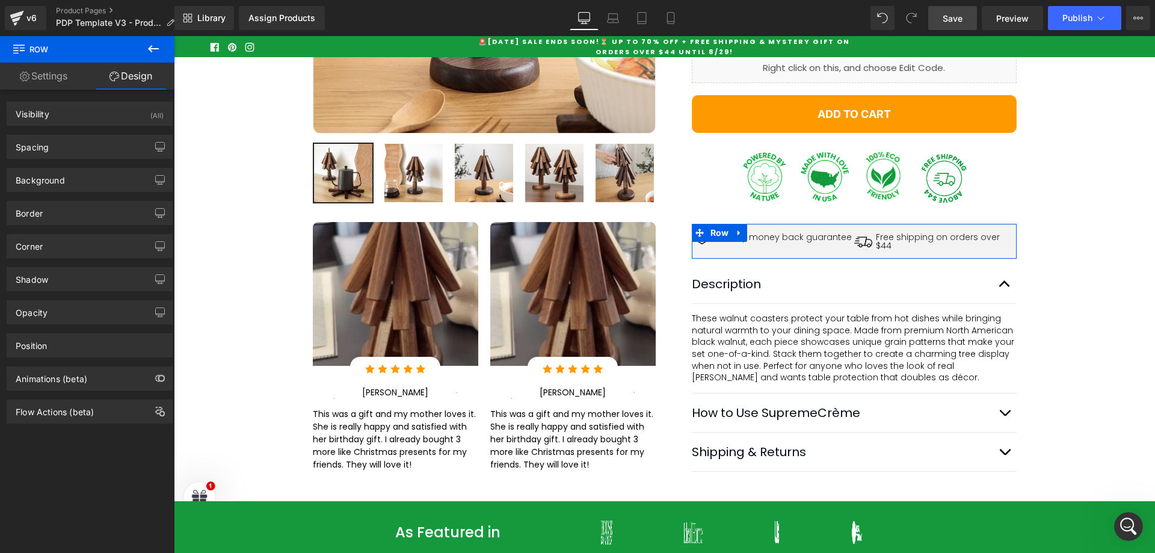
click at [67, 82] on link "Settings" at bounding box center [43, 76] width 87 height 27
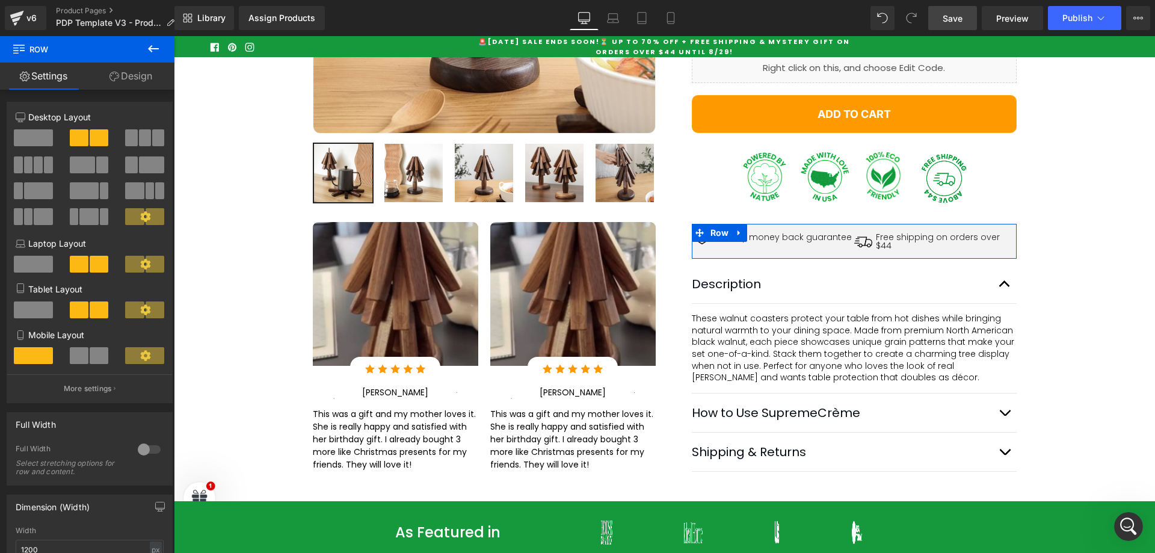
click at [130, 80] on link "Design" at bounding box center [130, 76] width 87 height 27
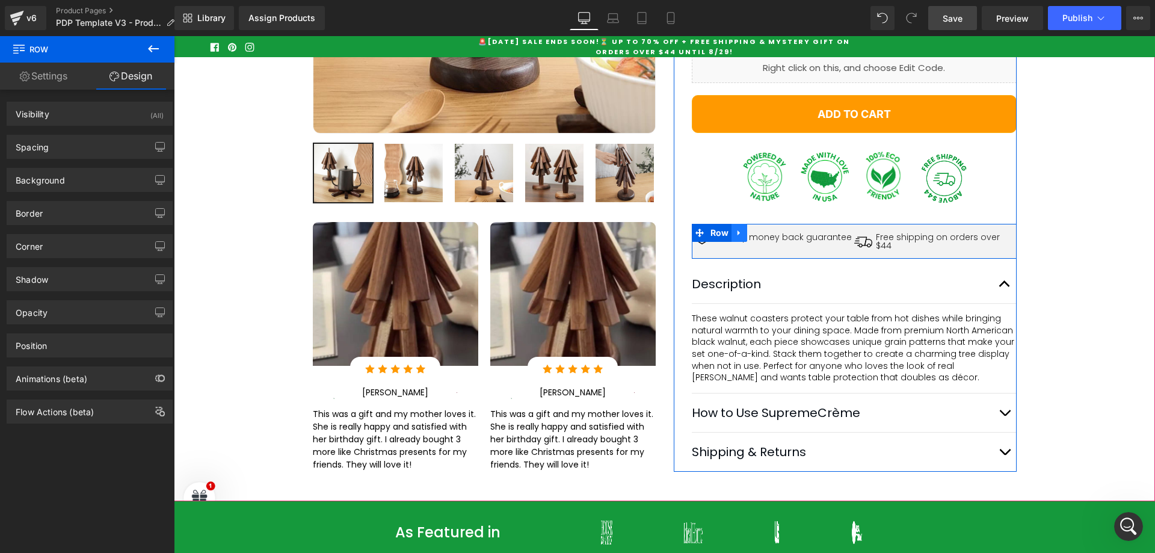
click at [738, 238] on icon at bounding box center [739, 233] width 8 height 9
click at [767, 237] on icon at bounding box center [771, 233] width 8 height 8
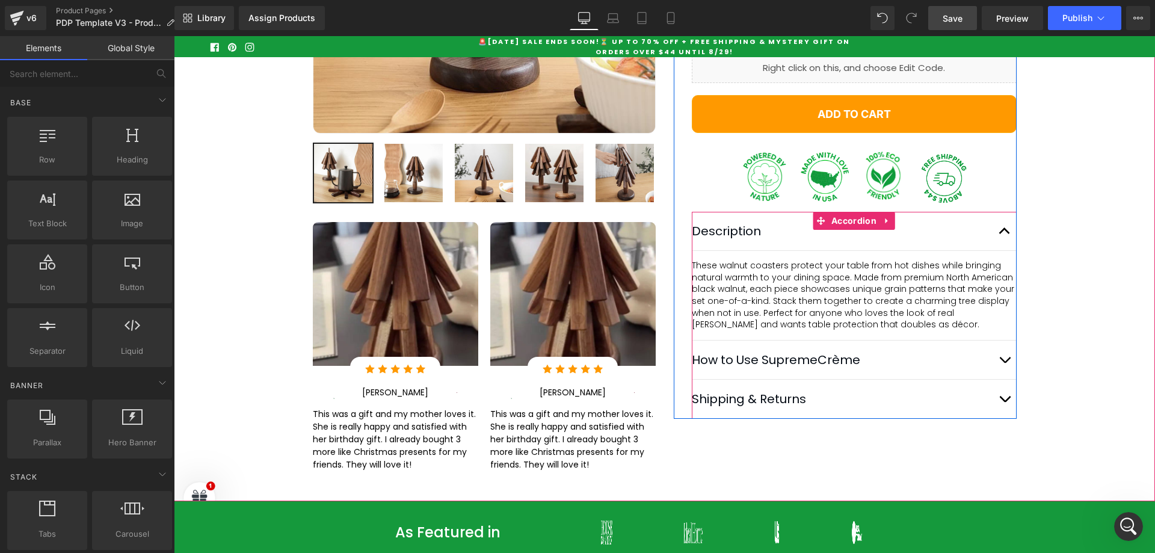
click at [743, 240] on p "Description" at bounding box center [842, 231] width 301 height 18
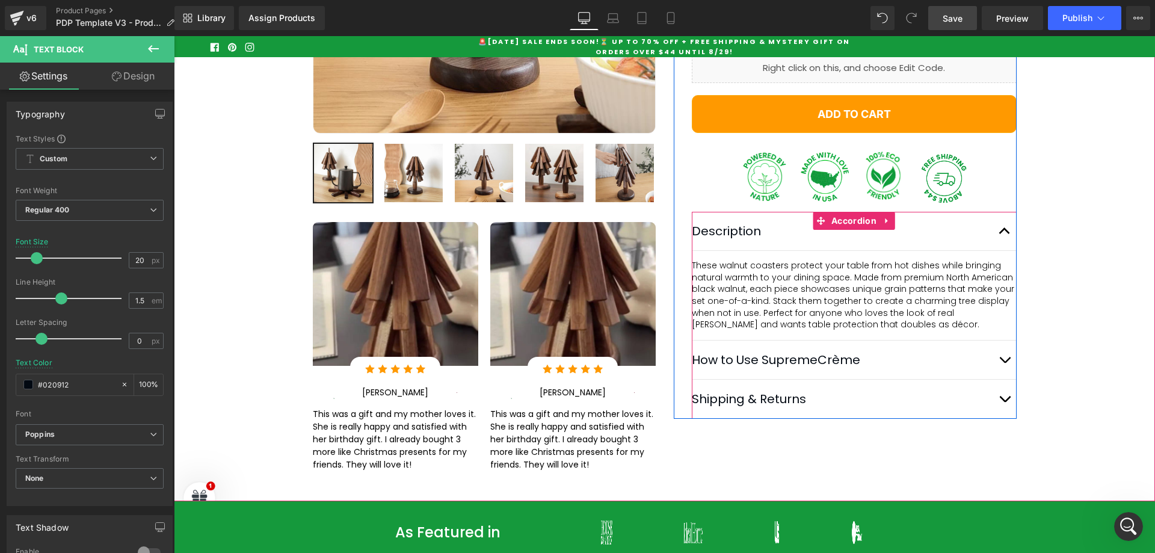
click at [784, 322] on span "These walnut coasters protect your table from hot dishes while bringing natural…" at bounding box center [854, 294] width 325 height 71
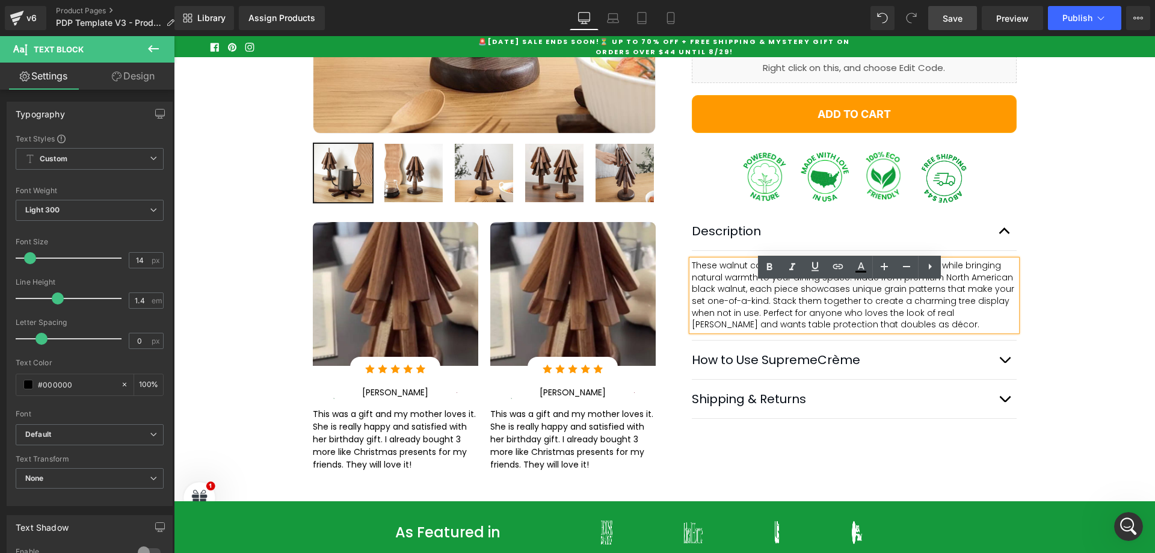
click at [1107, 427] on div "Best Seller (P) Image Row ‹" at bounding box center [664, 128] width 981 height 711
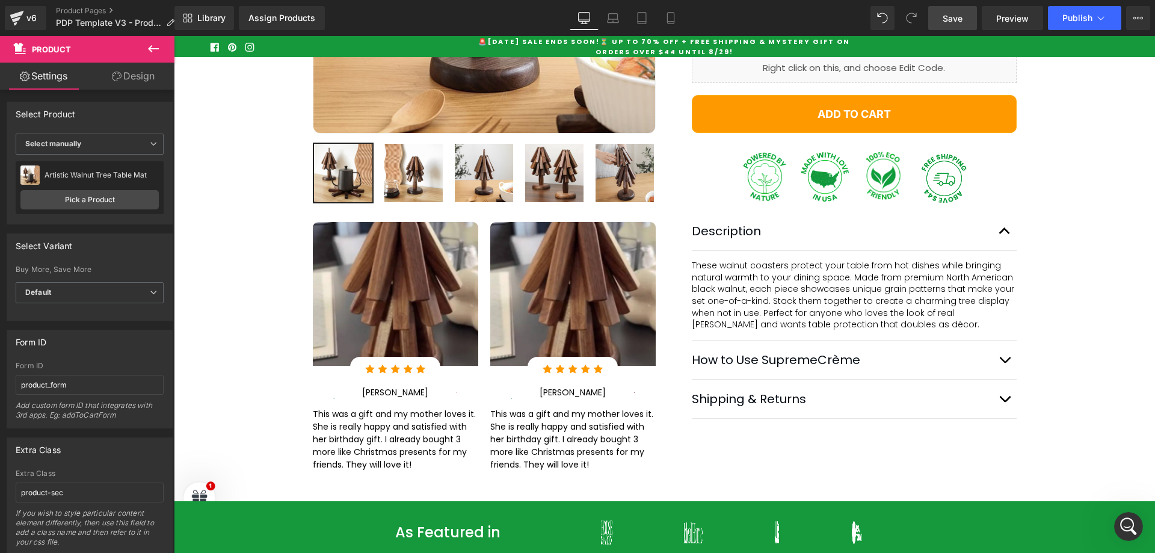
click at [958, 21] on span "Save" at bounding box center [953, 18] width 20 height 13
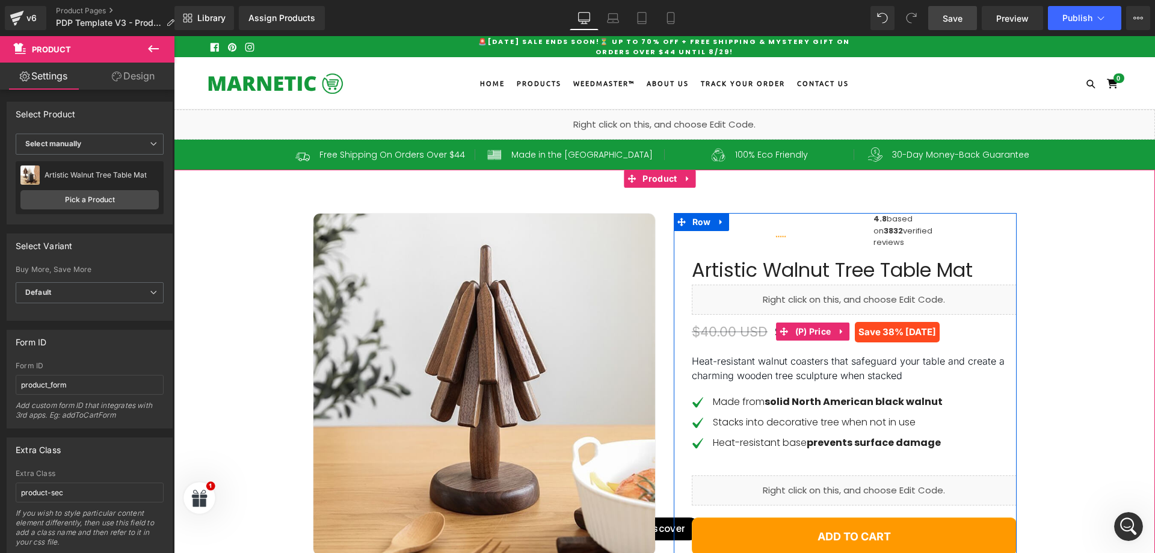
click at [759, 339] on span "$40.00 USD" at bounding box center [730, 332] width 76 height 16
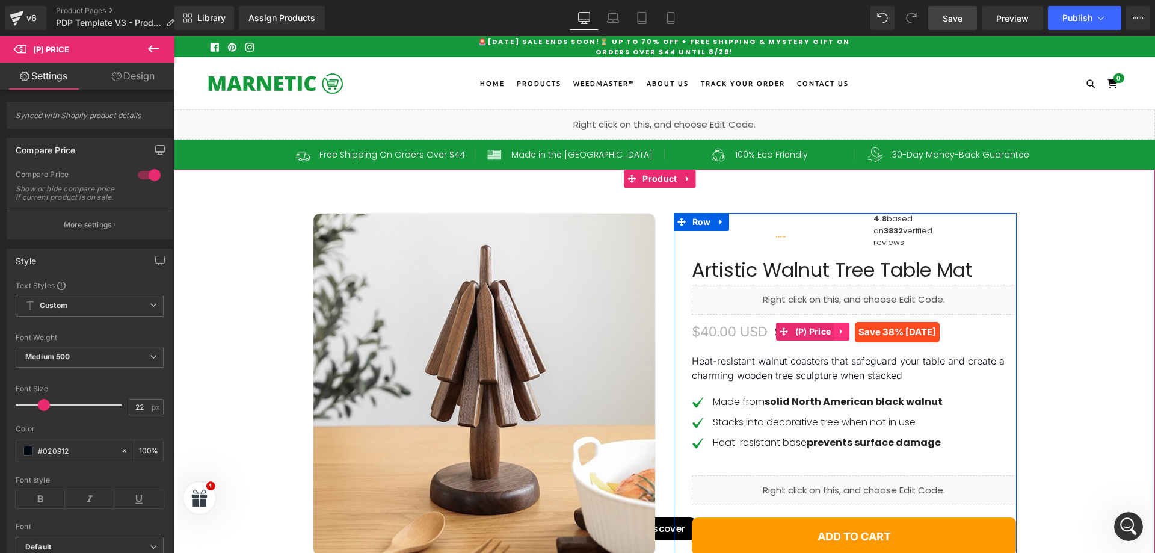
click at [838, 336] on icon at bounding box center [842, 331] width 8 height 9
click at [845, 336] on icon at bounding box center [849, 331] width 8 height 9
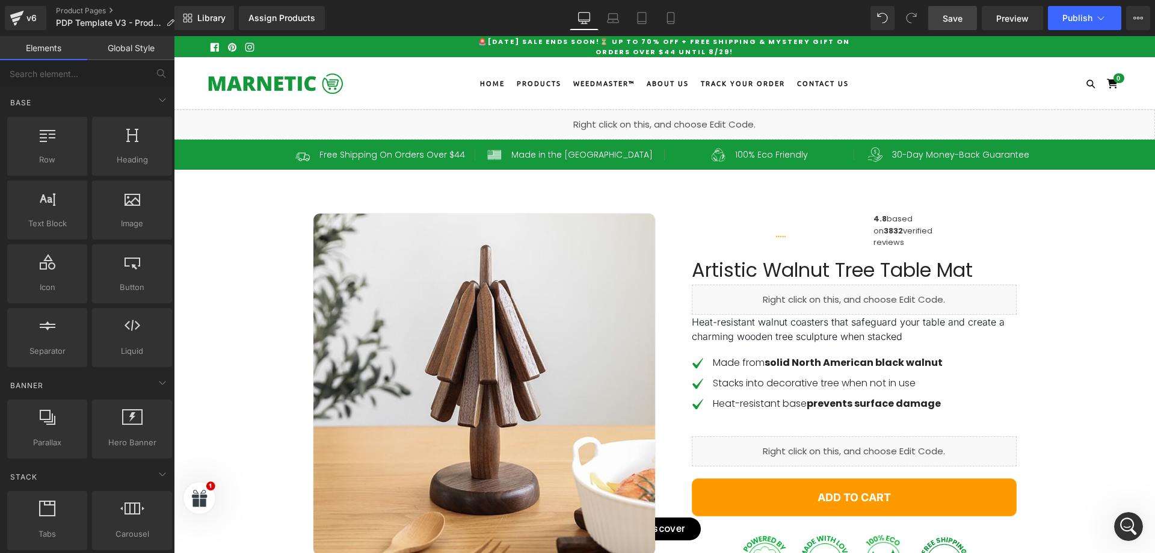
click at [951, 22] on span "Save" at bounding box center [953, 18] width 20 height 13
click at [813, 315] on div "Liquid" at bounding box center [854, 300] width 325 height 30
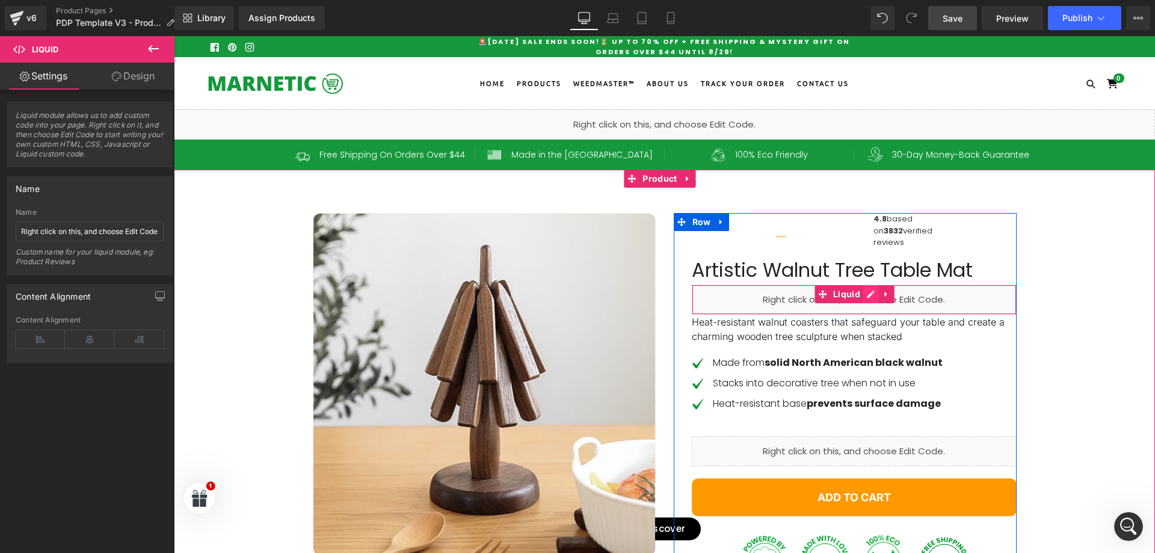
click at [863, 315] on div "Liquid" at bounding box center [854, 300] width 325 height 30
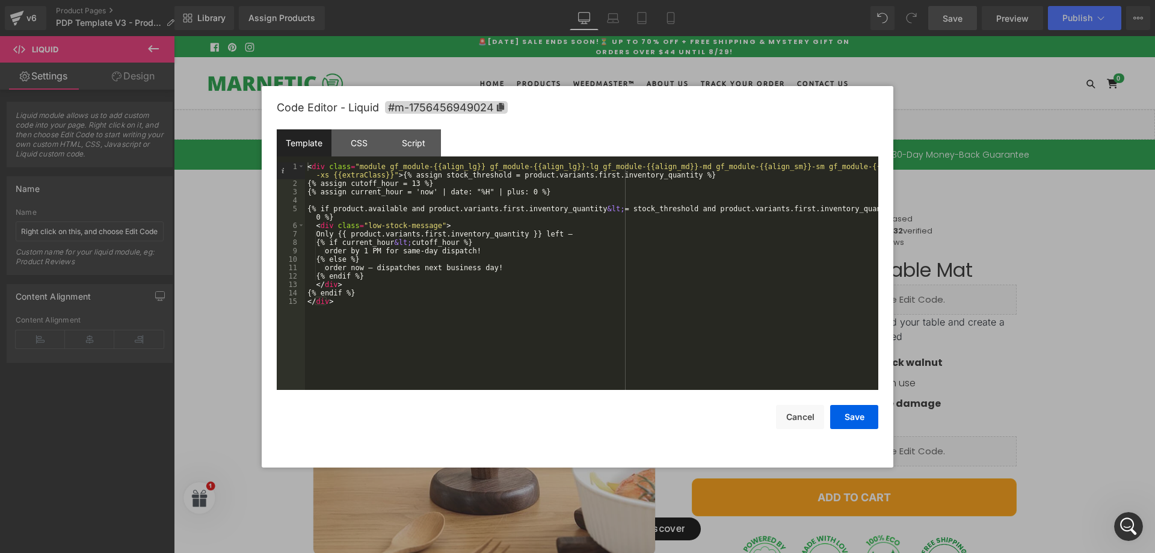
click at [564, 264] on div "< div class = "module gf_module-{{align_lg}} gf_module-{{align_lg}}-lg gf_modul…" at bounding box center [591, 288] width 573 height 253
click at [798, 415] on button "Cancel" at bounding box center [800, 417] width 48 height 24
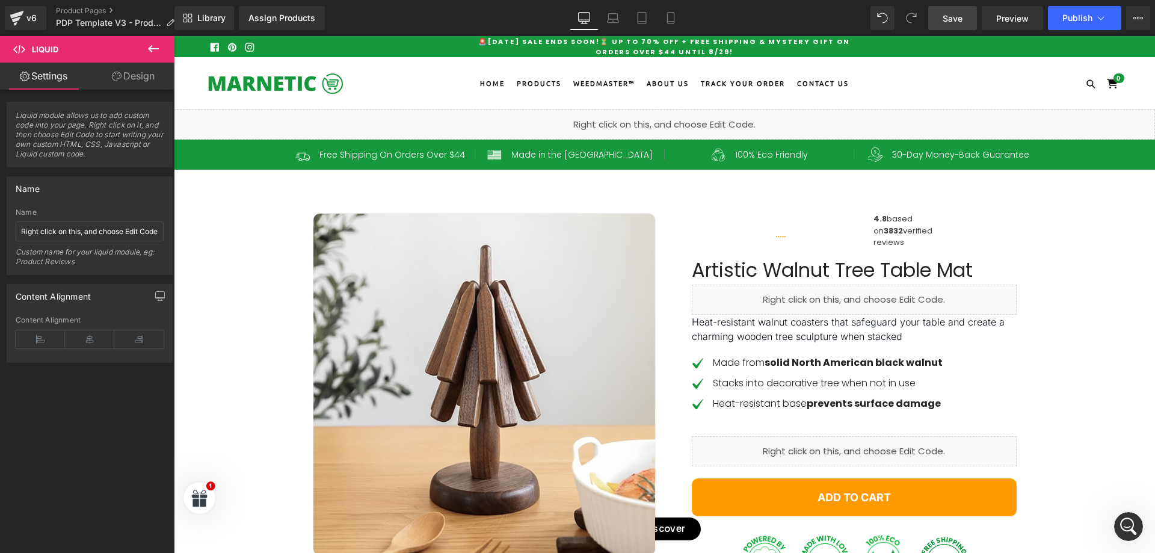
click at [661, 125] on span "Liquid" at bounding box center [658, 119] width 26 height 14
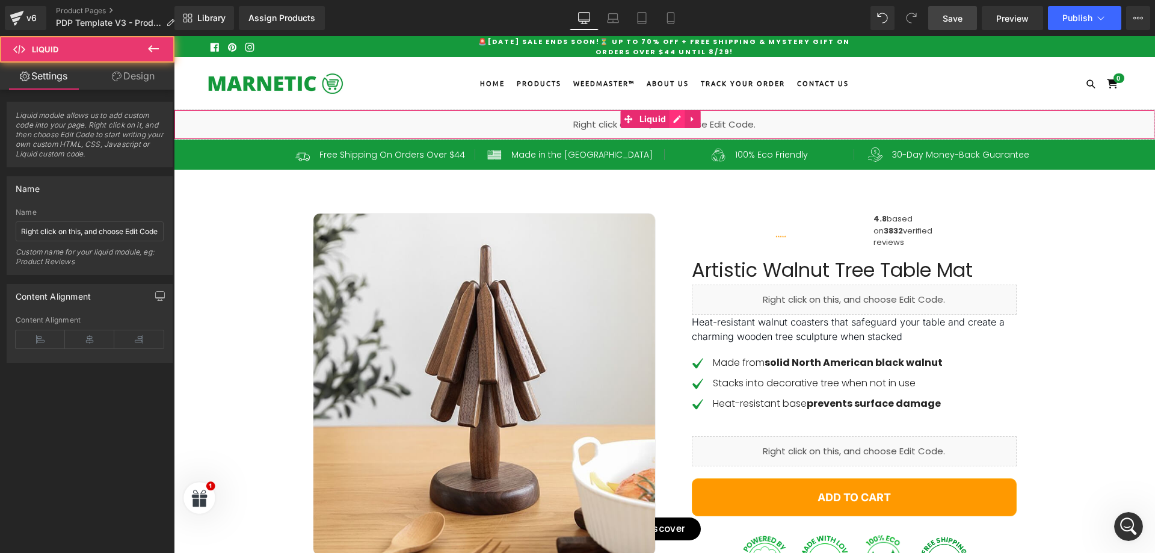
click at [674, 117] on div "Liquid" at bounding box center [664, 125] width 981 height 30
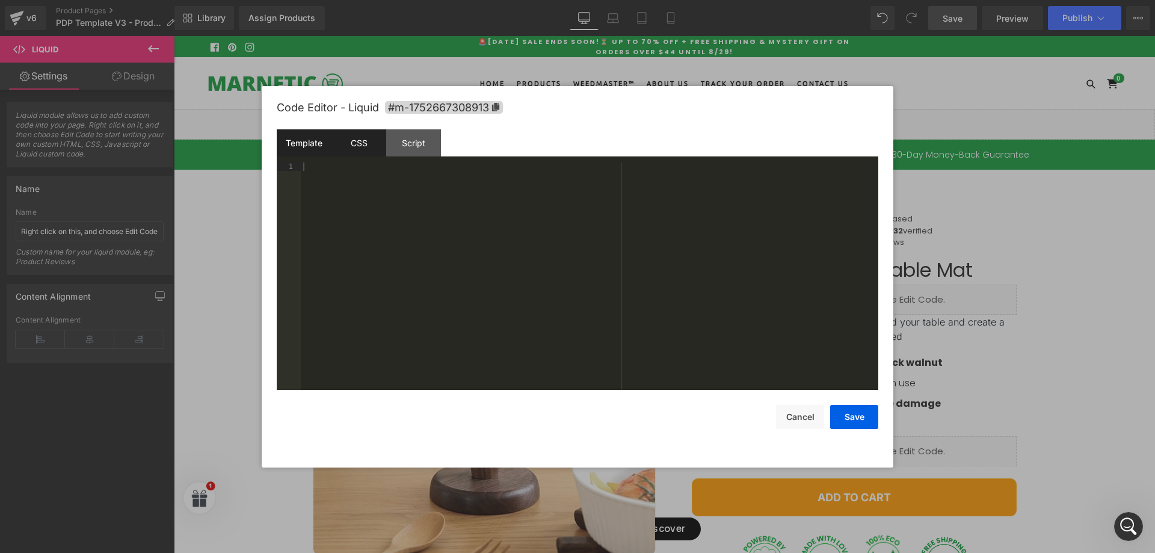
click at [364, 143] on div "CSS" at bounding box center [359, 142] width 55 height 27
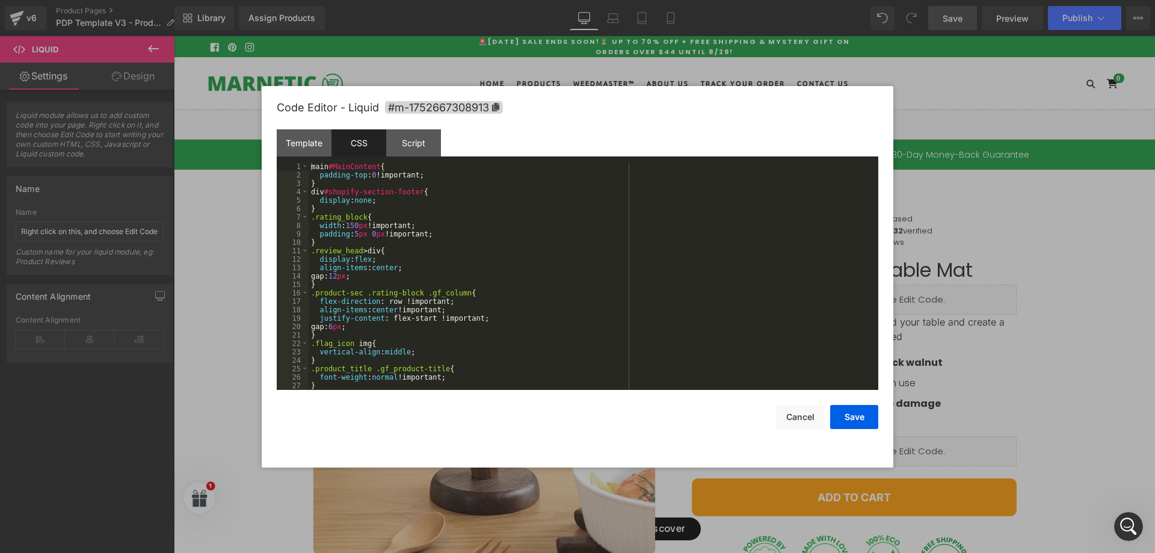
click at [599, 202] on div "main #MainContent { padding-top : 0 !important; } div #shopify-section-footer {…" at bounding box center [591, 284] width 565 height 244
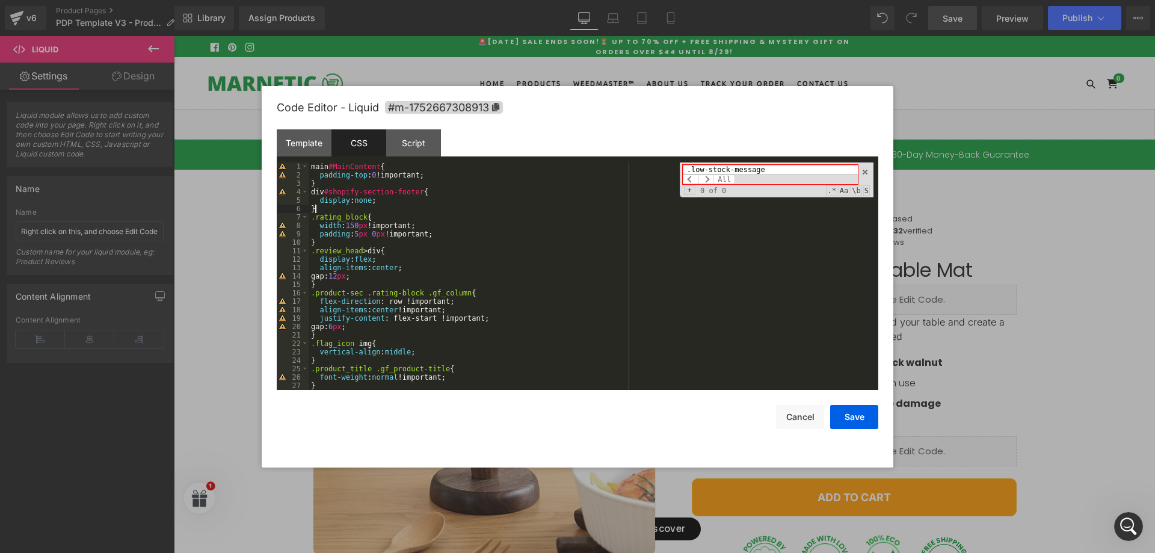
click at [460, 208] on div "main #MainContent { padding-top : 0 !important; } div #shopify-section-footer {…" at bounding box center [591, 284] width 565 height 244
click at [791, 171] on input ".low-stock-message" at bounding box center [770, 170] width 175 height 10
paste input
type input "low-stock-message"
click at [789, 416] on button "Cancel" at bounding box center [800, 417] width 48 height 24
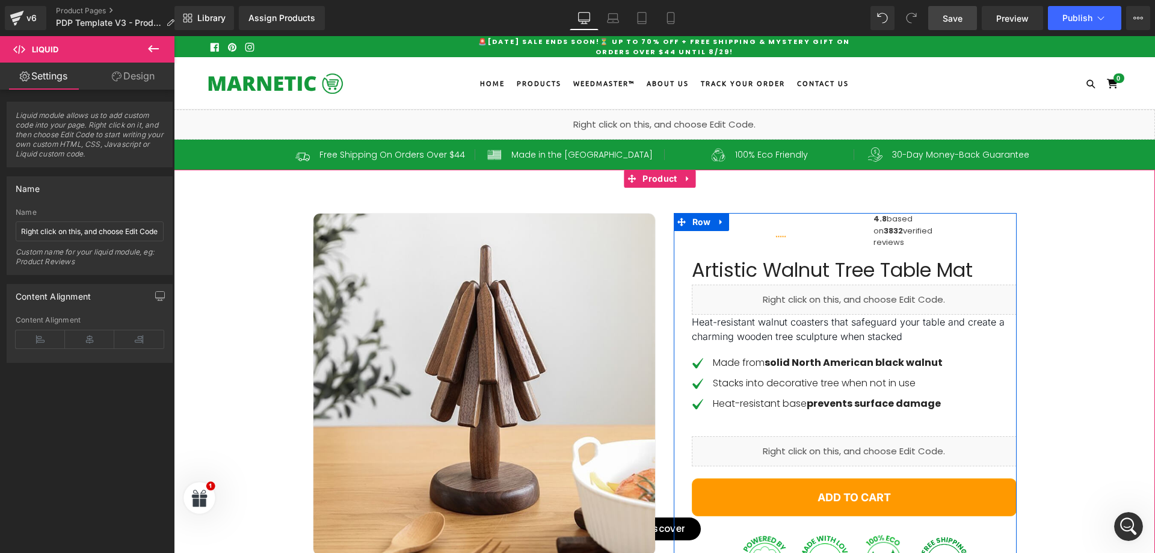
click at [767, 315] on div "Liquid" at bounding box center [854, 300] width 325 height 30
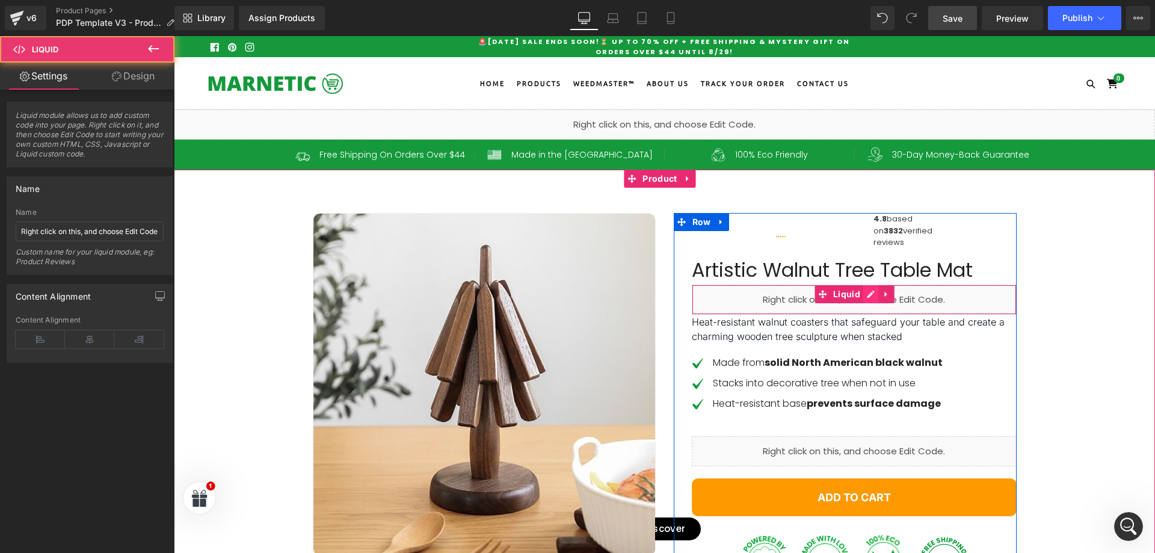
click at [864, 315] on div "Liquid" at bounding box center [854, 300] width 325 height 30
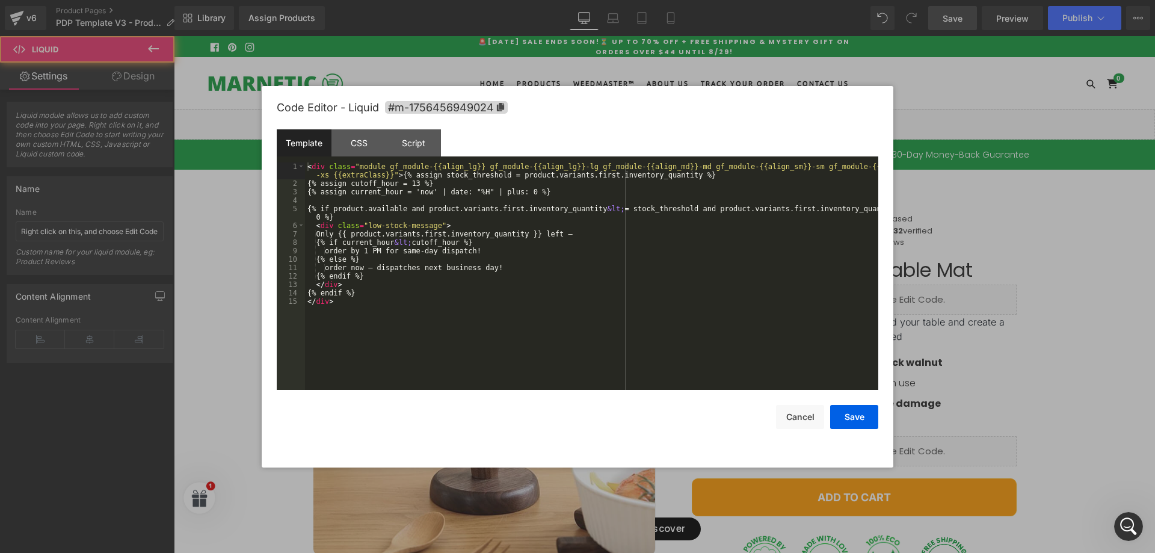
click at [649, 261] on div "< div class = "module gf_module-{{align_lg}} gf_module-{{align_lg}}-lg gf_modul…" at bounding box center [591, 288] width 573 height 253
click at [350, 141] on div "CSS" at bounding box center [359, 142] width 55 height 27
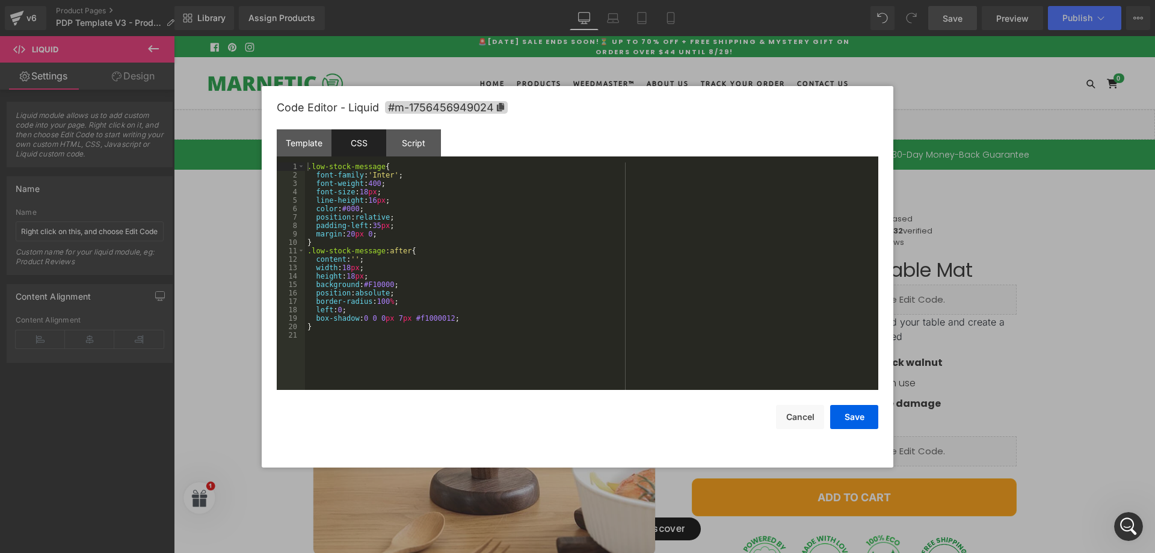
click at [582, 271] on div ".low-stock-message { font-family : ' Inter ' ; font-weight : 400 ; font-size : …" at bounding box center [591, 284] width 573 height 244
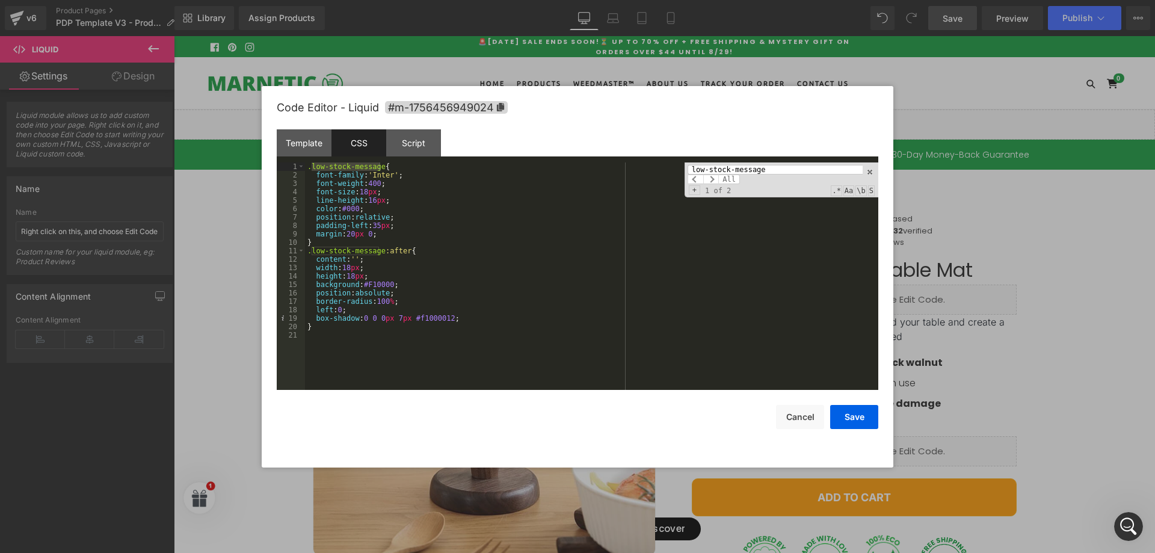
type input "low-stock-message"
click at [363, 189] on div ".low-stock-message { font-family : ' Inter ' ; font-weight : 400 ; font-size : …" at bounding box center [591, 284] width 573 height 244
click at [840, 413] on button "Save" at bounding box center [854, 417] width 48 height 24
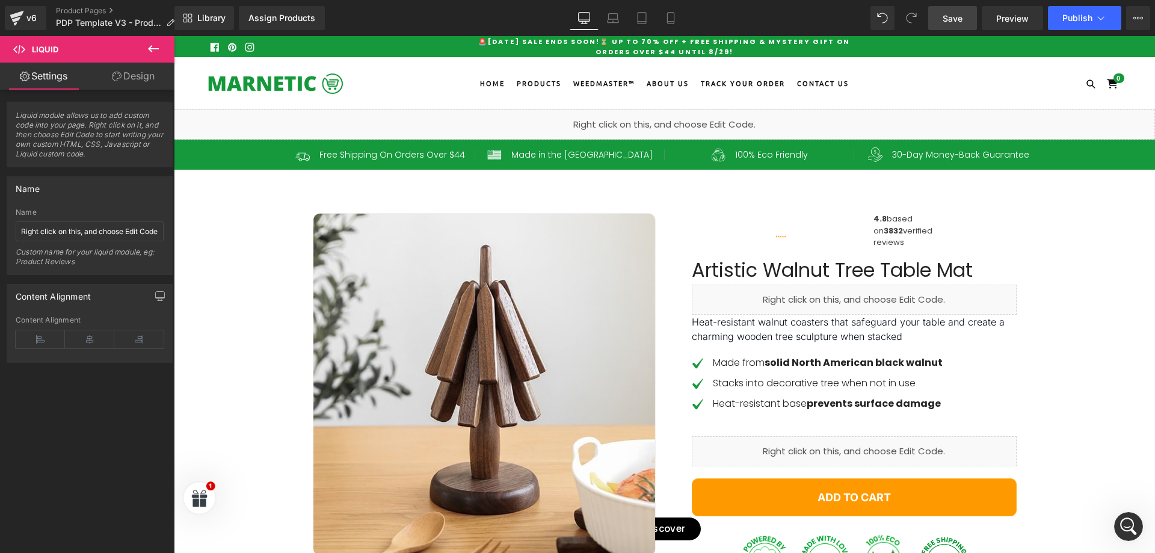
click at [948, 17] on span "Save" at bounding box center [953, 18] width 20 height 13
click at [650, 119] on div "Liquid" at bounding box center [664, 125] width 981 height 30
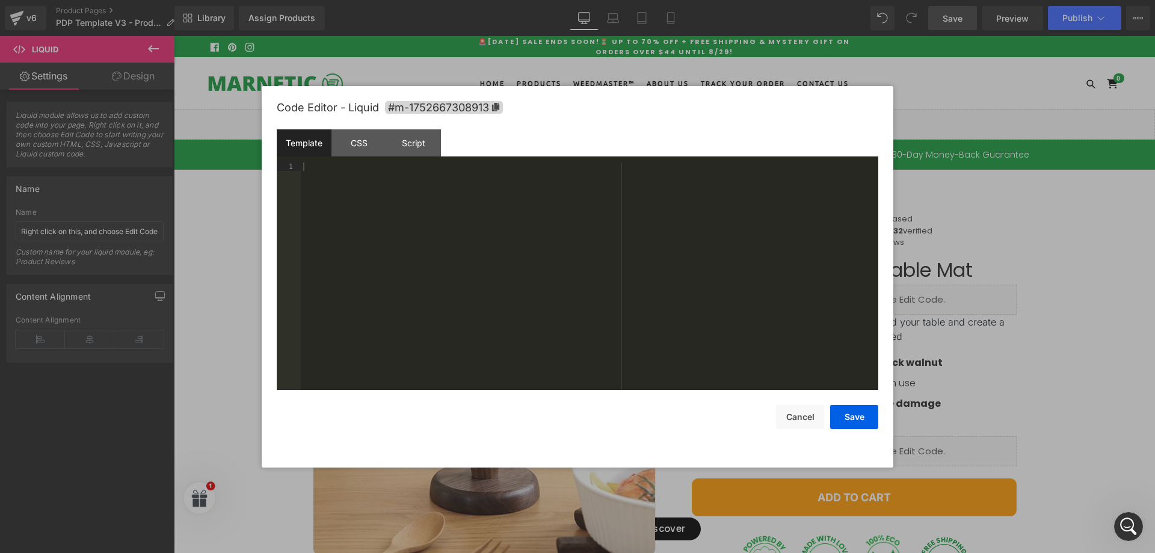
click at [677, 118] on div "Liquid" at bounding box center [664, 125] width 981 height 30
click at [360, 150] on div "CSS" at bounding box center [359, 142] width 55 height 27
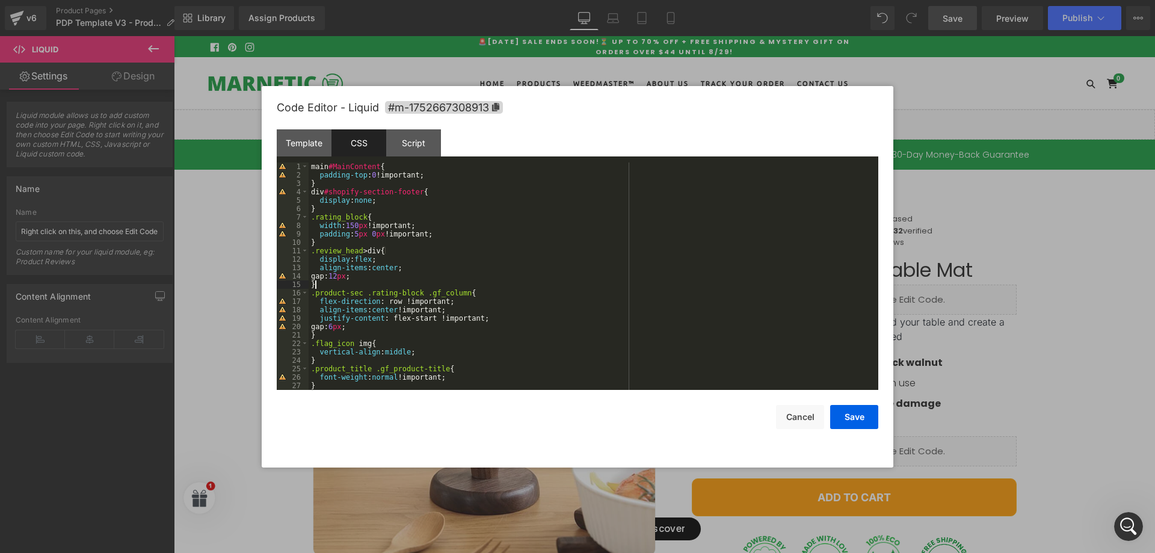
click at [351, 288] on div "main #MainContent { padding-top : 0 !important; } div #shopify-section-footer {…" at bounding box center [591, 284] width 565 height 244
click at [479, 337] on div "main #MainContent { padding-top : 0 !important; } div #shopify-section-footer {…" at bounding box center [591, 284] width 565 height 244
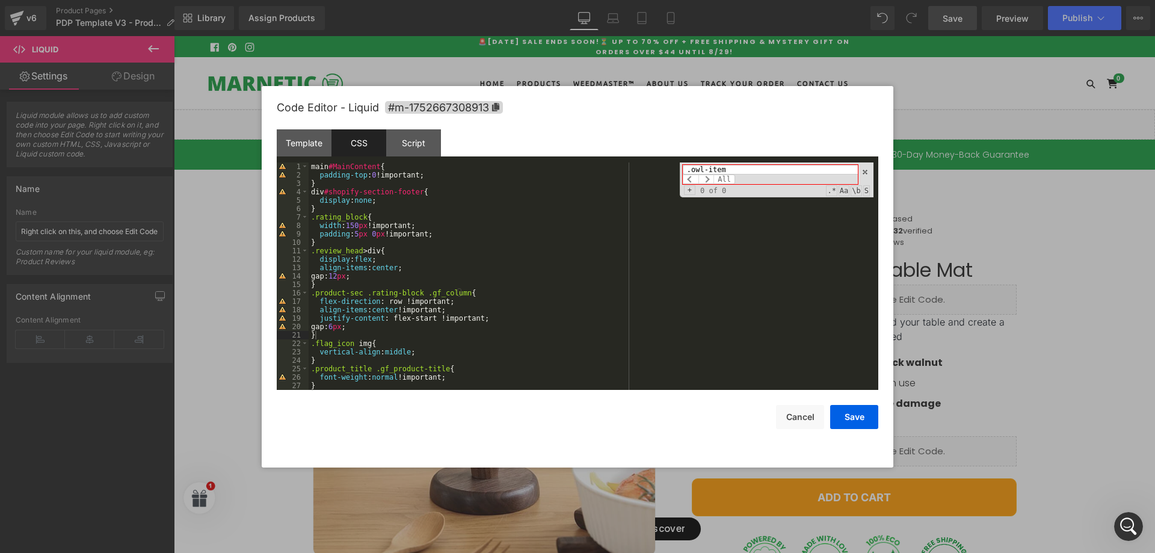
scroll to position [2203, 0]
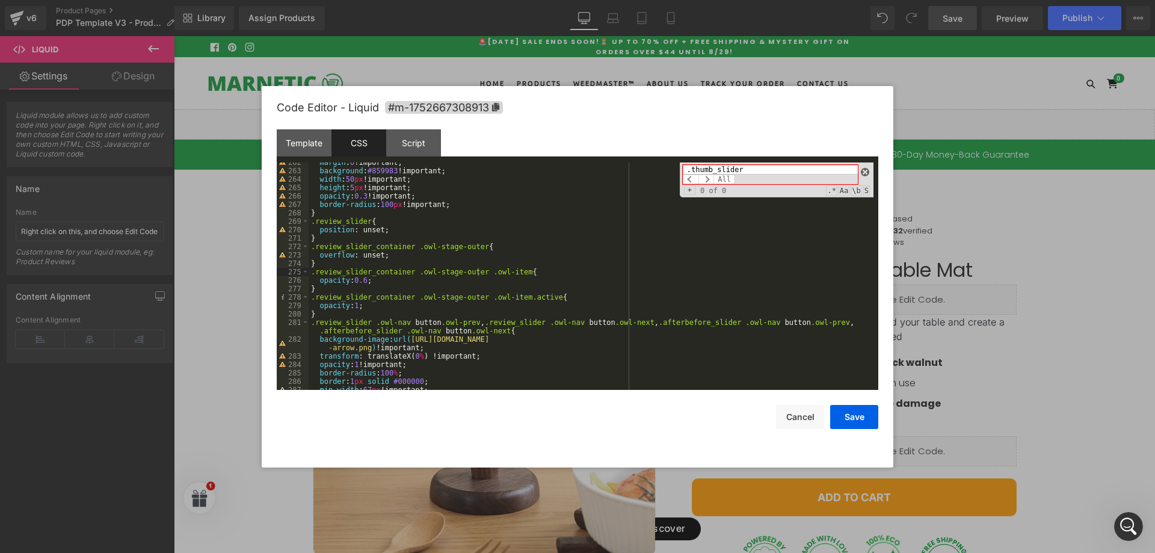
type input ".thumb_slider"
click at [866, 174] on span at bounding box center [865, 172] width 8 height 8
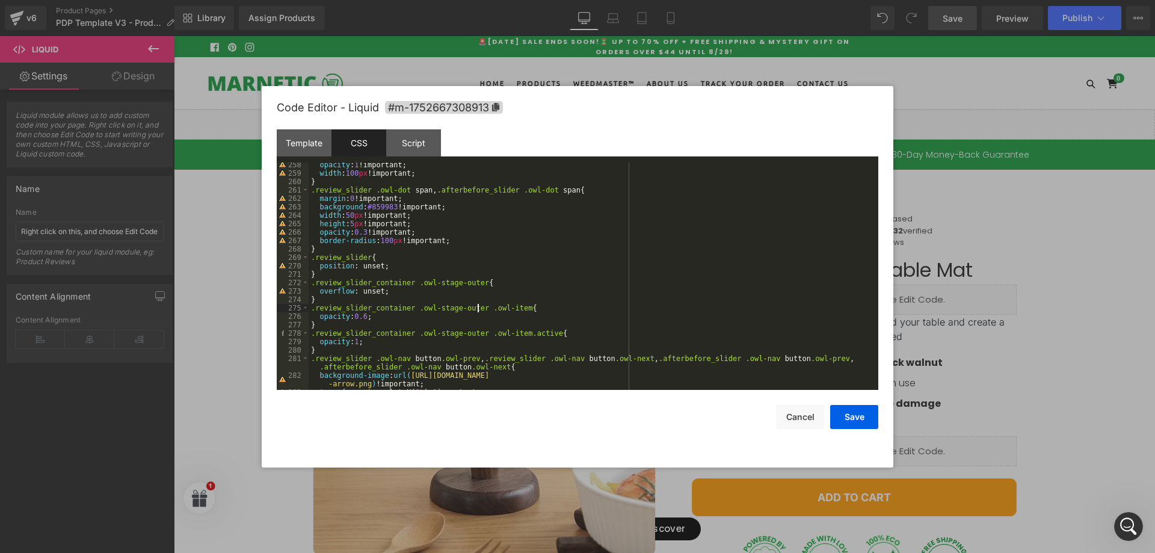
scroll to position [2167, 0]
click at [347, 351] on div "opacity : 1 !important; width : 100 px !important; } .review_slider .owl-dot sp…" at bounding box center [591, 283] width 565 height 244
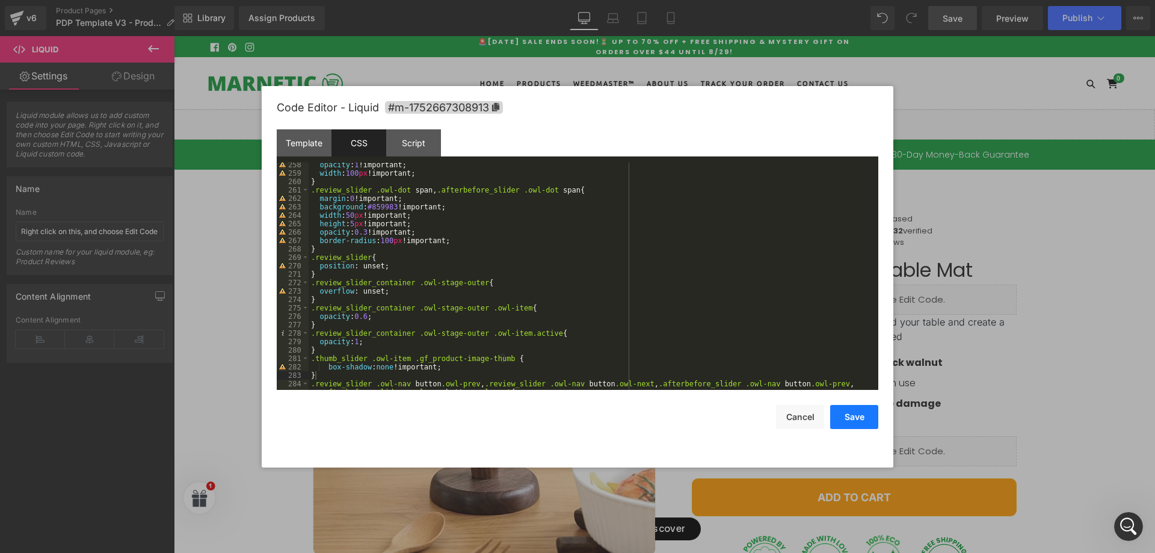
click at [849, 418] on button "Save" at bounding box center [854, 417] width 48 height 24
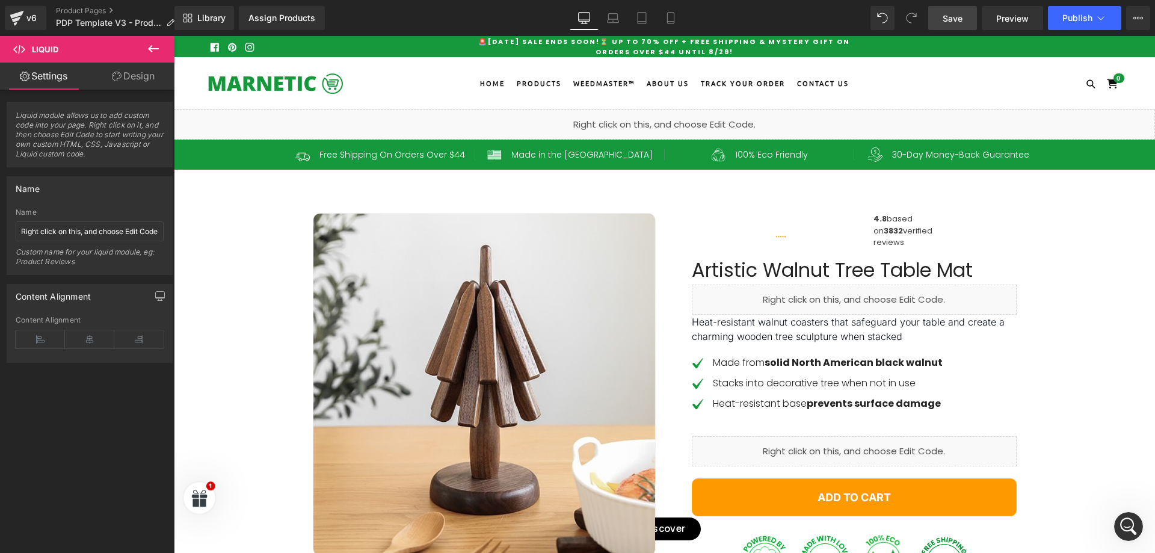
click at [965, 15] on link "Save" at bounding box center [952, 18] width 49 height 24
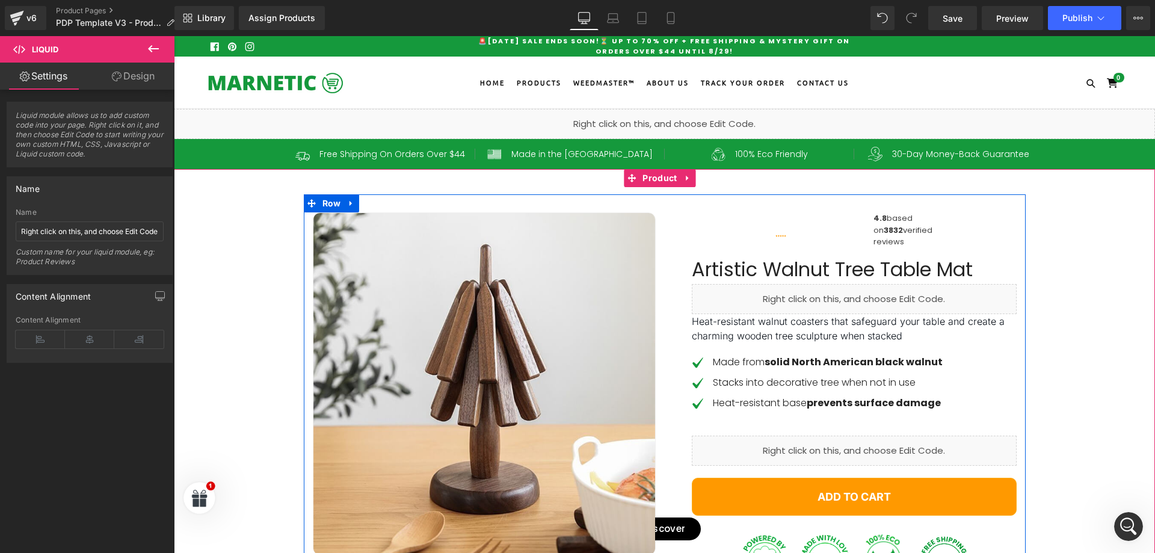
scroll to position [0, 0]
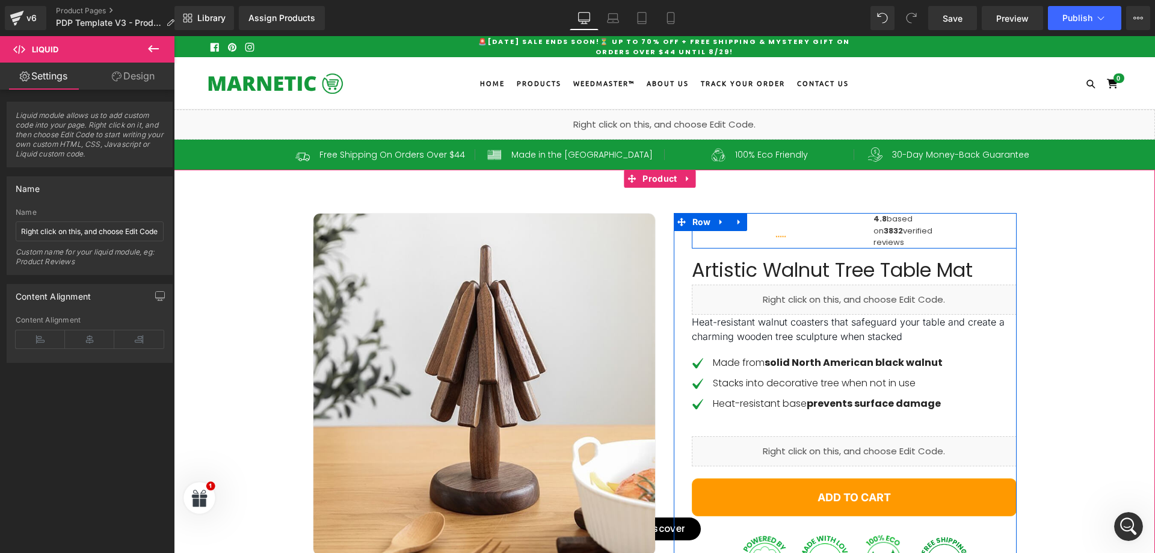
click at [845, 249] on div "Image 4.8 based on 3832 verified reviews Text Block" at bounding box center [854, 231] width 325 height 36
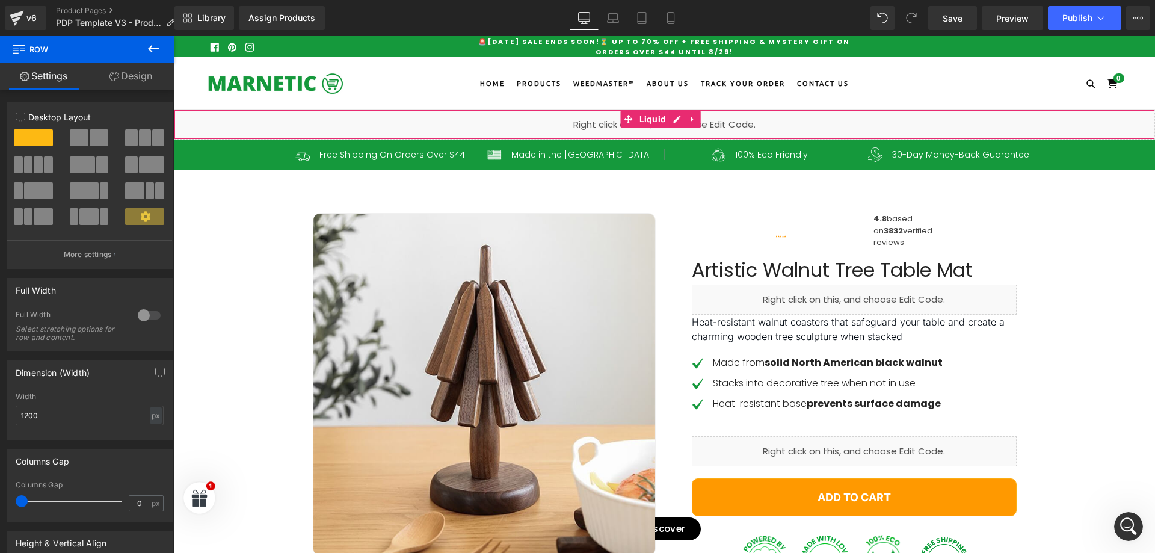
click at [599, 123] on div "Liquid" at bounding box center [664, 125] width 981 height 30
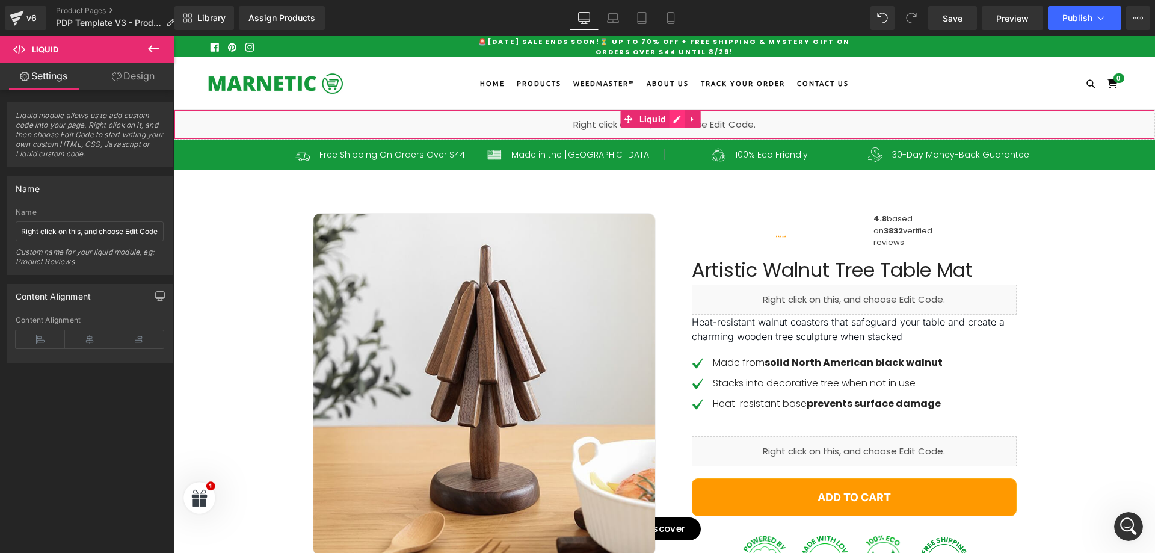
click at [676, 119] on div "Liquid" at bounding box center [664, 125] width 981 height 30
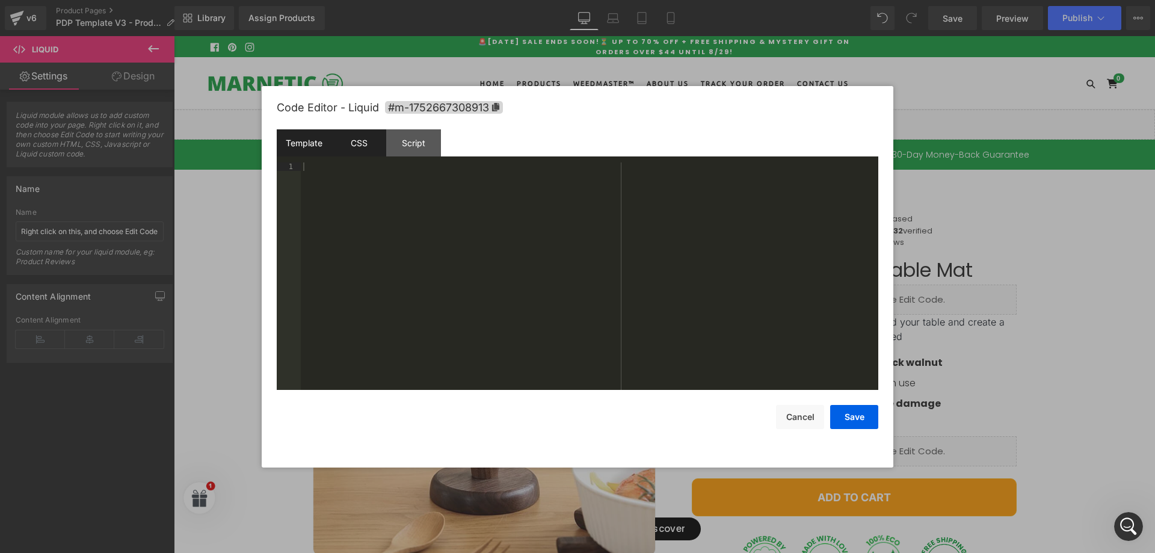
click at [373, 137] on div "CSS" at bounding box center [359, 142] width 55 height 27
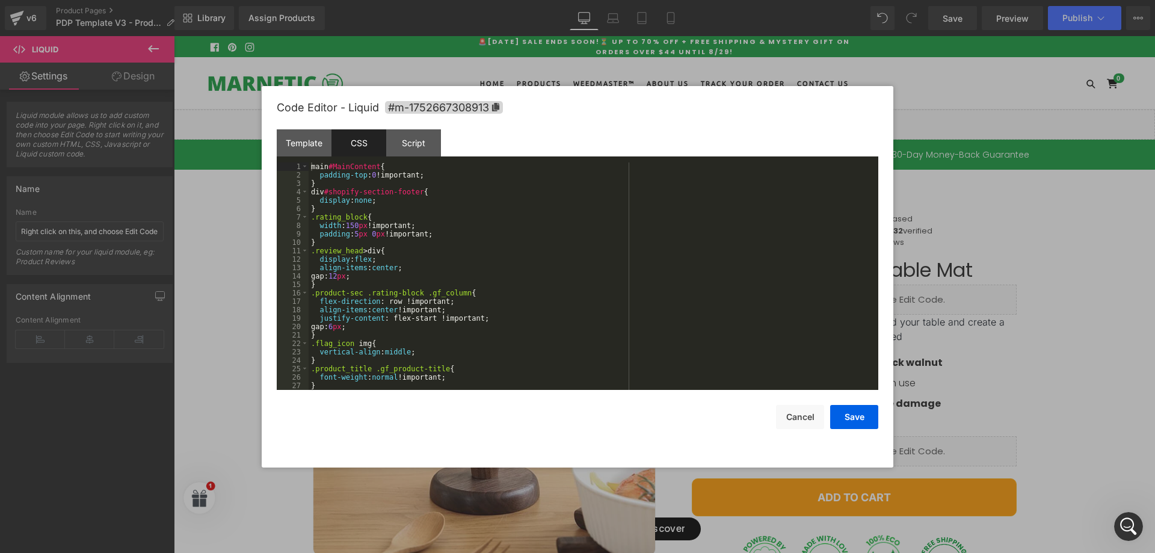
click at [675, 242] on div "main #MainContent { padding-top : 0 !important; } div #shopify-section-footer {…" at bounding box center [591, 284] width 565 height 244
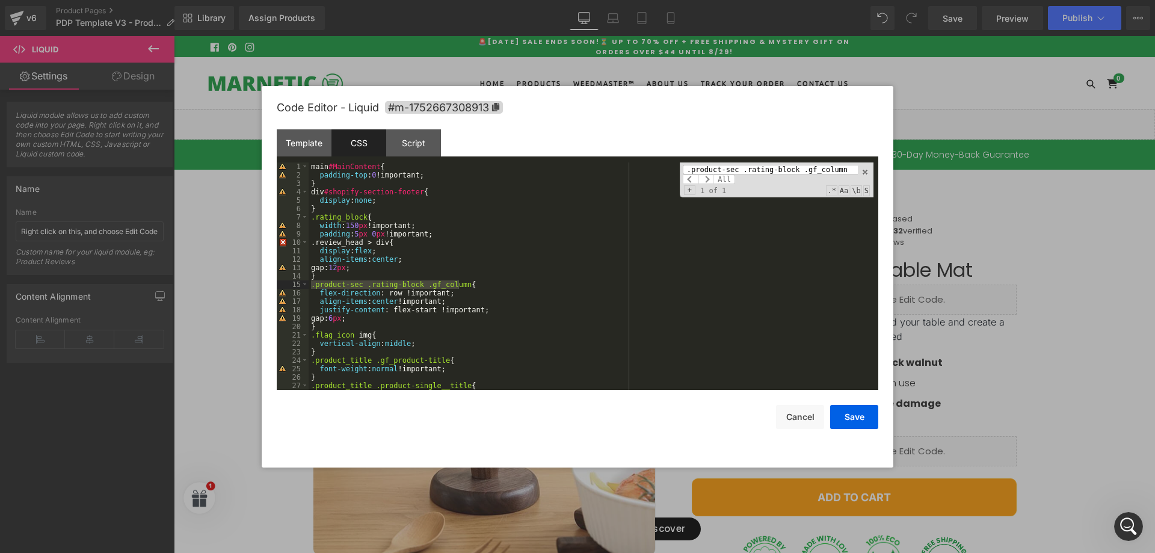
type input ".product-sec .rating-block .gf_column"
click at [322, 327] on div "main #MainContent { padding-top : 0 !important; } div #shopify-section-footer {…" at bounding box center [591, 284] width 565 height 244
paste textarea
click at [860, 405] on button "Save" at bounding box center [854, 417] width 48 height 24
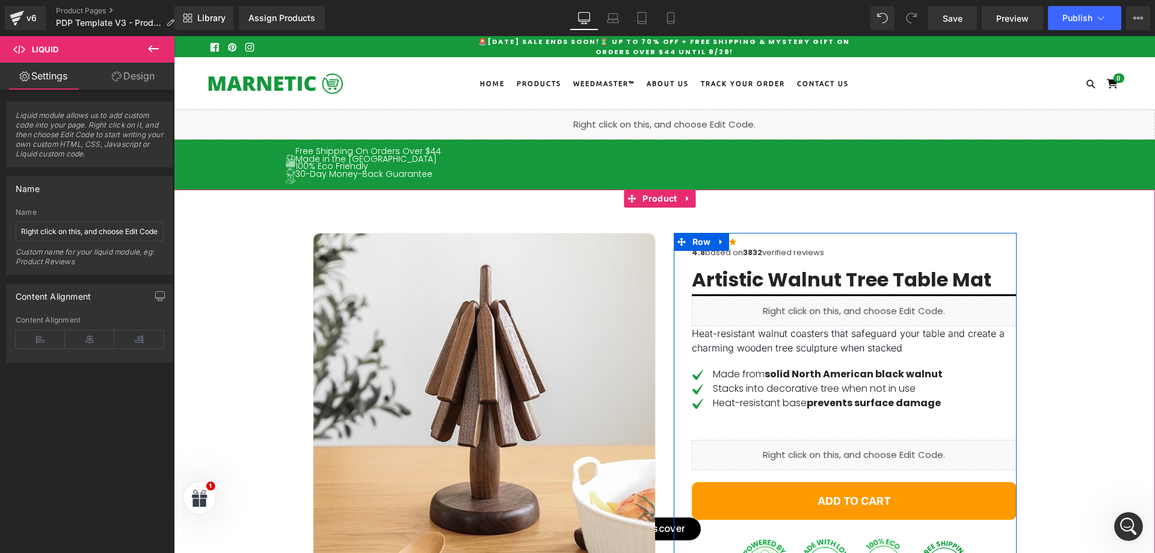
click at [771, 306] on div "Liquid" at bounding box center [854, 311] width 325 height 30
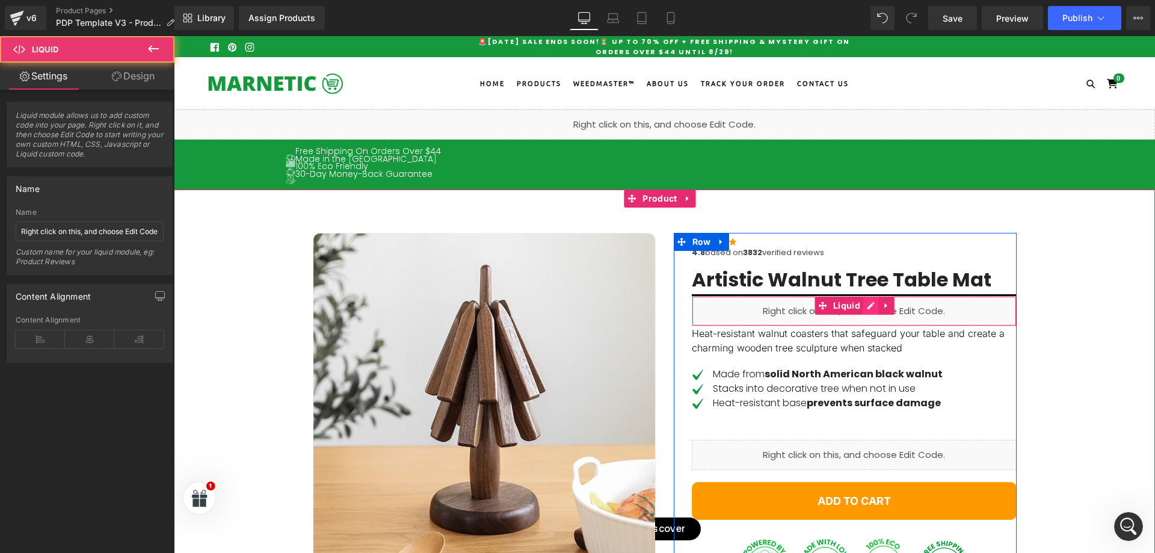
click at [866, 301] on div "Liquid" at bounding box center [854, 311] width 325 height 30
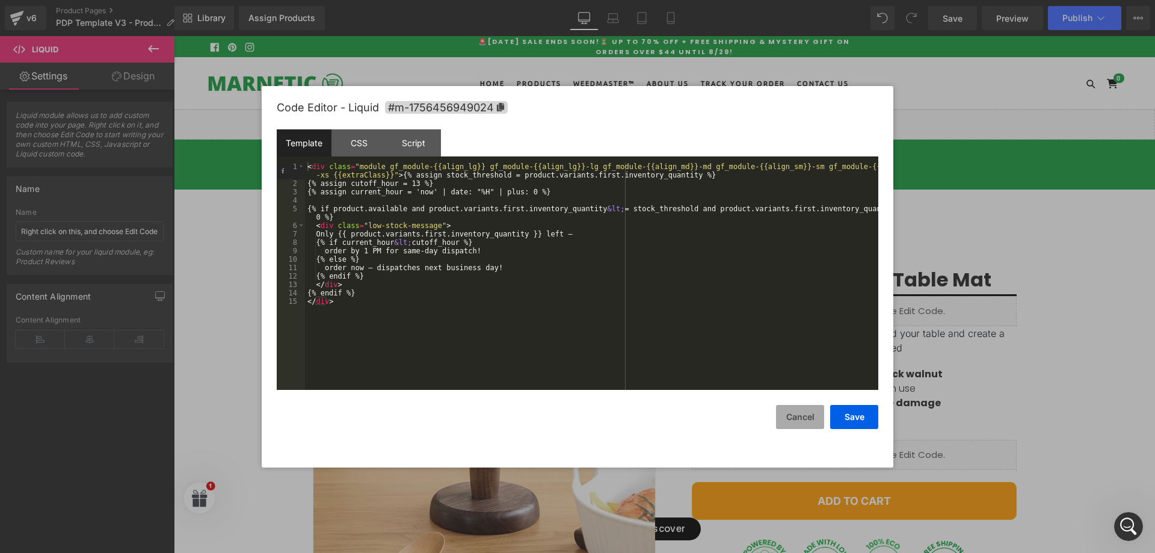
click at [786, 421] on button "Cancel" at bounding box center [800, 417] width 48 height 24
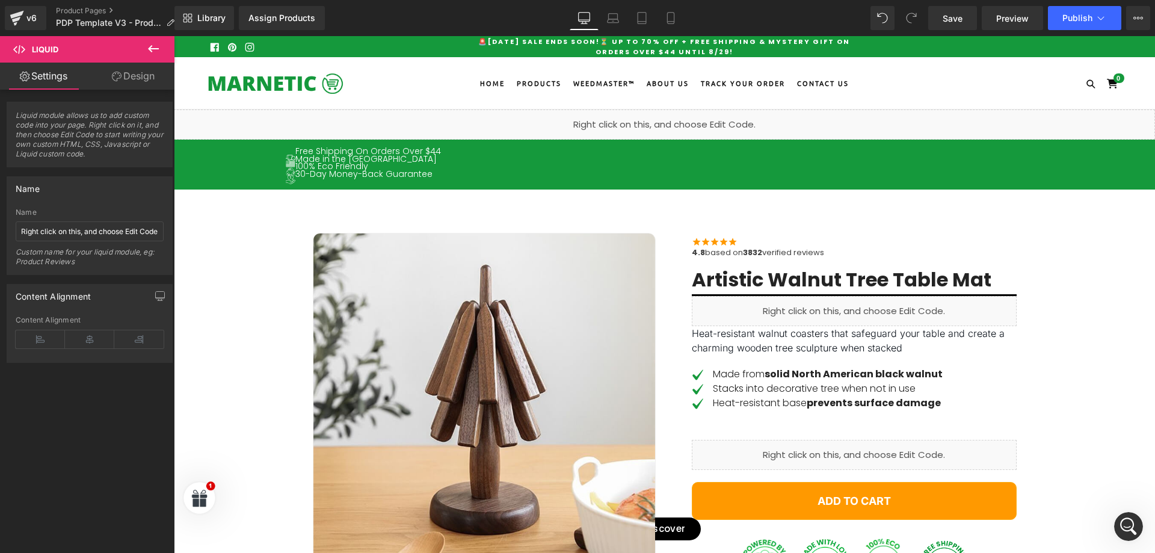
click at [147, 52] on icon at bounding box center [153, 49] width 14 height 14
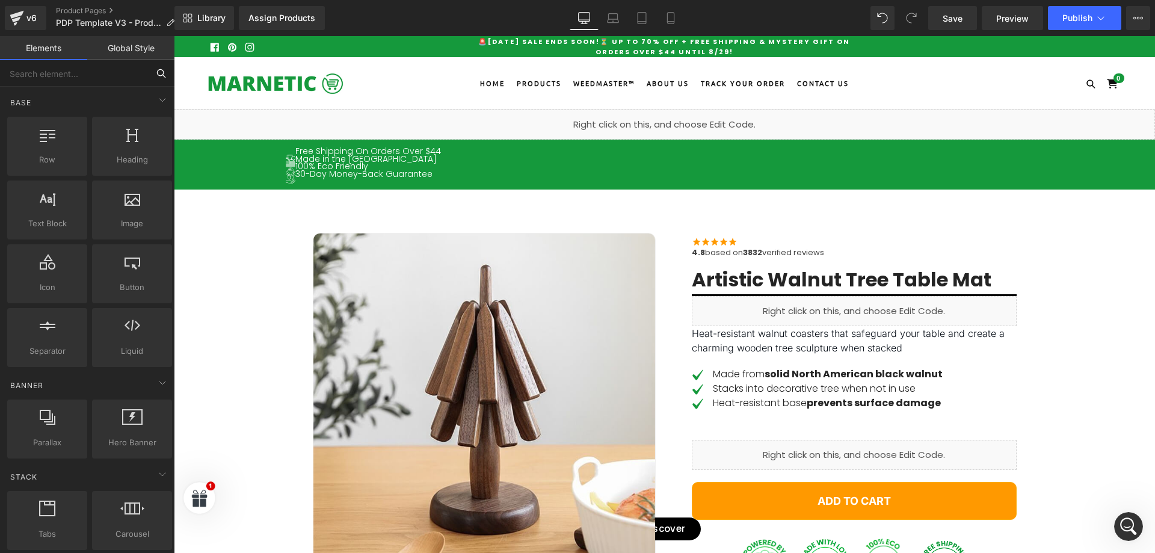
click at [107, 81] on input "text" at bounding box center [74, 73] width 148 height 26
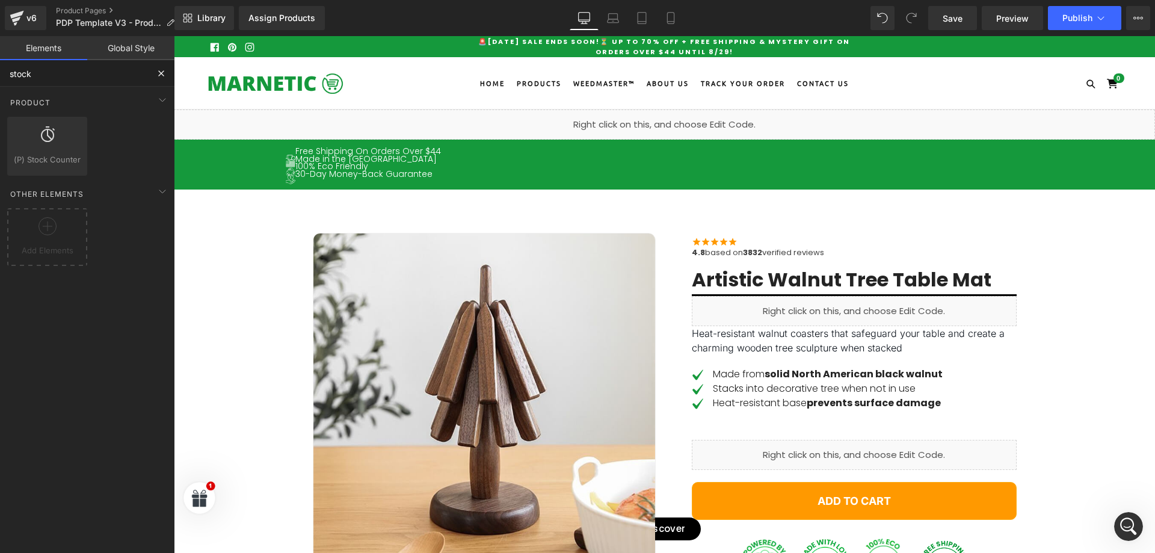
type input "stock"
